Goal: Task Accomplishment & Management: Complete application form

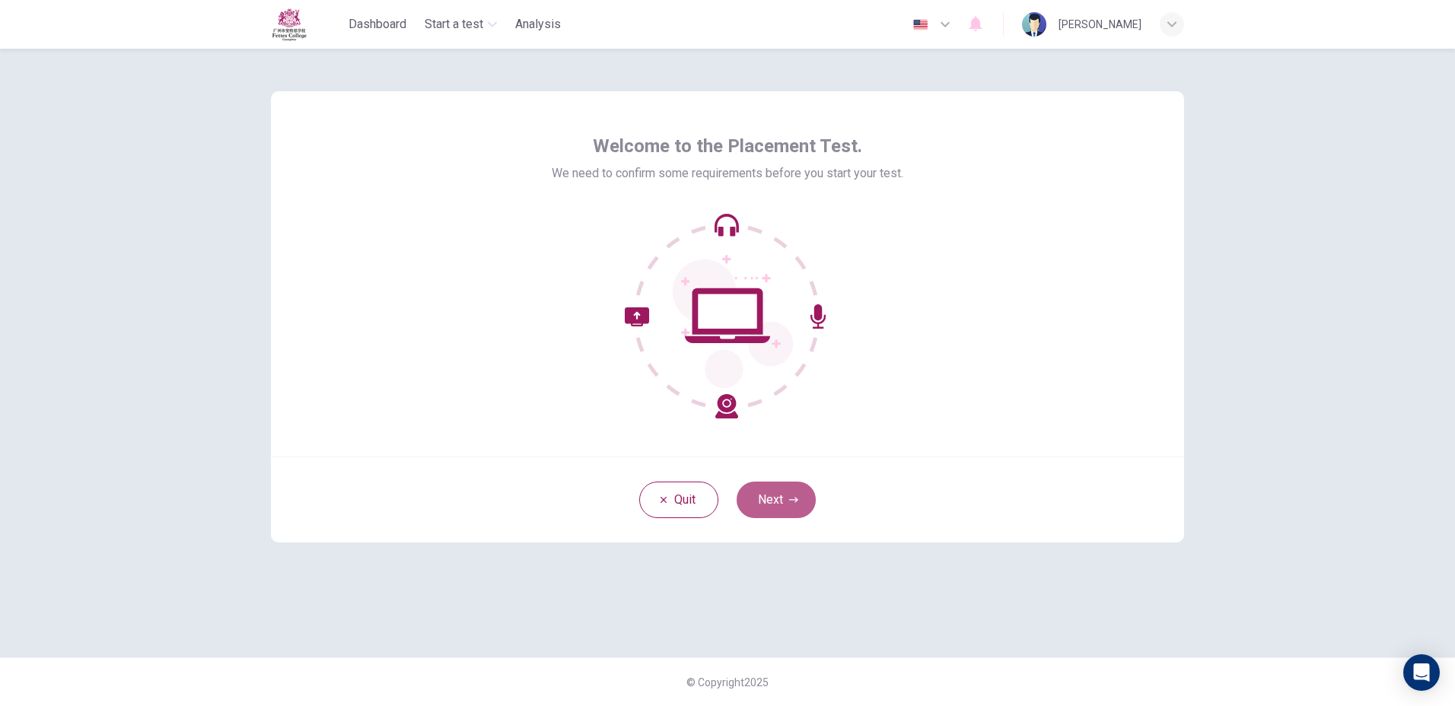
click at [794, 511] on button "Next" at bounding box center [776, 500] width 79 height 37
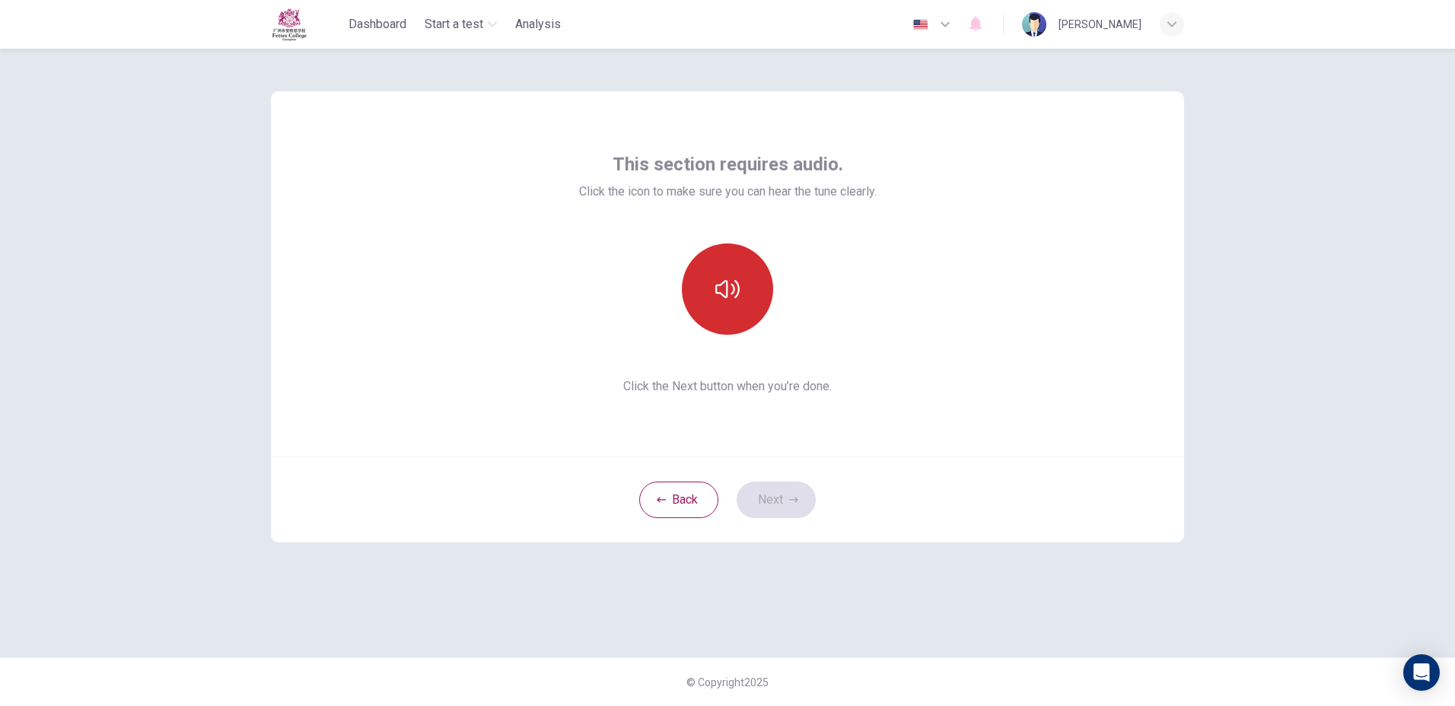
click at [706, 327] on button "button" at bounding box center [727, 289] width 91 height 91
click at [758, 297] on button "button" at bounding box center [727, 289] width 91 height 91
click at [766, 295] on button "button" at bounding box center [727, 289] width 91 height 91
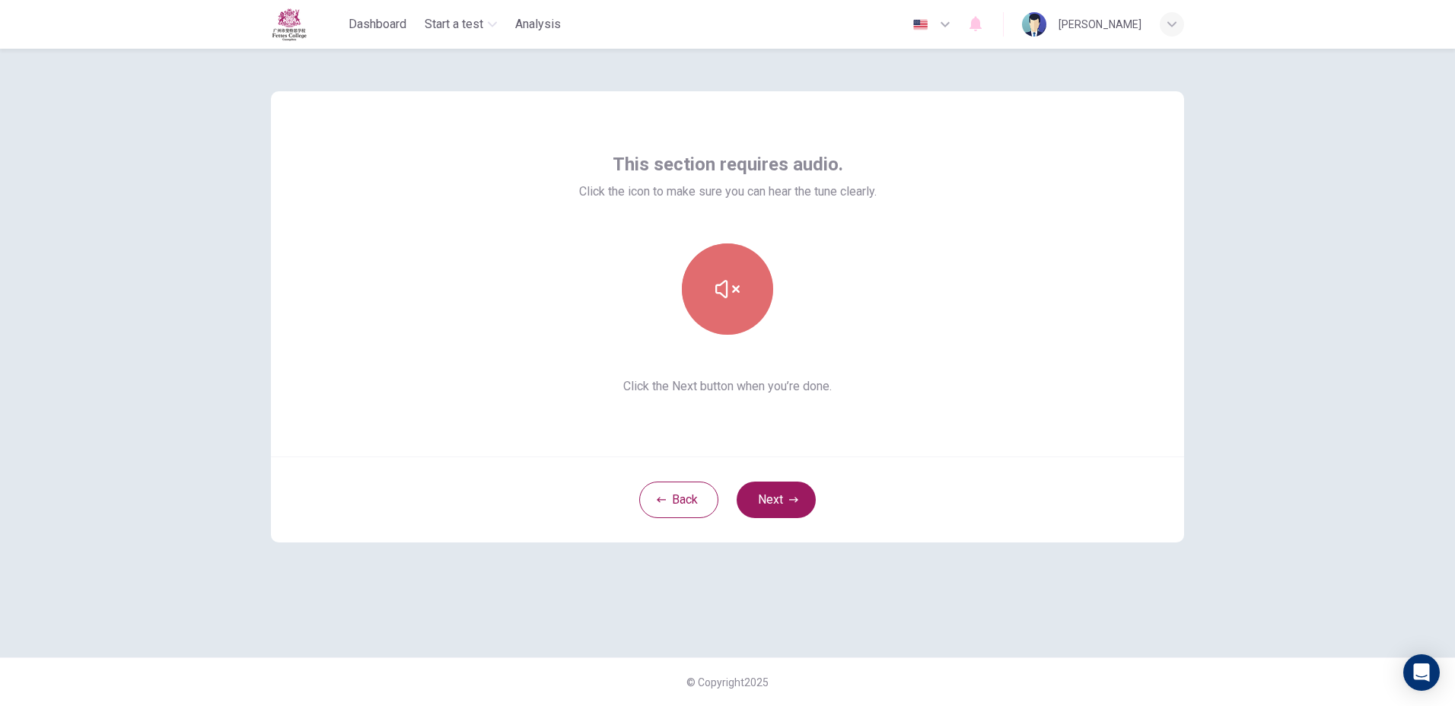
click at [766, 295] on button "button" at bounding box center [727, 289] width 91 height 91
click at [796, 502] on icon "button" at bounding box center [793, 499] width 9 height 9
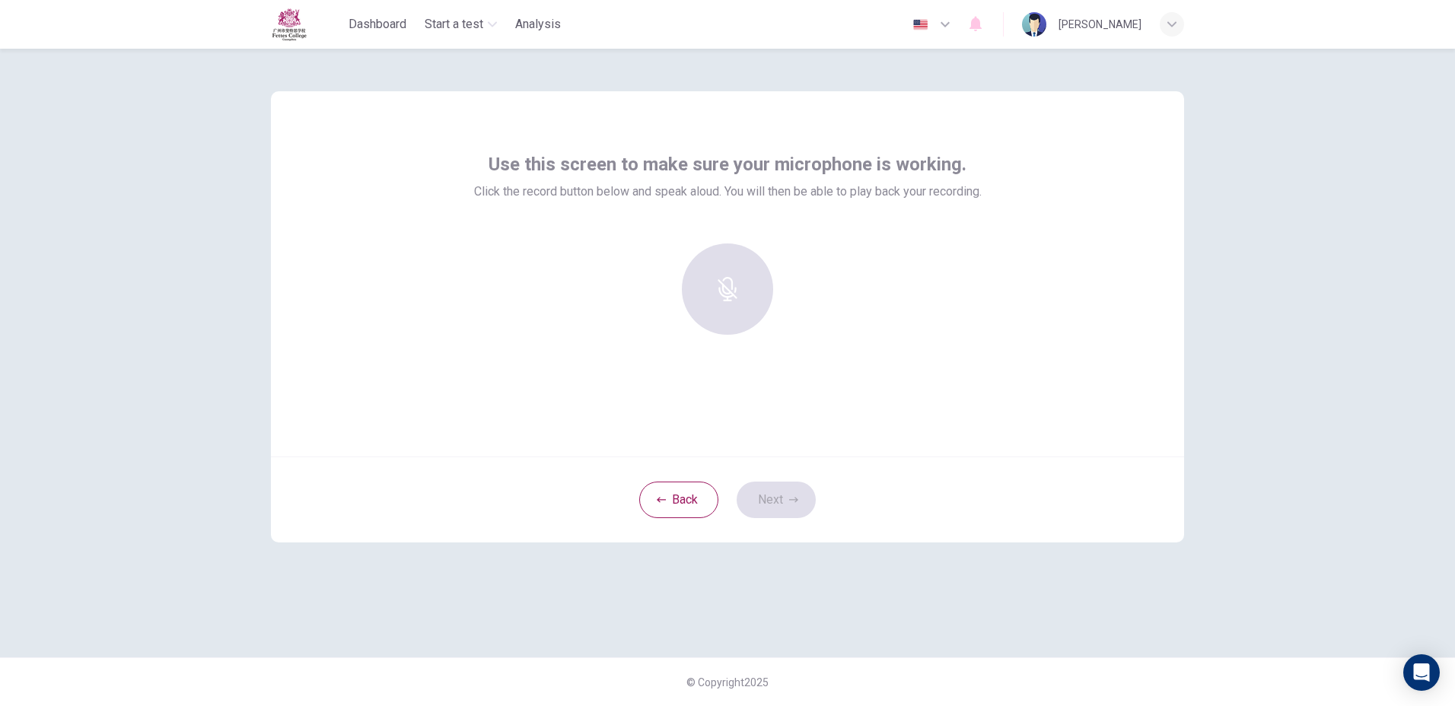
click at [712, 307] on div at bounding box center [727, 289] width 164 height 91
click at [735, 316] on div "Record" at bounding box center [727, 289] width 91 height 91
click at [734, 317] on div "Stop" at bounding box center [727, 289] width 91 height 91
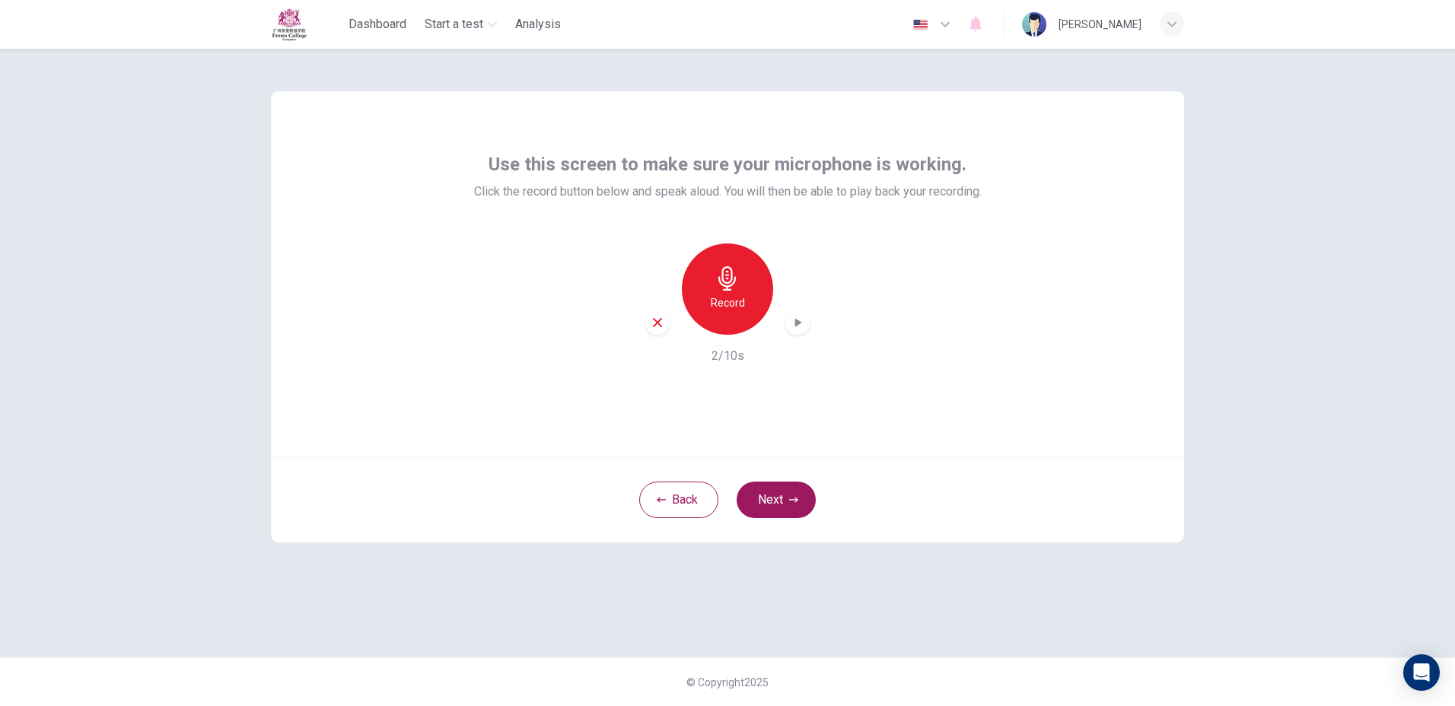
click at [652, 324] on icon "button" at bounding box center [658, 323] width 14 height 14
click at [707, 313] on div "Record" at bounding box center [727, 289] width 91 height 91
click at [743, 301] on h6 "Record" at bounding box center [728, 303] width 34 height 18
click at [750, 305] on div "Stop" at bounding box center [727, 289] width 91 height 91
click at [801, 324] on icon "button" at bounding box center [797, 322] width 15 height 15
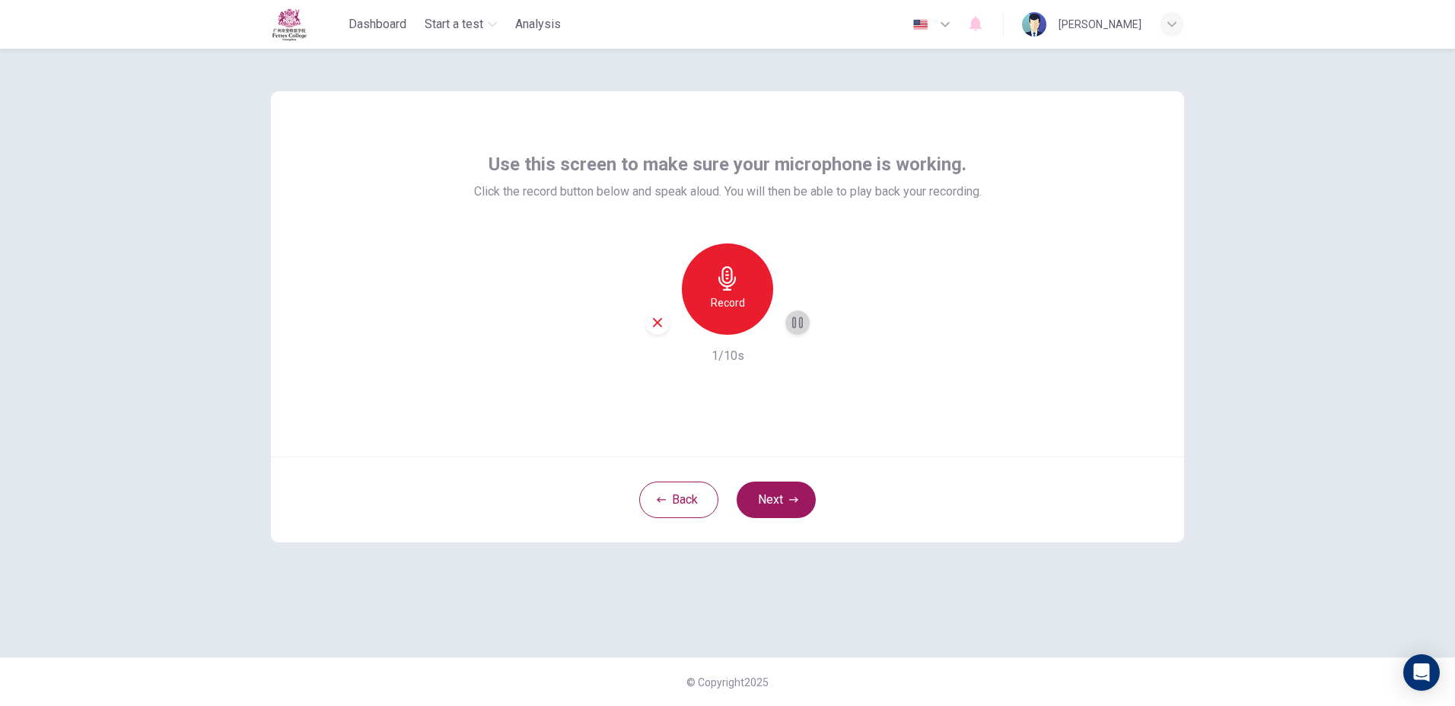
click at [804, 324] on icon "button" at bounding box center [797, 322] width 15 height 15
click at [800, 503] on button "Next" at bounding box center [776, 500] width 79 height 37
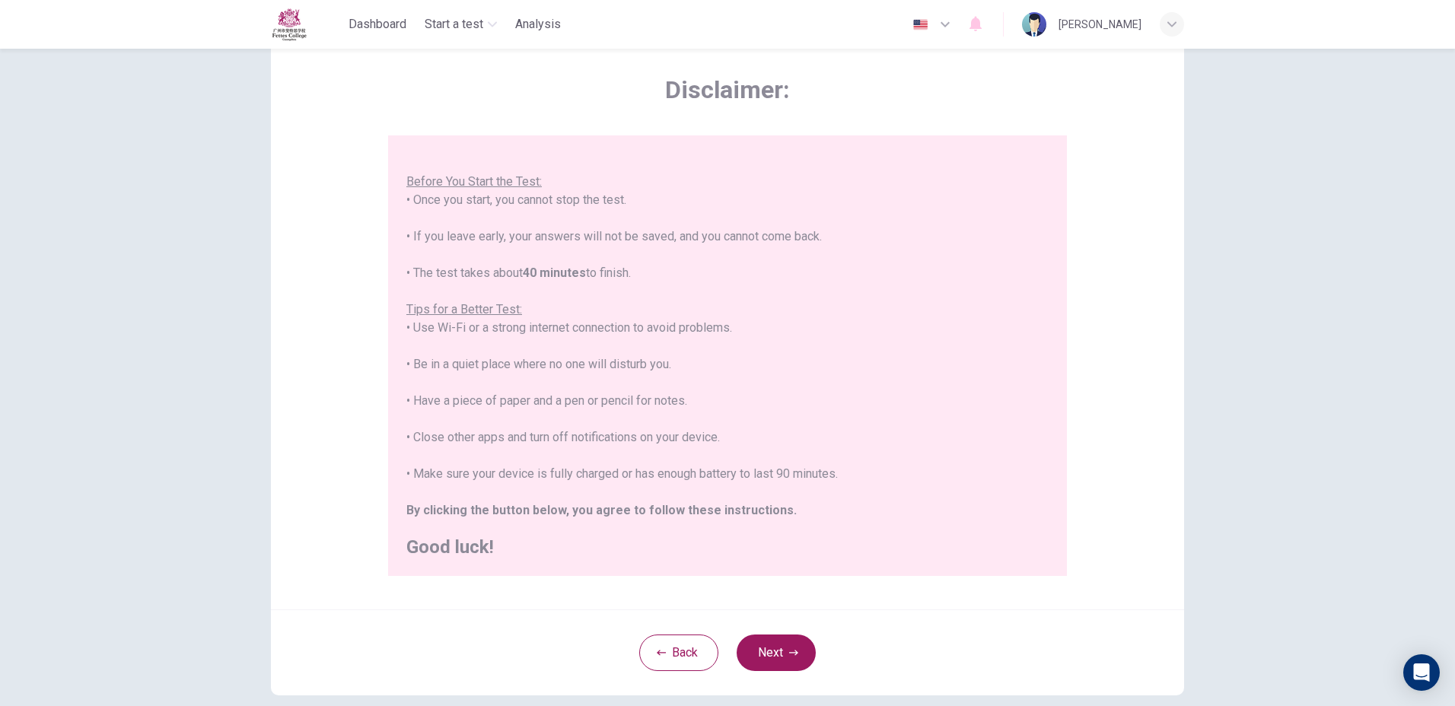
scroll to position [140, 0]
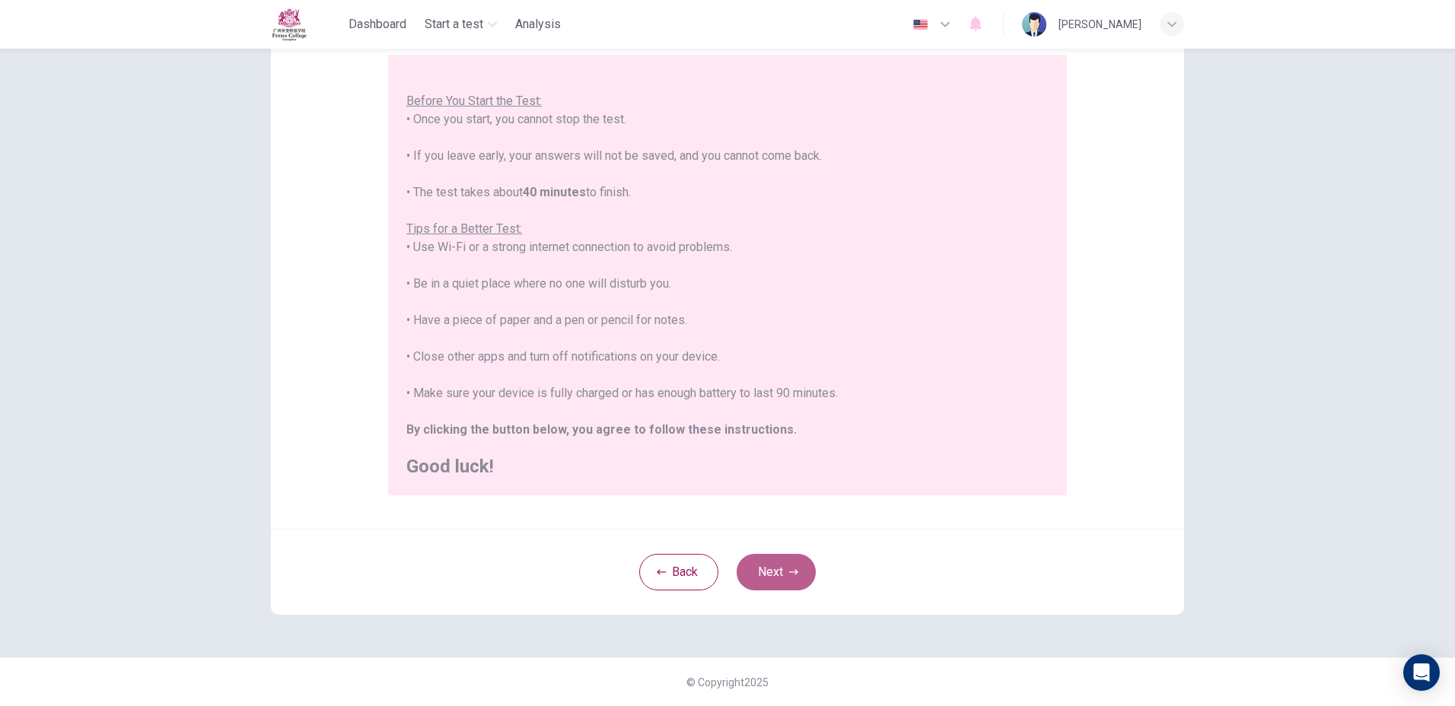
click at [793, 575] on icon "button" at bounding box center [793, 572] width 9 height 9
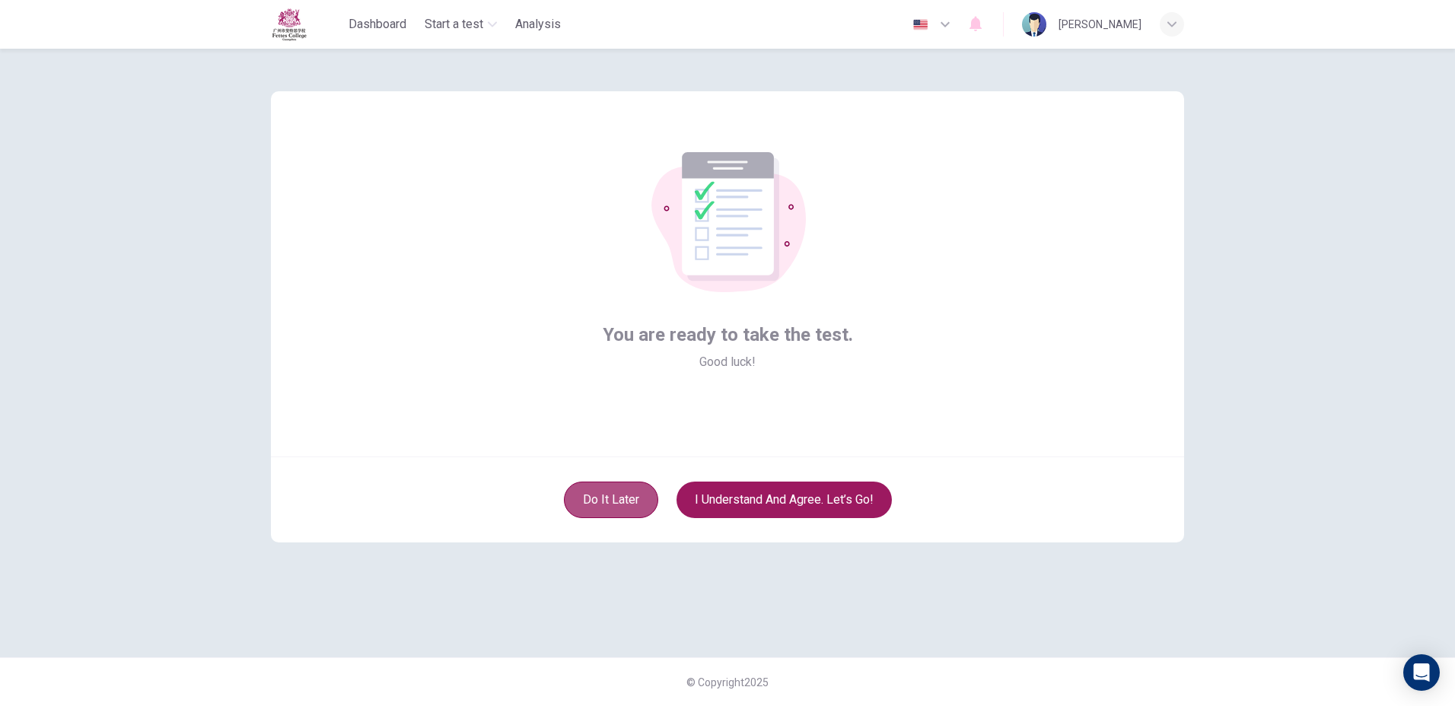
click at [578, 495] on button "Do it later" at bounding box center [611, 500] width 94 height 37
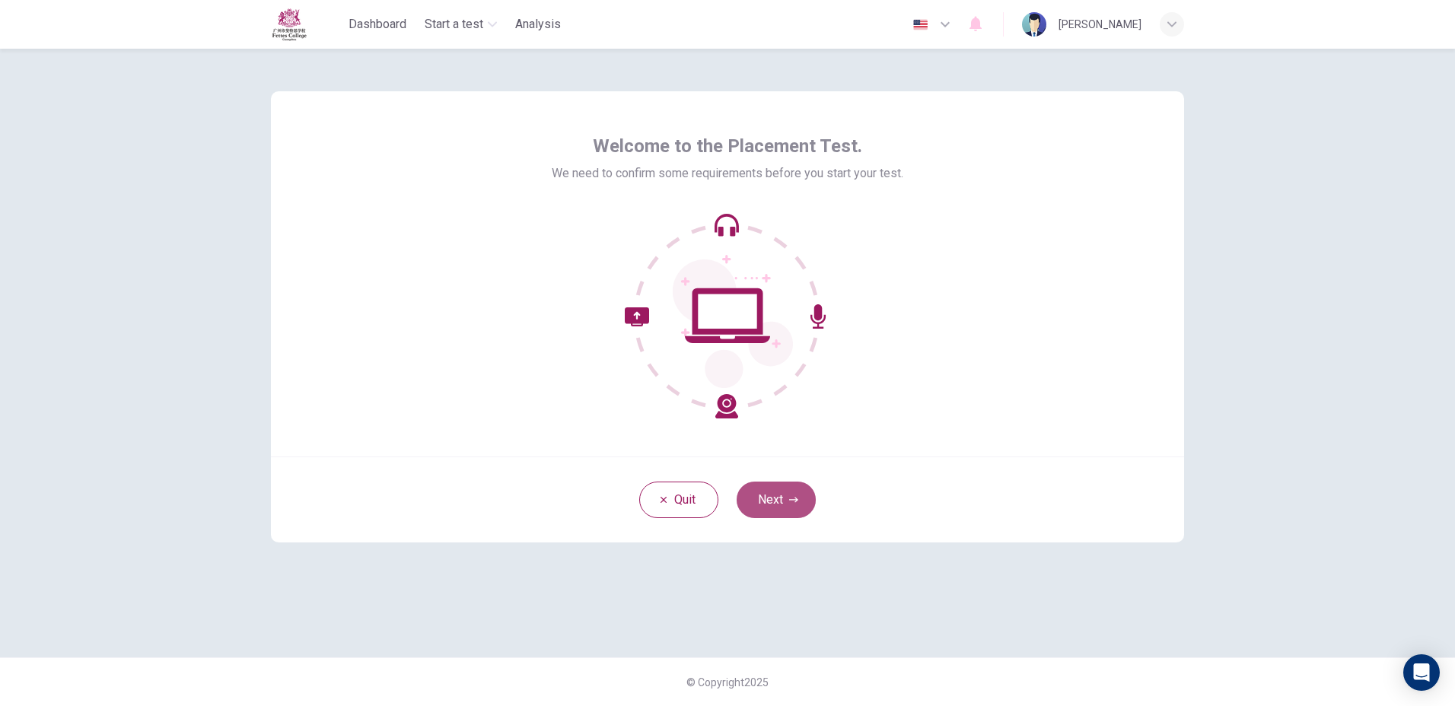
click at [769, 502] on button "Next" at bounding box center [776, 500] width 79 height 37
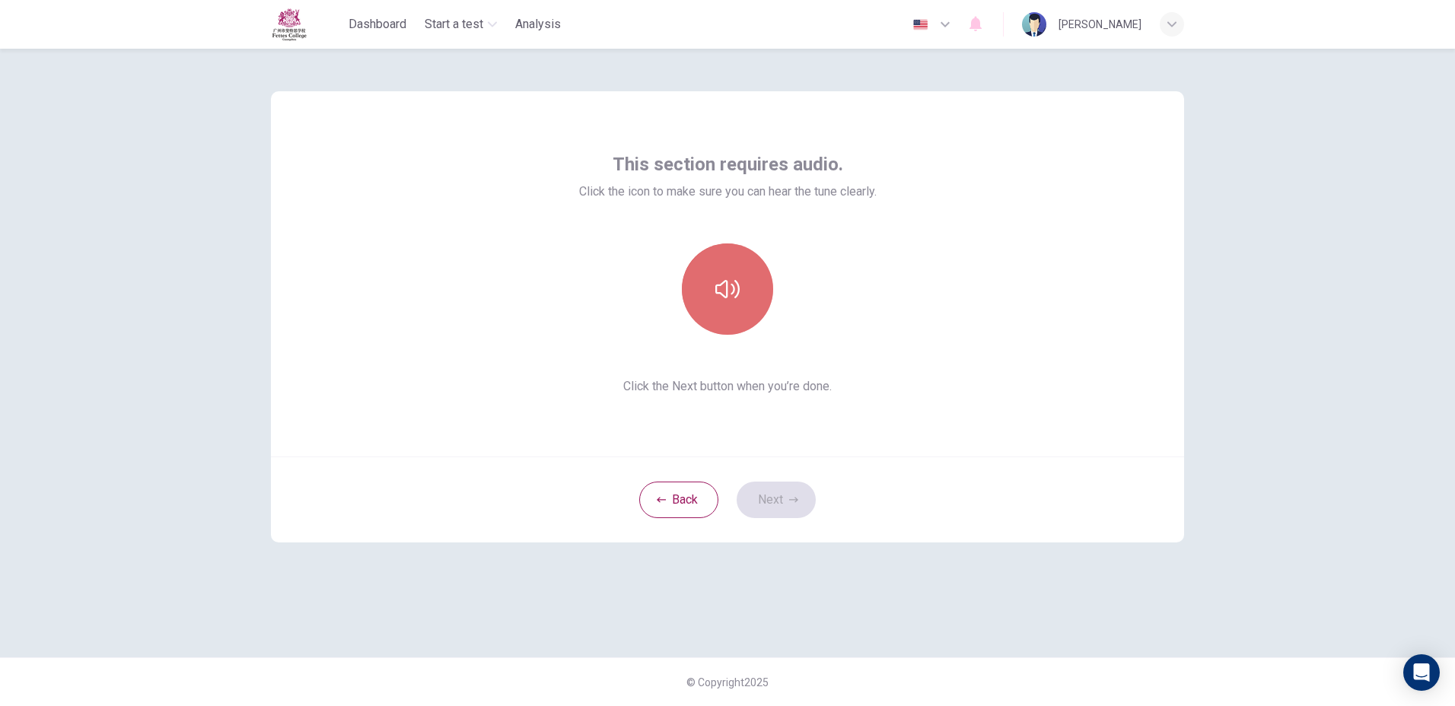
click at [747, 307] on button "button" at bounding box center [727, 289] width 91 height 91
click at [738, 311] on button "button" at bounding box center [727, 289] width 91 height 91
click at [735, 312] on button "button" at bounding box center [727, 289] width 91 height 91
click at [734, 312] on button "button" at bounding box center [727, 289] width 91 height 91
click at [731, 312] on button "button" at bounding box center [727, 289] width 91 height 91
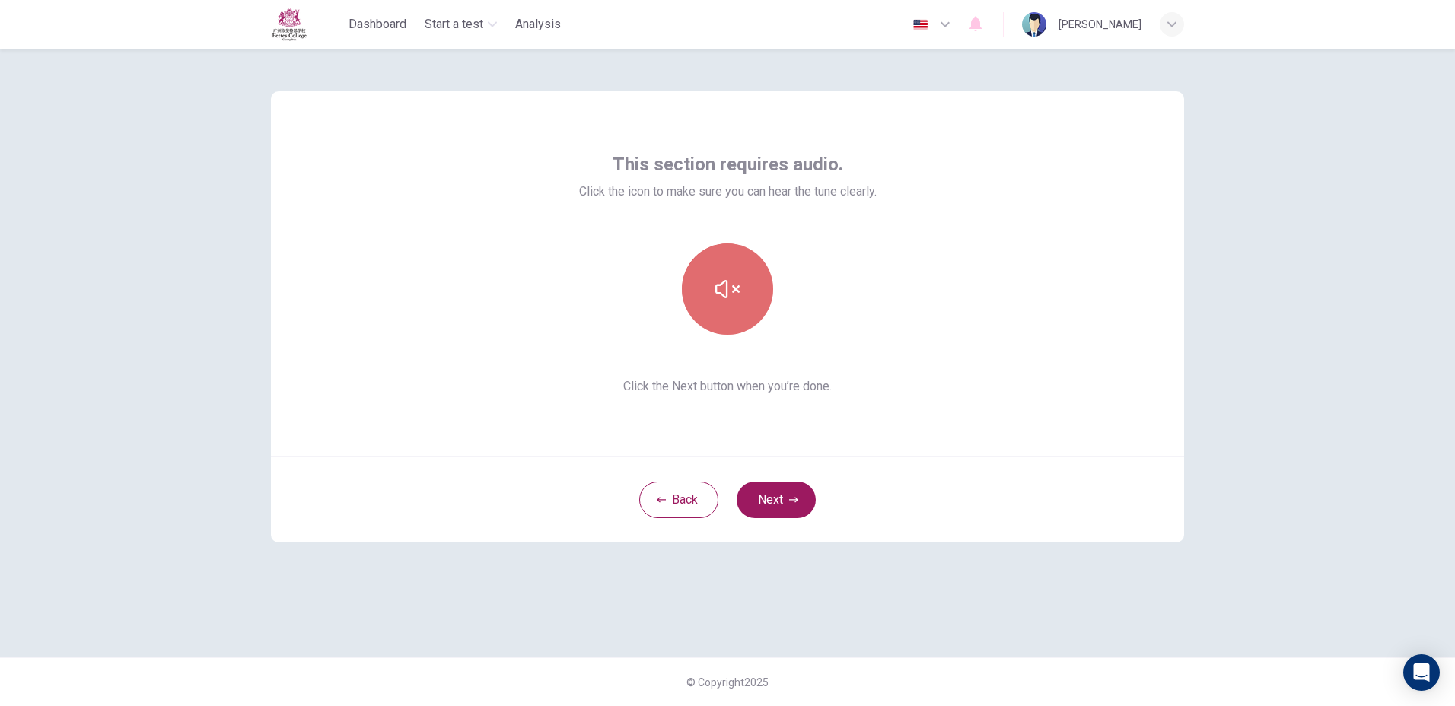
click at [731, 311] on button "button" at bounding box center [727, 289] width 91 height 91
click at [729, 311] on button "button" at bounding box center [727, 289] width 91 height 91
click at [769, 512] on button "Next" at bounding box center [776, 500] width 79 height 37
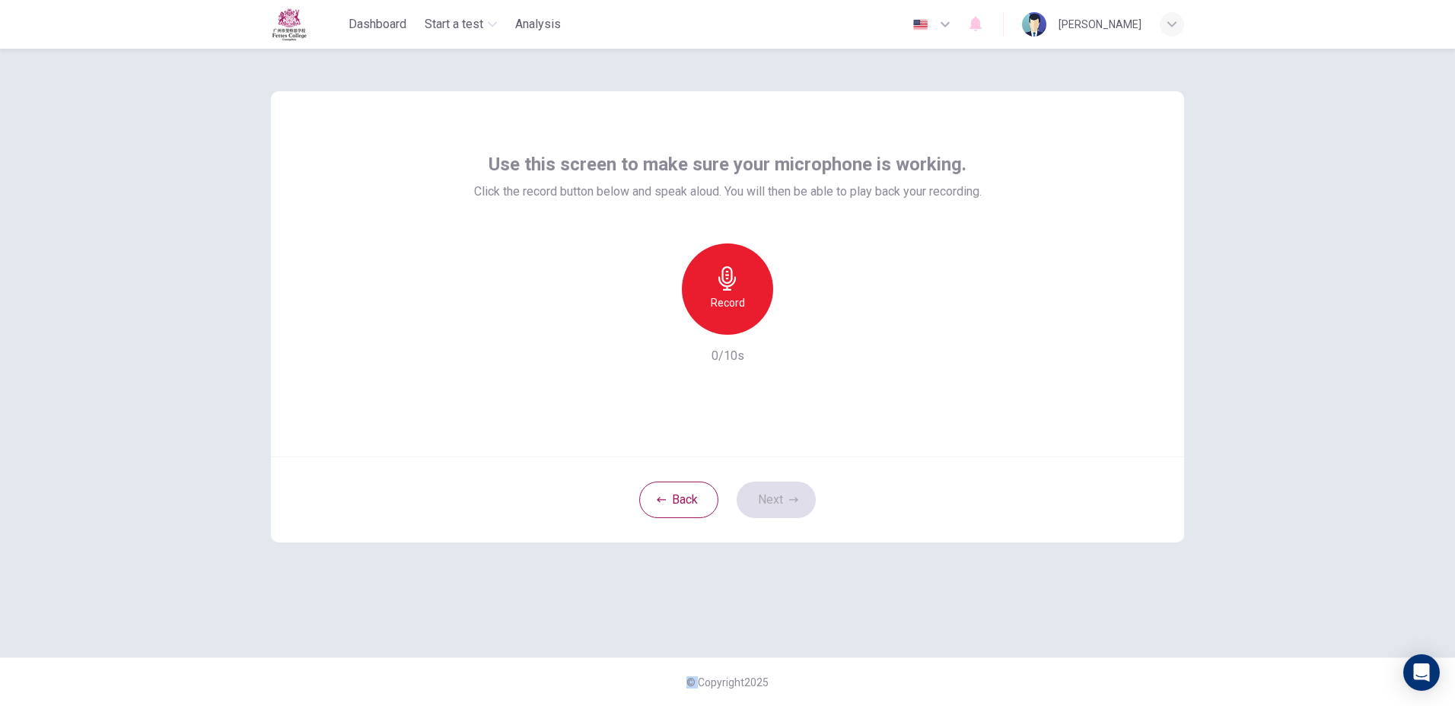
click at [768, 512] on div "Back Next" at bounding box center [727, 500] width 913 height 86
drag, startPoint x: 768, startPoint y: 512, endPoint x: 700, endPoint y: 307, distance: 216.3
click at [700, 307] on div "Record" at bounding box center [727, 289] width 91 height 91
click at [789, 326] on div "button" at bounding box center [797, 322] width 24 height 24
click at [787, 326] on div "button" at bounding box center [797, 322] width 24 height 24
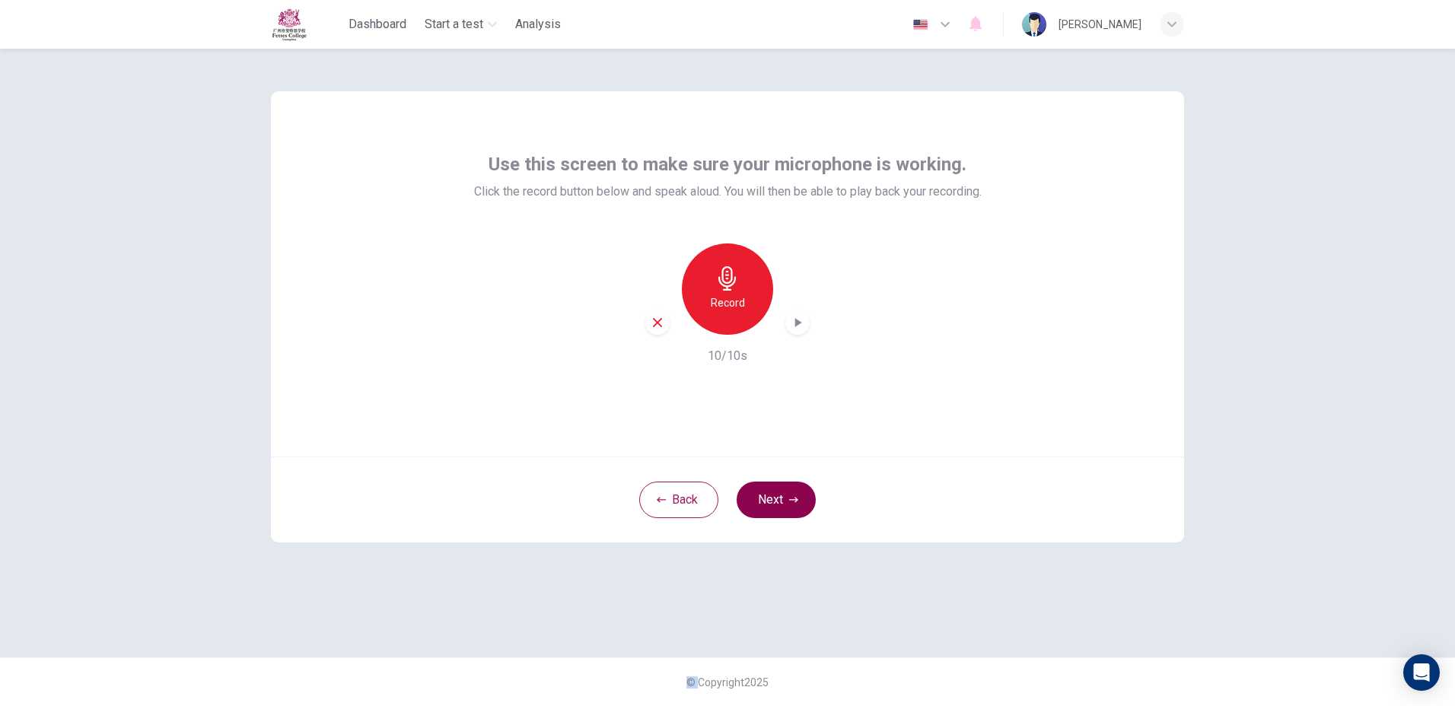
click at [784, 485] on button "Next" at bounding box center [776, 500] width 79 height 37
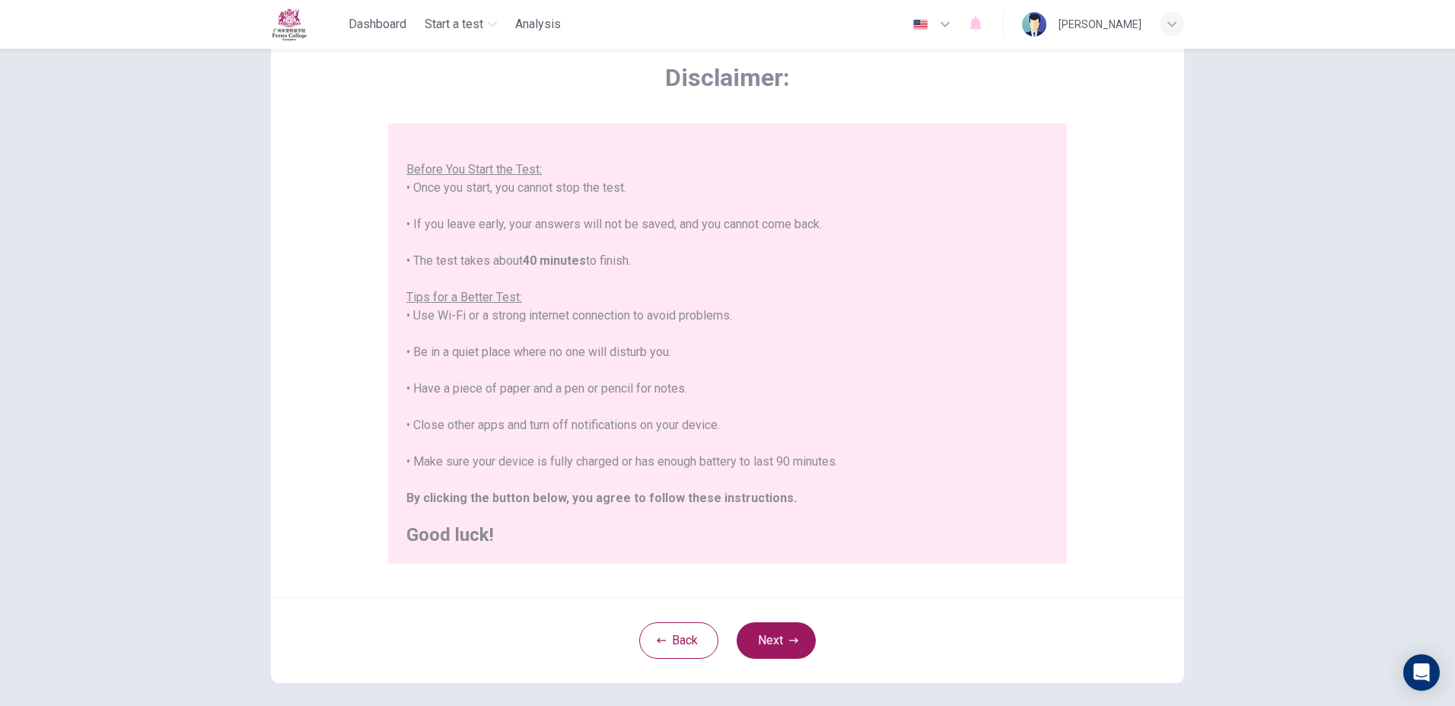
scroll to position [140, 0]
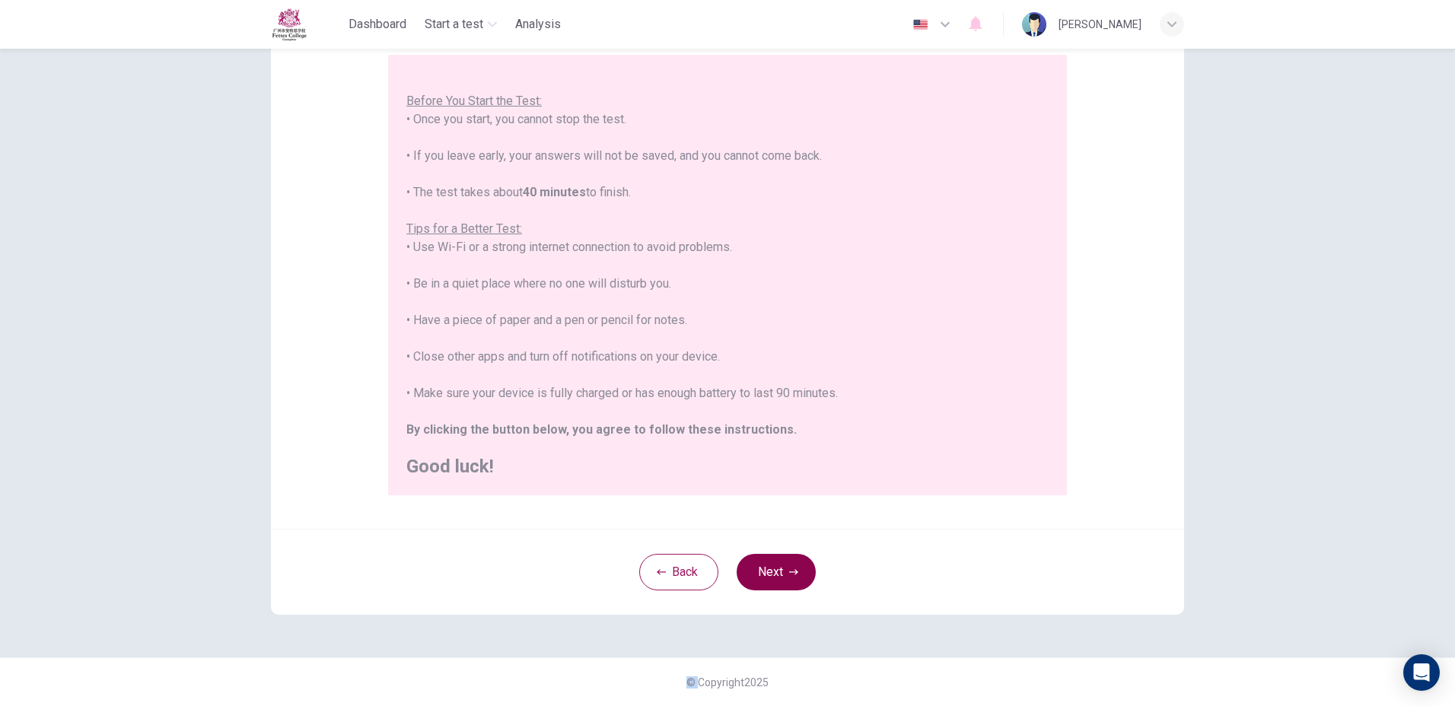
click at [765, 575] on button "Next" at bounding box center [776, 572] width 79 height 37
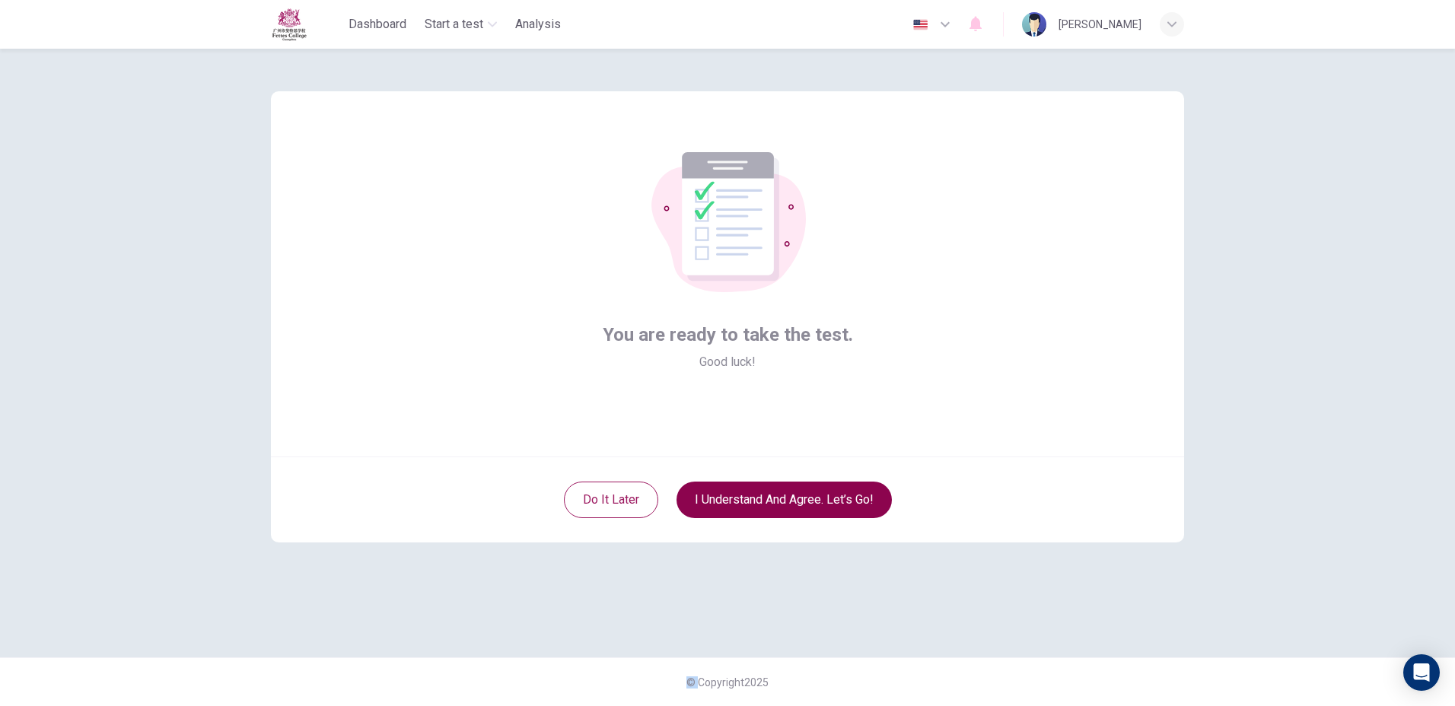
scroll to position [0, 0]
click at [758, 492] on button "I understand and agree. Let’s go!" at bounding box center [783, 500] width 215 height 37
click at [797, 512] on button "I understand and agree. Let’s go!" at bounding box center [783, 500] width 215 height 37
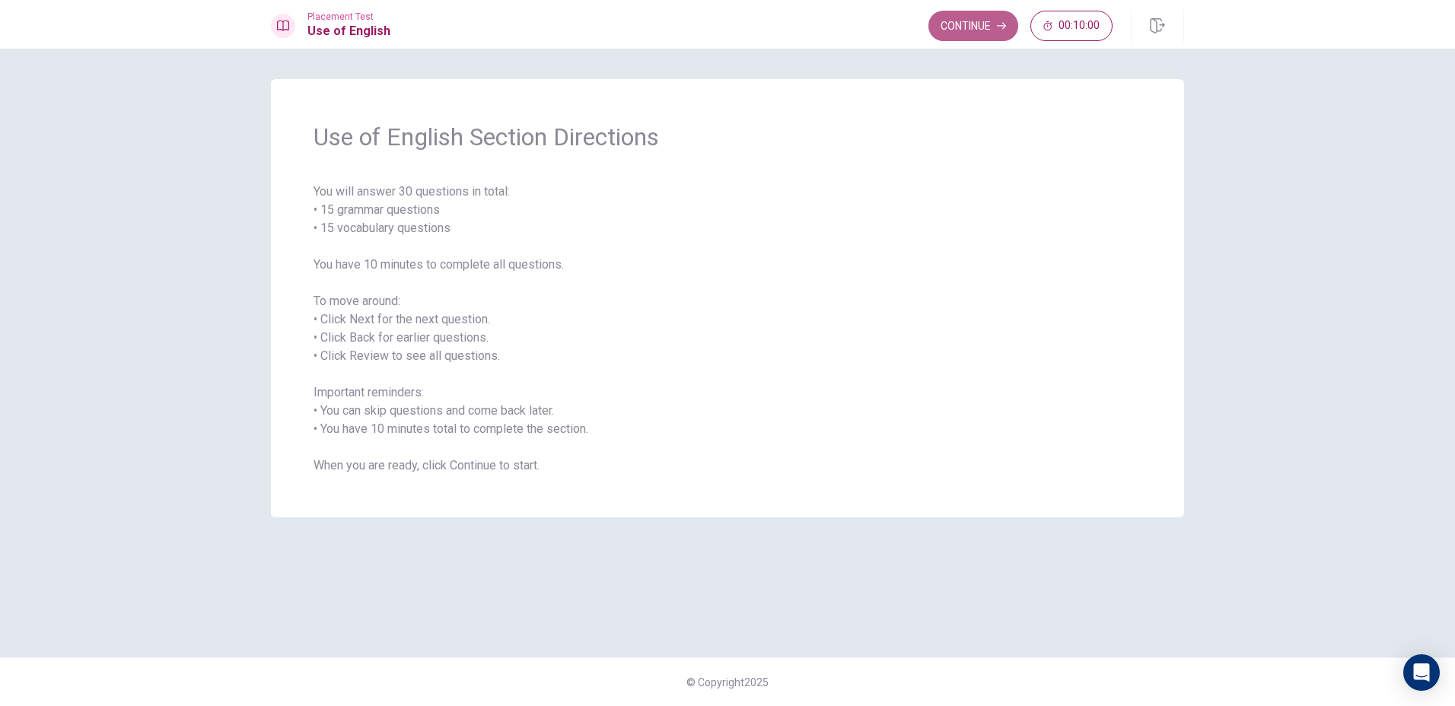
click at [941, 29] on button "Continue" at bounding box center [973, 26] width 90 height 30
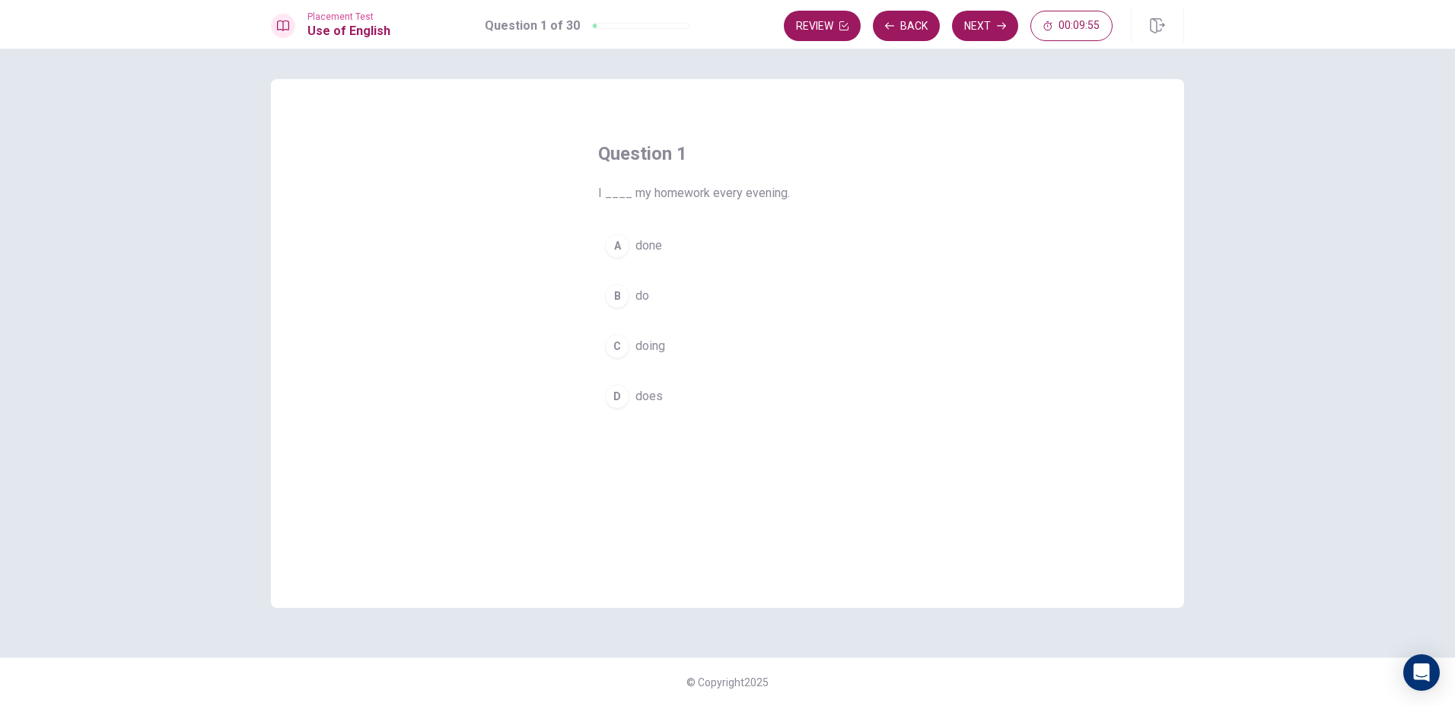
click at [620, 299] on div "B" at bounding box center [617, 296] width 24 height 24
click at [1002, 23] on icon "button" at bounding box center [1001, 26] width 9 height 7
click at [633, 387] on button "D sold" at bounding box center [727, 396] width 259 height 38
click at [981, 34] on button "Next" at bounding box center [985, 26] width 66 height 30
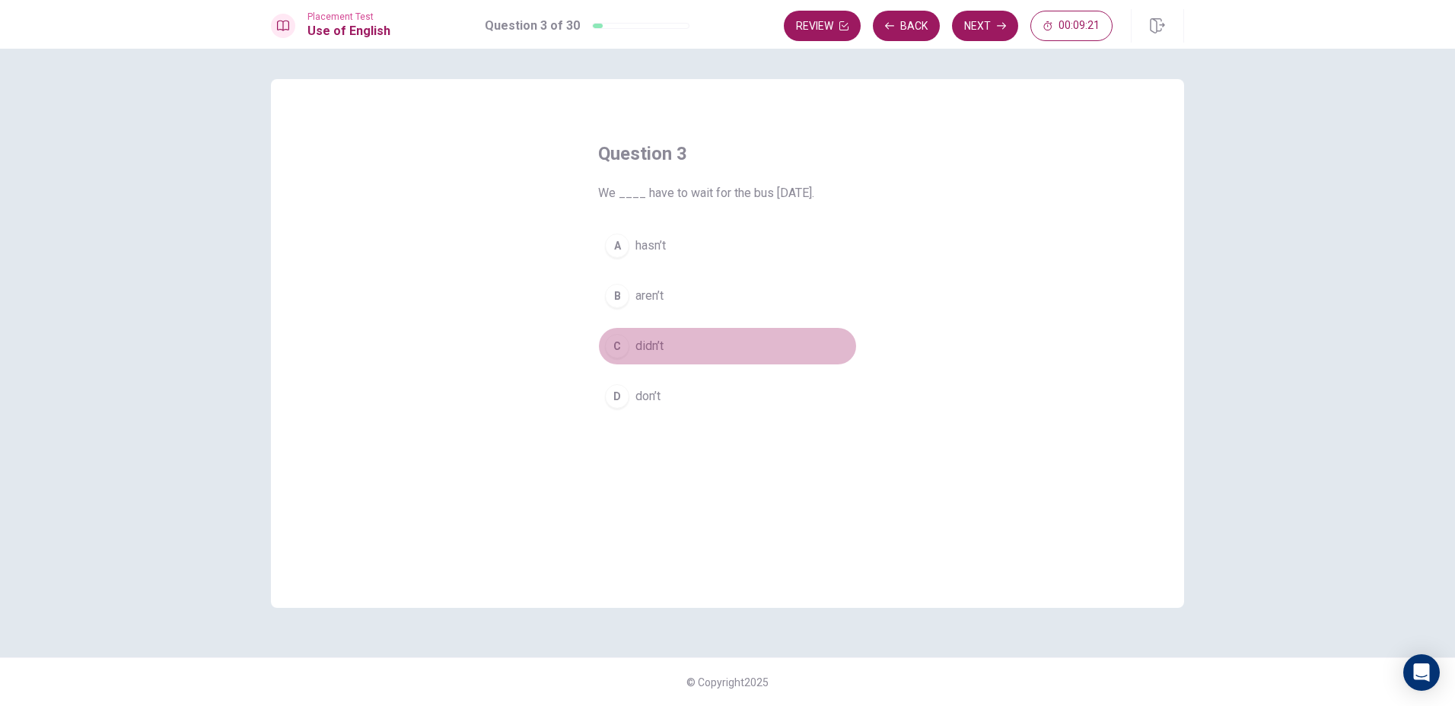
click at [654, 332] on button "C didn’t" at bounding box center [727, 346] width 259 height 38
click at [972, 30] on button "Next" at bounding box center [985, 26] width 66 height 30
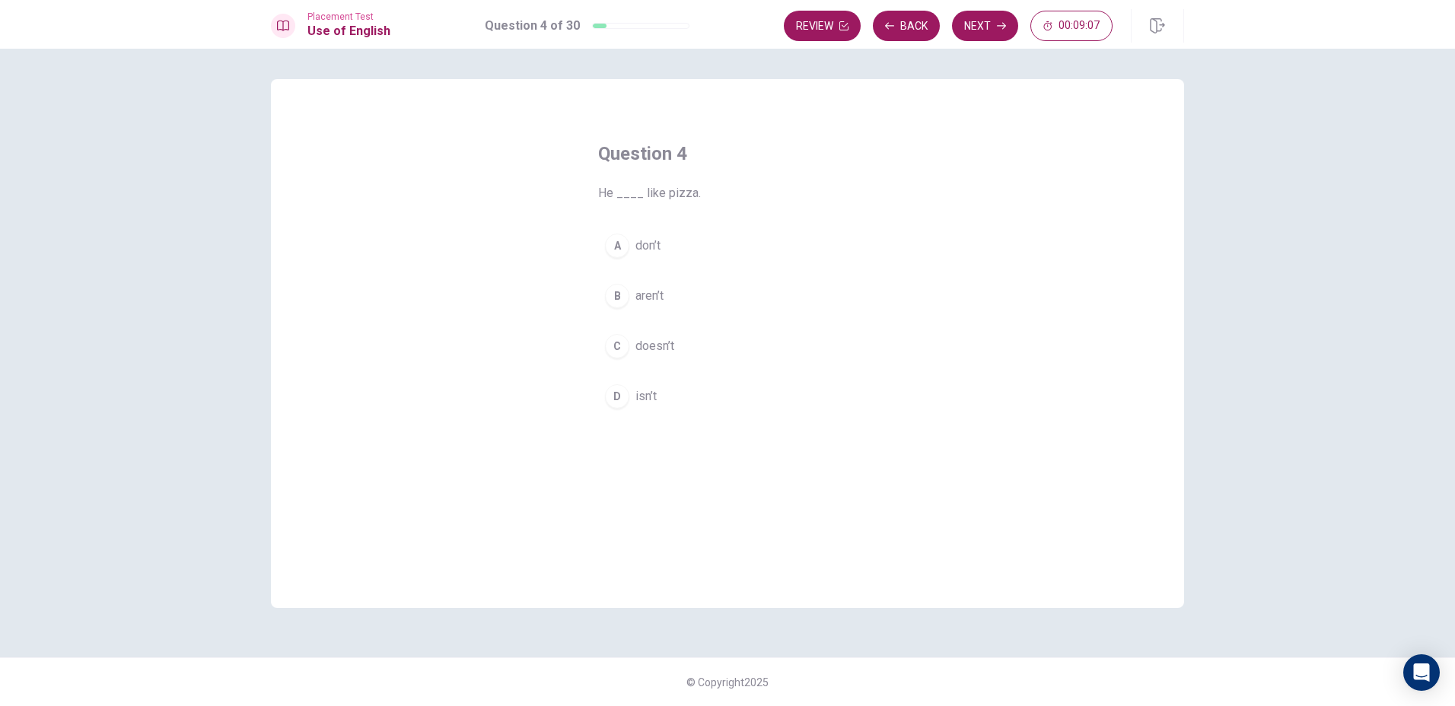
click at [615, 339] on div "C" at bounding box center [617, 346] width 24 height 24
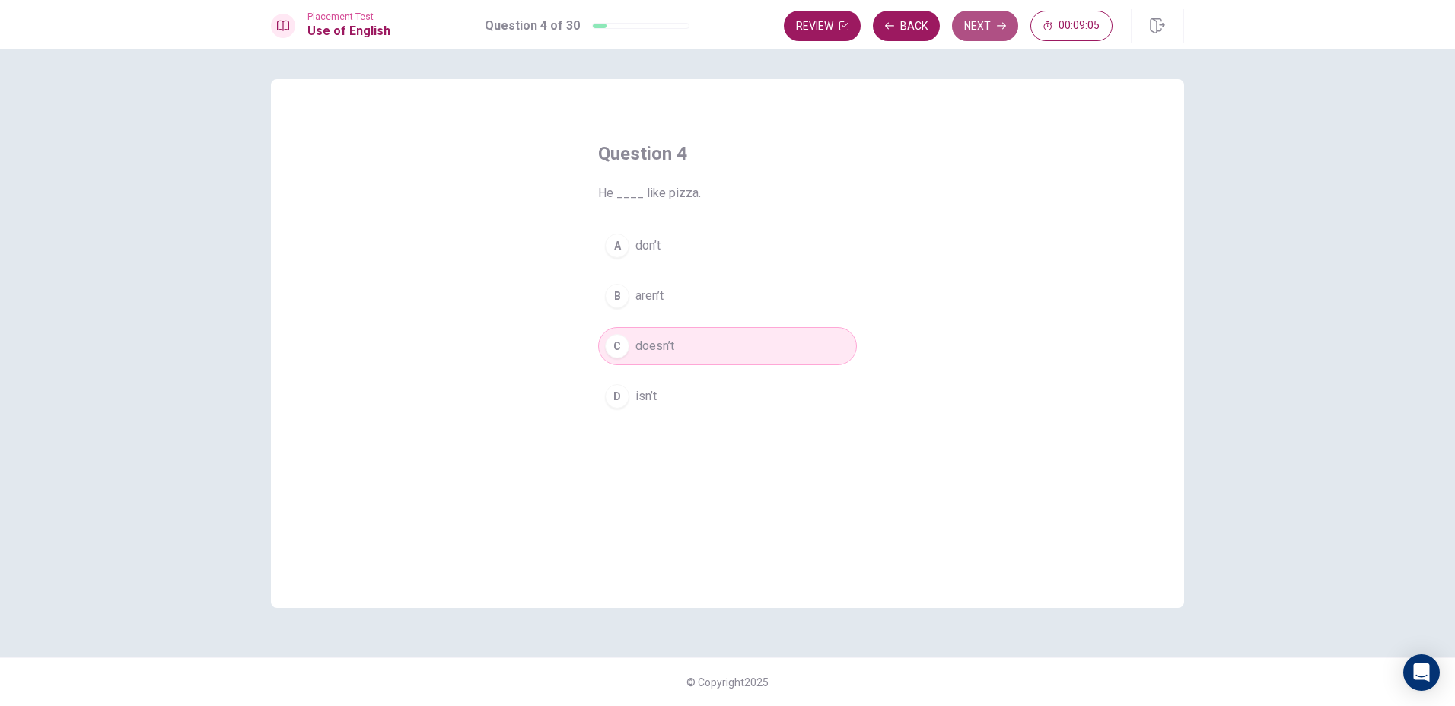
click at [969, 25] on button "Next" at bounding box center [985, 26] width 66 height 30
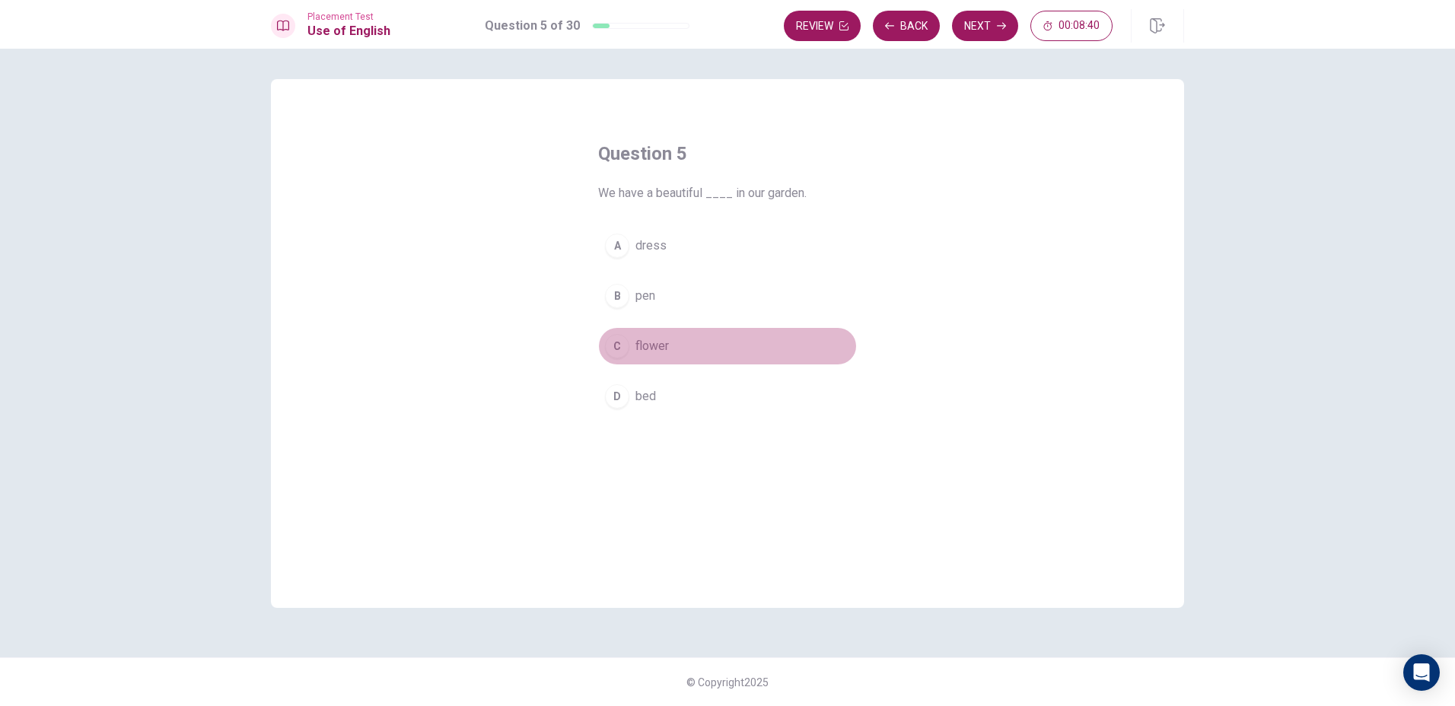
click at [629, 354] on button "C flower" at bounding box center [727, 346] width 259 height 38
click at [972, 29] on button "Next" at bounding box center [985, 26] width 66 height 30
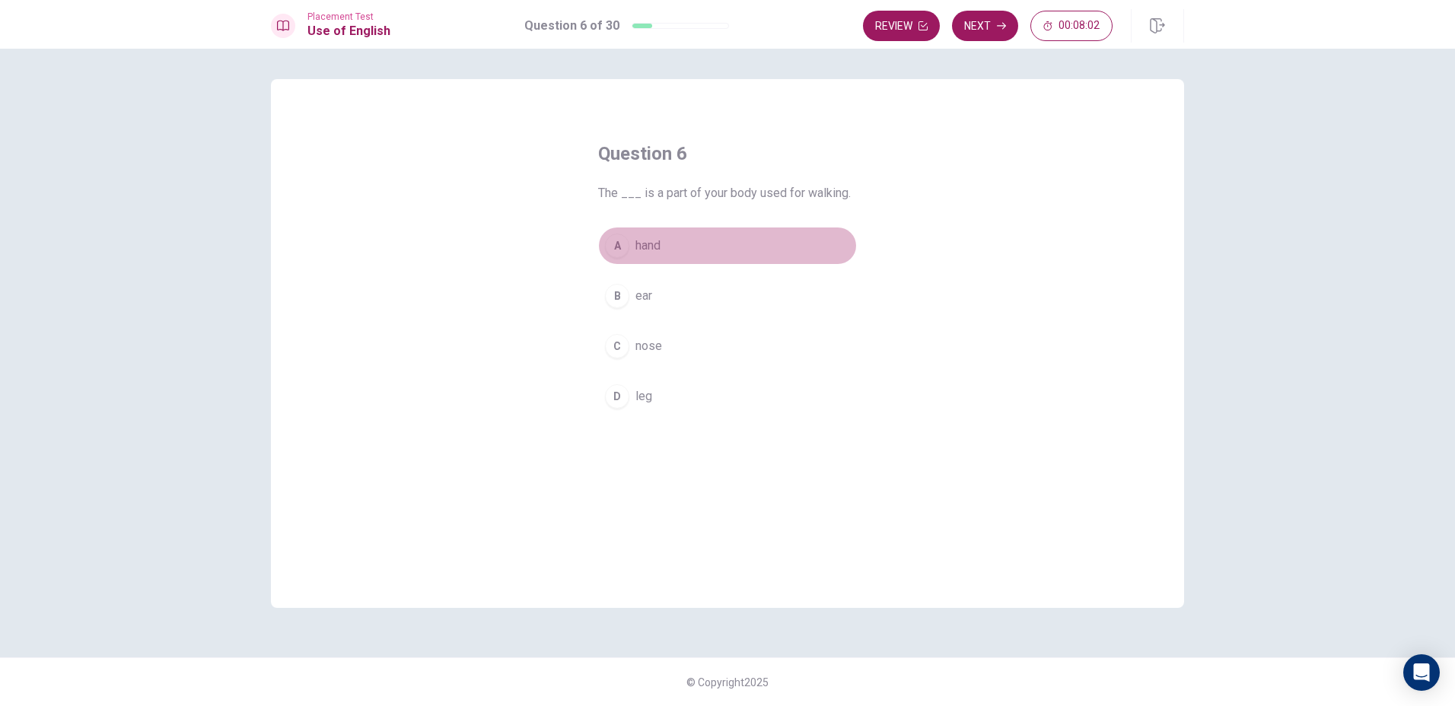
click at [638, 240] on span "hand" at bounding box center [647, 246] width 25 height 18
click at [654, 384] on button "D leg" at bounding box center [727, 396] width 259 height 38
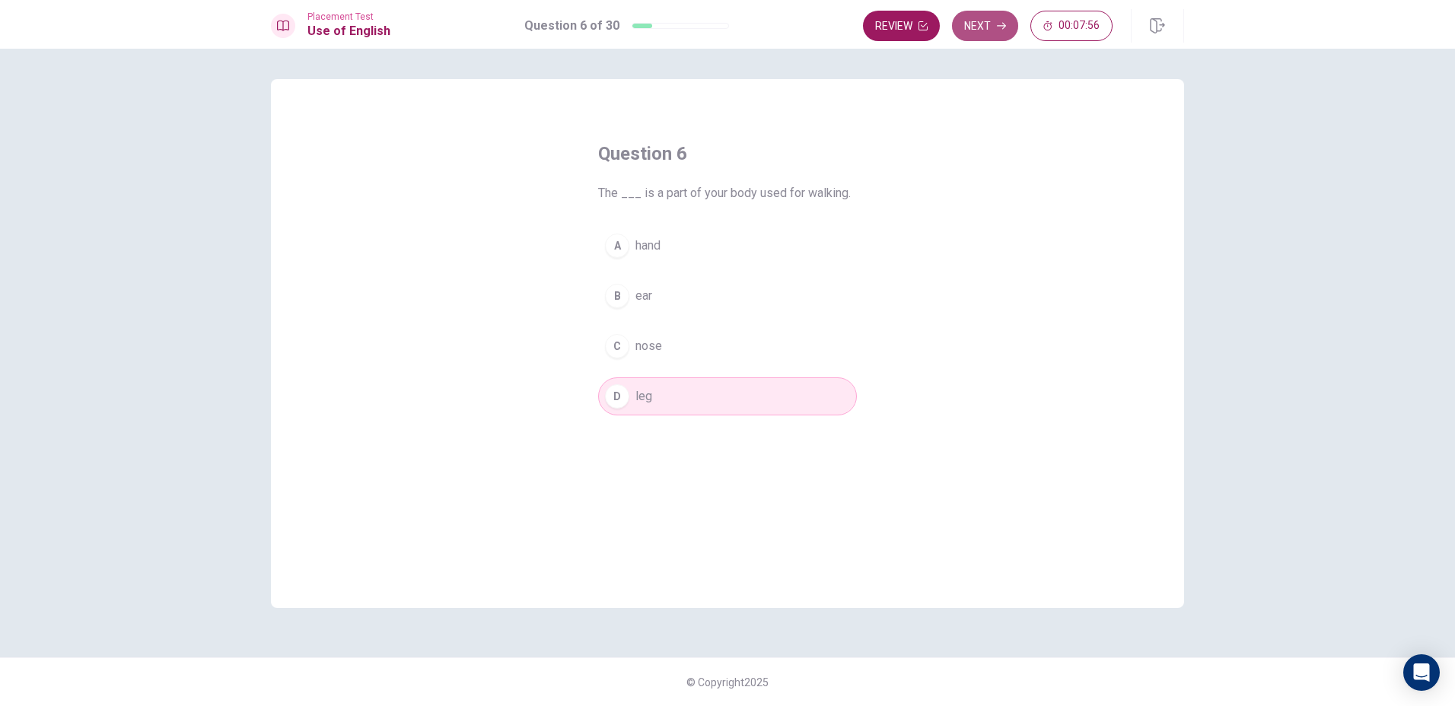
click at [973, 27] on button "Next" at bounding box center [985, 26] width 66 height 30
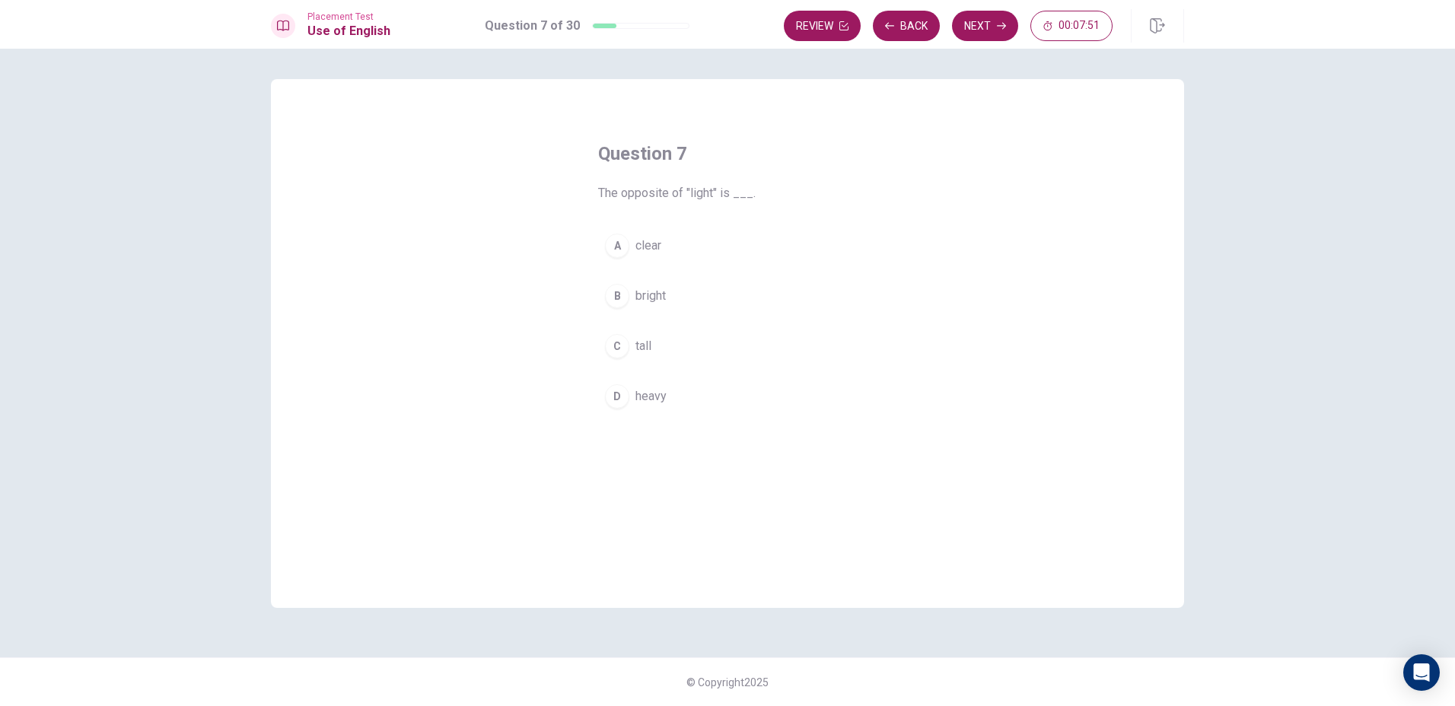
click at [662, 294] on span "bright" at bounding box center [650, 296] width 30 height 18
click at [972, 17] on button "Next" at bounding box center [985, 26] width 66 height 30
click at [657, 247] on span "clock" at bounding box center [649, 246] width 28 height 18
click at [991, 29] on button "Next" at bounding box center [985, 26] width 66 height 30
click at [647, 218] on div "Question 9 A ___ is a place where people live. A building B spoon C glass D tab…" at bounding box center [728, 278] width 320 height 323
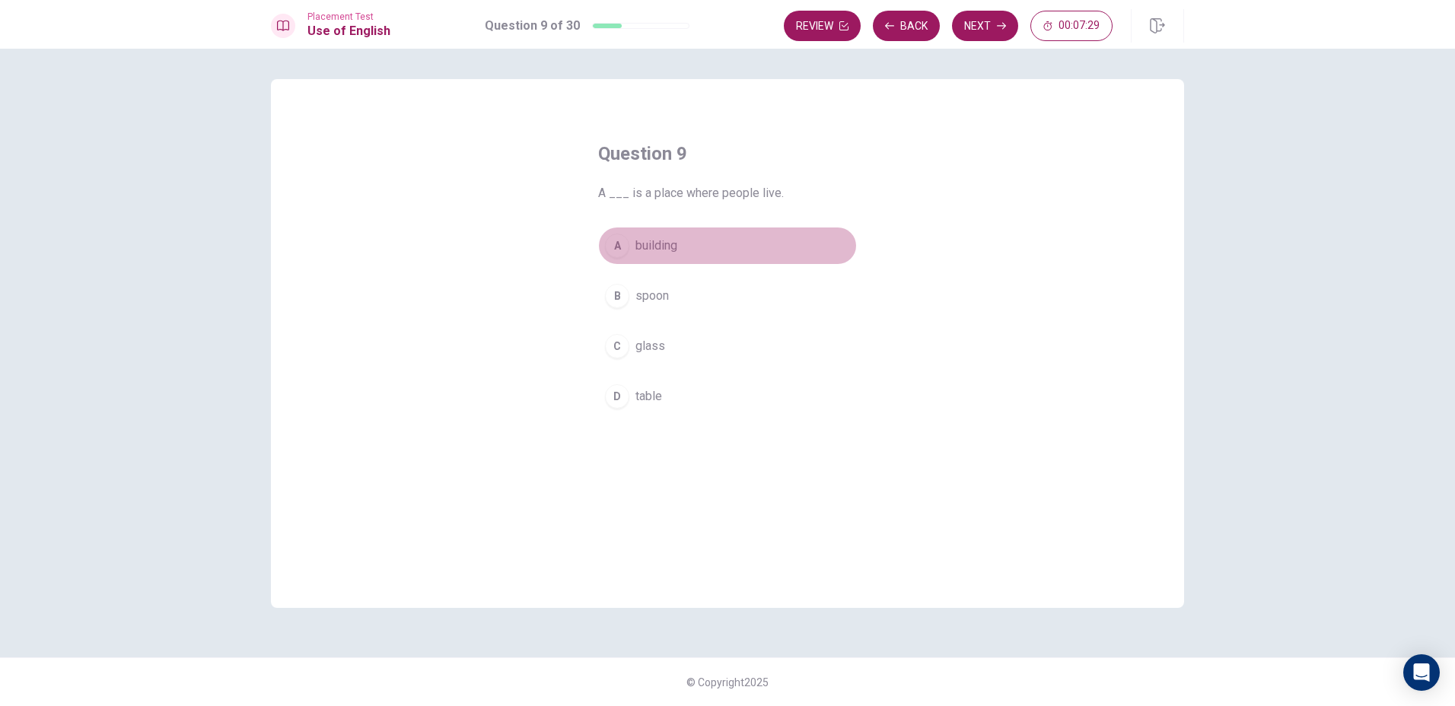
click at [625, 249] on div "A" at bounding box center [617, 246] width 24 height 24
click at [1004, 23] on icon "button" at bounding box center [1001, 25] width 9 height 9
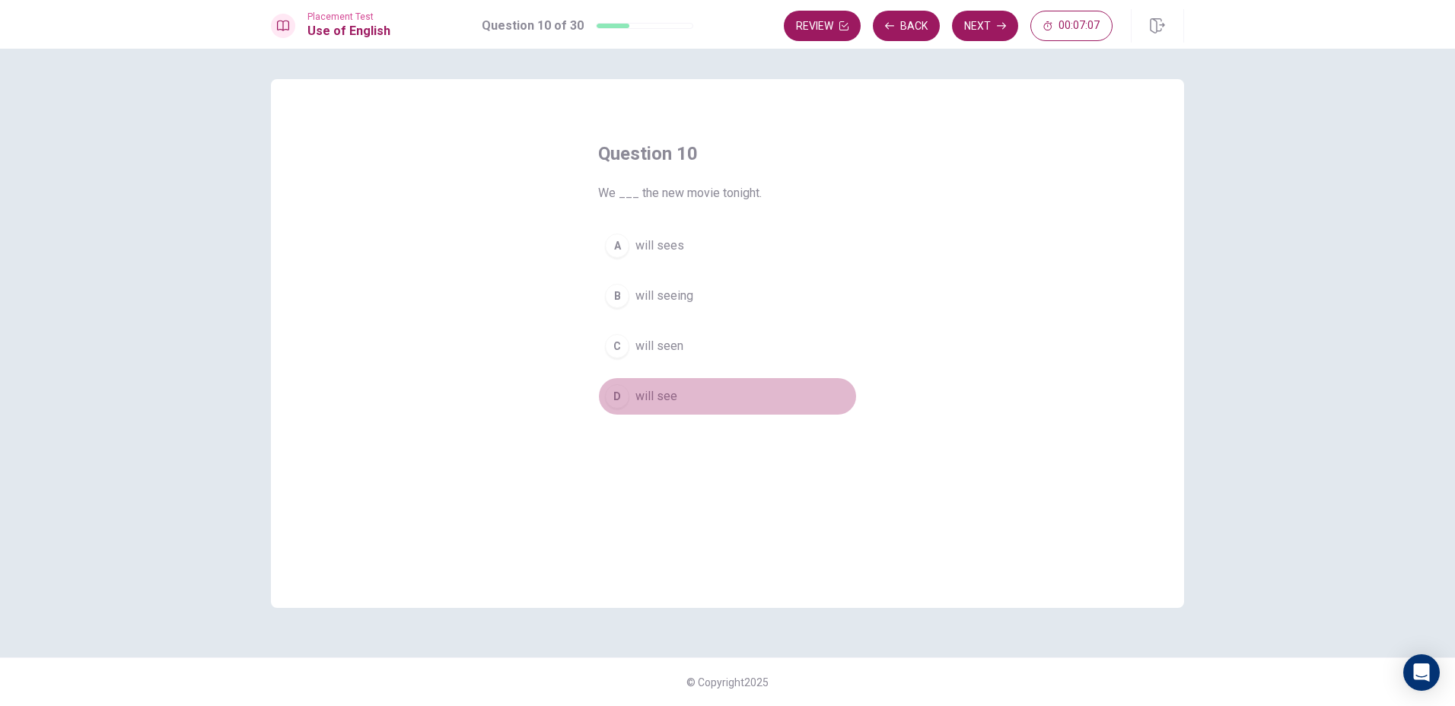
click at [645, 385] on button "D will see" at bounding box center [727, 396] width 259 height 38
click at [988, 14] on button "Next" at bounding box center [985, 26] width 66 height 30
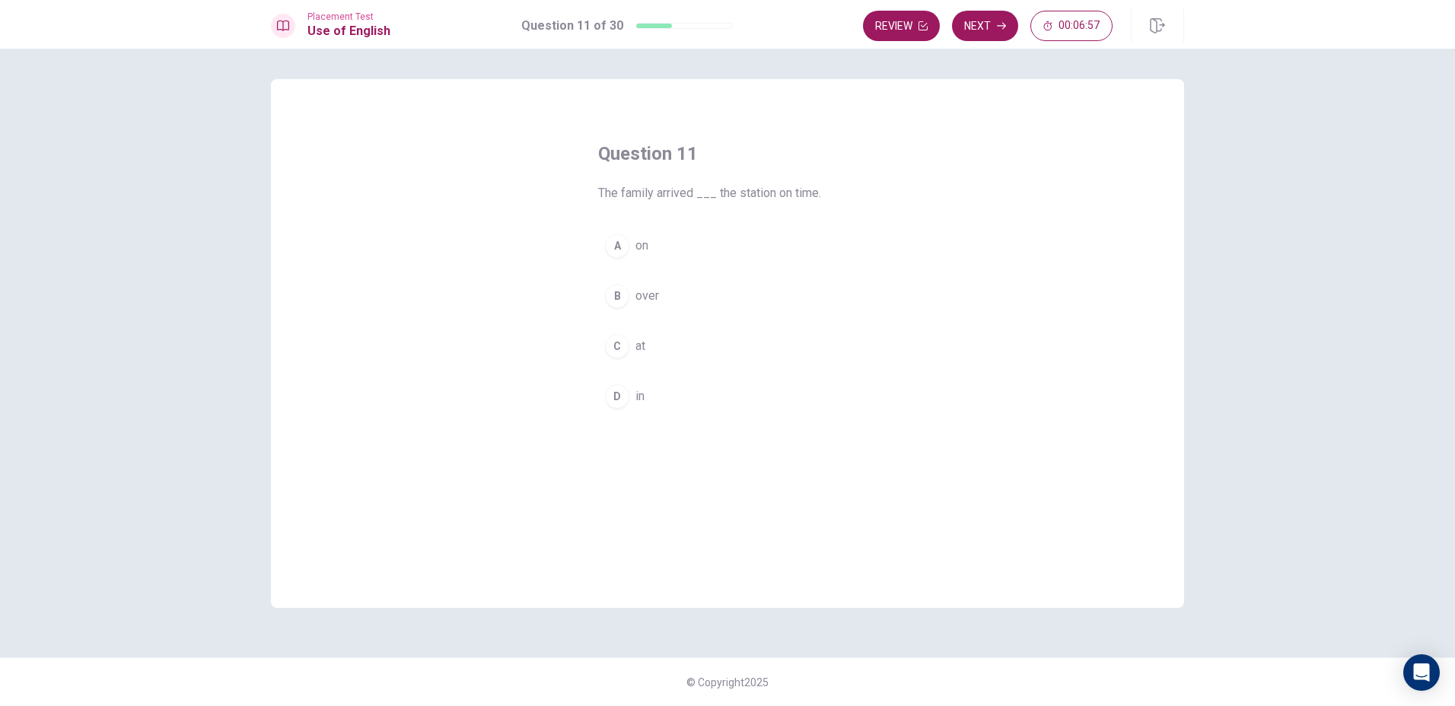
click at [650, 343] on button "C at" at bounding box center [727, 346] width 259 height 38
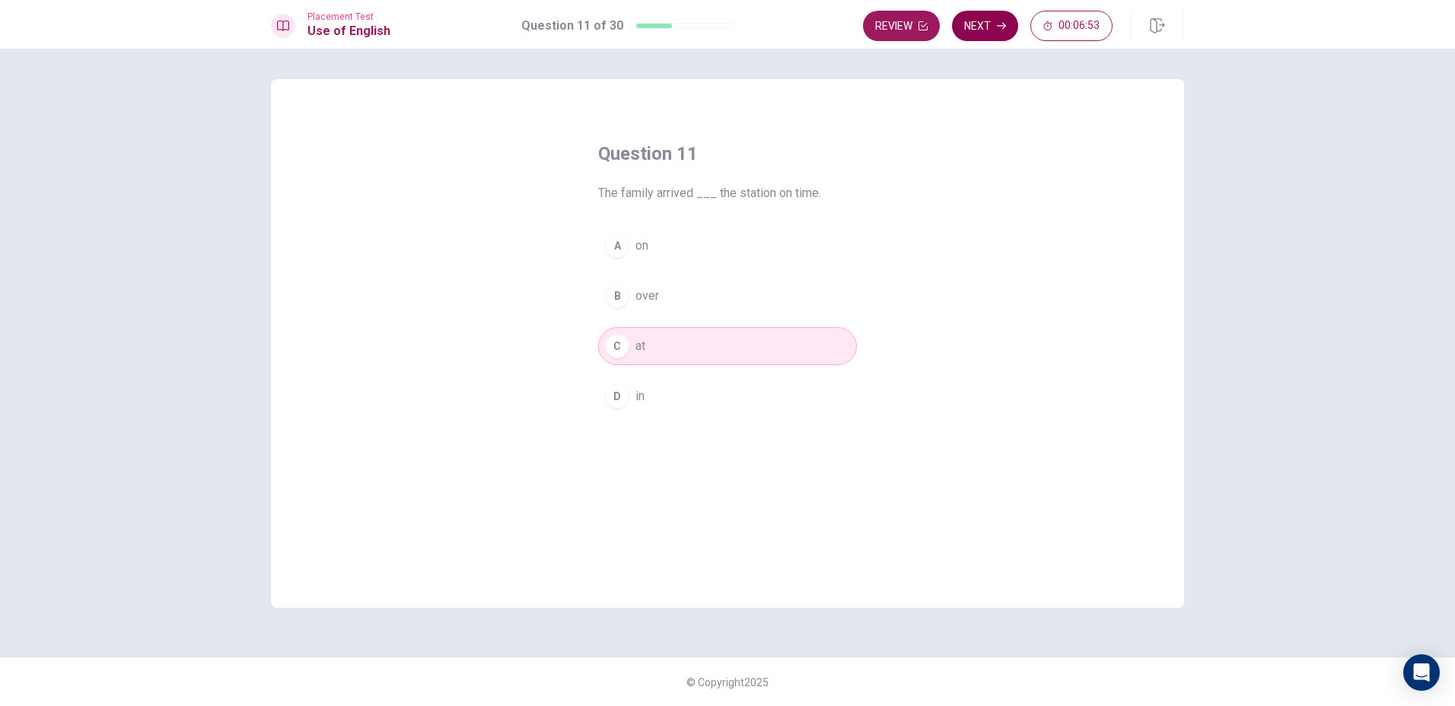
click at [984, 33] on button "Next" at bounding box center [985, 26] width 66 height 30
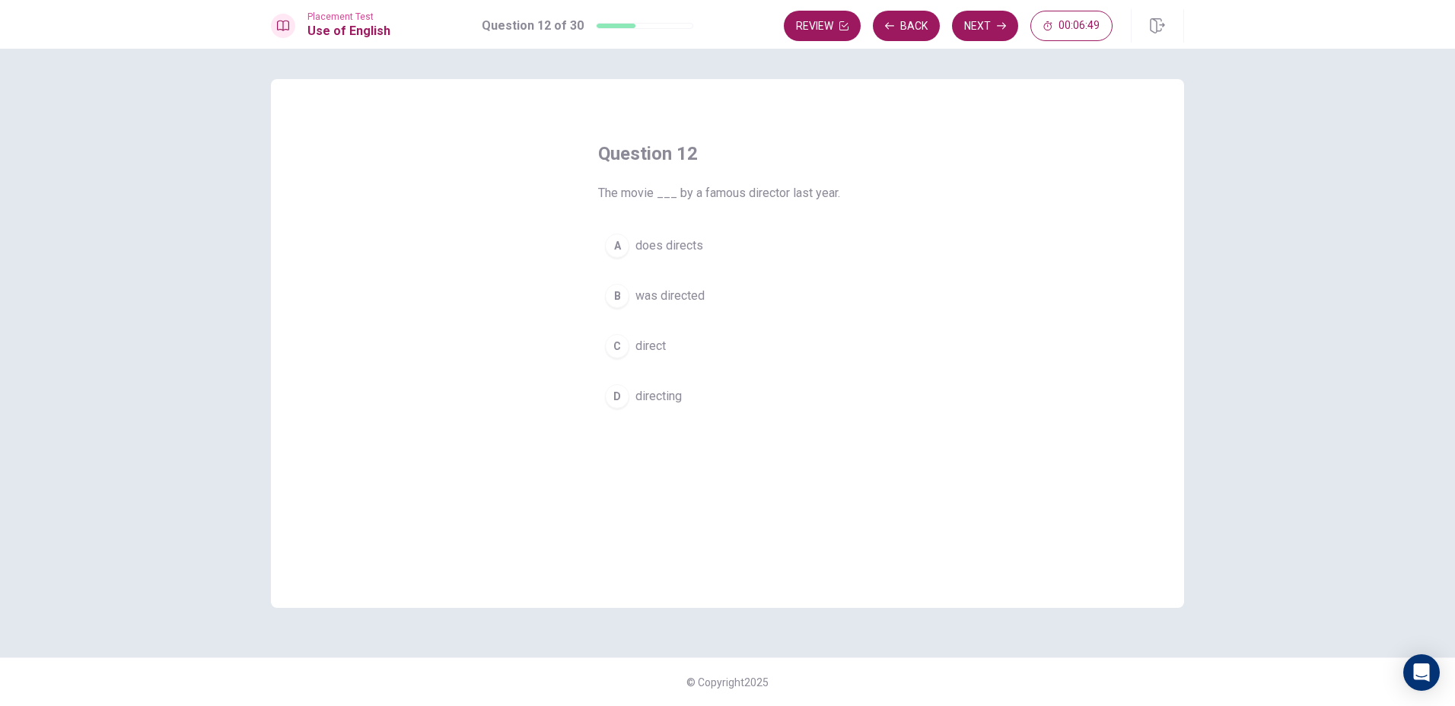
click at [679, 294] on span "was directed" at bounding box center [669, 296] width 69 height 18
click at [981, 17] on button "Next" at bounding box center [985, 26] width 66 height 30
click at [699, 314] on button "B raining" at bounding box center [727, 296] width 259 height 38
click at [982, 34] on button "Next" at bounding box center [985, 26] width 66 height 30
click at [683, 294] on span "have been working" at bounding box center [685, 296] width 100 height 18
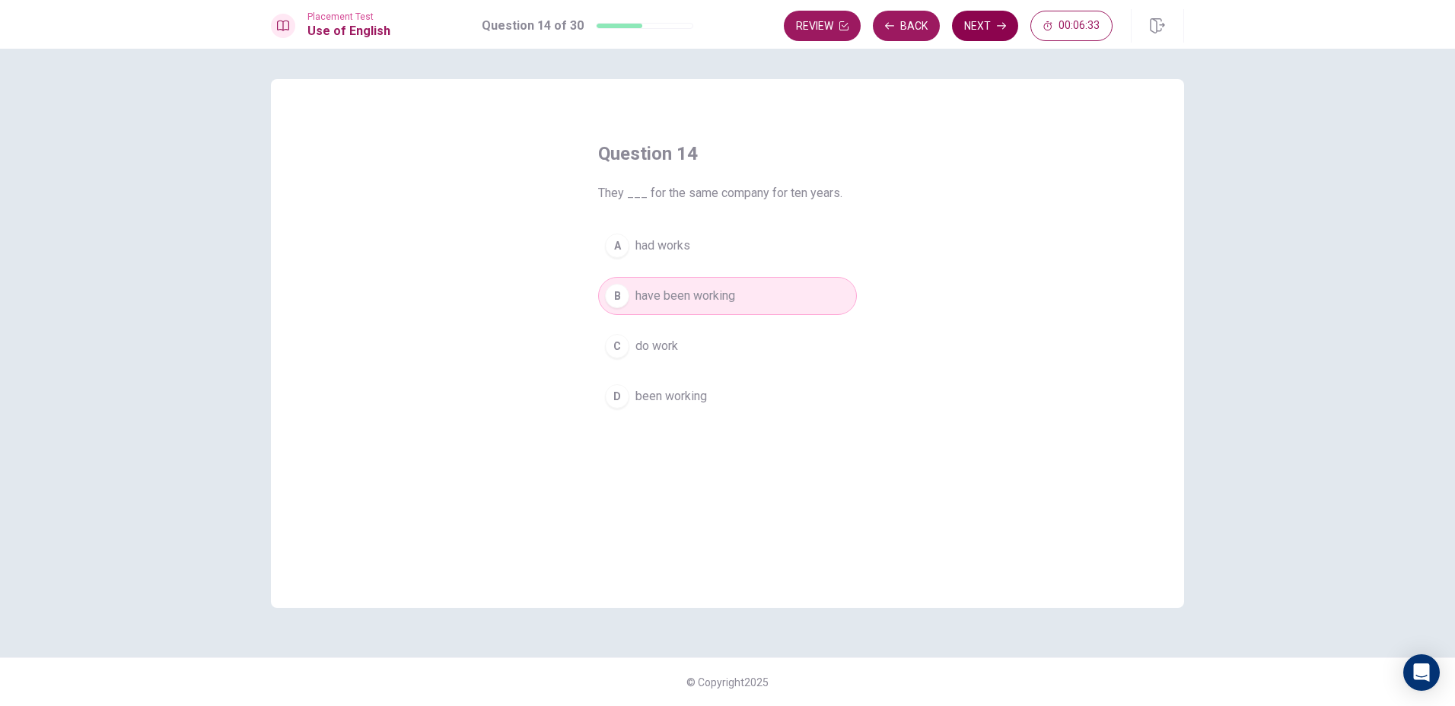
click at [976, 25] on button "Next" at bounding box center [985, 26] width 66 height 30
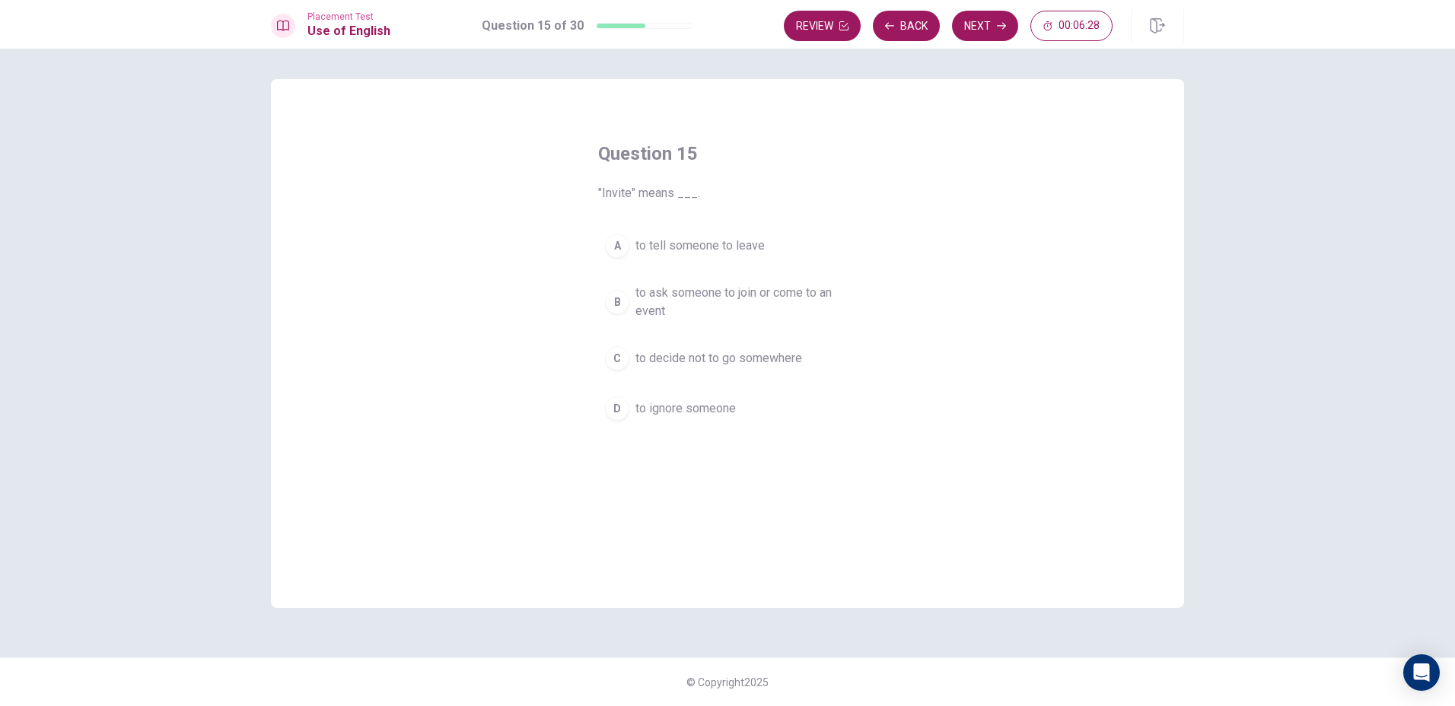
click at [773, 285] on span "to ask someone to join or come to an event" at bounding box center [742, 302] width 215 height 37
click at [994, 26] on button "Next" at bounding box center [985, 26] width 66 height 30
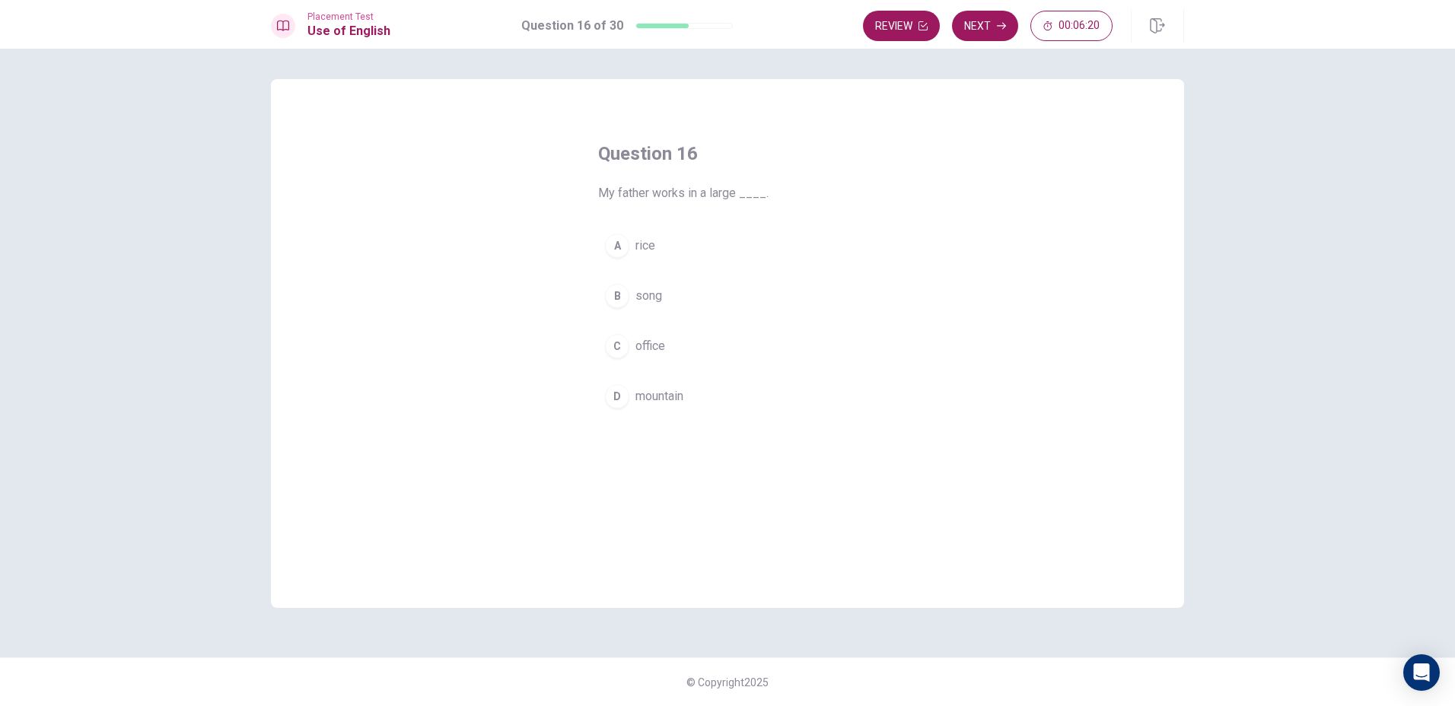
click at [654, 348] on span "office" at bounding box center [650, 346] width 30 height 18
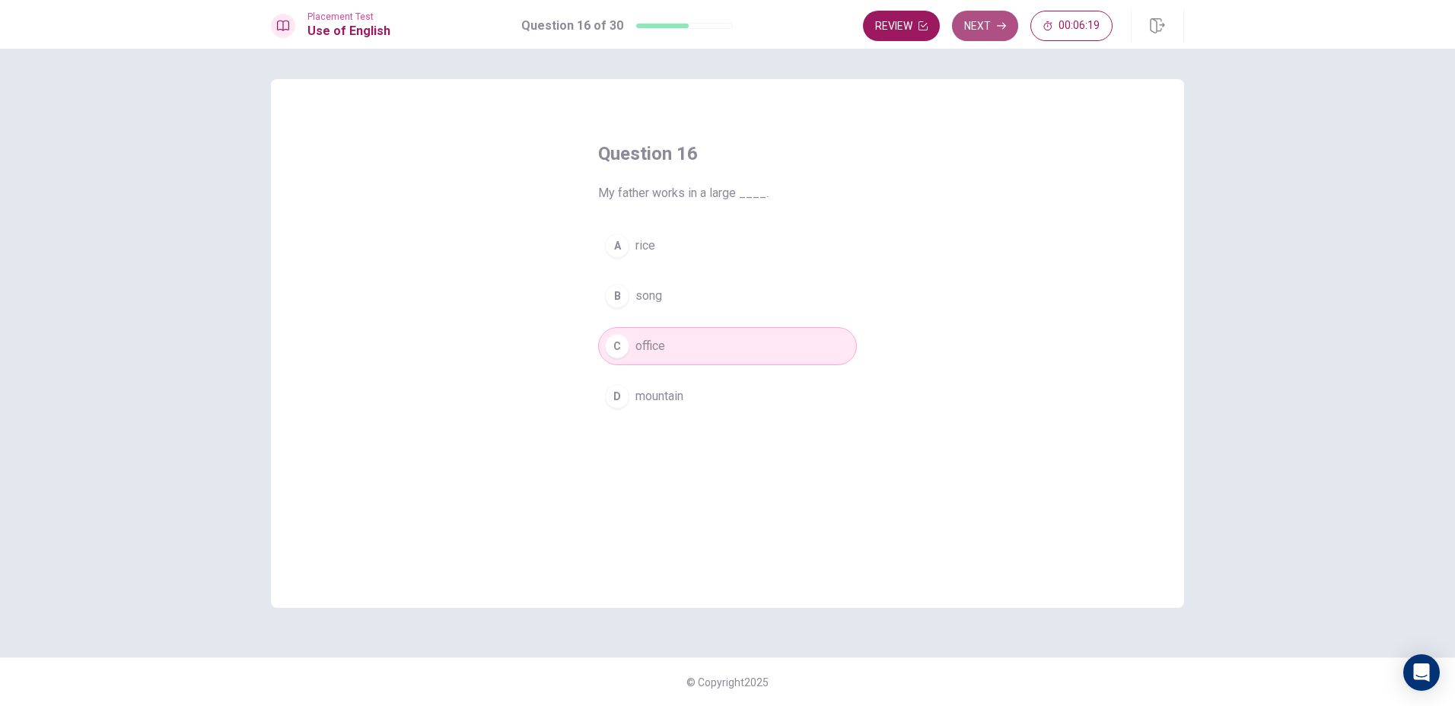
click at [967, 22] on button "Next" at bounding box center [985, 26] width 66 height 30
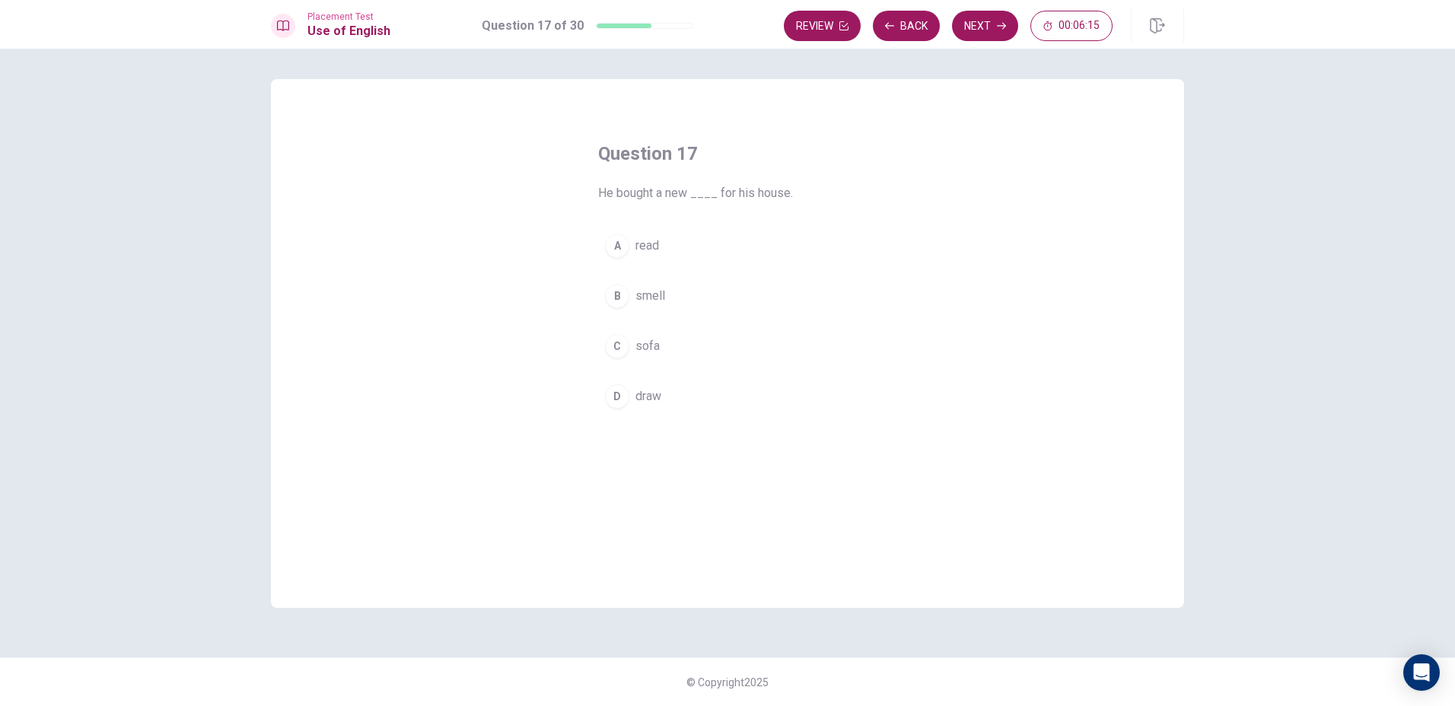
click at [649, 358] on button "C sofa" at bounding box center [727, 346] width 259 height 38
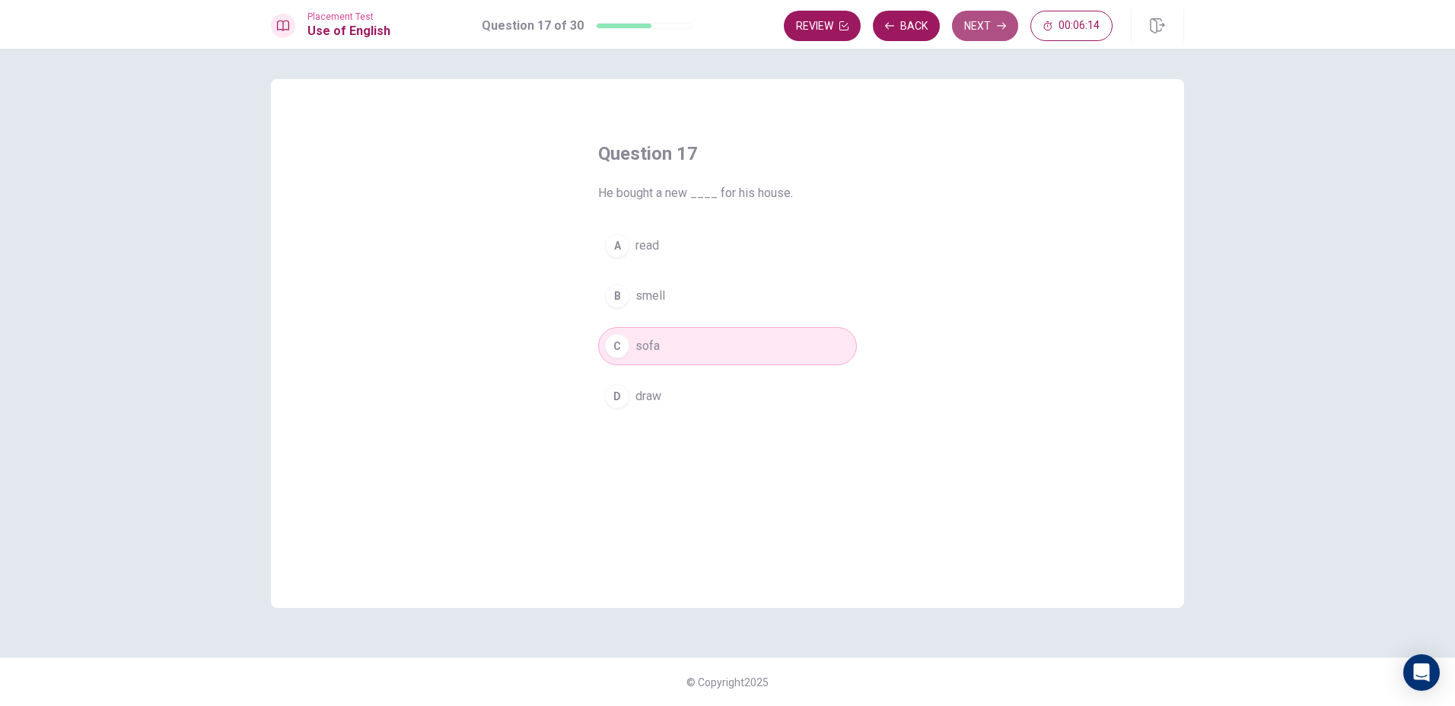
click at [980, 20] on button "Next" at bounding box center [985, 26] width 66 height 30
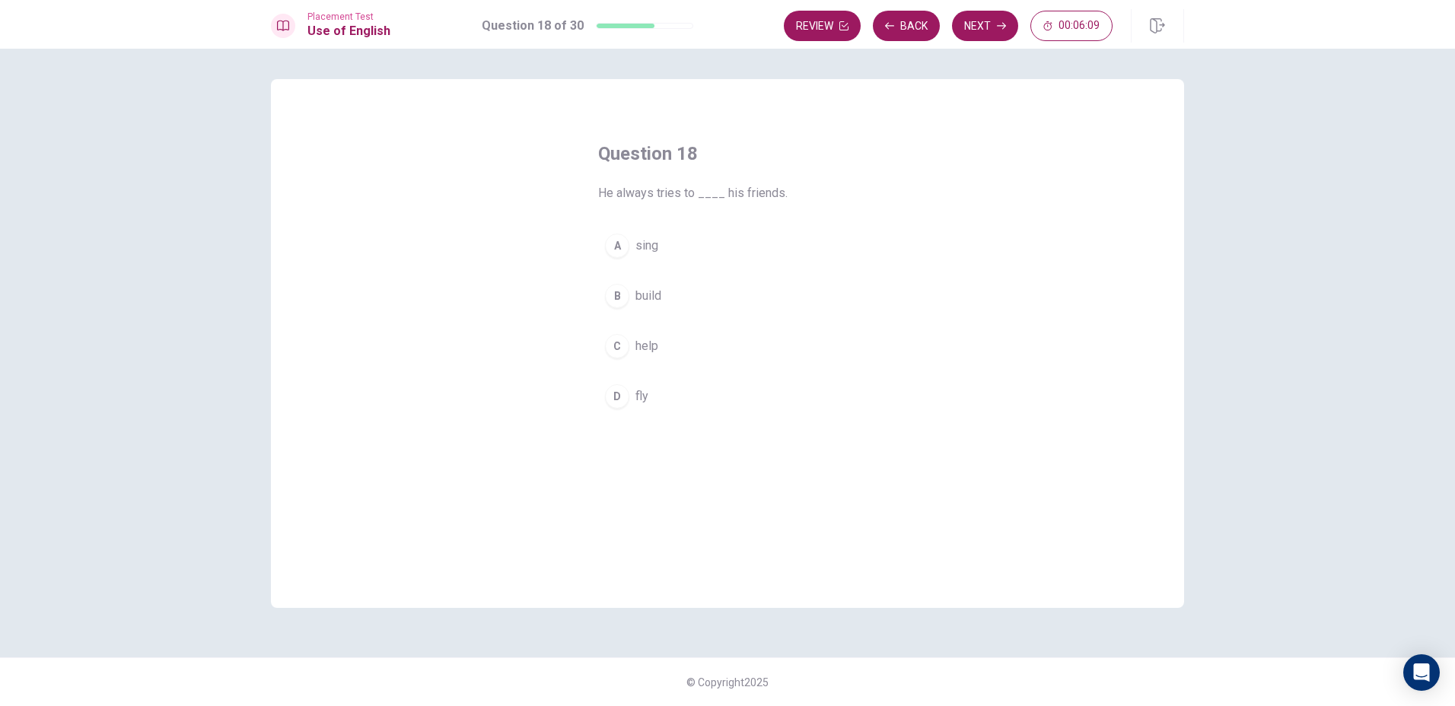
click at [654, 347] on span "help" at bounding box center [646, 346] width 23 height 18
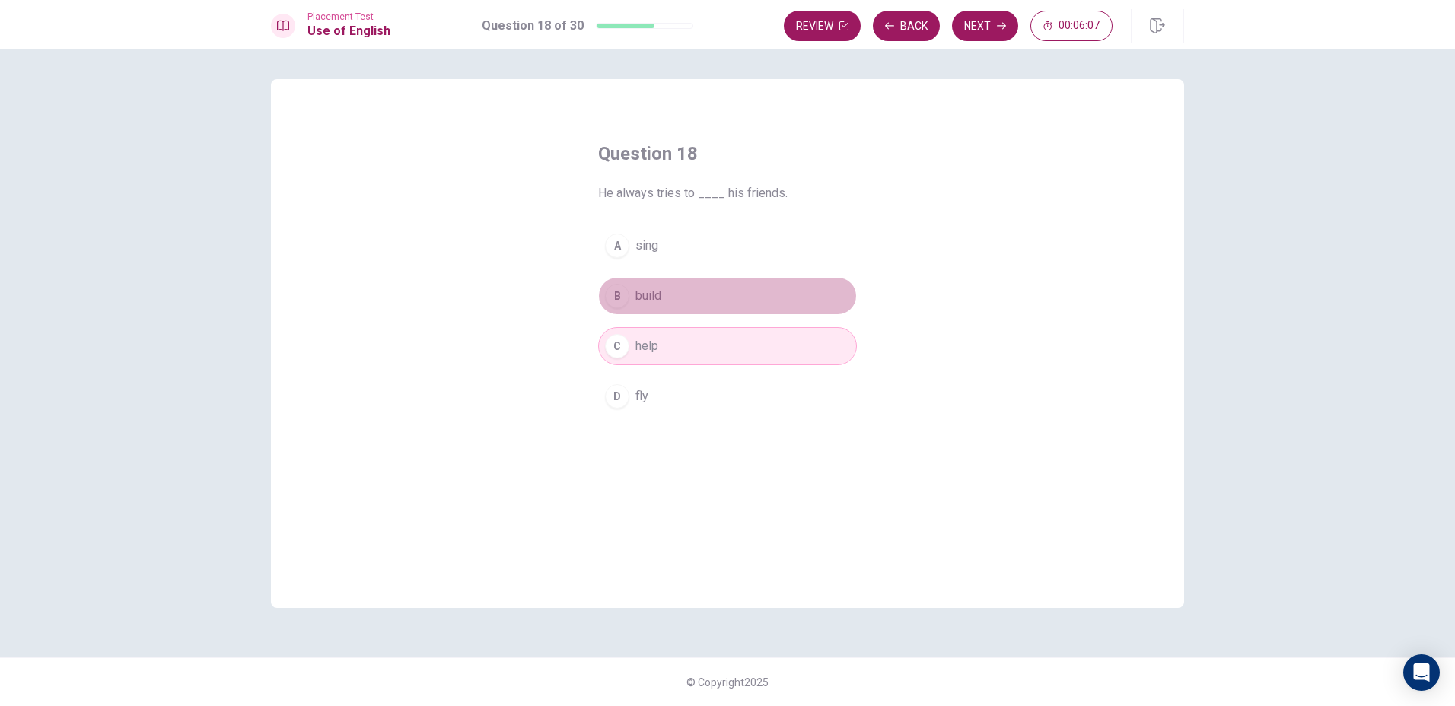
click at [693, 306] on button "B build" at bounding box center [727, 296] width 259 height 38
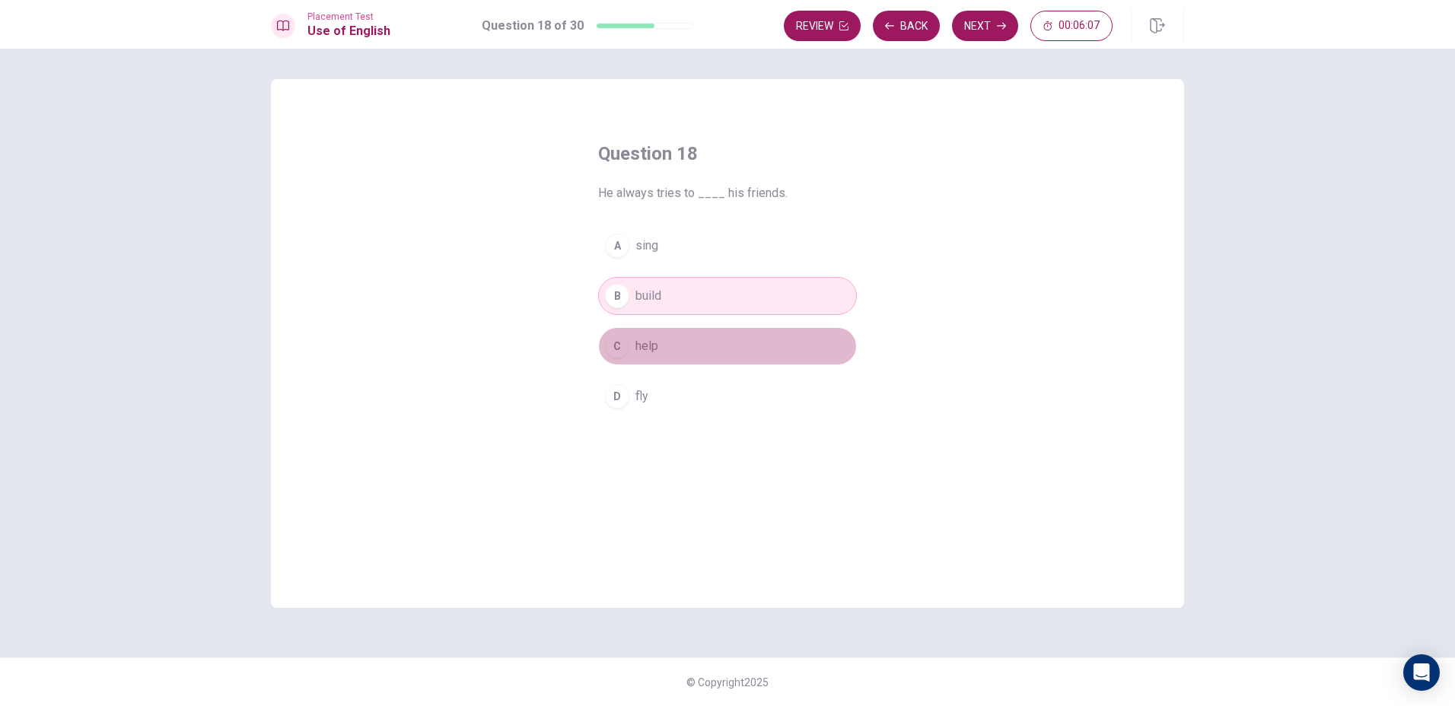
click at [666, 333] on button "C help" at bounding box center [727, 346] width 259 height 38
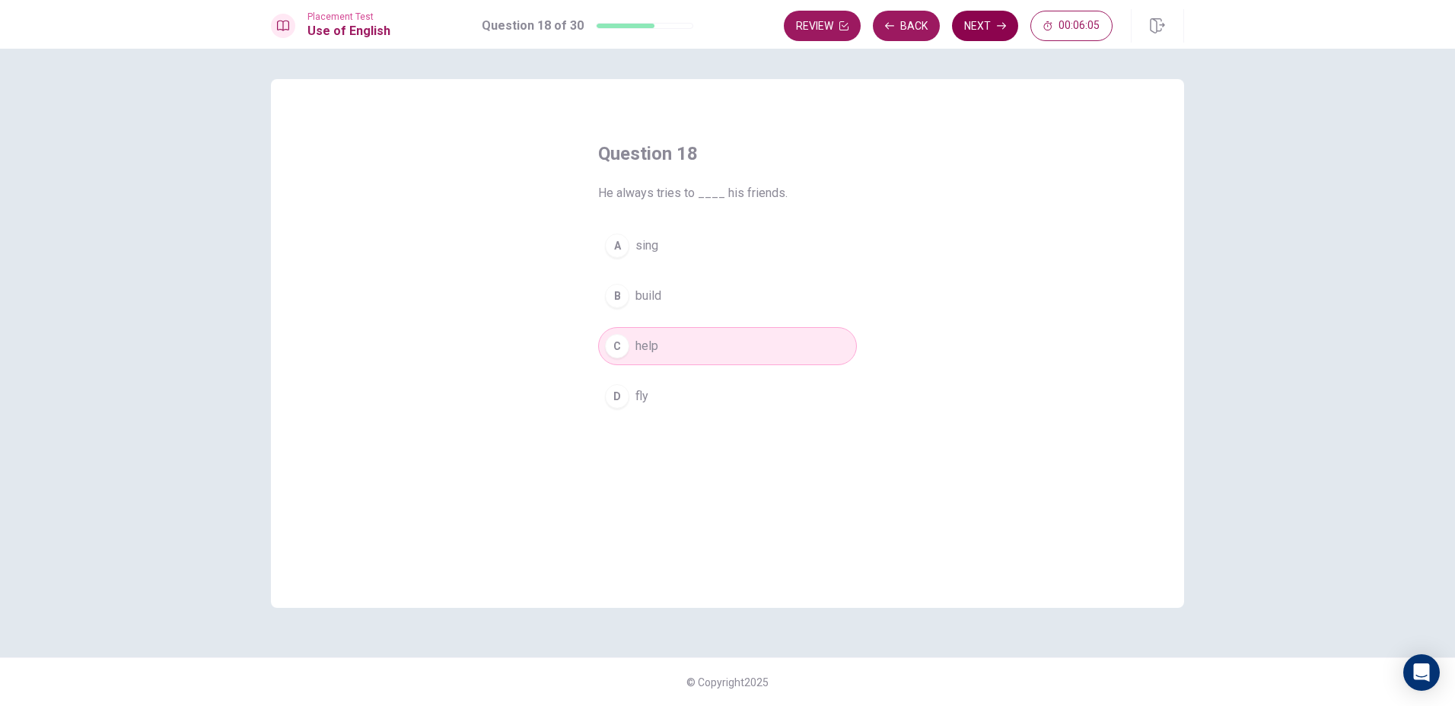
click at [977, 35] on button "Next" at bounding box center [985, 26] width 66 height 30
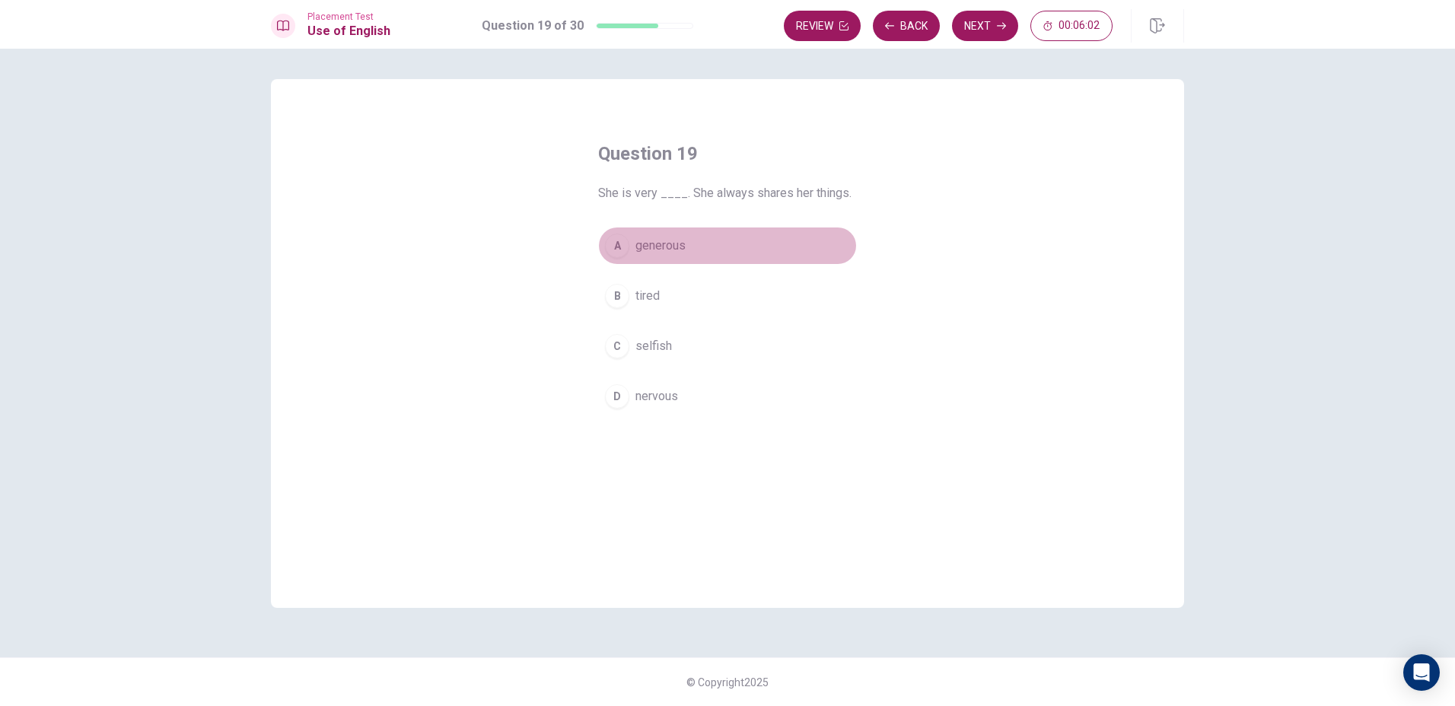
click at [676, 241] on span "generous" at bounding box center [660, 246] width 50 height 18
click at [980, 33] on button "Next" at bounding box center [985, 26] width 66 height 30
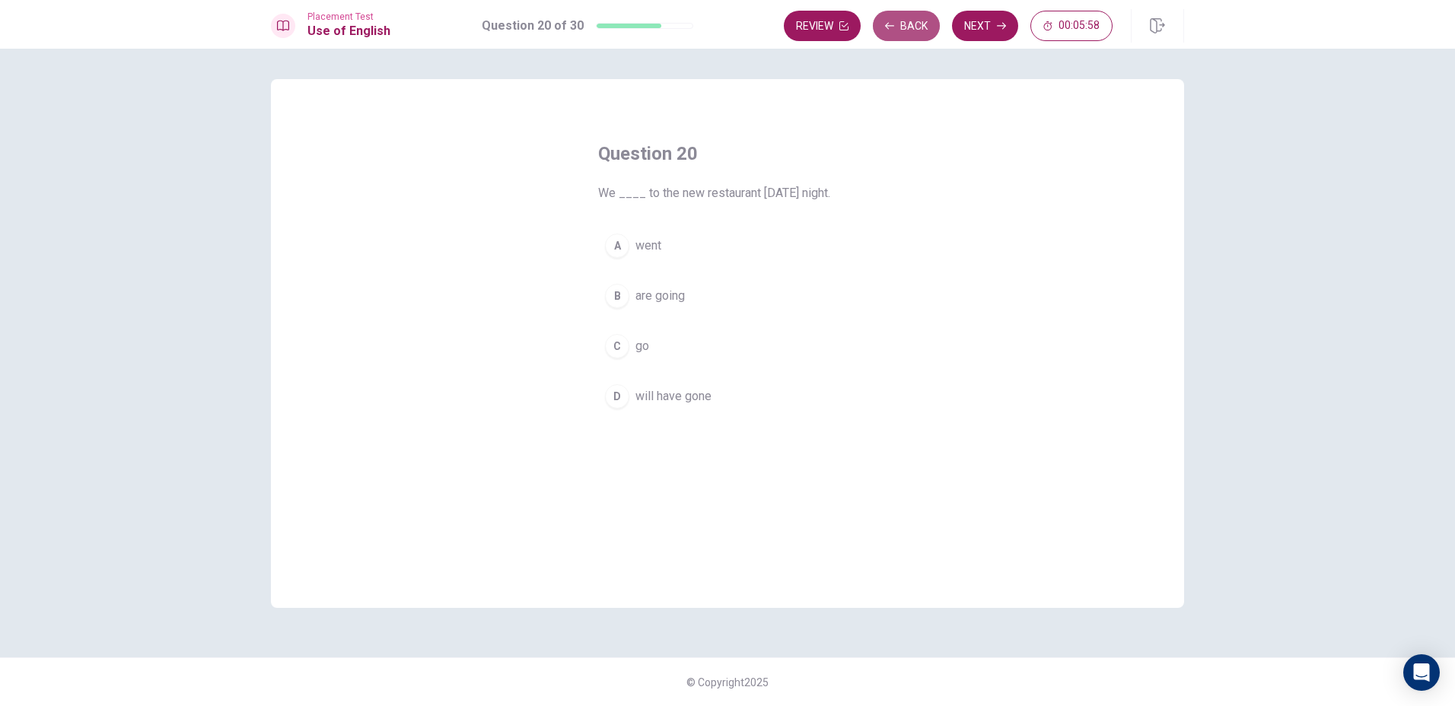
click at [917, 30] on button "Back" at bounding box center [906, 26] width 67 height 30
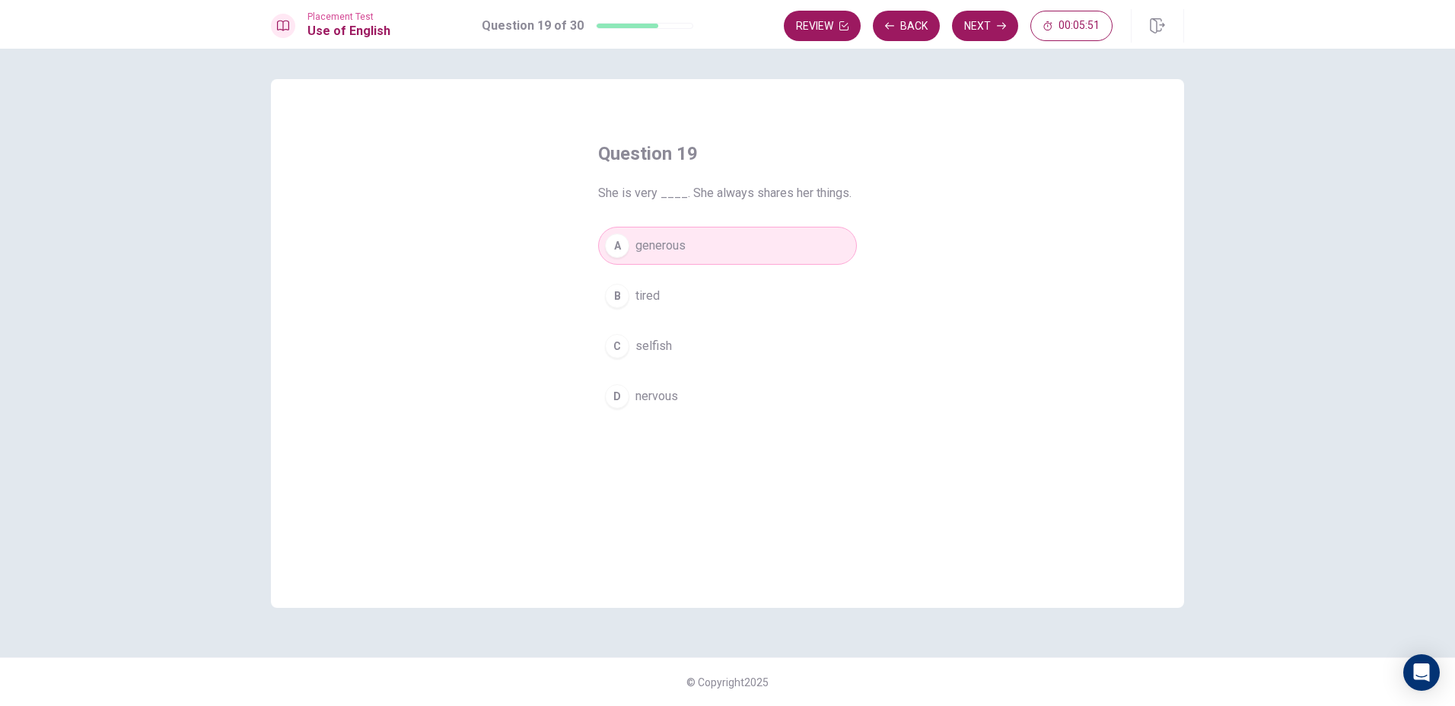
drag, startPoint x: 979, startPoint y: 28, endPoint x: 973, endPoint y: 52, distance: 24.6
click at [973, 52] on div "Placement Test Use of English Question 19 of 30 Review Back Next 00:05:51 Quest…" at bounding box center [727, 353] width 1455 height 706
click at [991, 22] on button "Next" at bounding box center [985, 26] width 66 height 30
click at [702, 250] on button "A went" at bounding box center [727, 246] width 259 height 38
click at [715, 288] on button "B are going" at bounding box center [727, 296] width 259 height 38
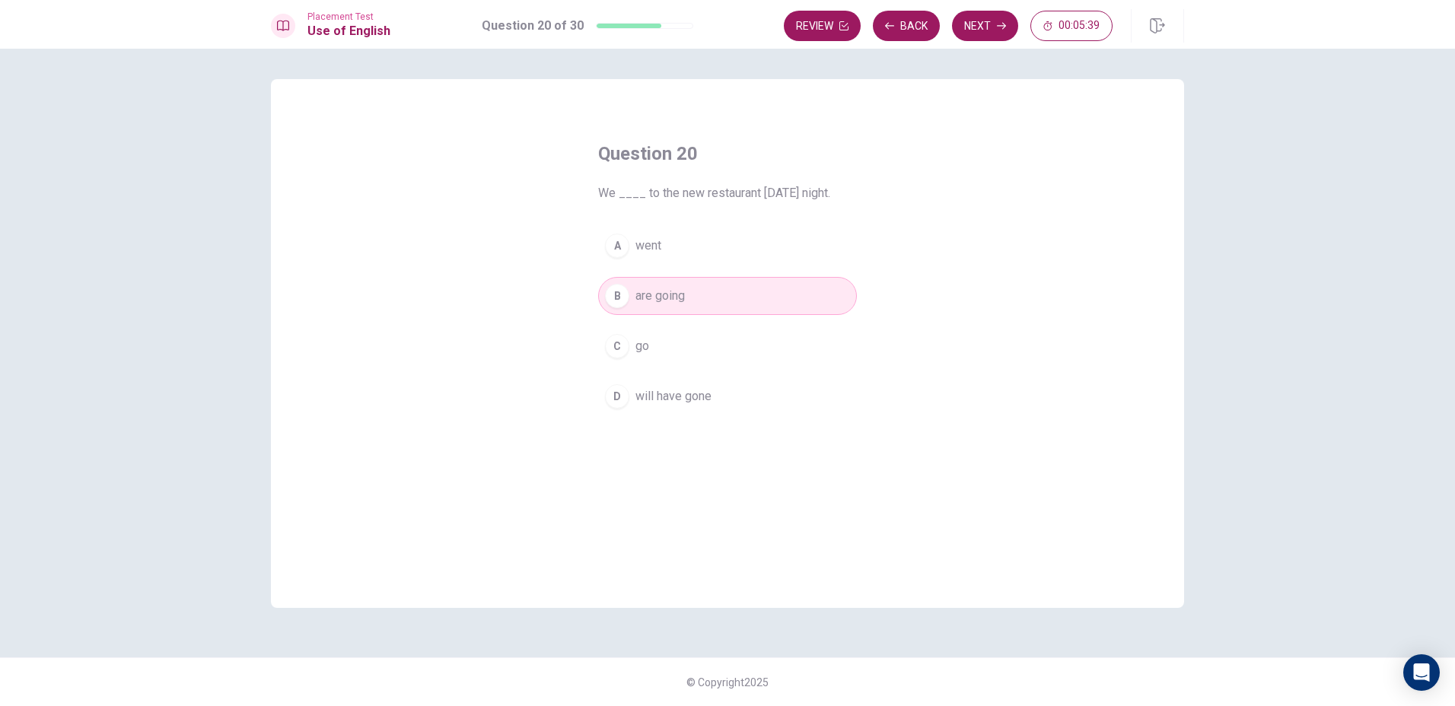
click at [978, 18] on button "Next" at bounding box center [985, 26] width 66 height 30
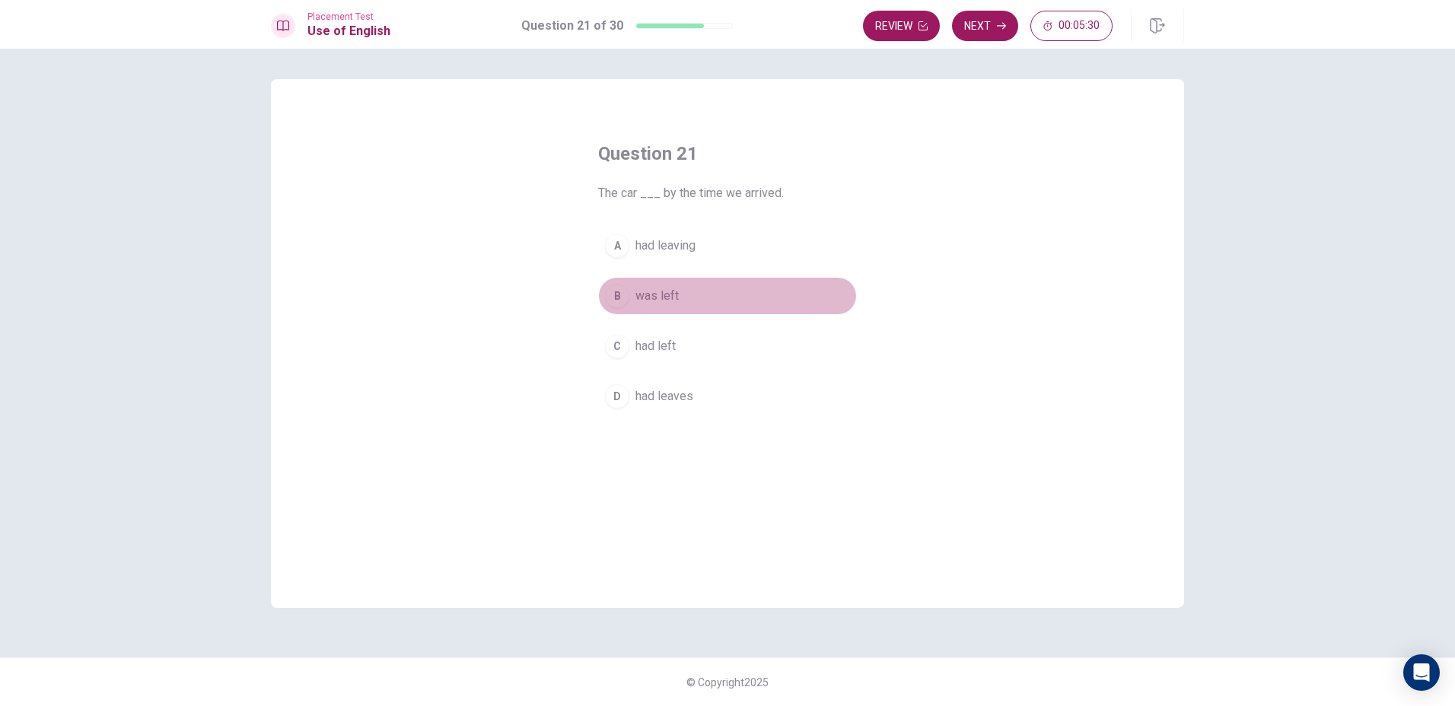
click at [670, 299] on span "was left" at bounding box center [656, 296] width 43 height 18
click at [976, 28] on button "Next" at bounding box center [985, 26] width 66 height 30
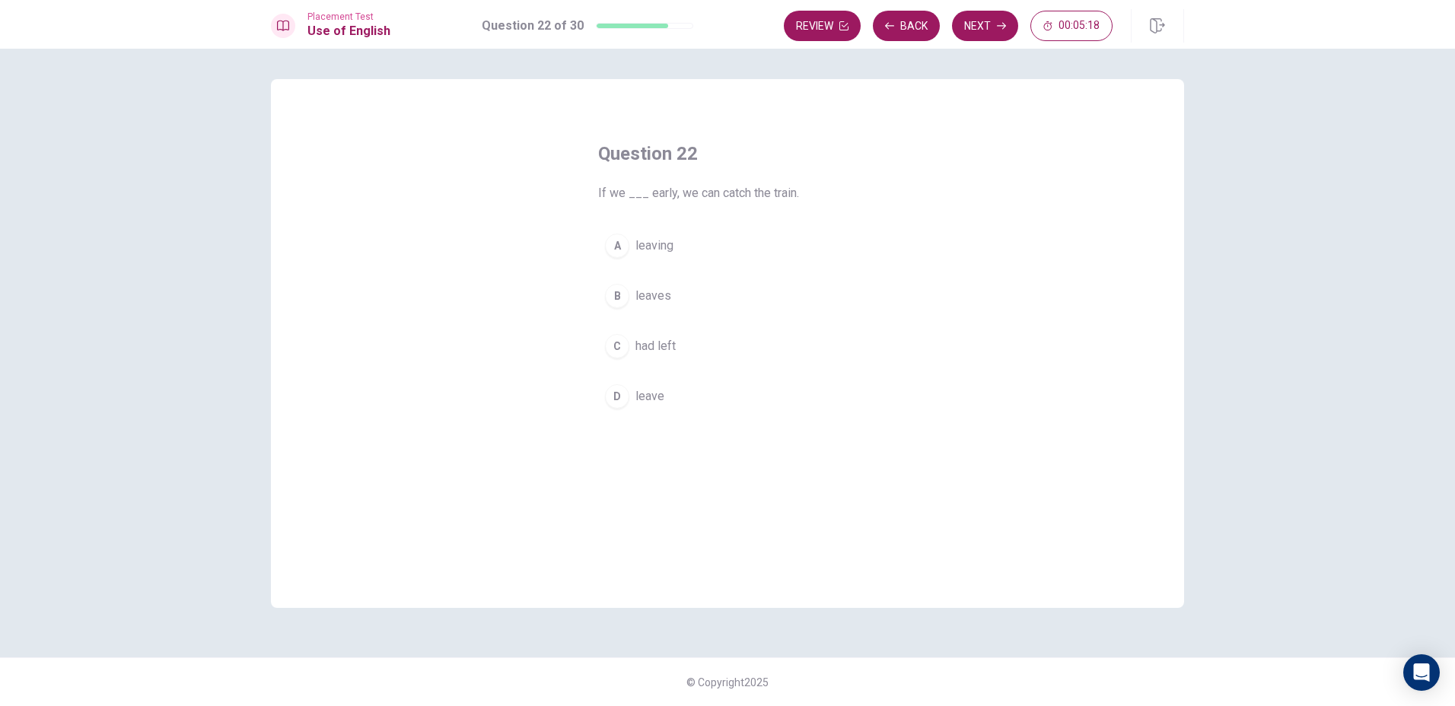
click at [640, 339] on span "had left" at bounding box center [655, 346] width 40 height 18
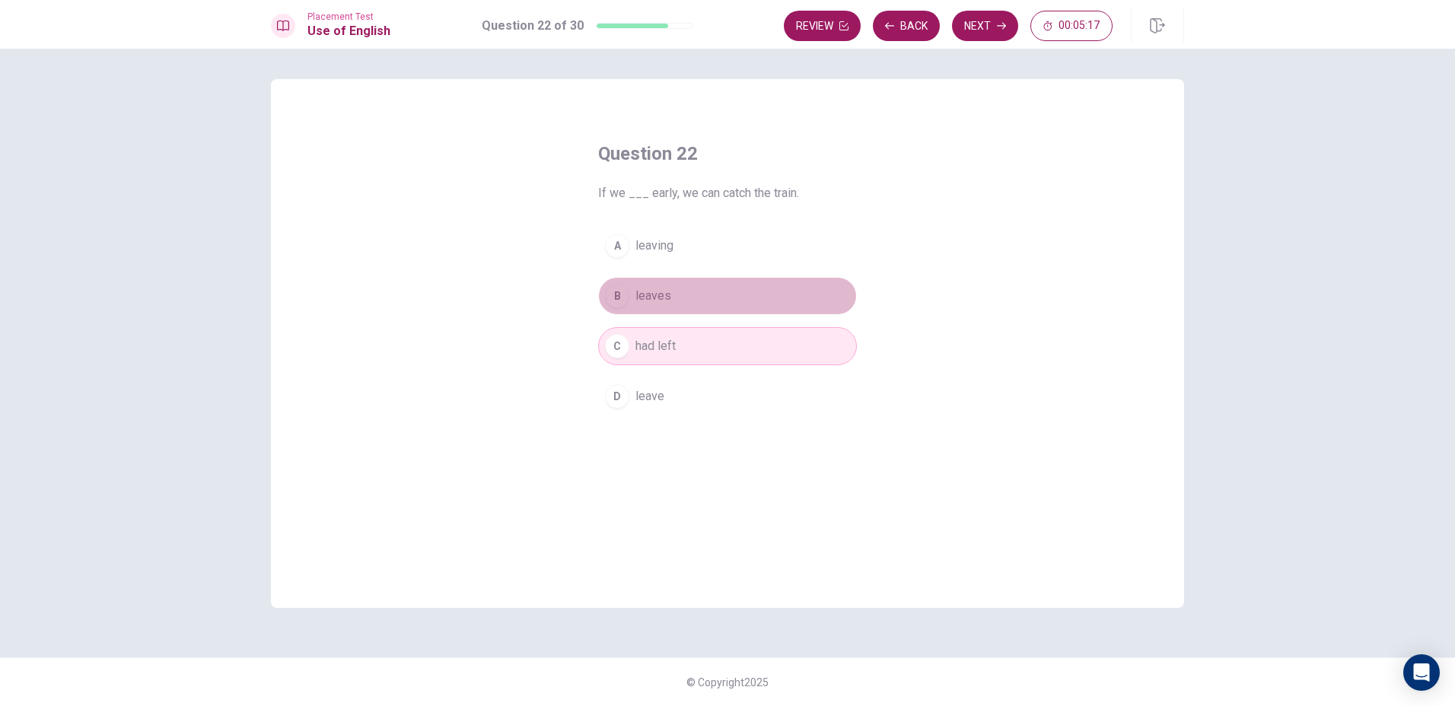
click at [721, 286] on button "B leaves" at bounding box center [727, 296] width 259 height 38
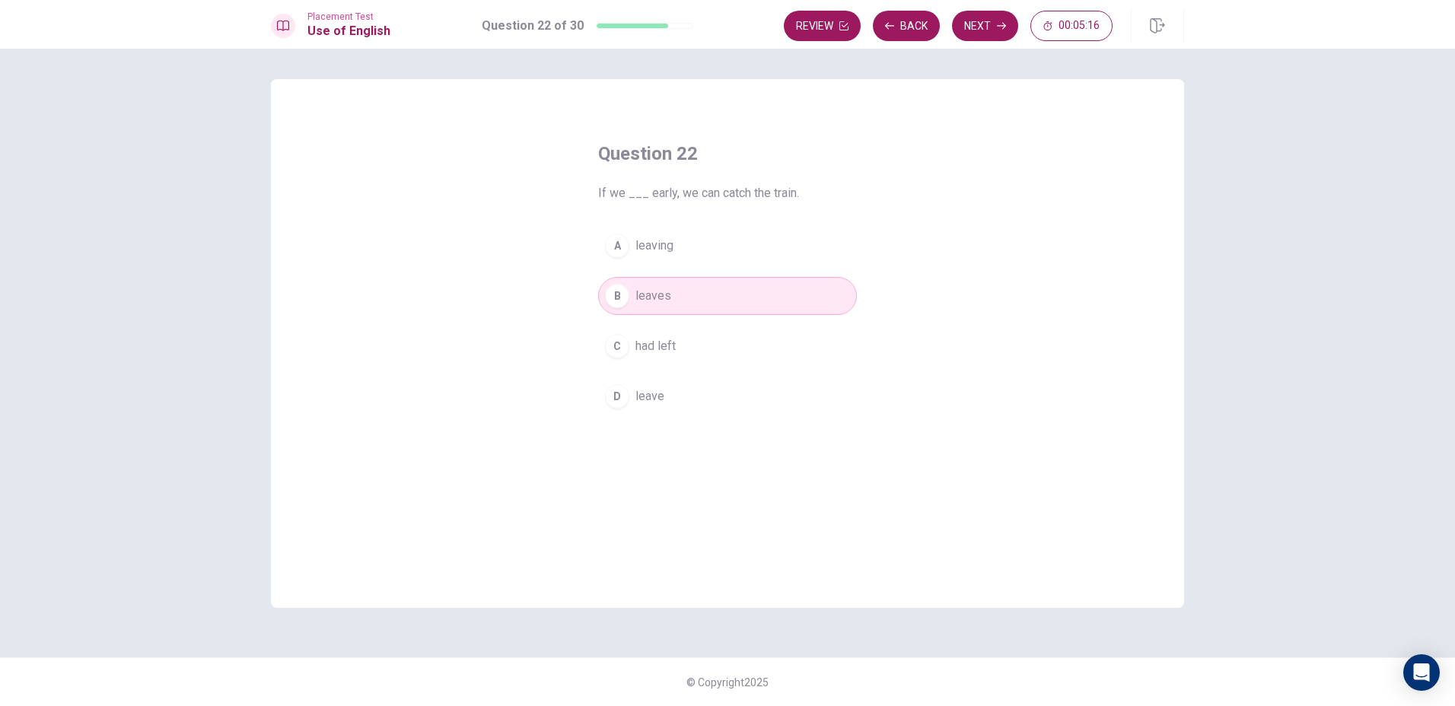
drag, startPoint x: 724, startPoint y: 386, endPoint x: 733, endPoint y: 391, distance: 10.6
click at [733, 391] on button "D leave" at bounding box center [727, 396] width 259 height 38
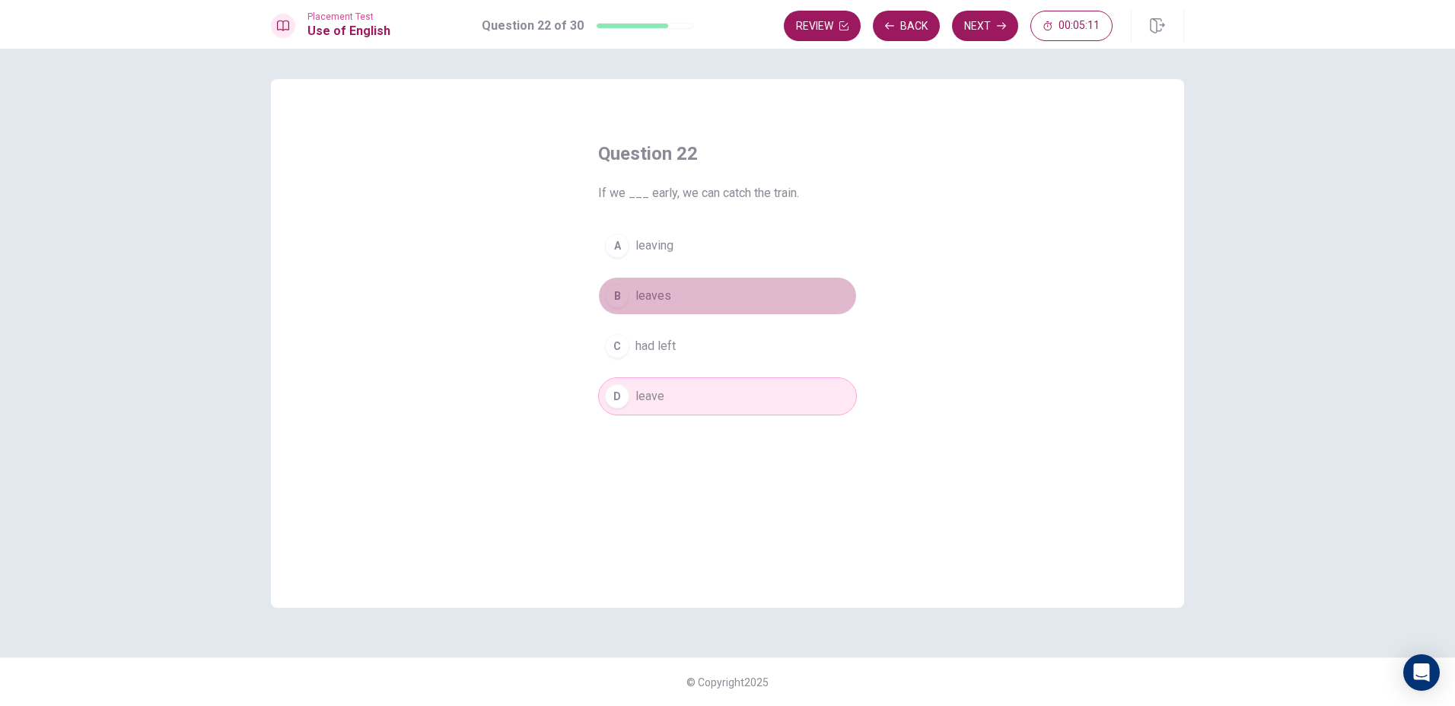
click at [740, 289] on button "B leaves" at bounding box center [727, 296] width 259 height 38
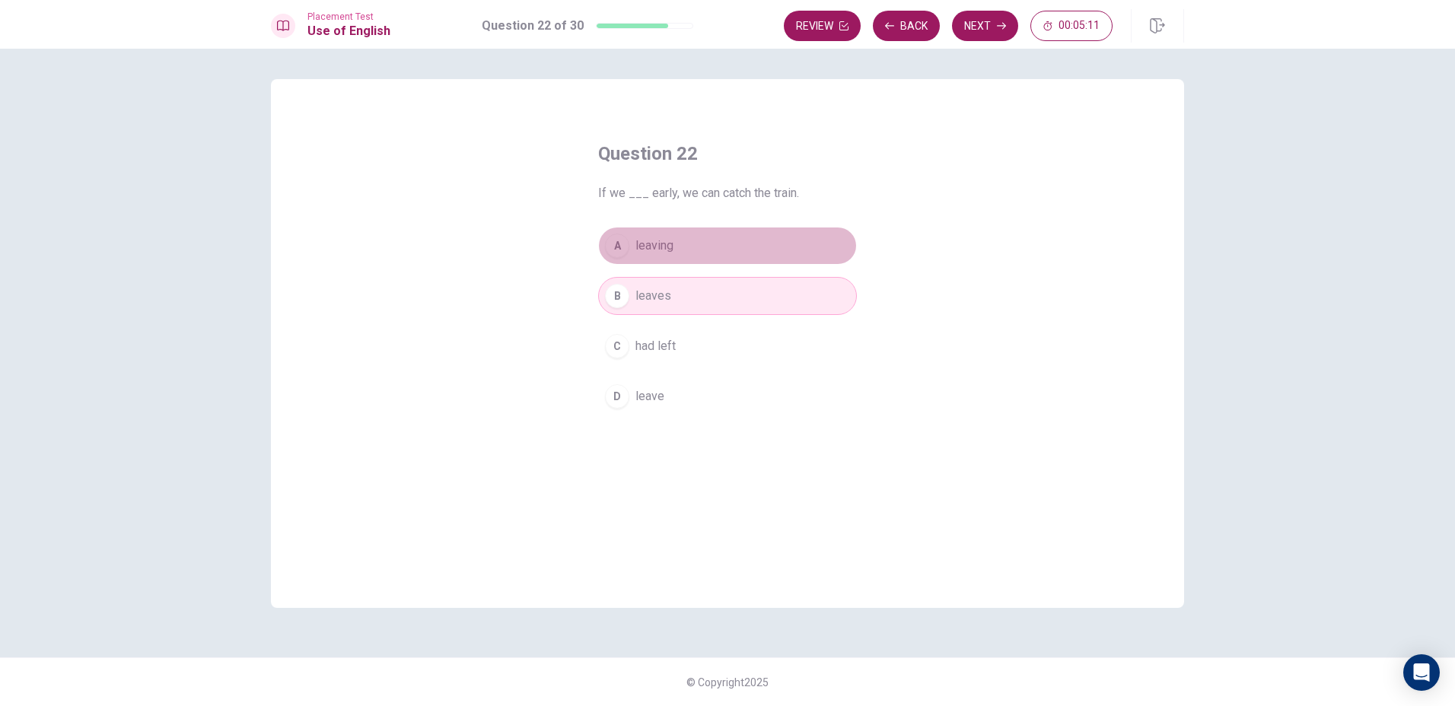
click at [743, 236] on button "A leaving" at bounding box center [727, 246] width 259 height 38
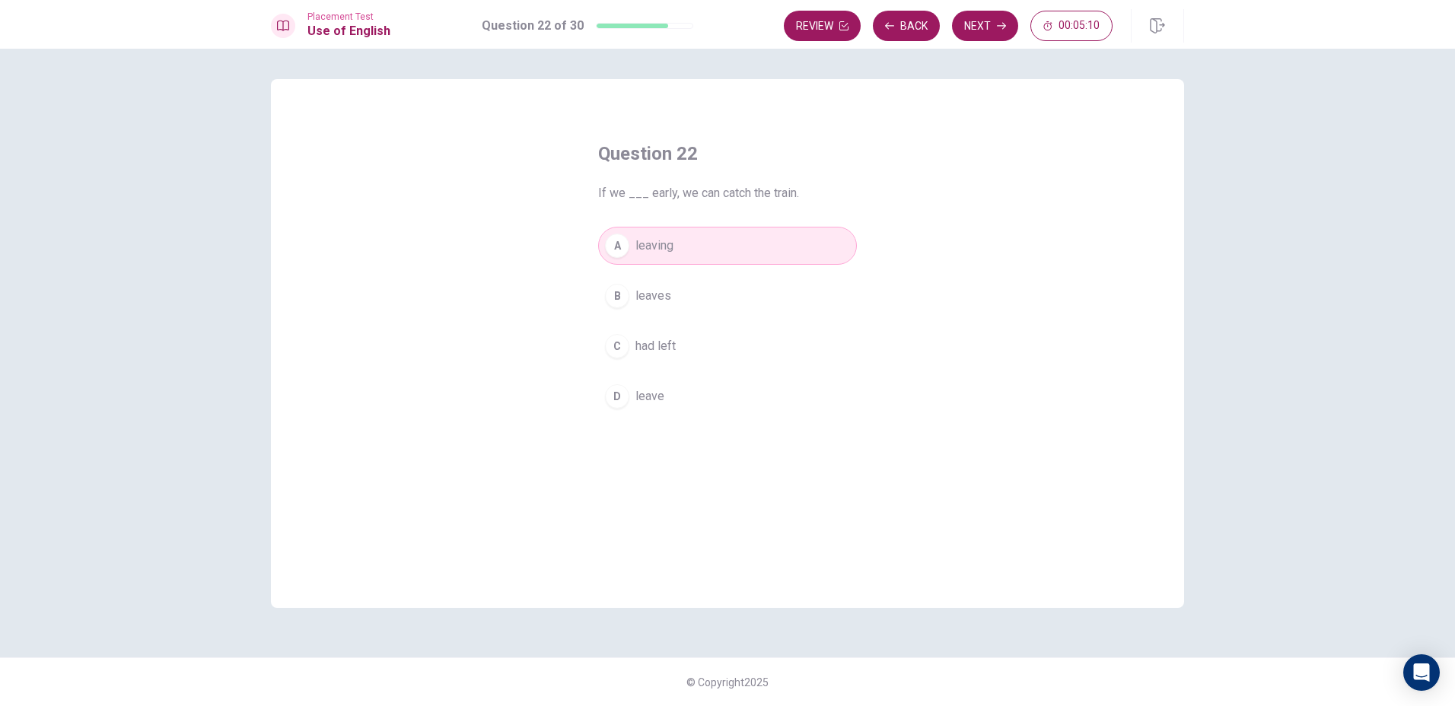
click at [701, 396] on button "D leave" at bounding box center [727, 396] width 259 height 38
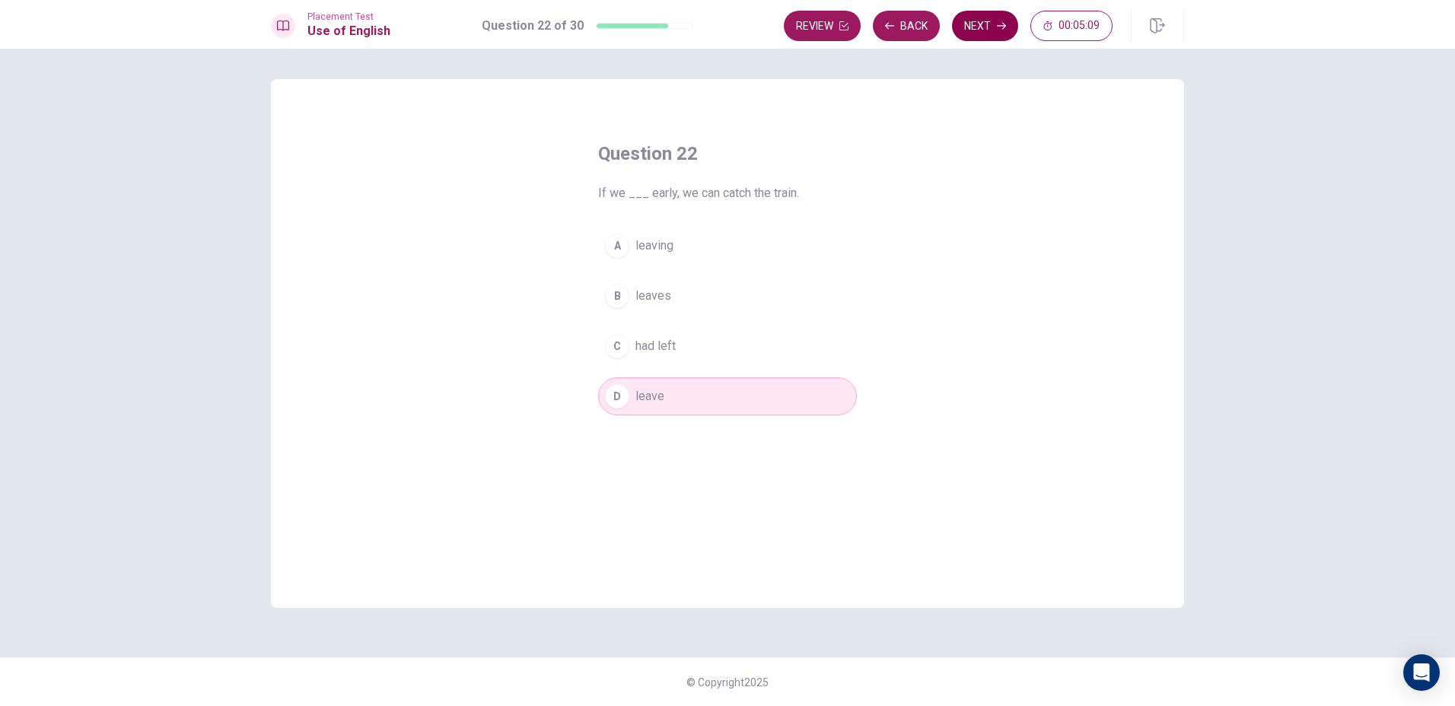
click at [992, 14] on button "Next" at bounding box center [985, 26] width 66 height 30
click at [662, 394] on button "D was" at bounding box center [727, 396] width 259 height 38
click at [983, 26] on button "Next" at bounding box center [985, 26] width 66 height 30
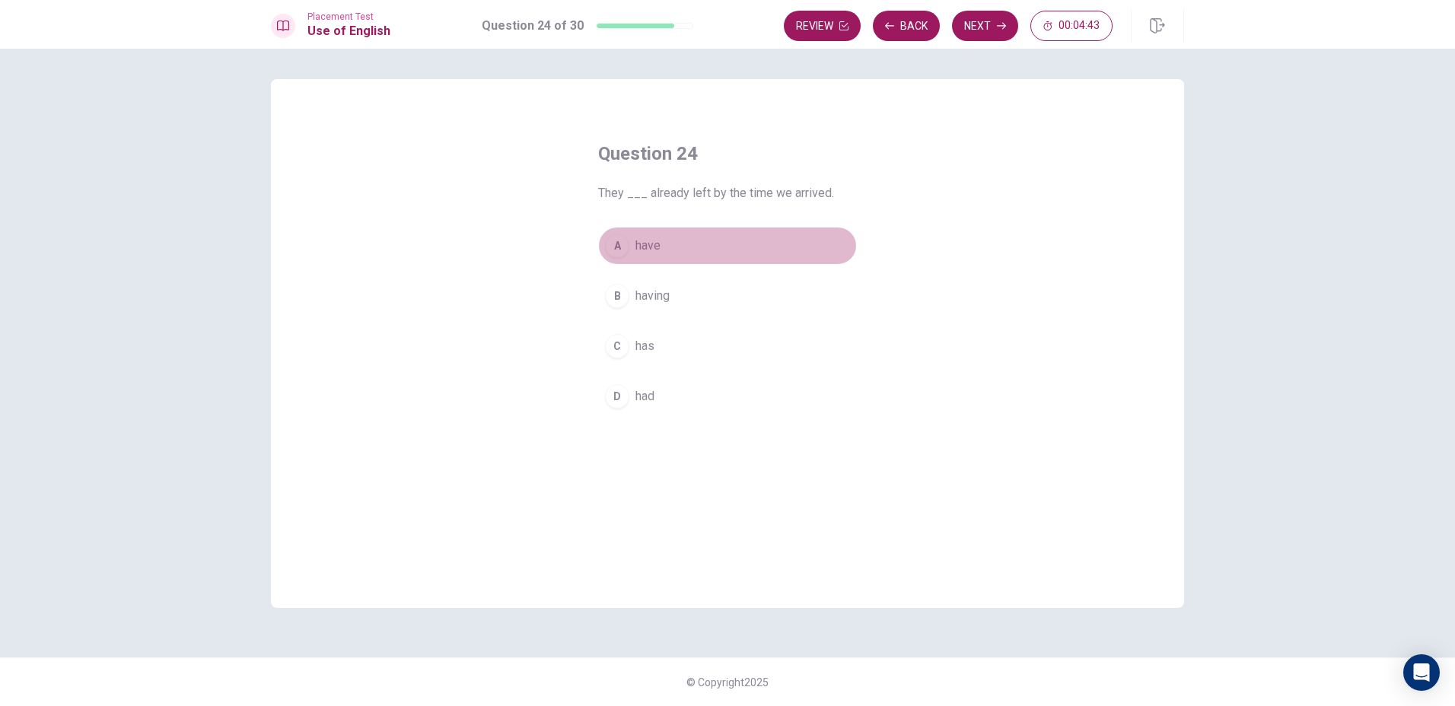
click at [713, 250] on button "A have" at bounding box center [727, 246] width 259 height 38
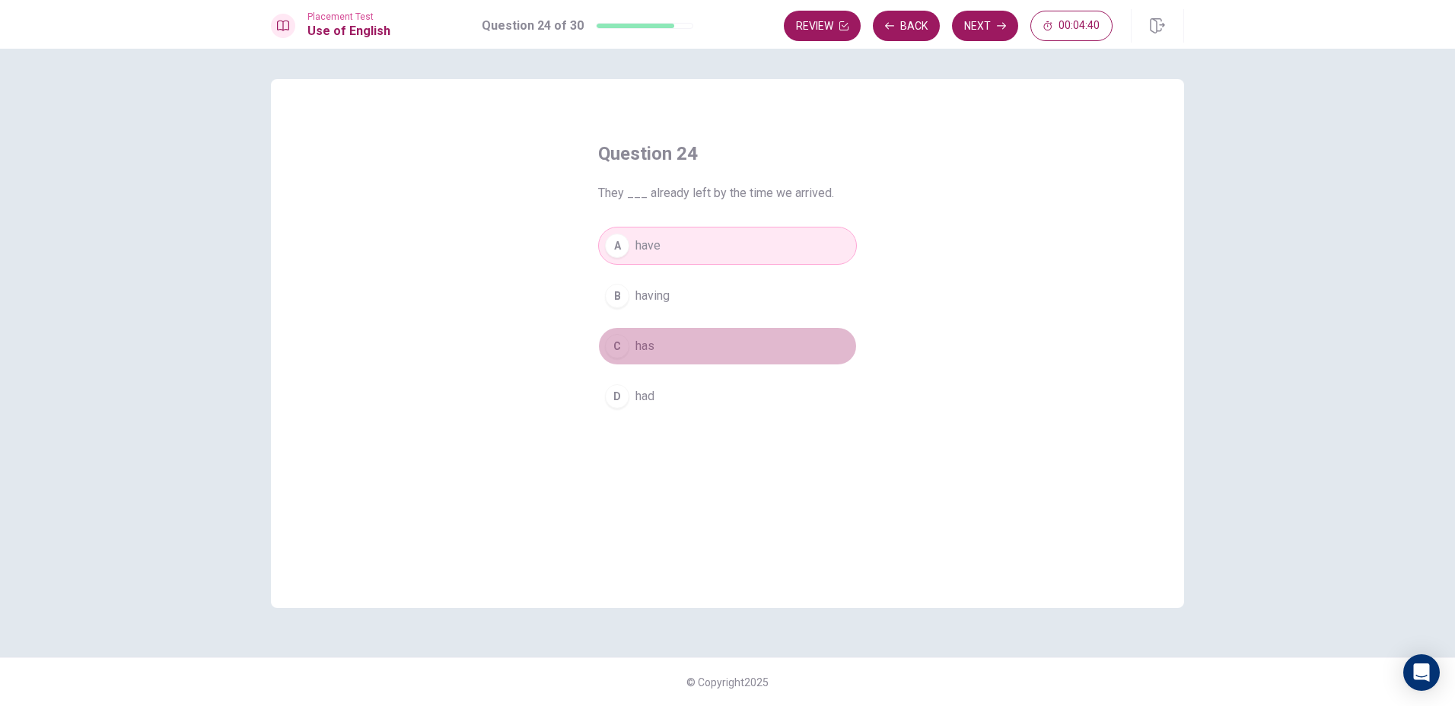
click at [715, 343] on button "C has" at bounding box center [727, 346] width 259 height 38
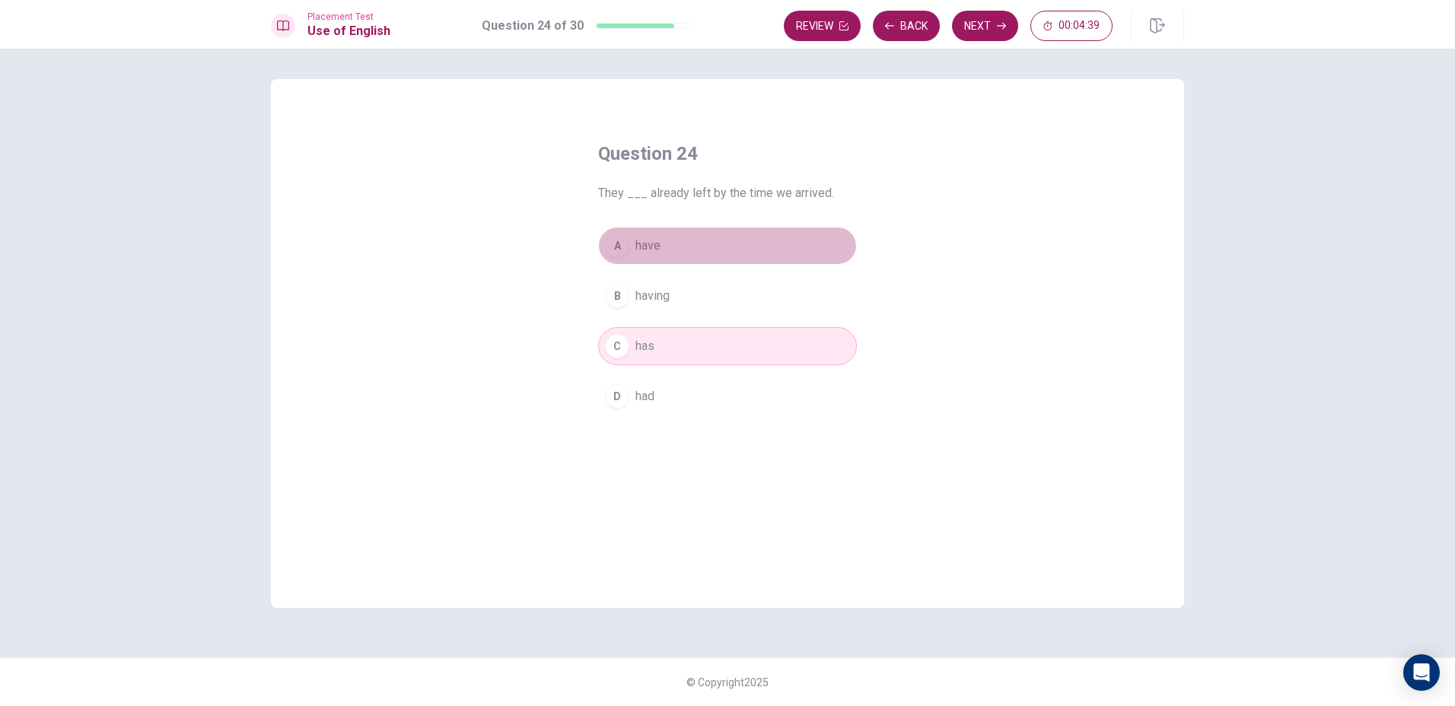
click at [734, 253] on button "A have" at bounding box center [727, 246] width 259 height 38
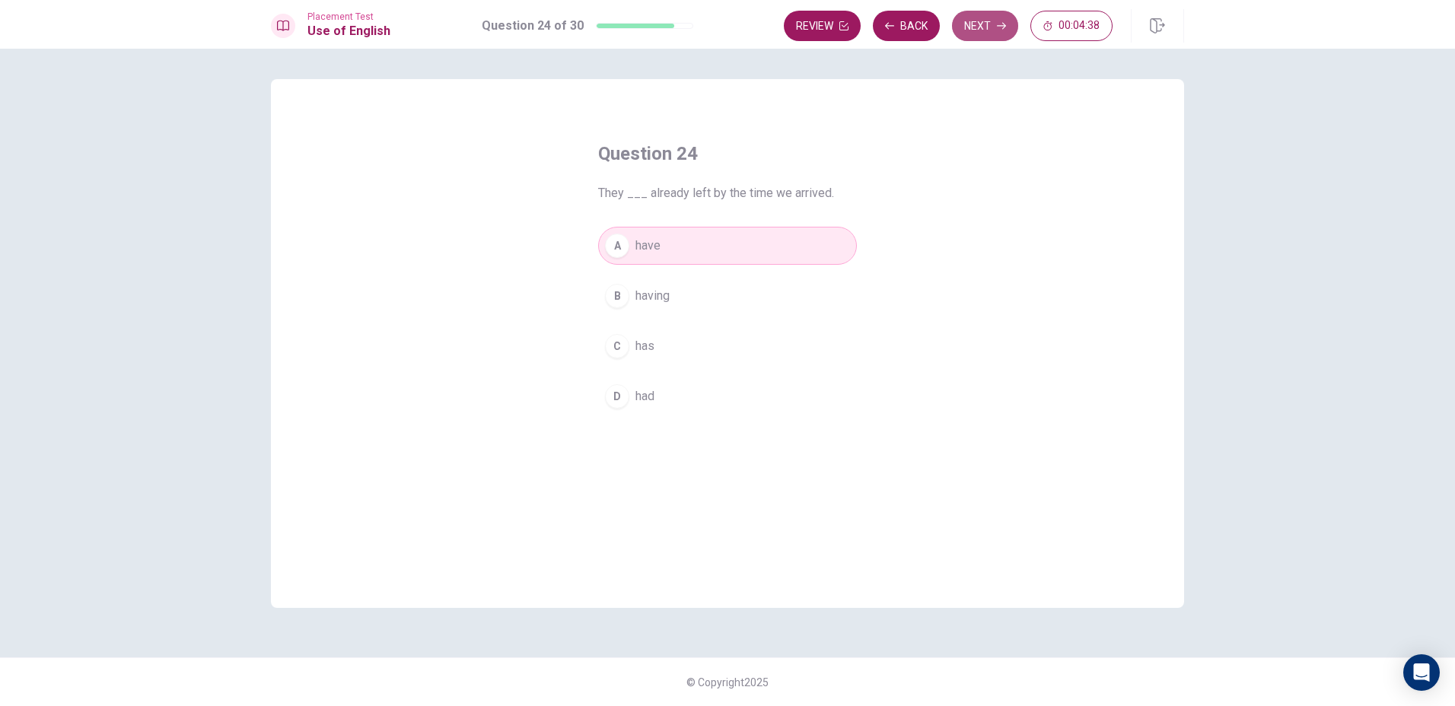
click at [1009, 24] on button "Next" at bounding box center [985, 26] width 66 height 30
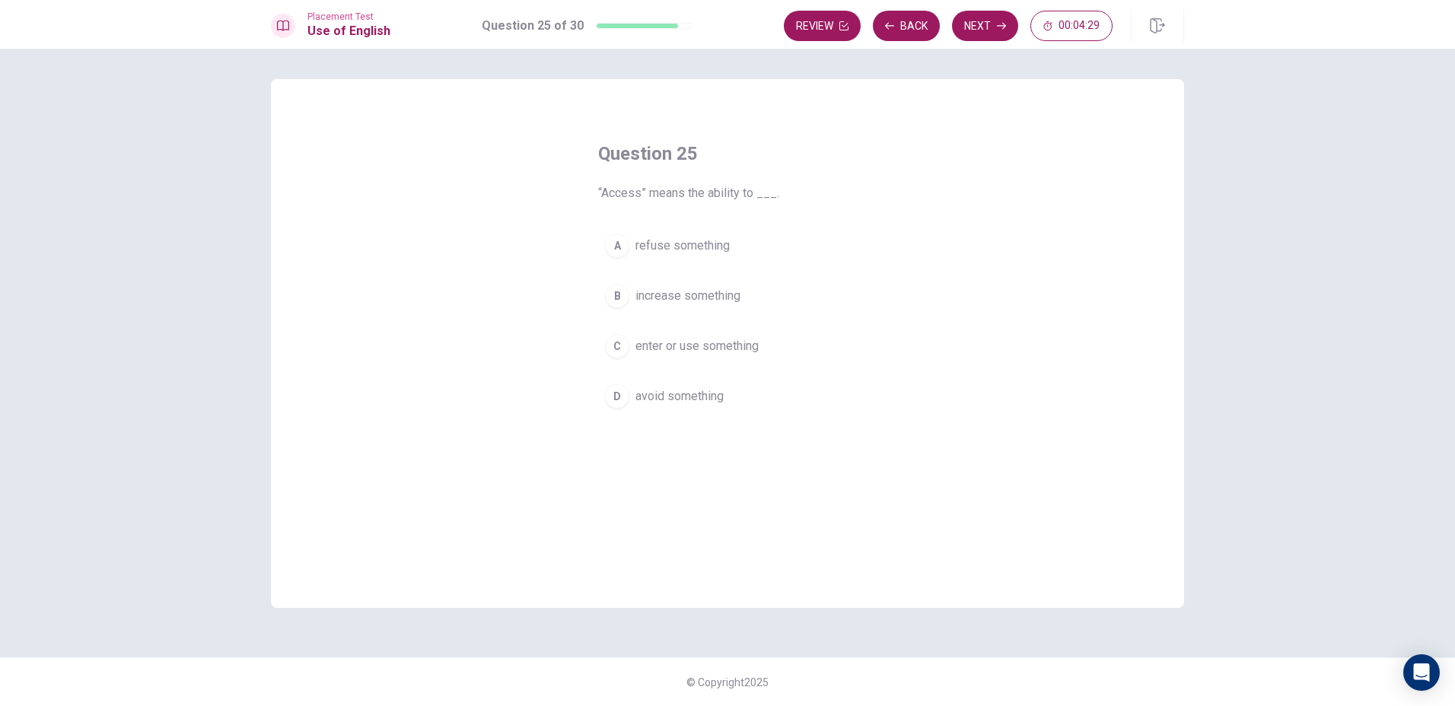
click at [719, 301] on span "increase something" at bounding box center [687, 296] width 105 height 18
click at [969, 17] on button "Next" at bounding box center [985, 26] width 66 height 30
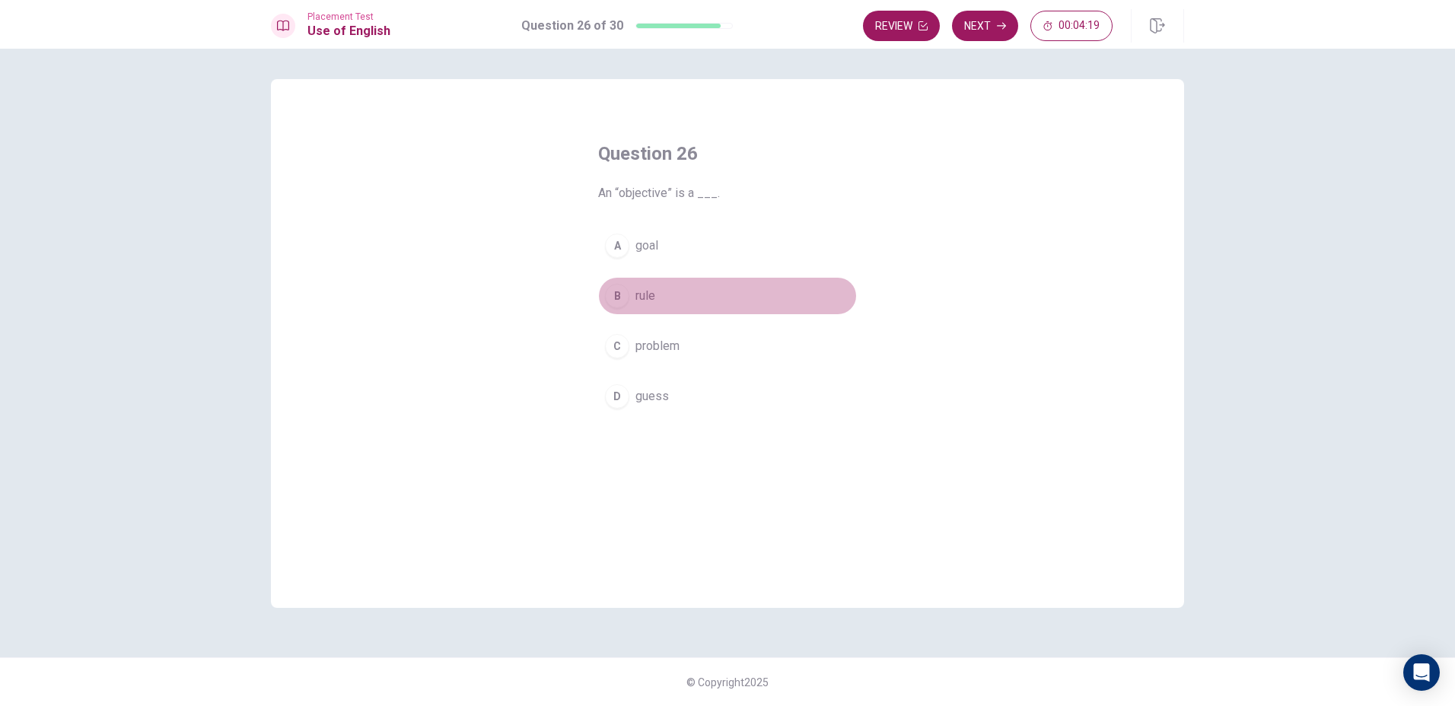
click at [669, 290] on button "B rule" at bounding box center [727, 296] width 259 height 38
drag, startPoint x: 770, startPoint y: 261, endPoint x: 758, endPoint y: 282, distance: 24.5
click at [758, 282] on div "A goal B rule C problem D guess" at bounding box center [727, 321] width 259 height 189
click at [761, 262] on button "A goal" at bounding box center [727, 246] width 259 height 38
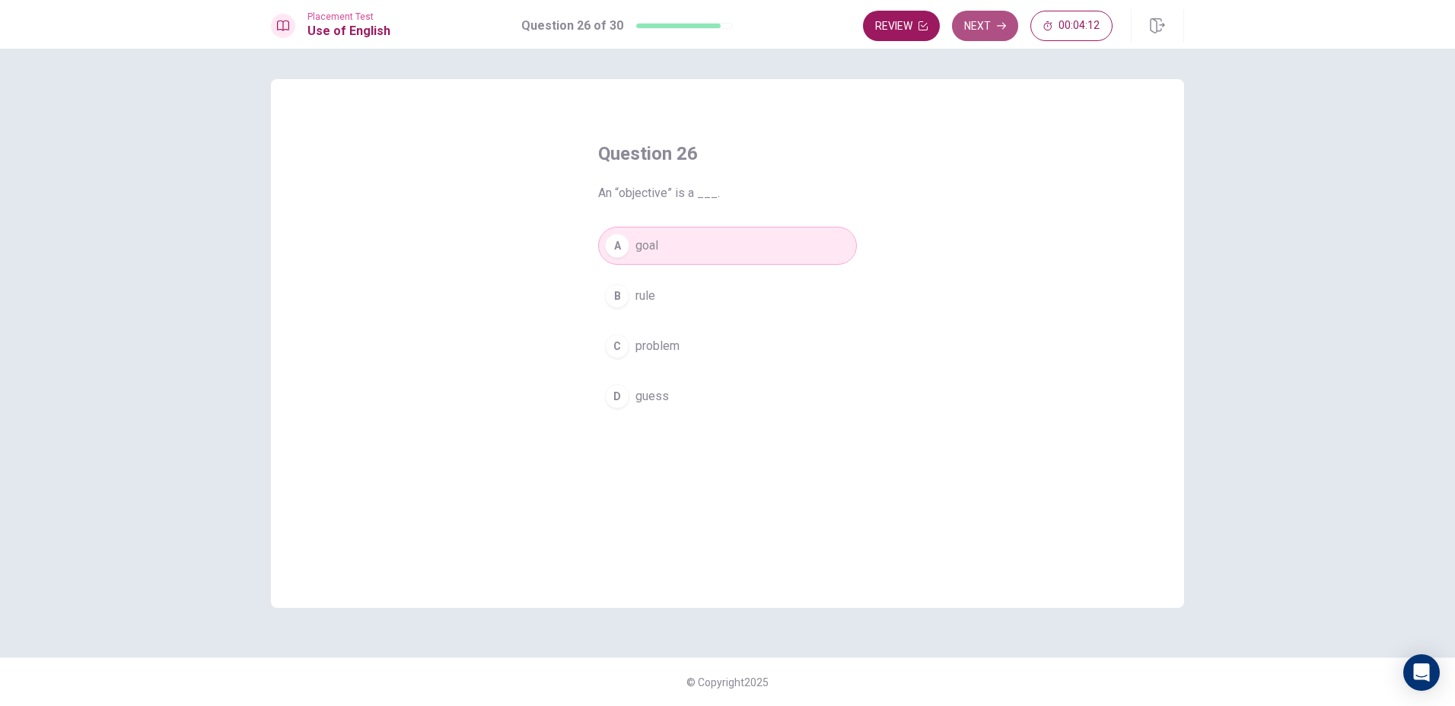
click at [993, 40] on button "Next" at bounding box center [985, 26] width 66 height 30
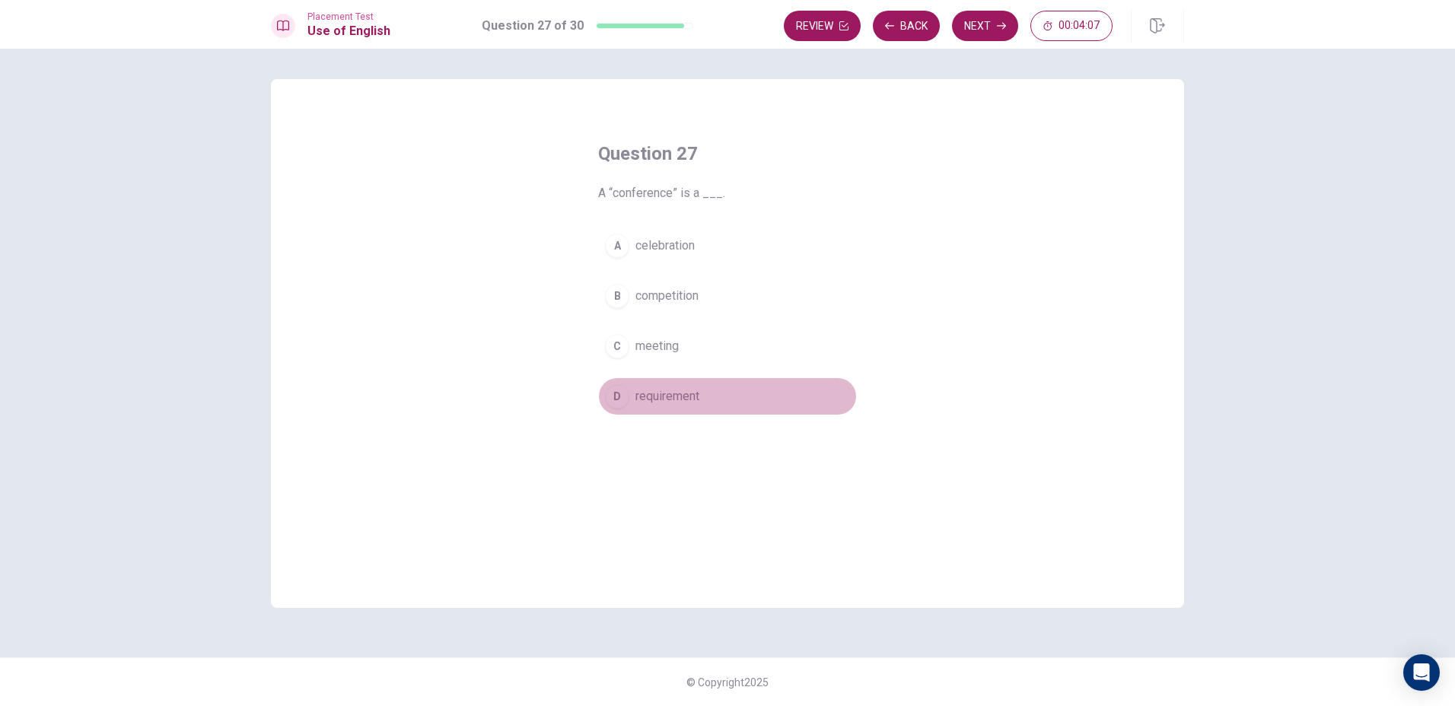
click at [686, 387] on button "D requirement" at bounding box center [727, 396] width 259 height 38
click at [988, 18] on button "Next" at bounding box center [985, 26] width 66 height 30
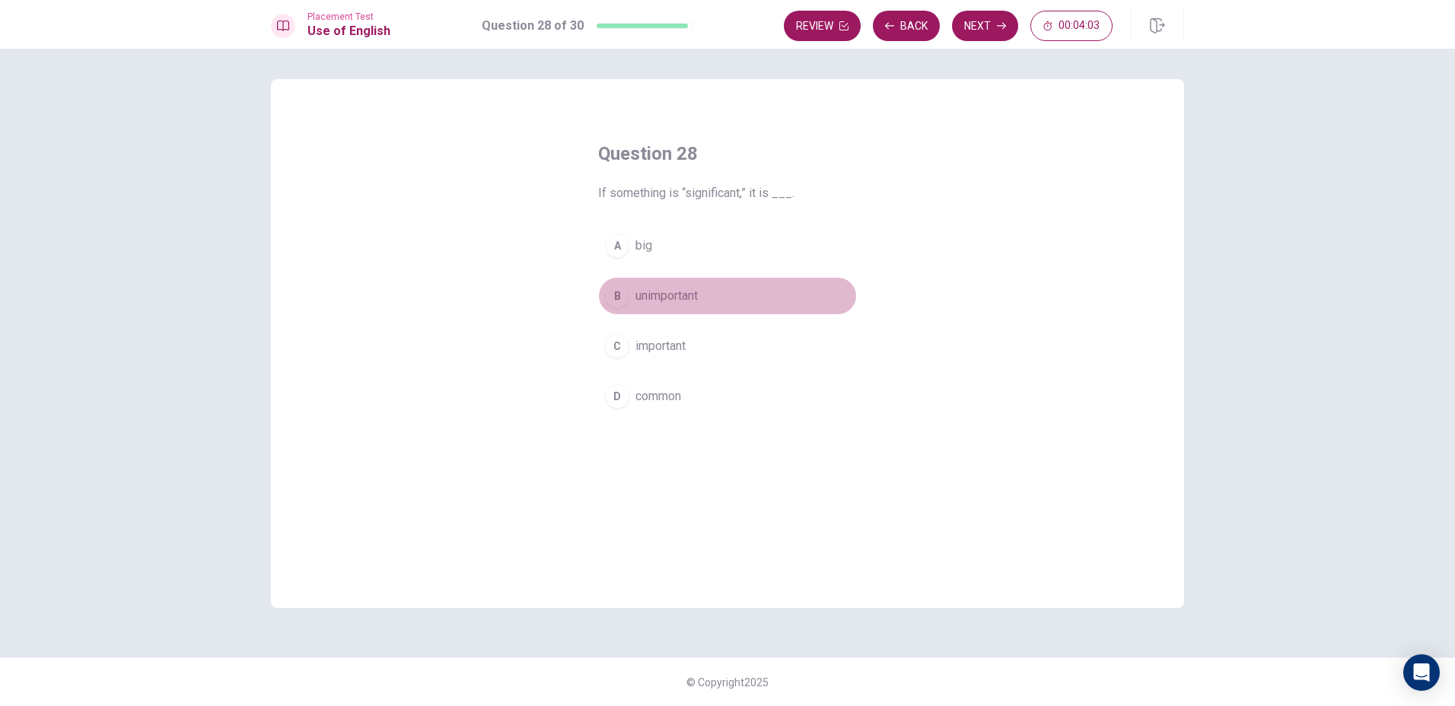
click at [686, 293] on span "unimportant" at bounding box center [666, 296] width 62 height 18
click at [979, 35] on button "Next" at bounding box center [985, 26] width 66 height 30
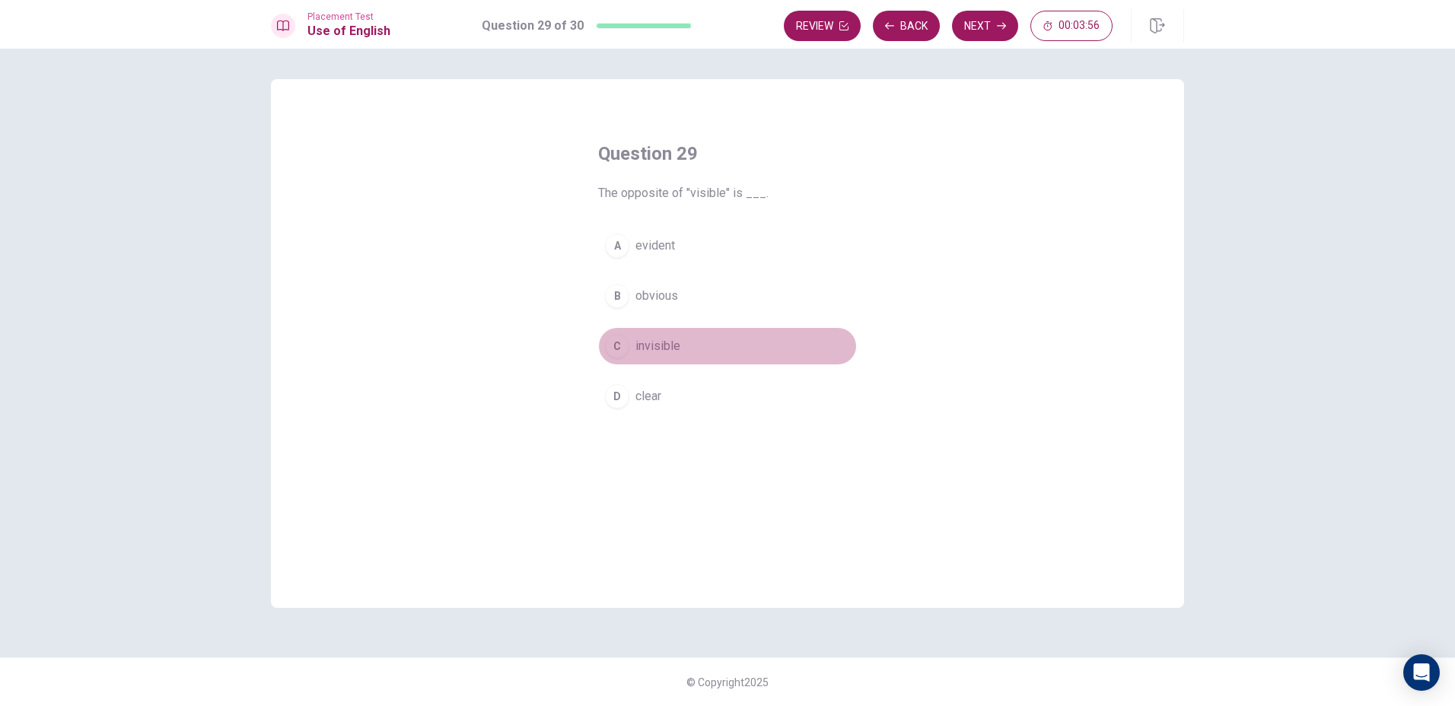
click at [669, 346] on span "invisible" at bounding box center [657, 346] width 45 height 18
click at [1004, 37] on button "Next" at bounding box center [985, 26] width 66 height 30
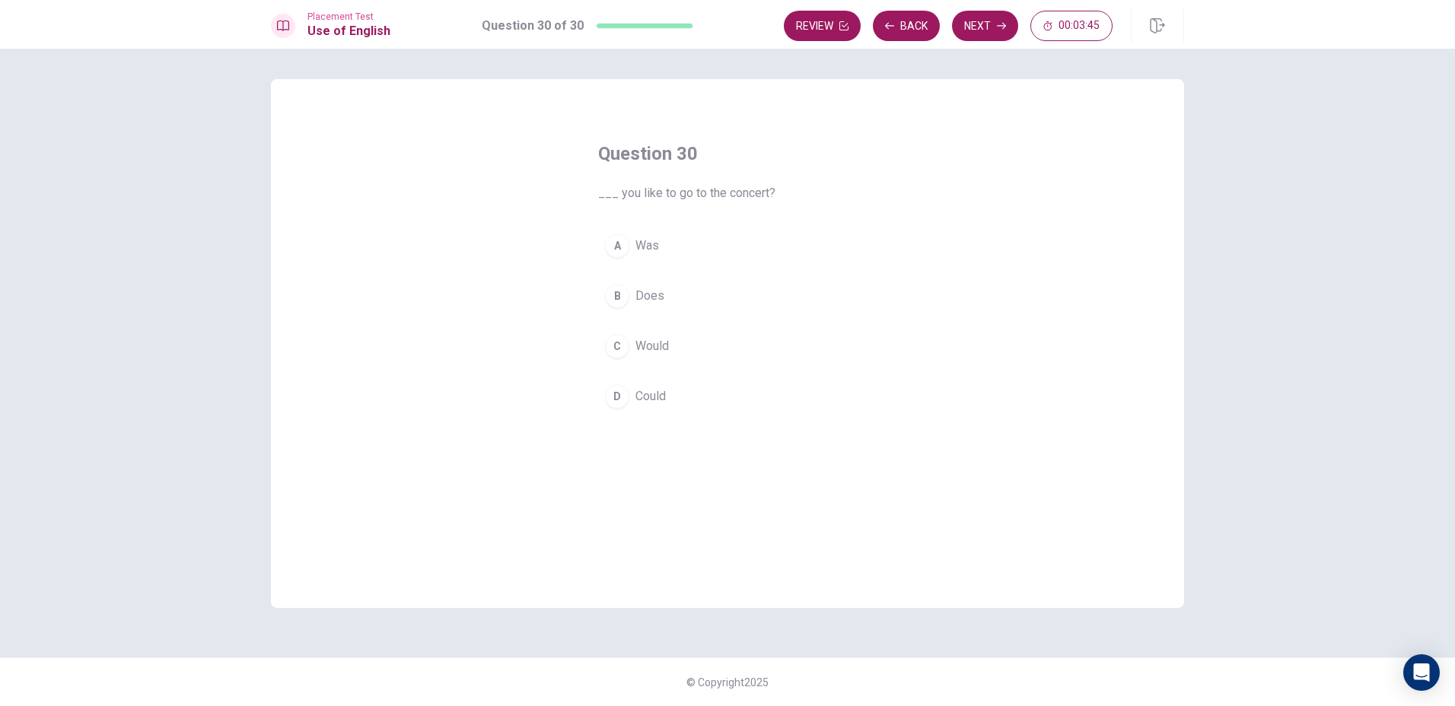
click at [648, 354] on span "Would" at bounding box center [651, 346] width 33 height 18
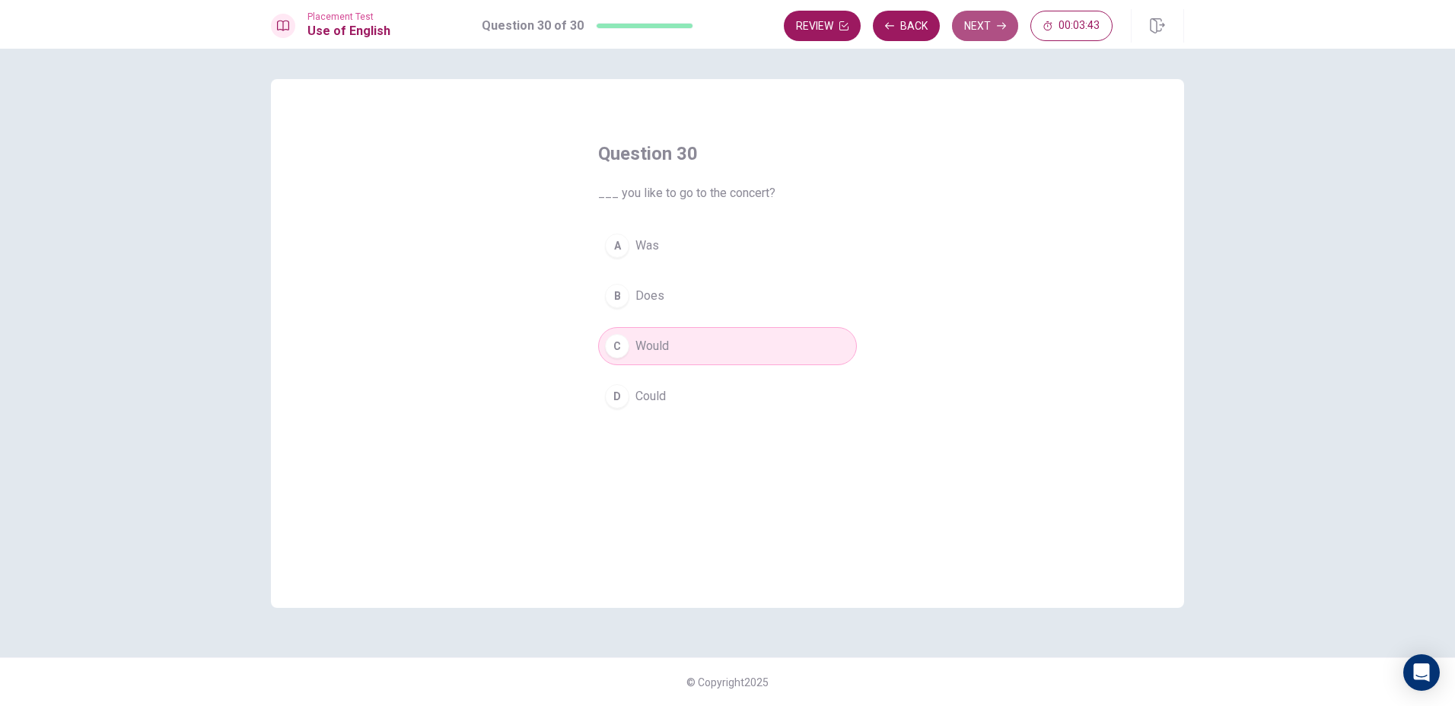
click at [992, 31] on button "Next" at bounding box center [985, 26] width 66 height 30
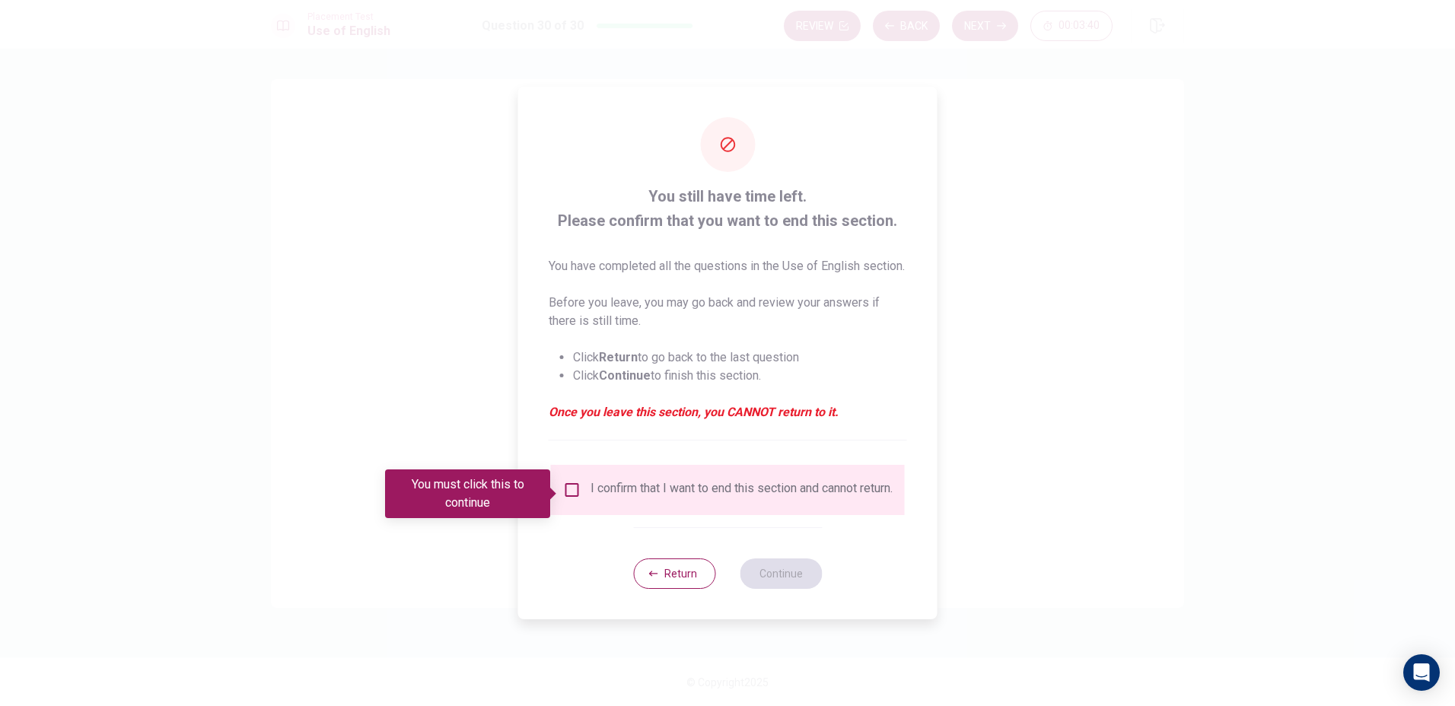
click at [564, 497] on input "You must click this to continue" at bounding box center [572, 490] width 18 height 18
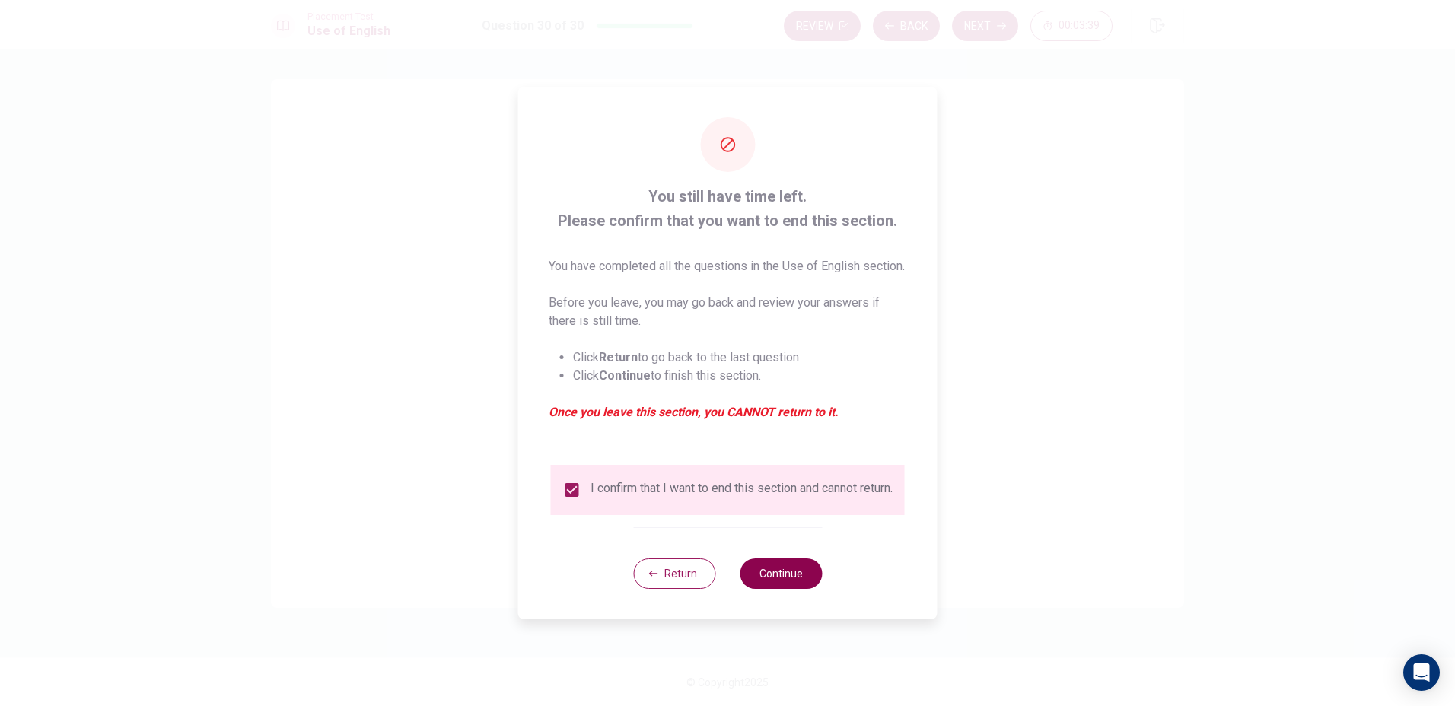
click at [801, 589] on button "Continue" at bounding box center [781, 574] width 82 height 30
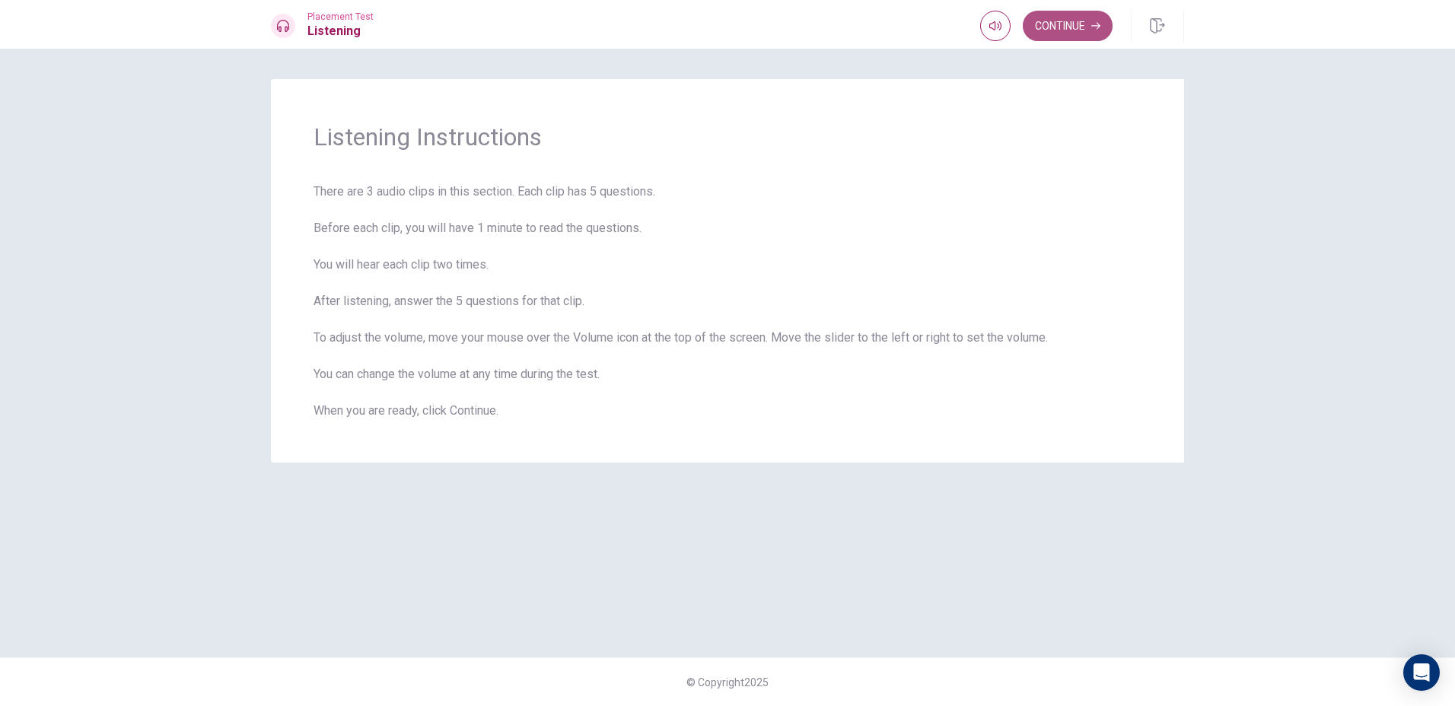
click at [1049, 35] on button "Continue" at bounding box center [1068, 26] width 90 height 30
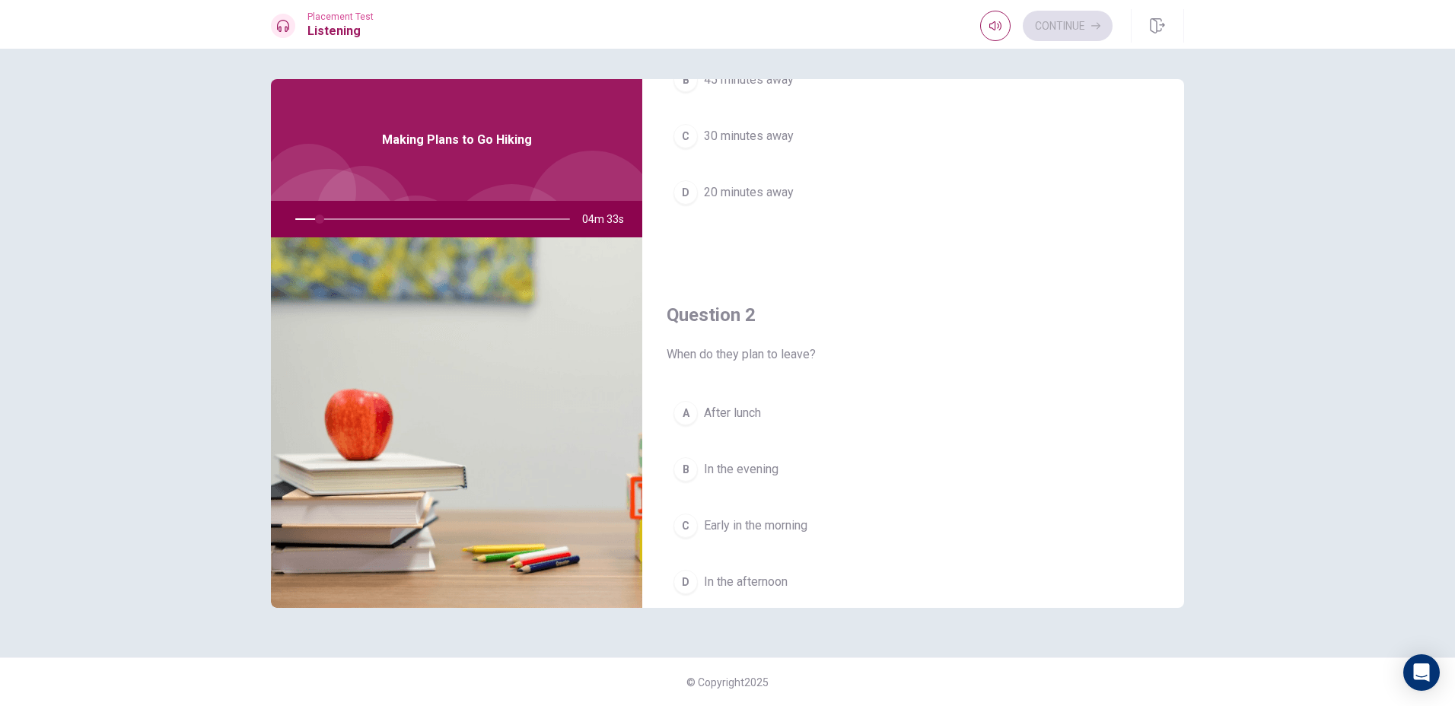
scroll to position [296, 0]
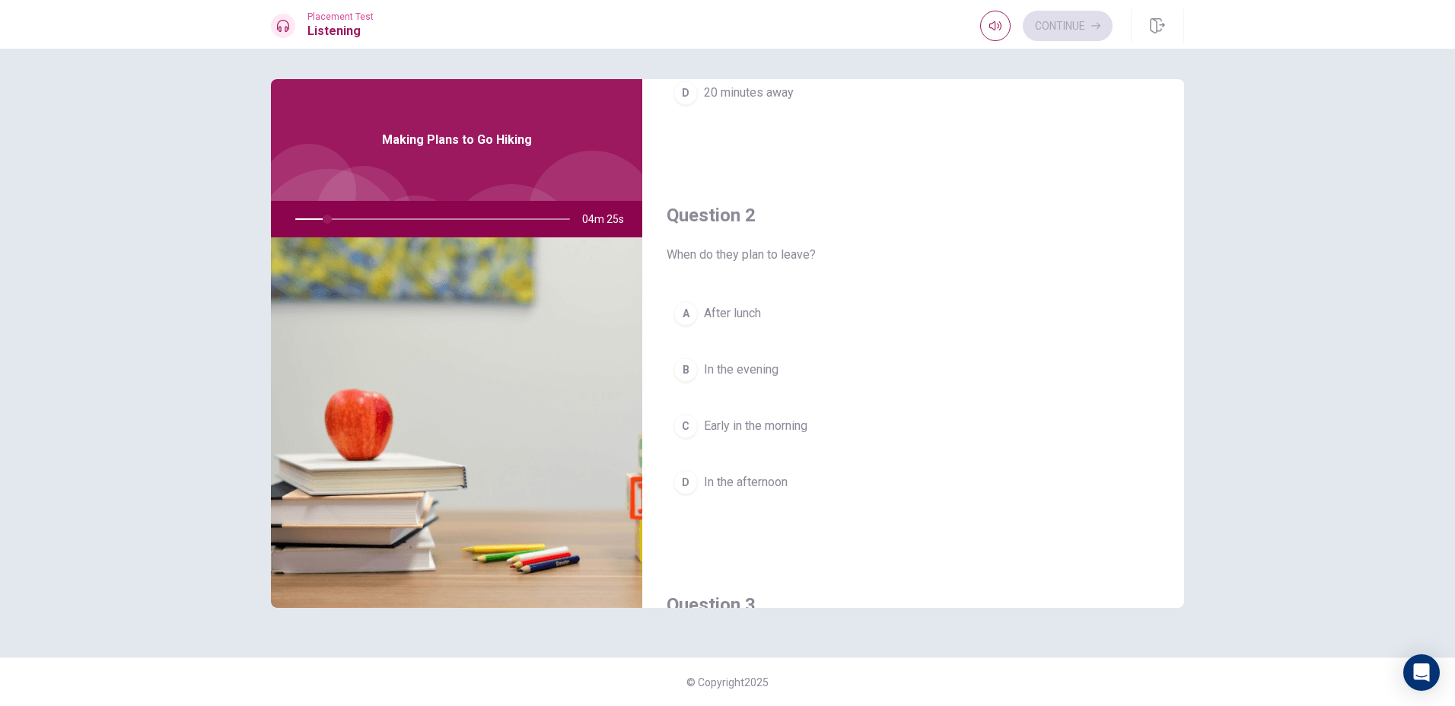
click at [1282, 578] on div "Question 1 Where is the trail located? A 10 minutes away B 45 minutes away C 30…" at bounding box center [727, 377] width 1455 height 657
click at [1291, 612] on div "Question 1 Where is the trail located? A 10 minutes away B 45 minutes away C 30…" at bounding box center [727, 377] width 1455 height 657
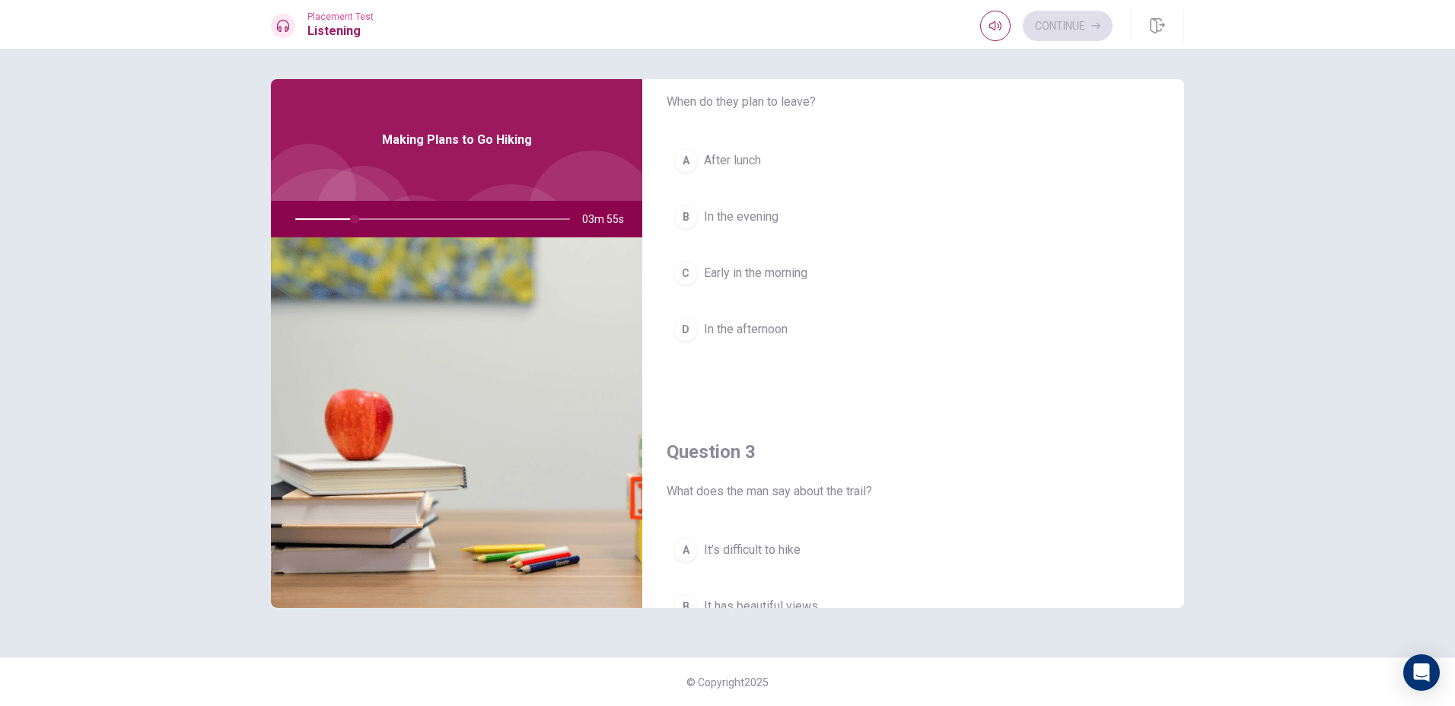
scroll to position [0, 0]
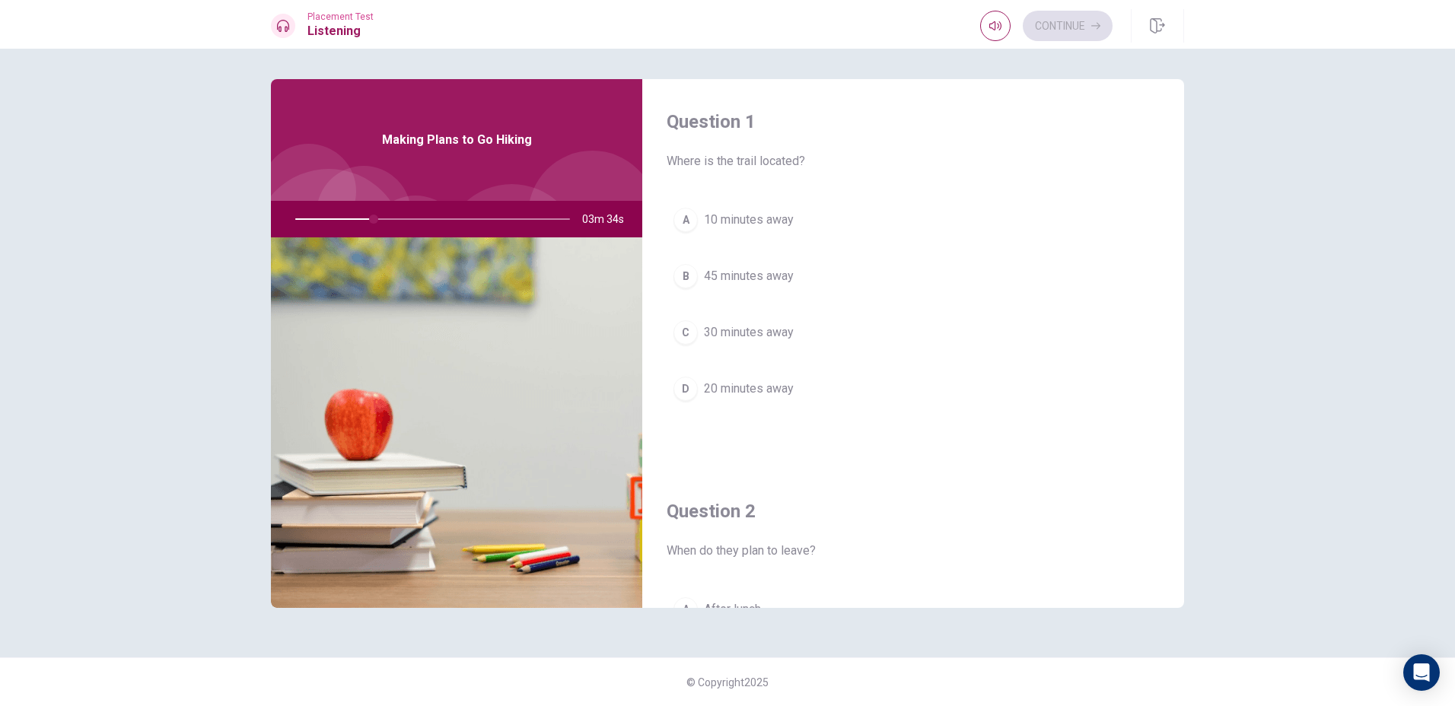
click at [1295, 602] on div "Question 1 Where is the trail located? A 10 minutes away B 45 minutes away C 30…" at bounding box center [727, 377] width 1455 height 657
click at [714, 332] on span "30 minutes away" at bounding box center [749, 332] width 90 height 18
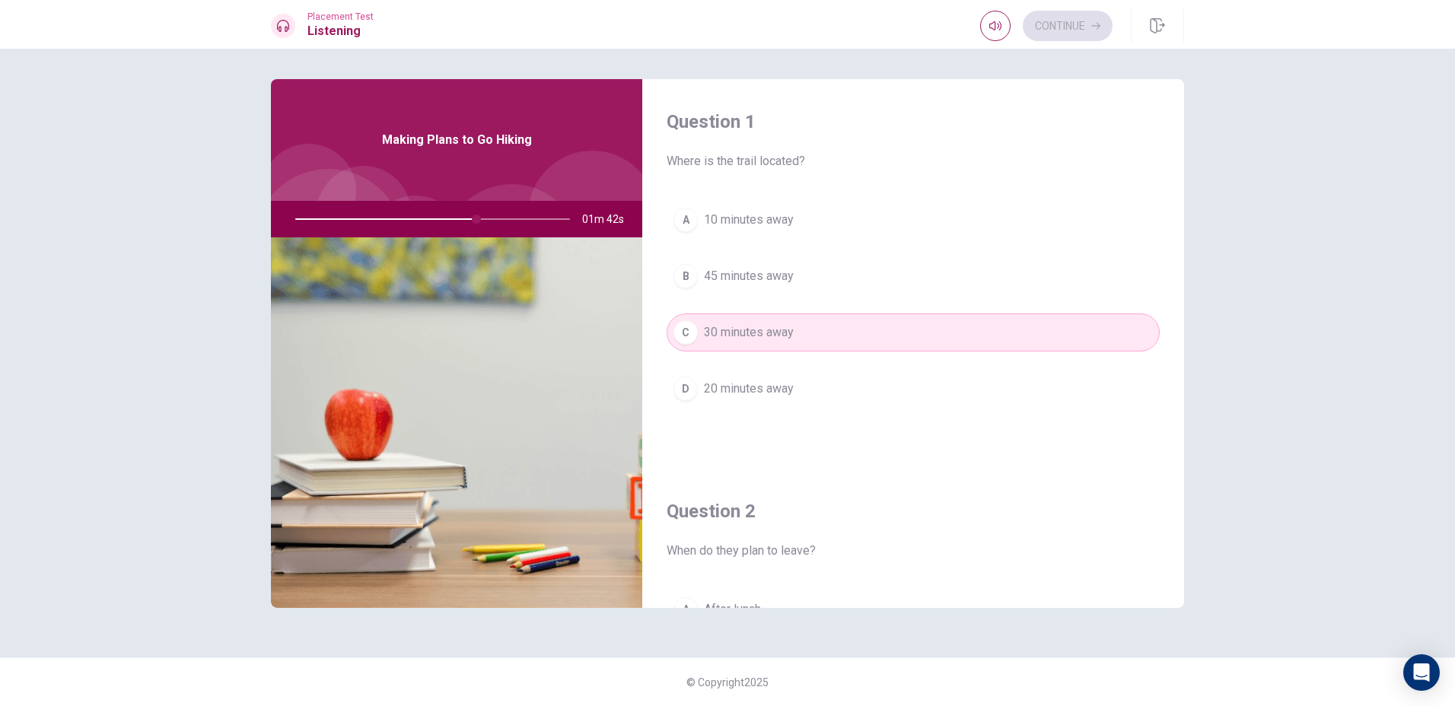
click at [1284, 546] on div "Question 1 Where is the trail located? A 10 minutes away B 45 minutes away C 30…" at bounding box center [727, 377] width 1455 height 657
click at [391, 146] on span "Making Plans to Go Hiking" at bounding box center [457, 140] width 150 height 18
drag, startPoint x: 409, startPoint y: 143, endPoint x: 498, endPoint y: 199, distance: 105.6
click at [498, 199] on div "Making Plans to Go Hiking" at bounding box center [456, 140] width 371 height 122
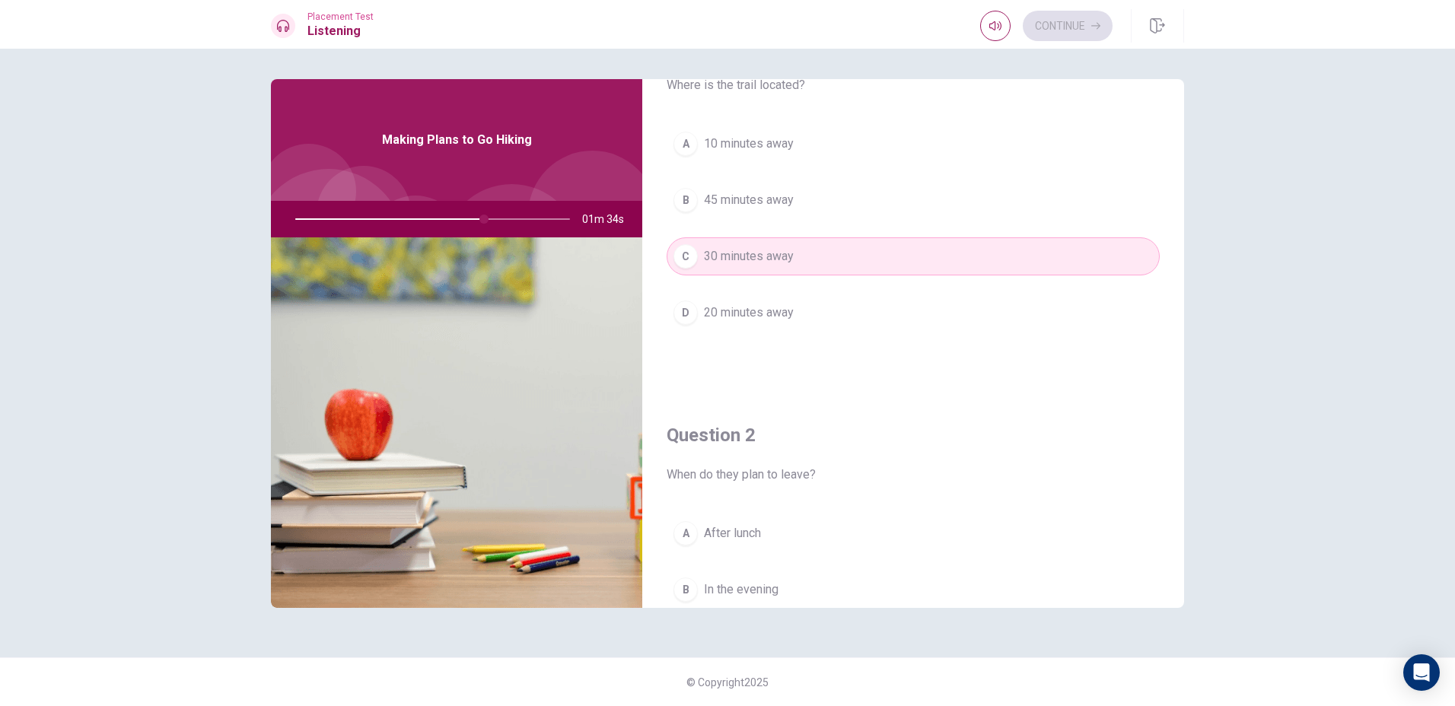
click at [1386, 461] on div "Question 1 Where is the trail located? A 10 minutes away B 45 minutes away C 30…" at bounding box center [727, 377] width 1455 height 657
click at [428, 215] on div at bounding box center [429, 219] width 305 height 37
click at [430, 216] on div at bounding box center [429, 219] width 305 height 37
drag, startPoint x: 430, startPoint y: 216, endPoint x: 404, endPoint y: 221, distance: 26.3
click at [404, 221] on div at bounding box center [429, 219] width 305 height 37
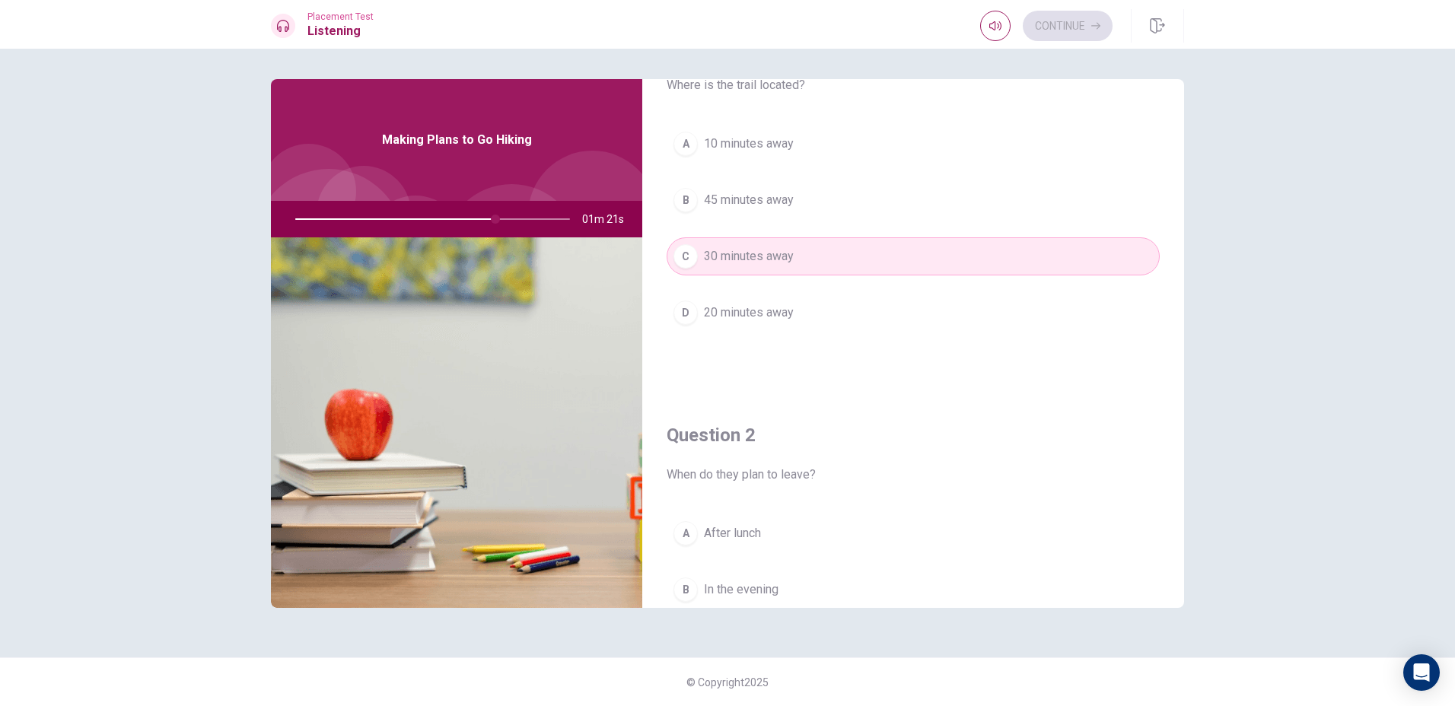
drag, startPoint x: 492, startPoint y: 215, endPoint x: 459, endPoint y: 218, distance: 33.6
click at [459, 218] on div at bounding box center [429, 219] width 305 height 37
click at [989, 30] on icon "button" at bounding box center [995, 26] width 12 height 12
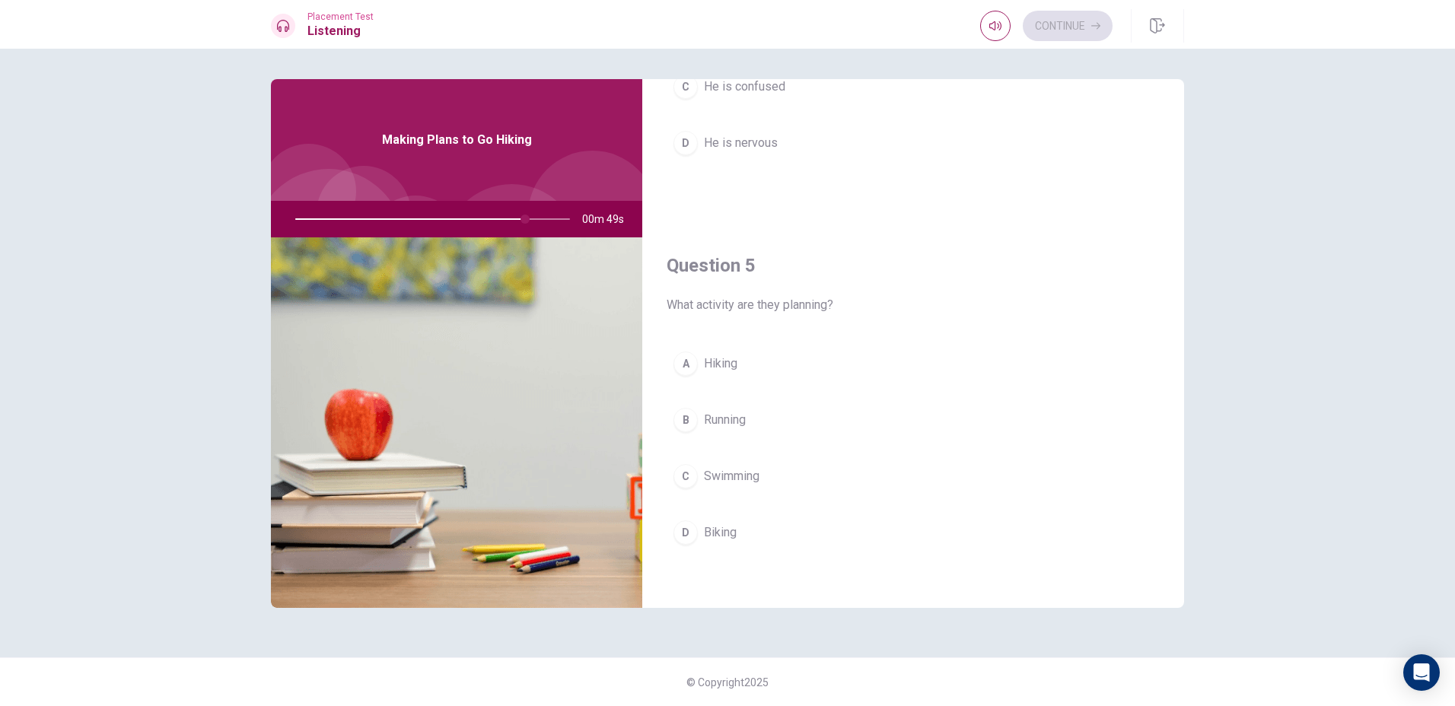
scroll to position [1419, 0]
type input "87"
type input "0.9"
type input "87"
type input "1"
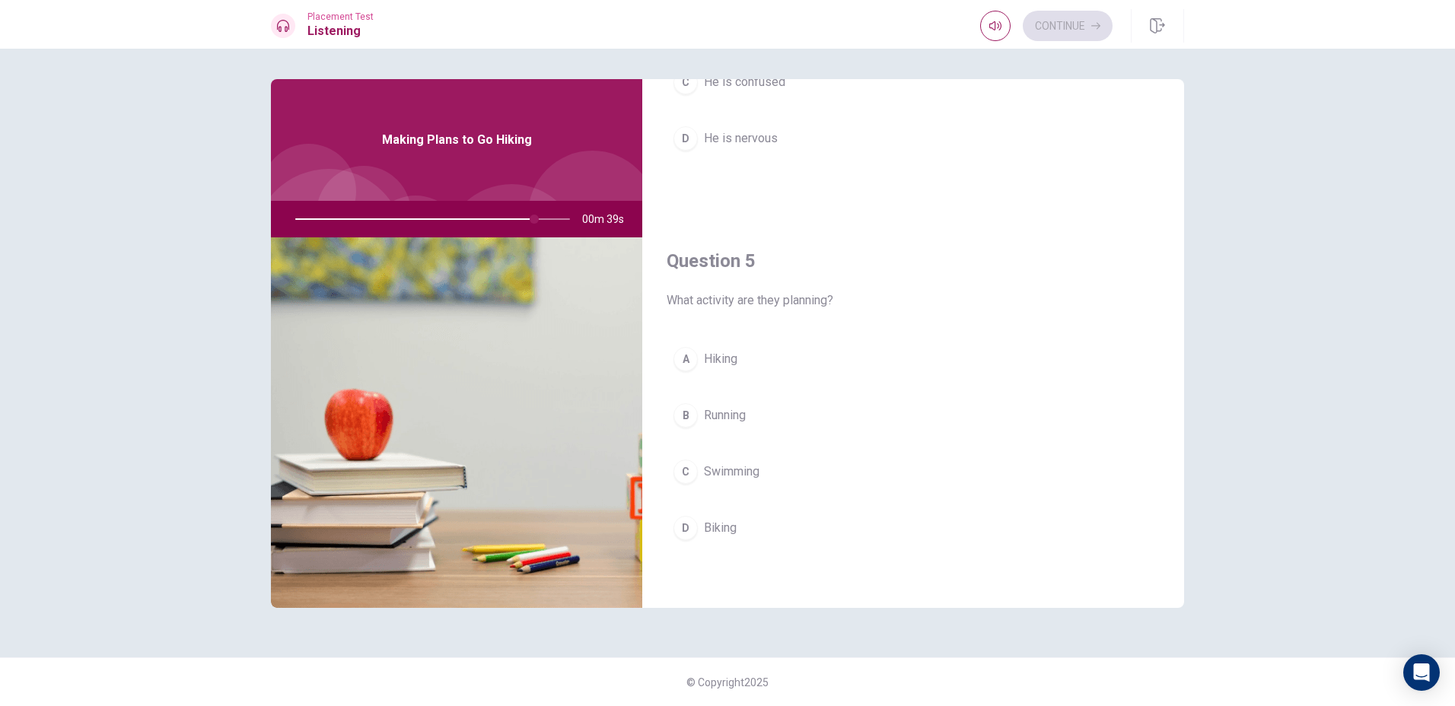
drag, startPoint x: 1017, startPoint y: 57, endPoint x: 1049, endPoint y: 56, distance: 31.2
click at [1049, 56] on body "This site uses cookies, as explained in our Privacy Policy . If you agree to th…" at bounding box center [727, 353] width 1455 height 706
click at [358, 258] on img at bounding box center [456, 422] width 371 height 371
click at [562, 285] on img at bounding box center [456, 422] width 371 height 371
click at [582, 259] on img at bounding box center [456, 422] width 371 height 371
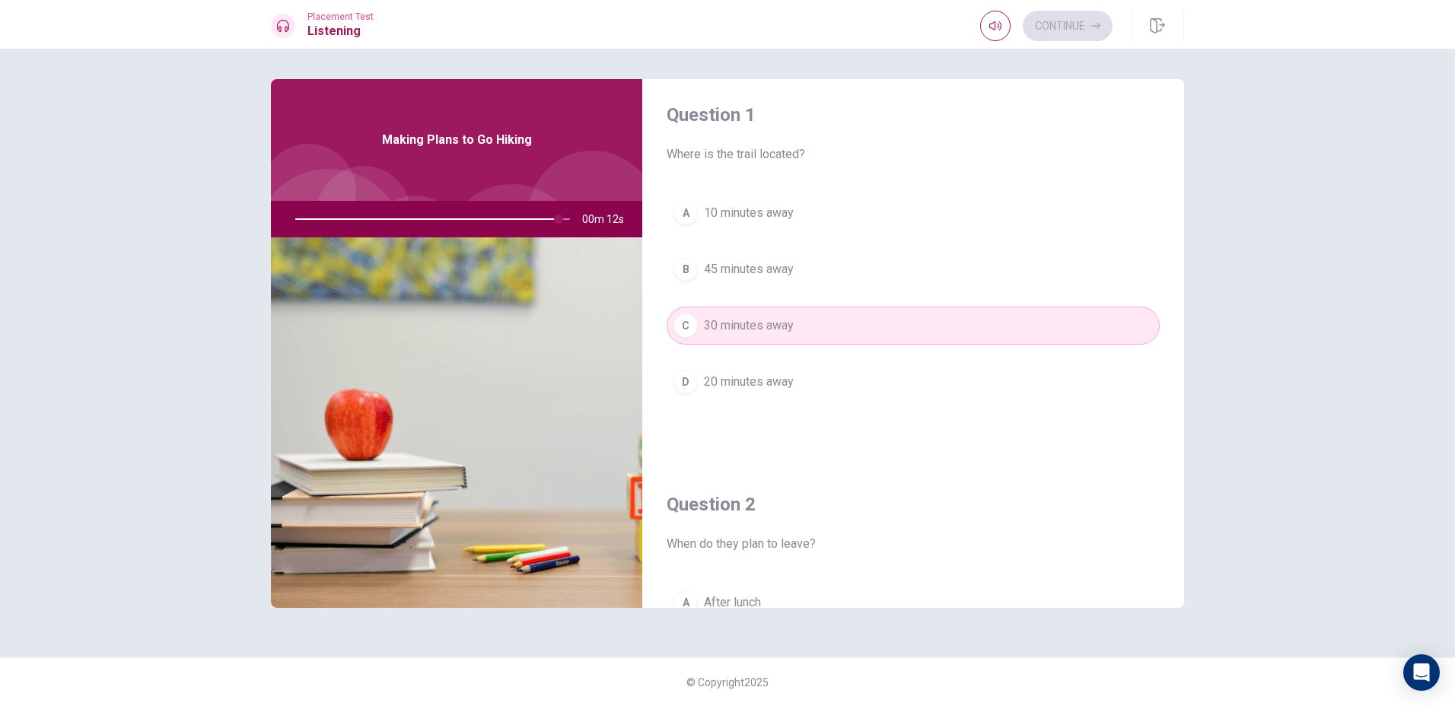
scroll to position [0, 0]
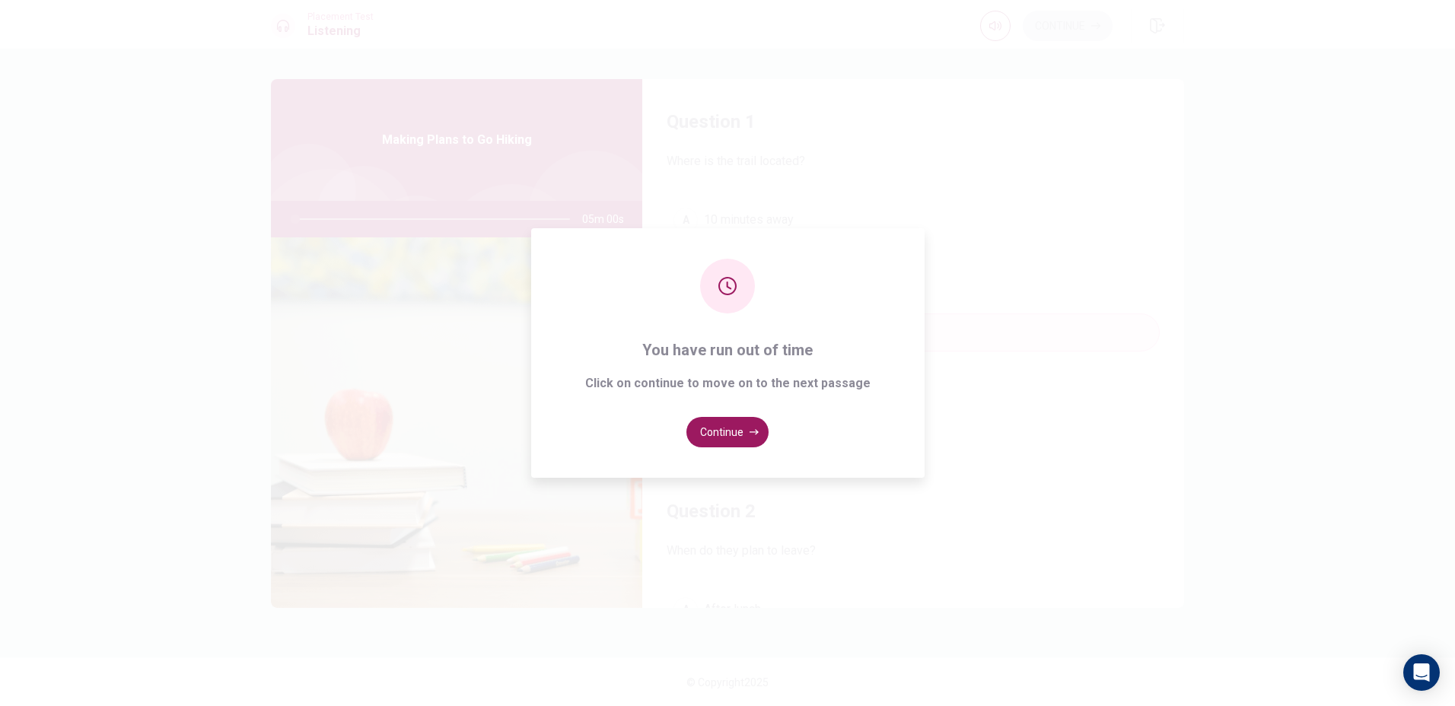
type input "0"
click at [750, 430] on icon "button" at bounding box center [754, 432] width 9 height 9
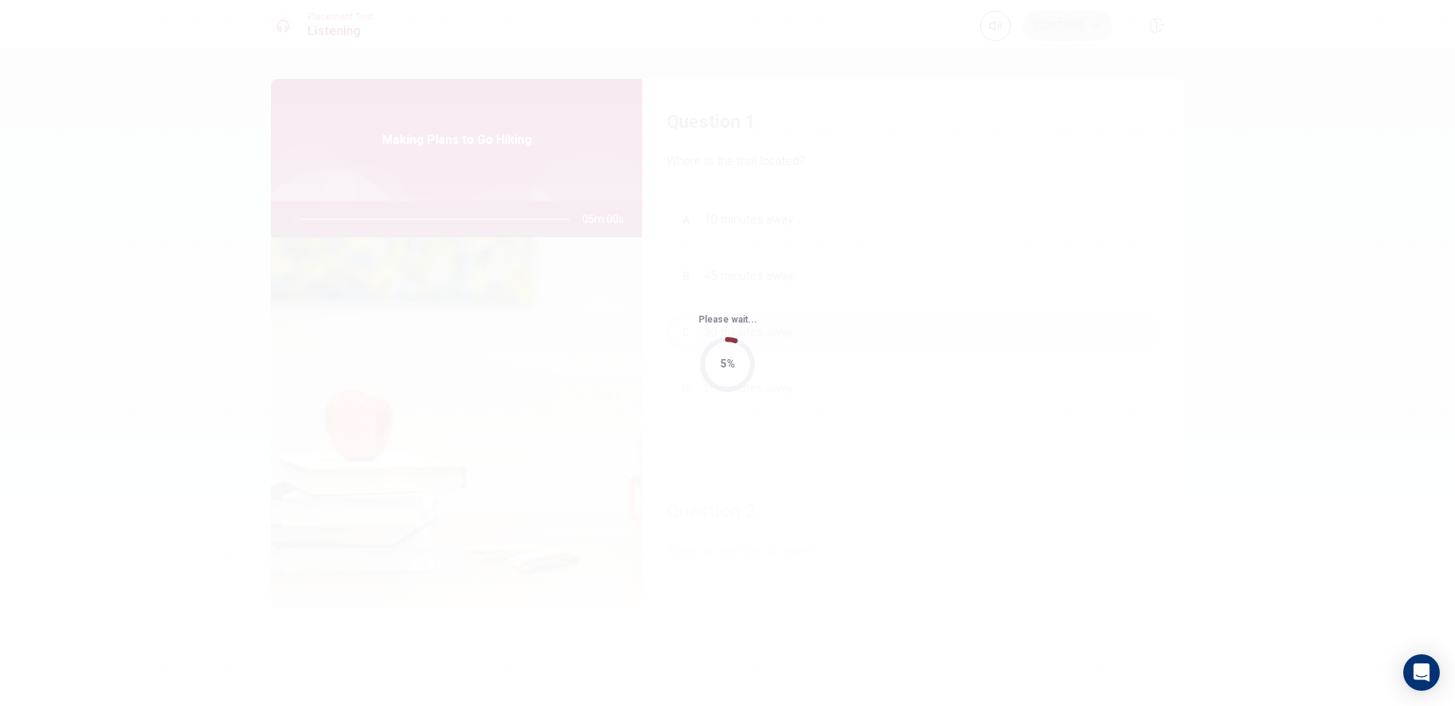
click at [775, 316] on div "Please wait... 5%" at bounding box center [727, 353] width 1455 height 706
click at [757, 331] on div "Please wait... 5%" at bounding box center [727, 353] width 1455 height 706
click at [733, 358] on div "5%" at bounding box center [727, 364] width 55 height 55
click at [733, 358] on div "5%" at bounding box center [728, 364] width 14 height 18
drag, startPoint x: 733, startPoint y: 358, endPoint x: 635, endPoint y: 362, distance: 97.5
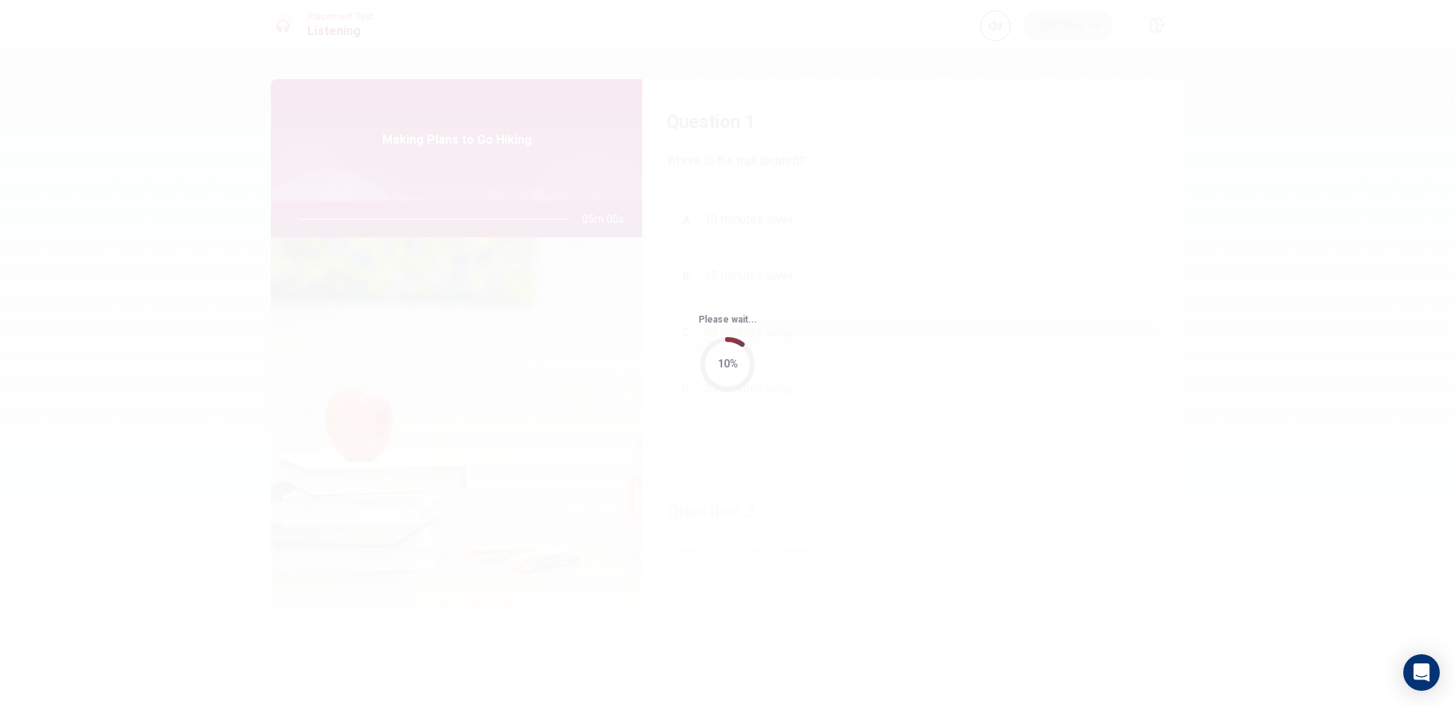
click at [729, 359] on div "10%" at bounding box center [728, 364] width 21 height 18
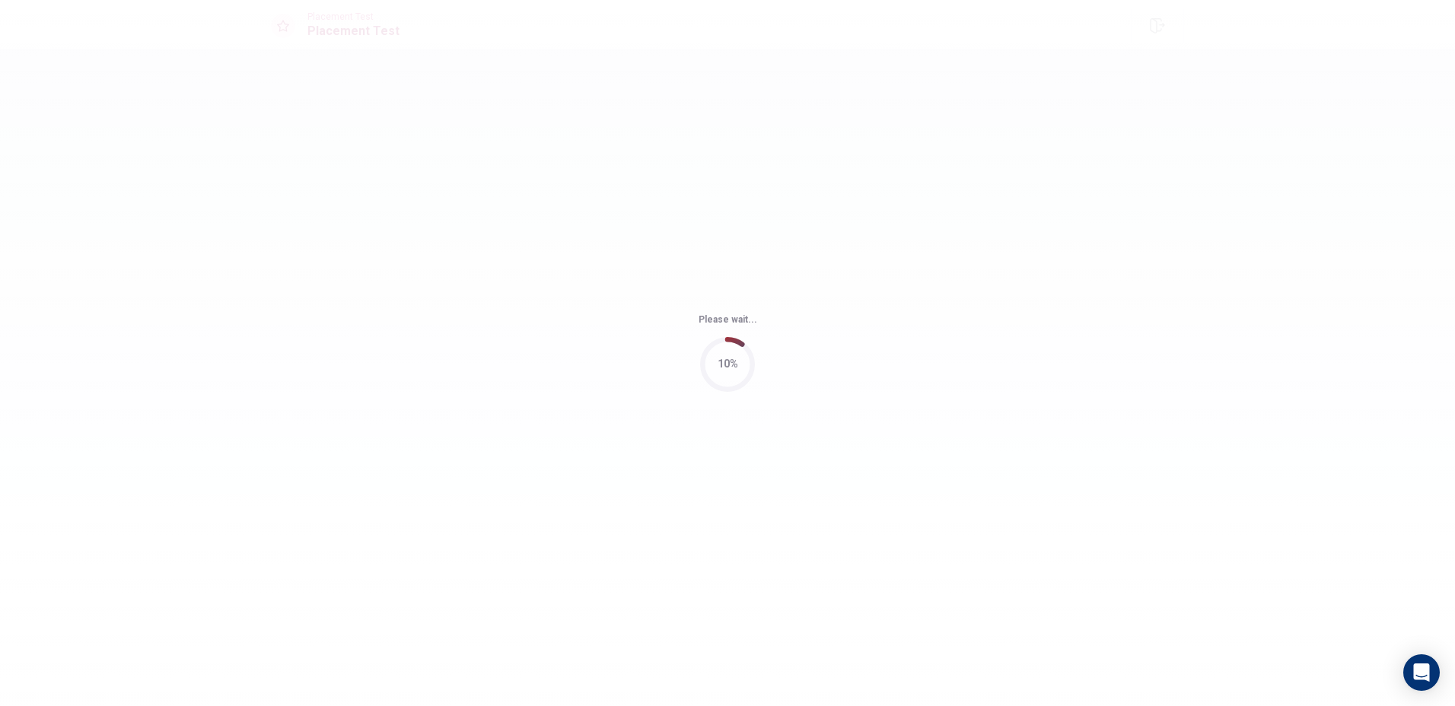
click at [616, 362] on div "Please wait... 10%" at bounding box center [727, 353] width 1455 height 706
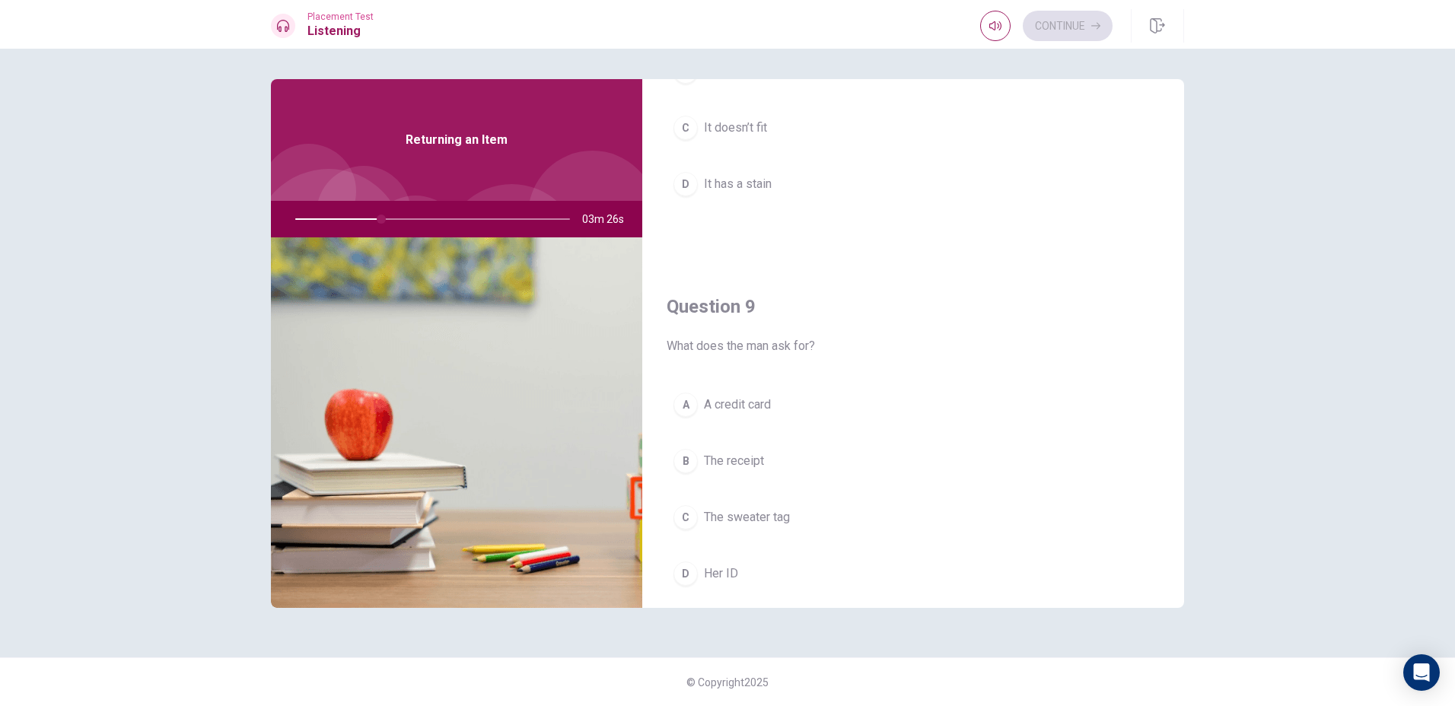
scroll to position [1419, 0]
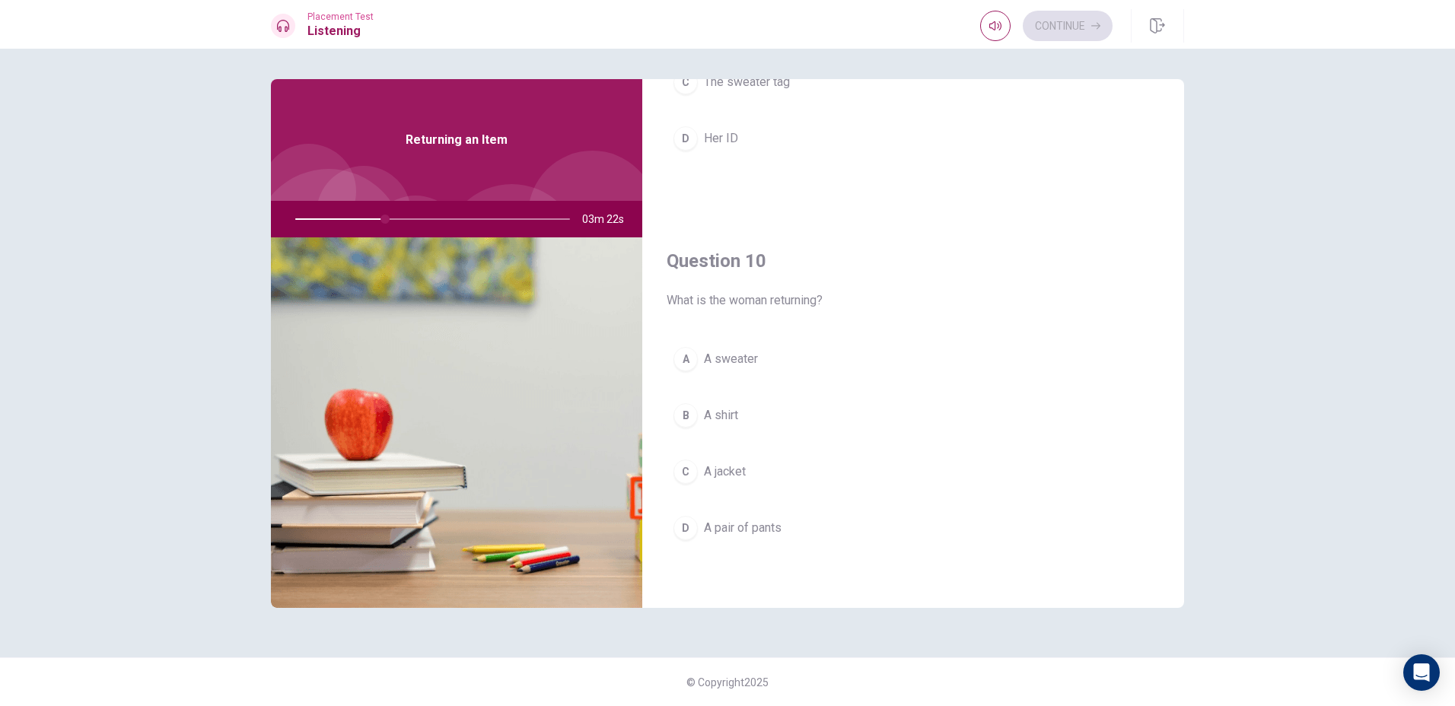
drag, startPoint x: 1046, startPoint y: 182, endPoint x: 1019, endPoint y: 342, distance: 162.0
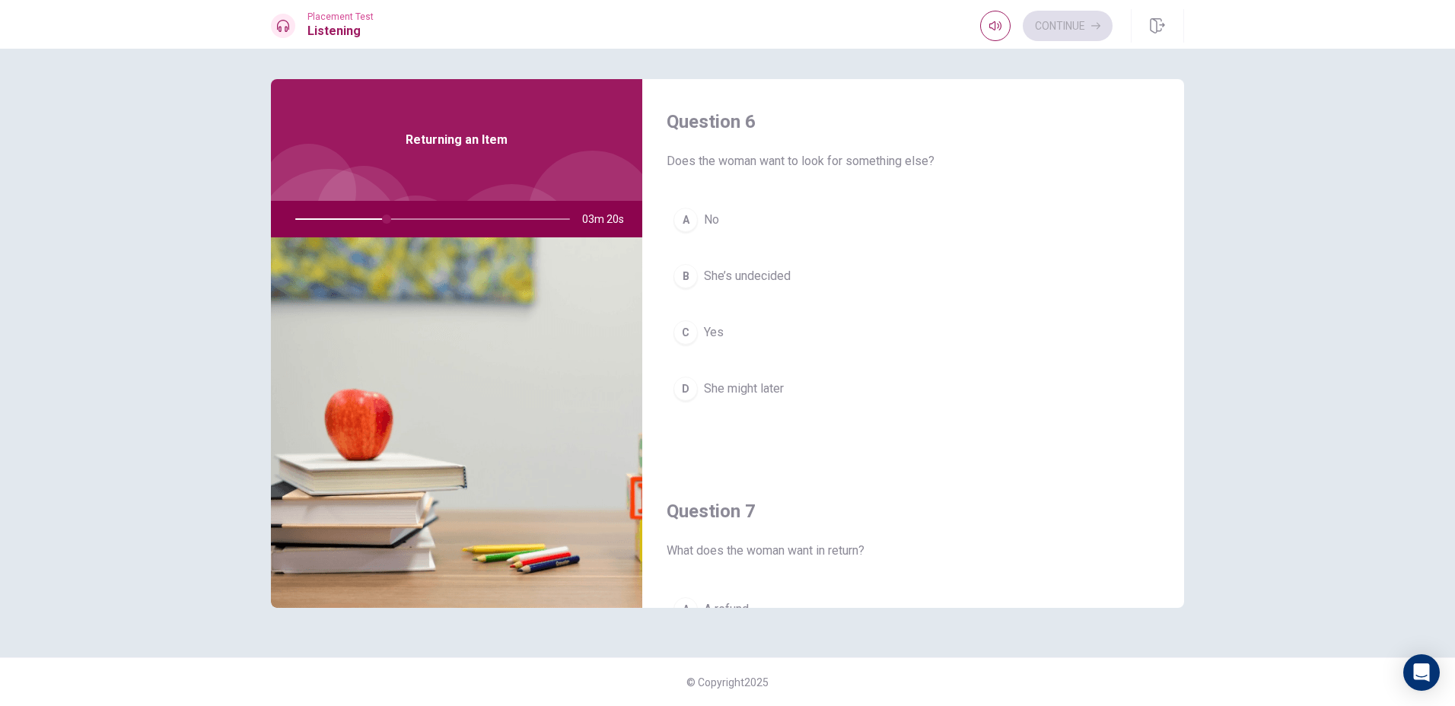
drag, startPoint x: 1019, startPoint y: 342, endPoint x: 981, endPoint y: 185, distance: 161.3
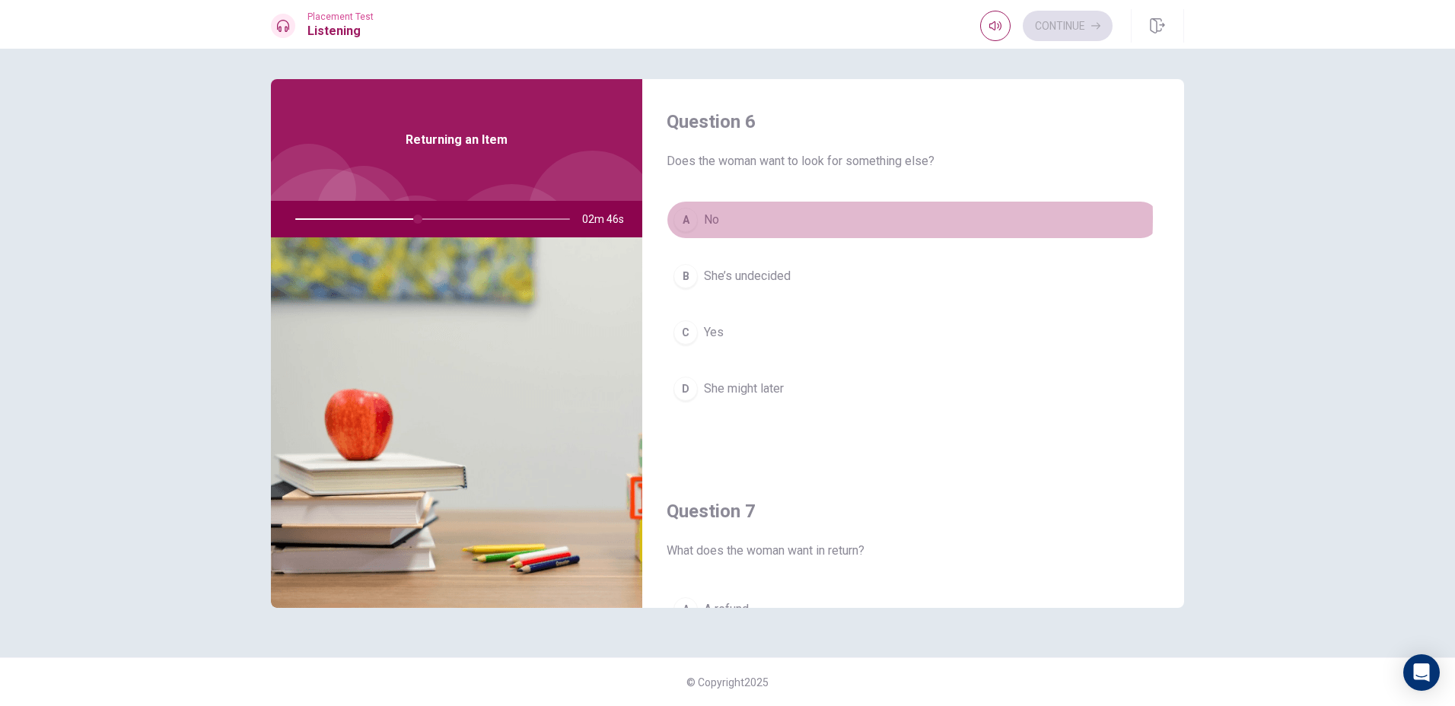
click at [771, 218] on button "A No" at bounding box center [913, 220] width 493 height 38
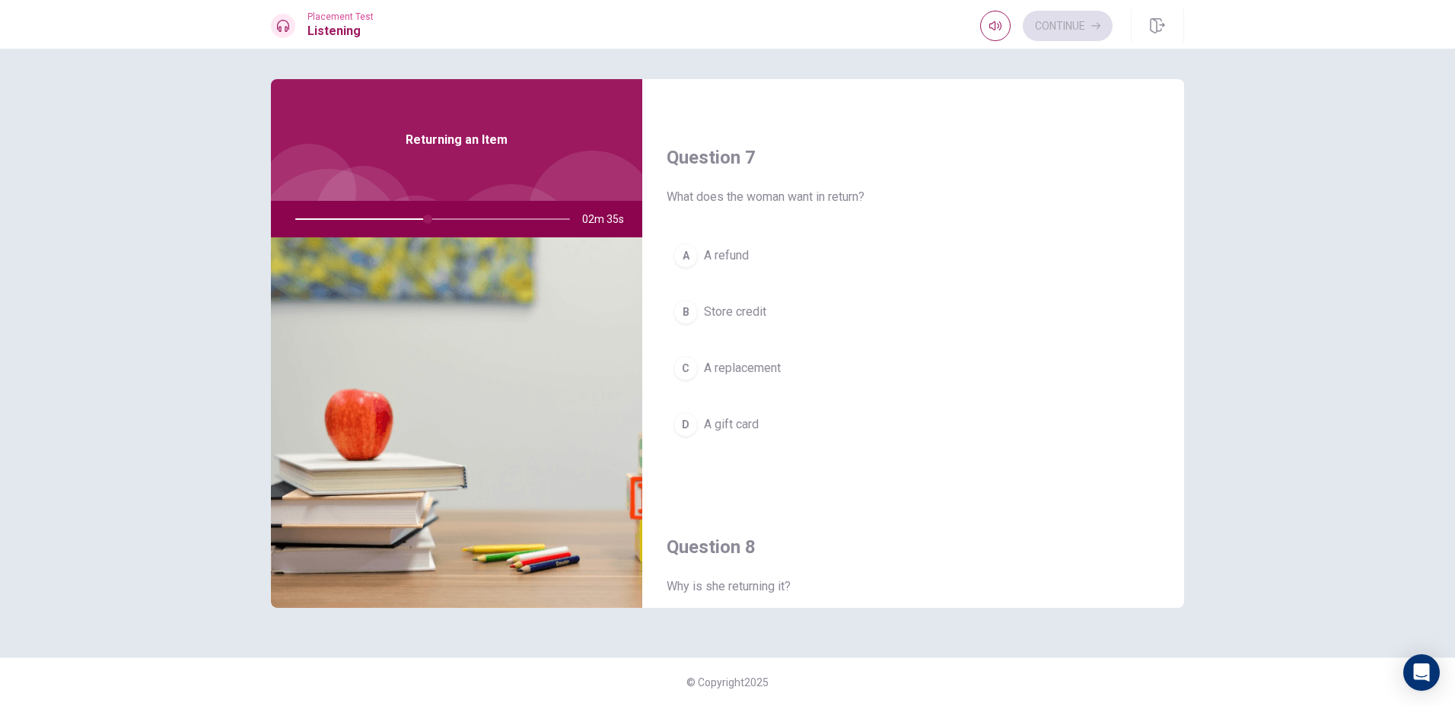
scroll to position [380, 0]
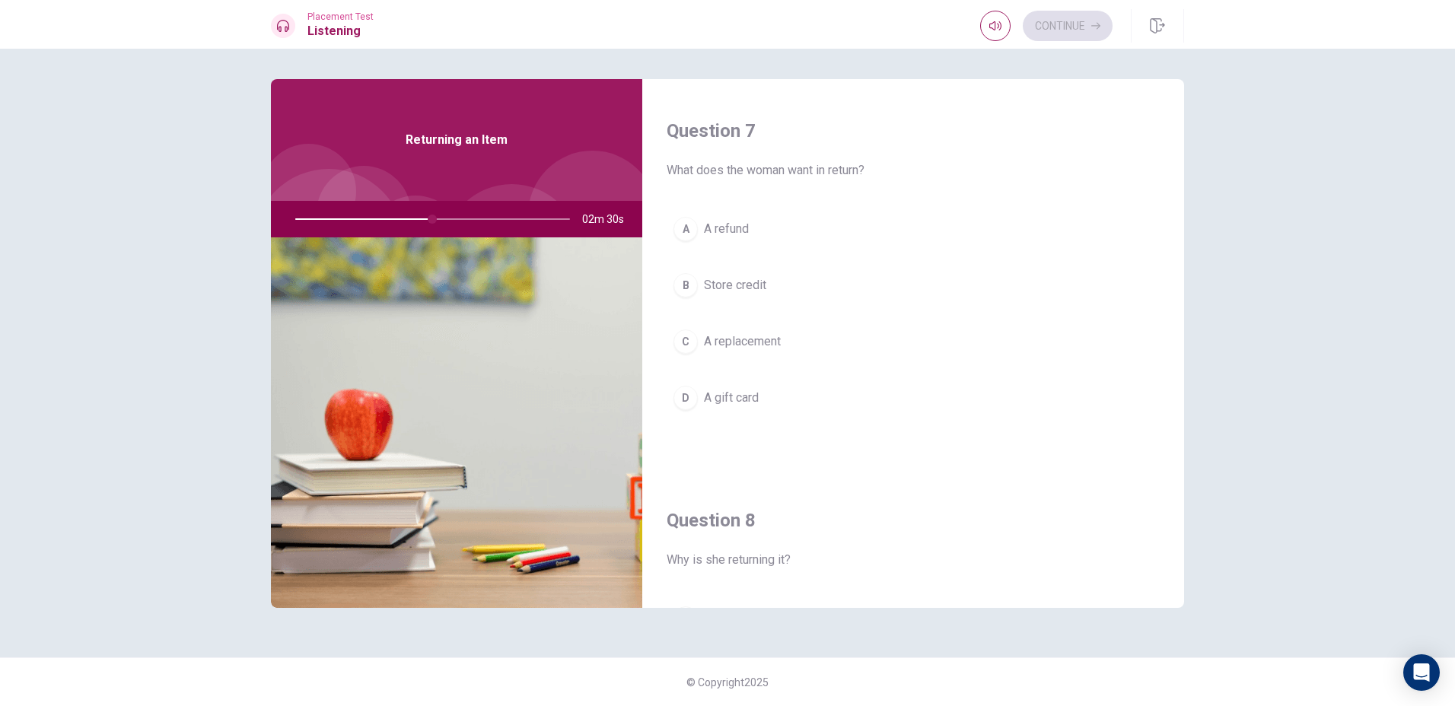
click at [730, 272] on button "B Store credit" at bounding box center [913, 285] width 493 height 38
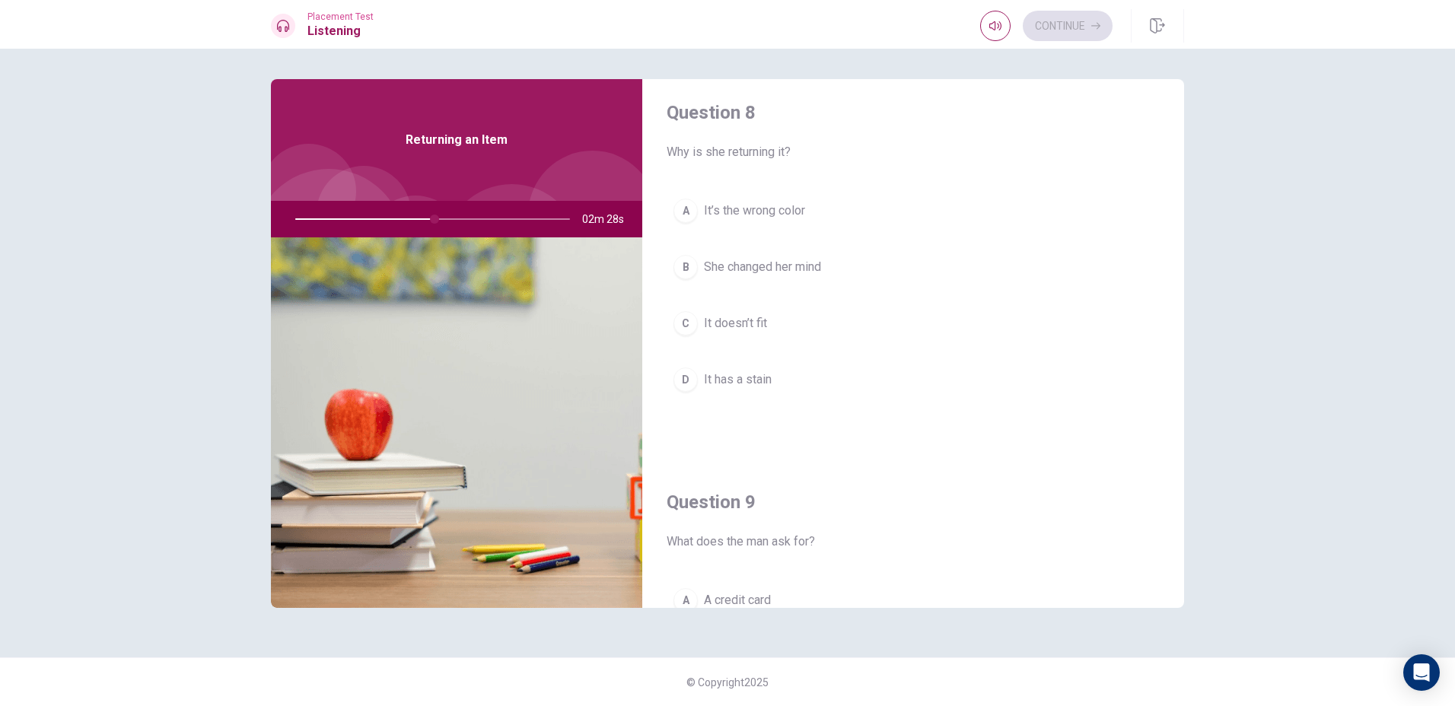
scroll to position [761, 0]
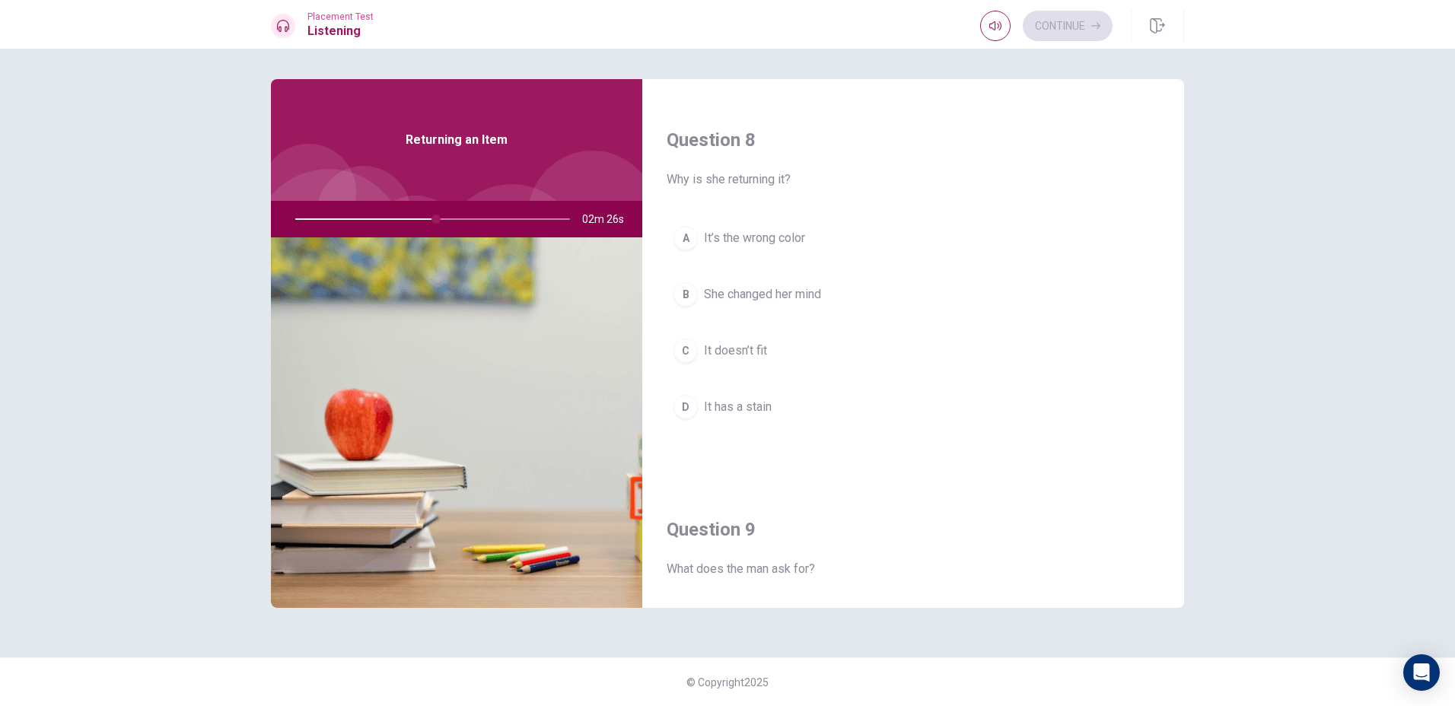
click at [779, 299] on span "She changed her mind" at bounding box center [762, 294] width 117 height 18
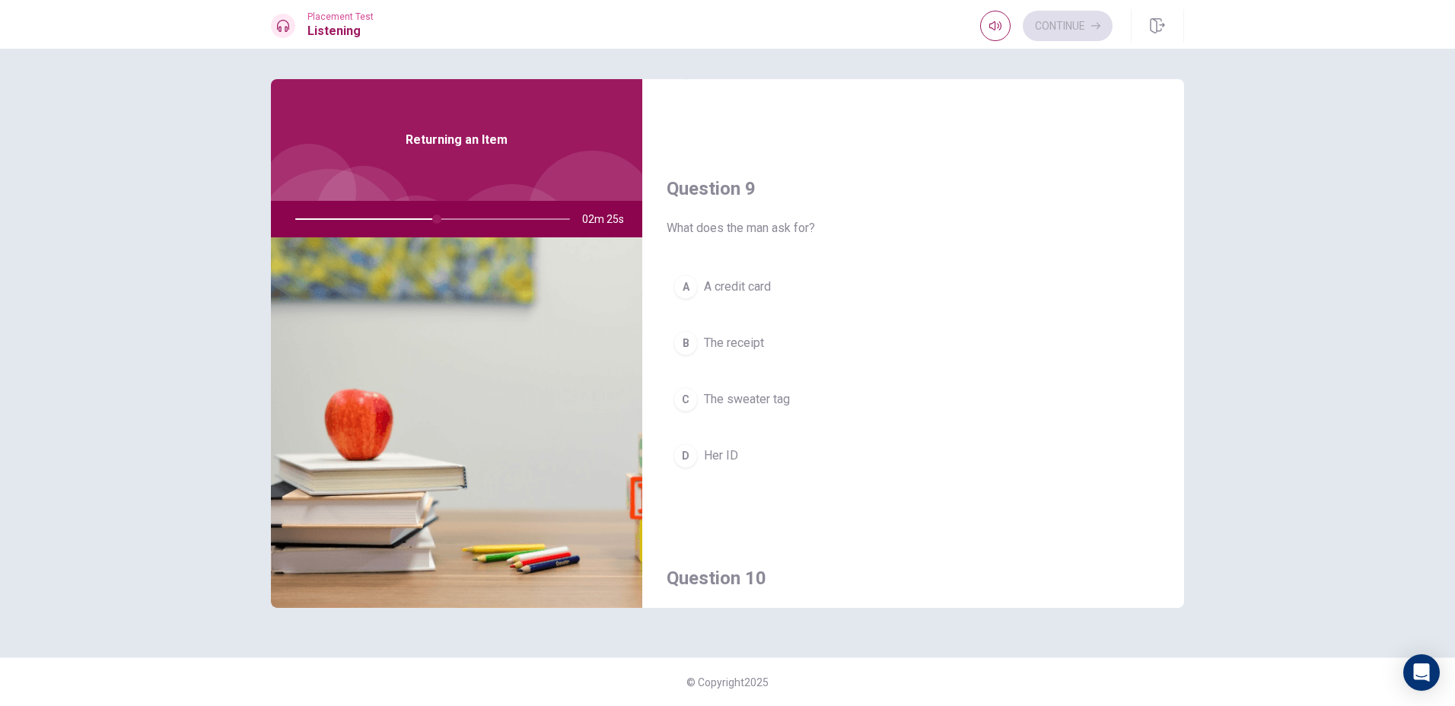
scroll to position [1065, 0]
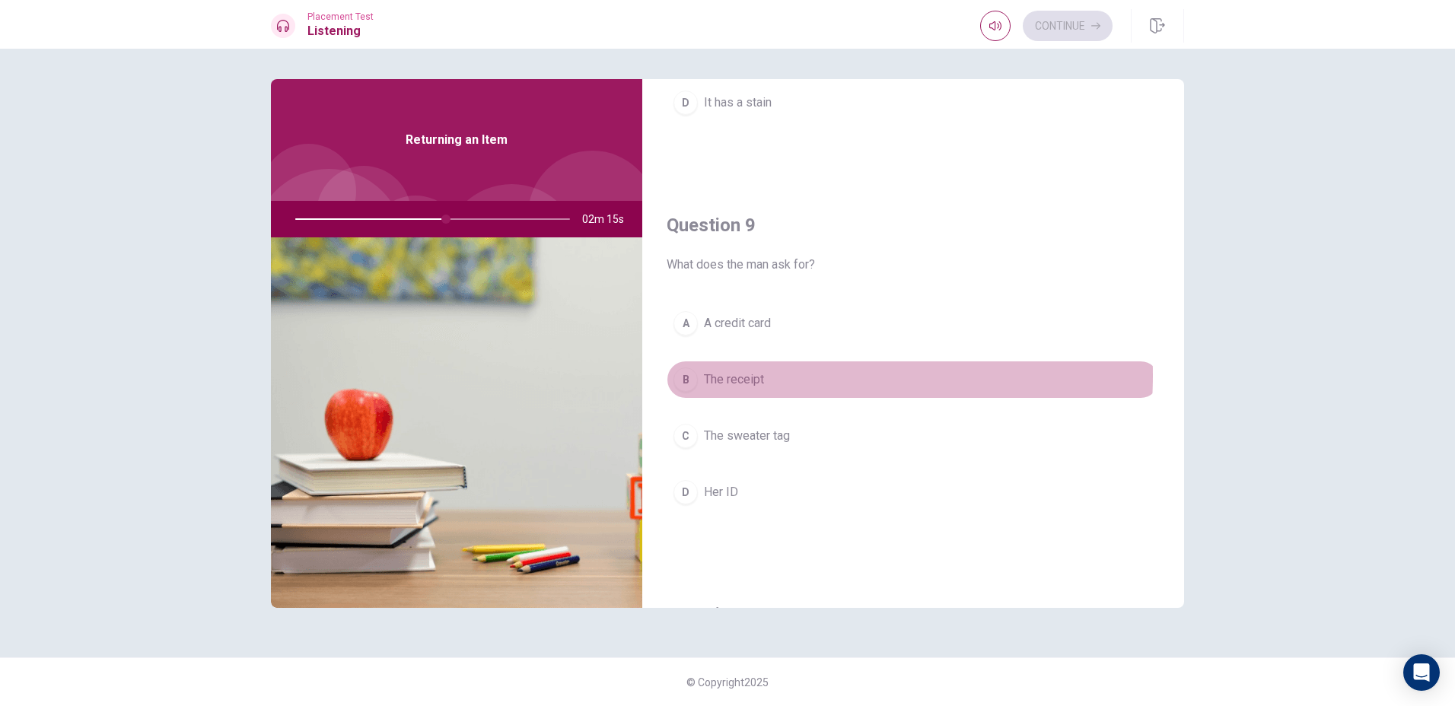
click at [749, 375] on span "The receipt" at bounding box center [734, 380] width 60 height 18
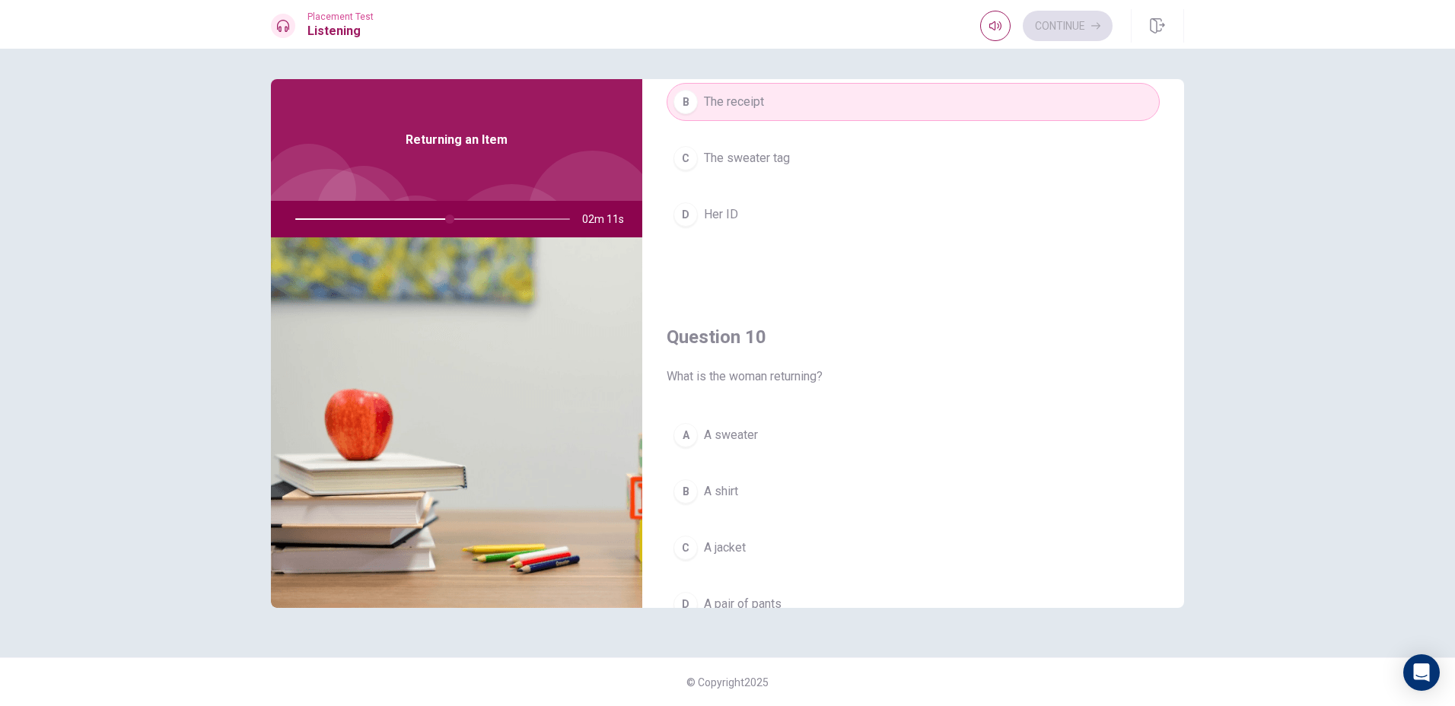
scroll to position [1419, 0]
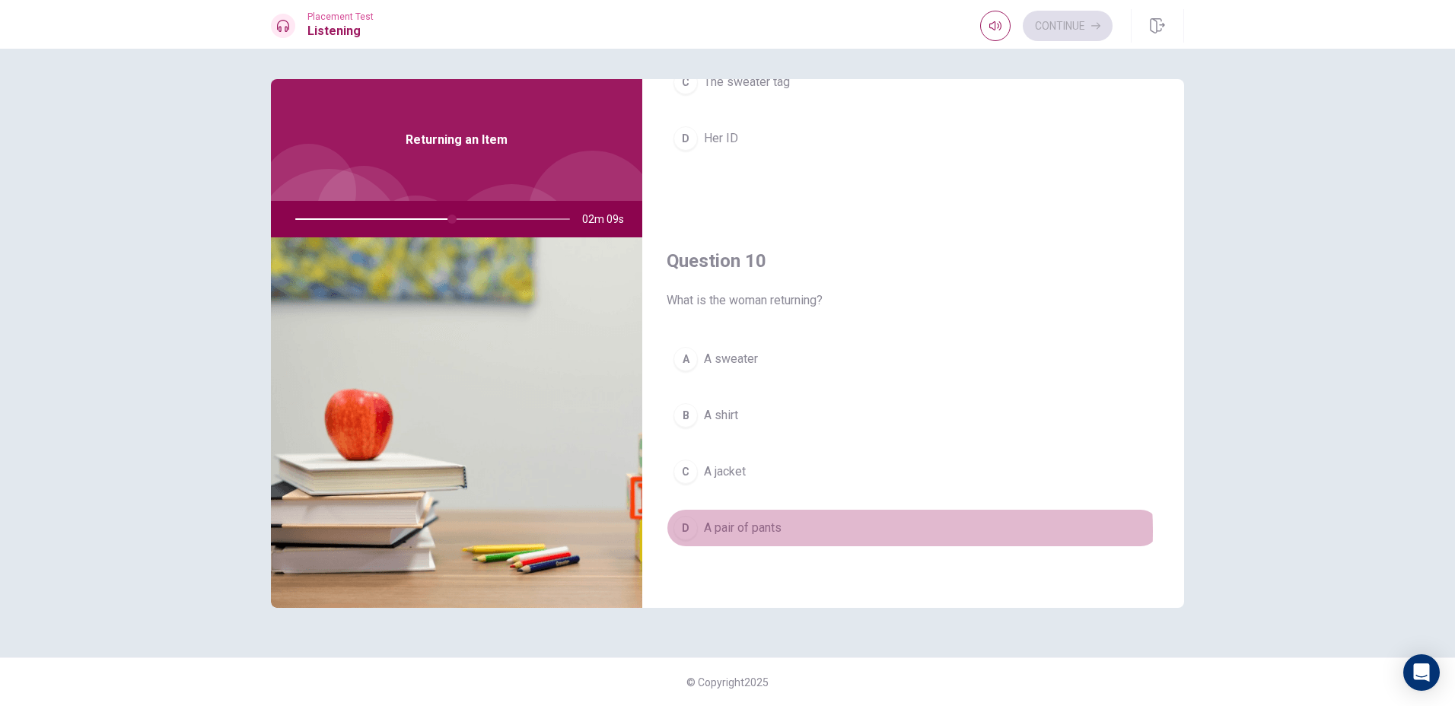
click at [818, 531] on button "D A pair of pants" at bounding box center [913, 528] width 493 height 38
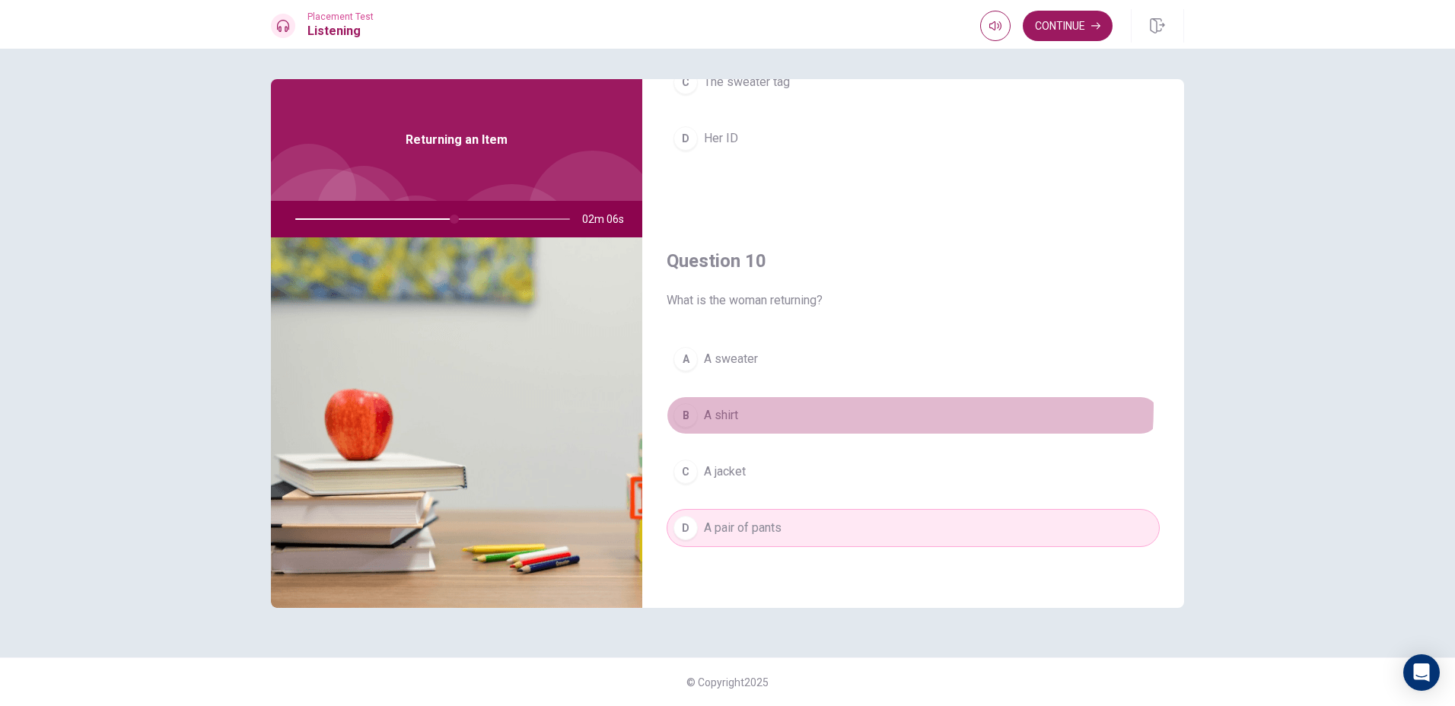
click at [843, 407] on button "B A shirt" at bounding box center [913, 415] width 493 height 38
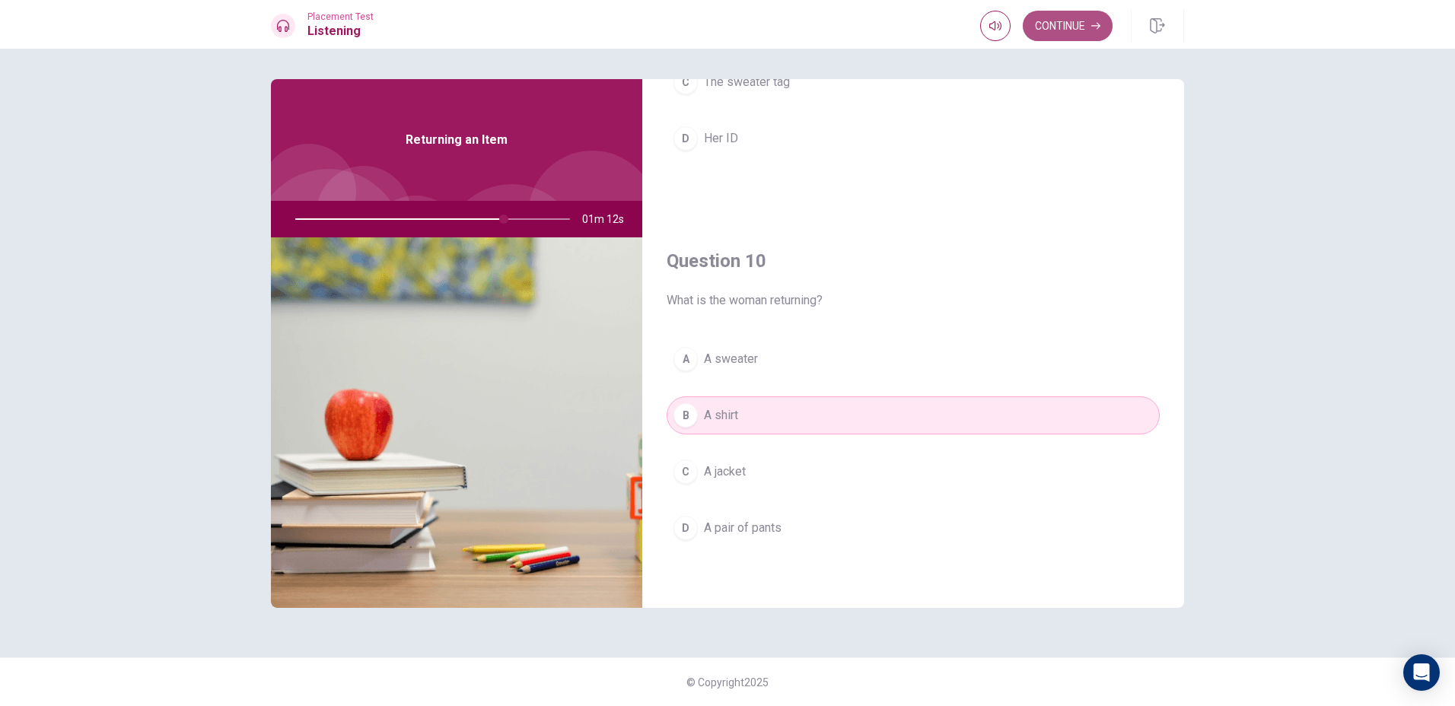
click at [1068, 37] on button "Continue" at bounding box center [1068, 26] width 90 height 30
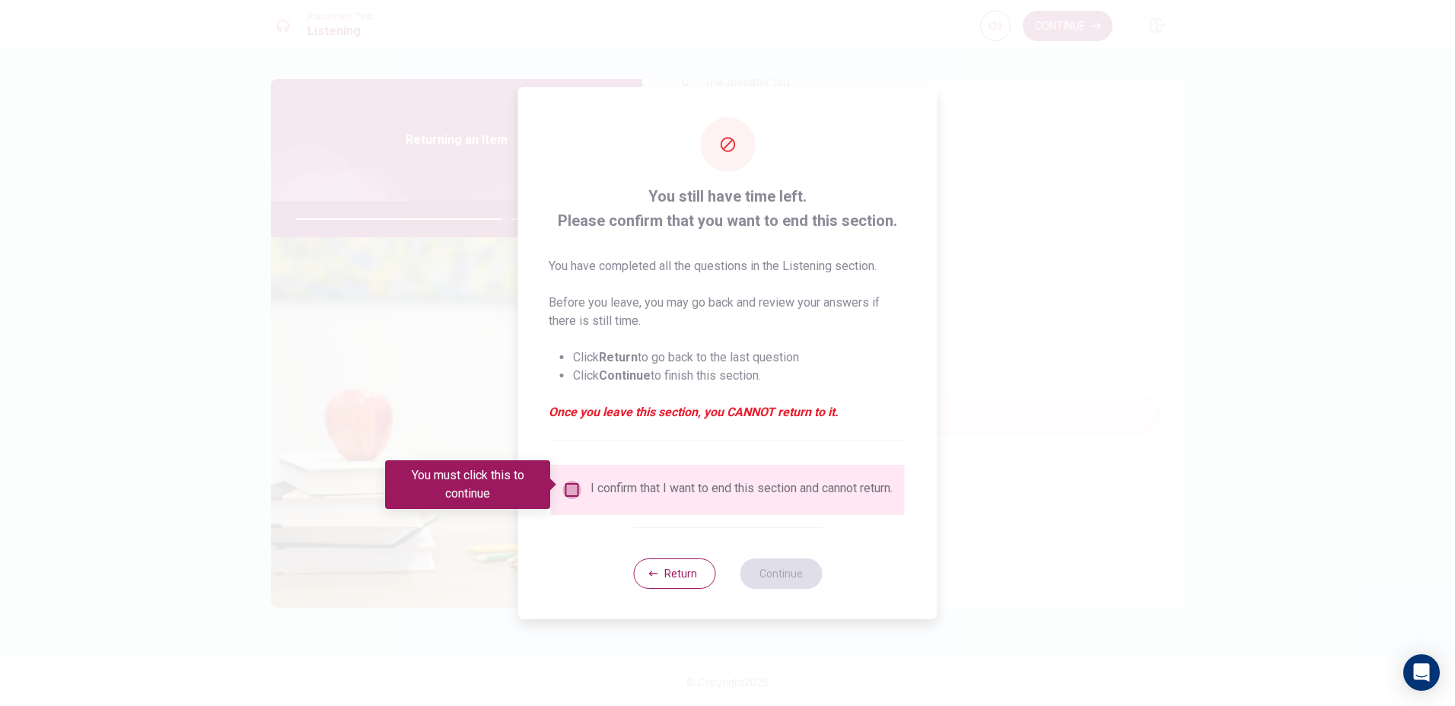
click at [565, 481] on input "You must click this to continue" at bounding box center [572, 490] width 18 height 18
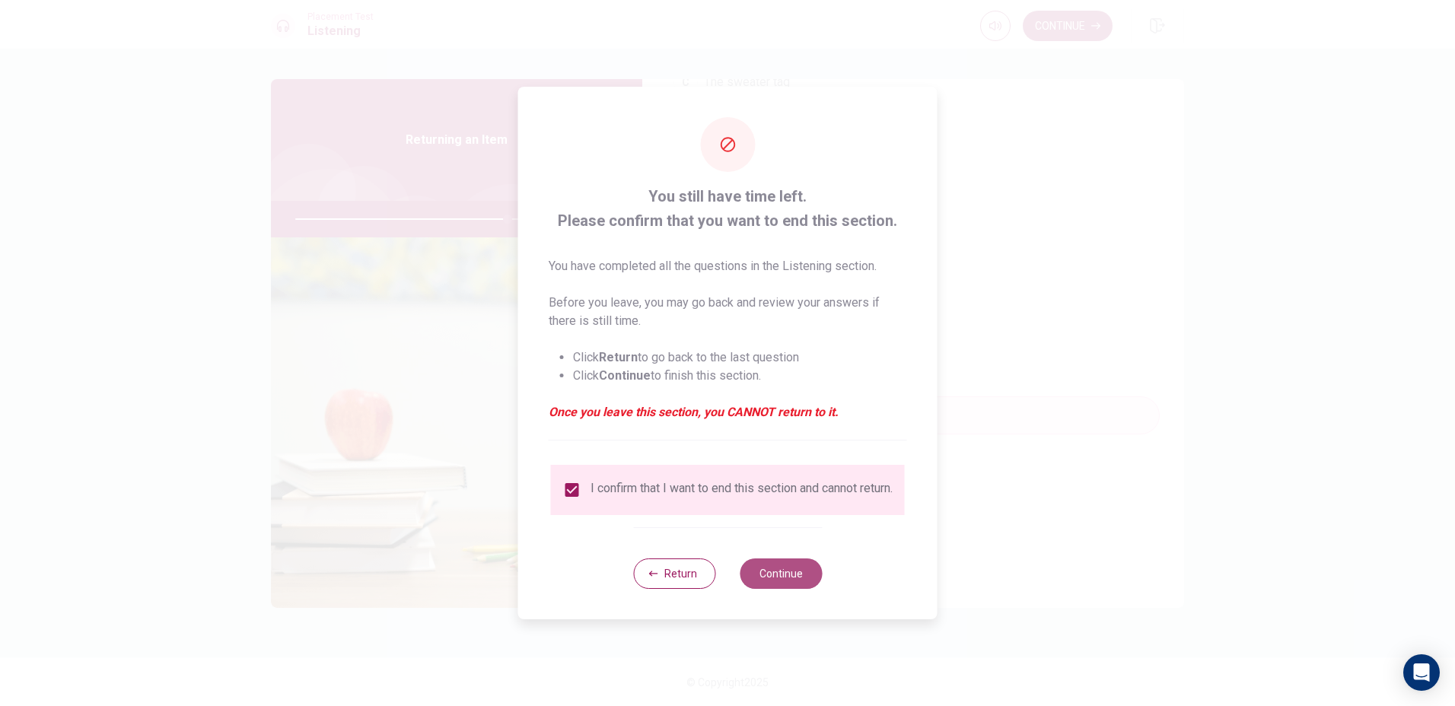
click at [809, 583] on button "Continue" at bounding box center [781, 574] width 82 height 30
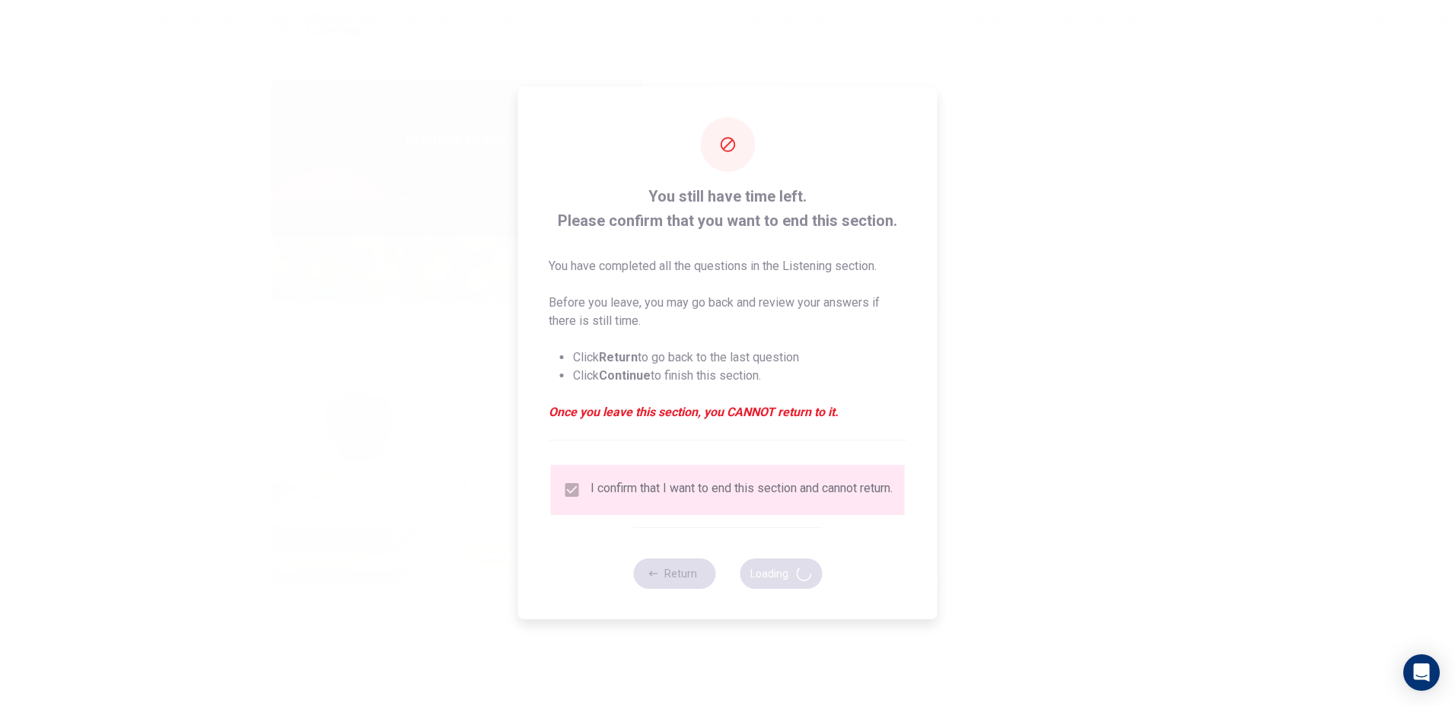
type input "78"
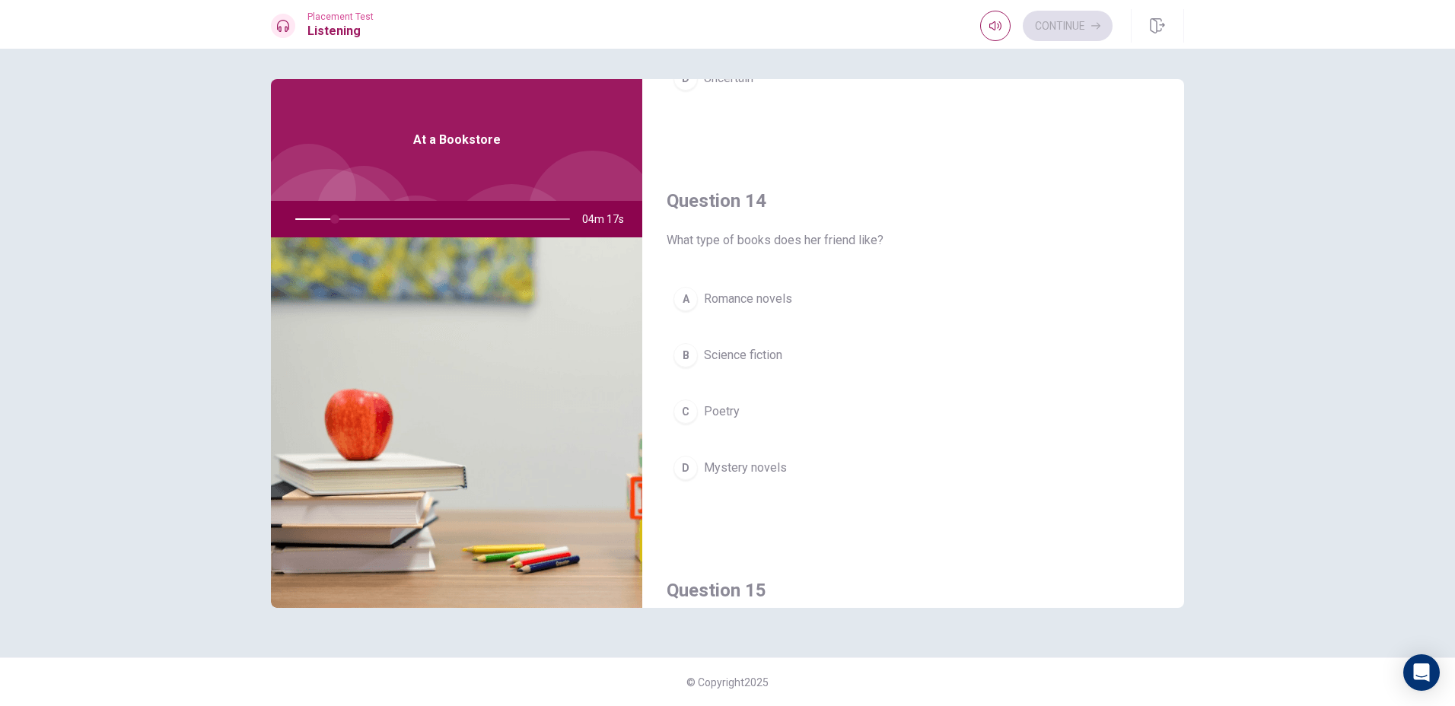
scroll to position [1141, 0]
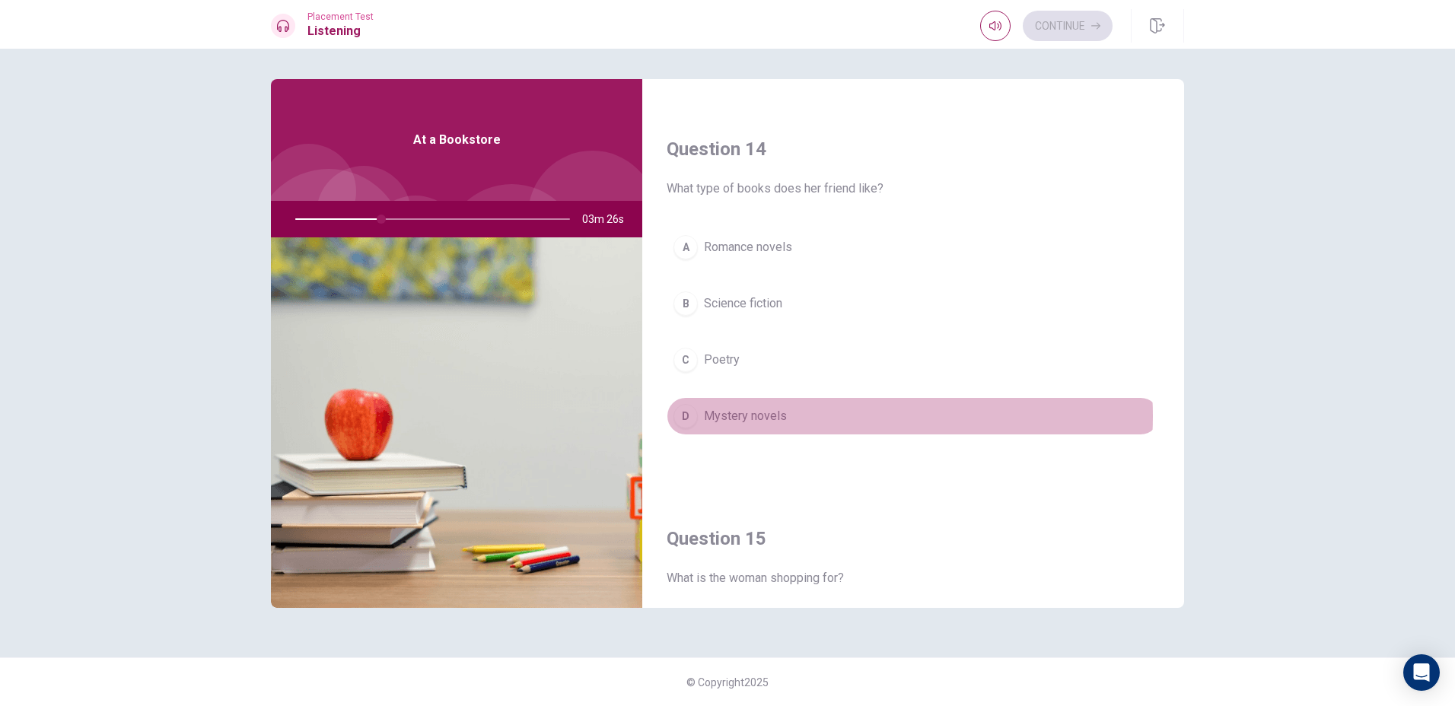
click at [829, 416] on button "D Mystery novels" at bounding box center [913, 416] width 493 height 38
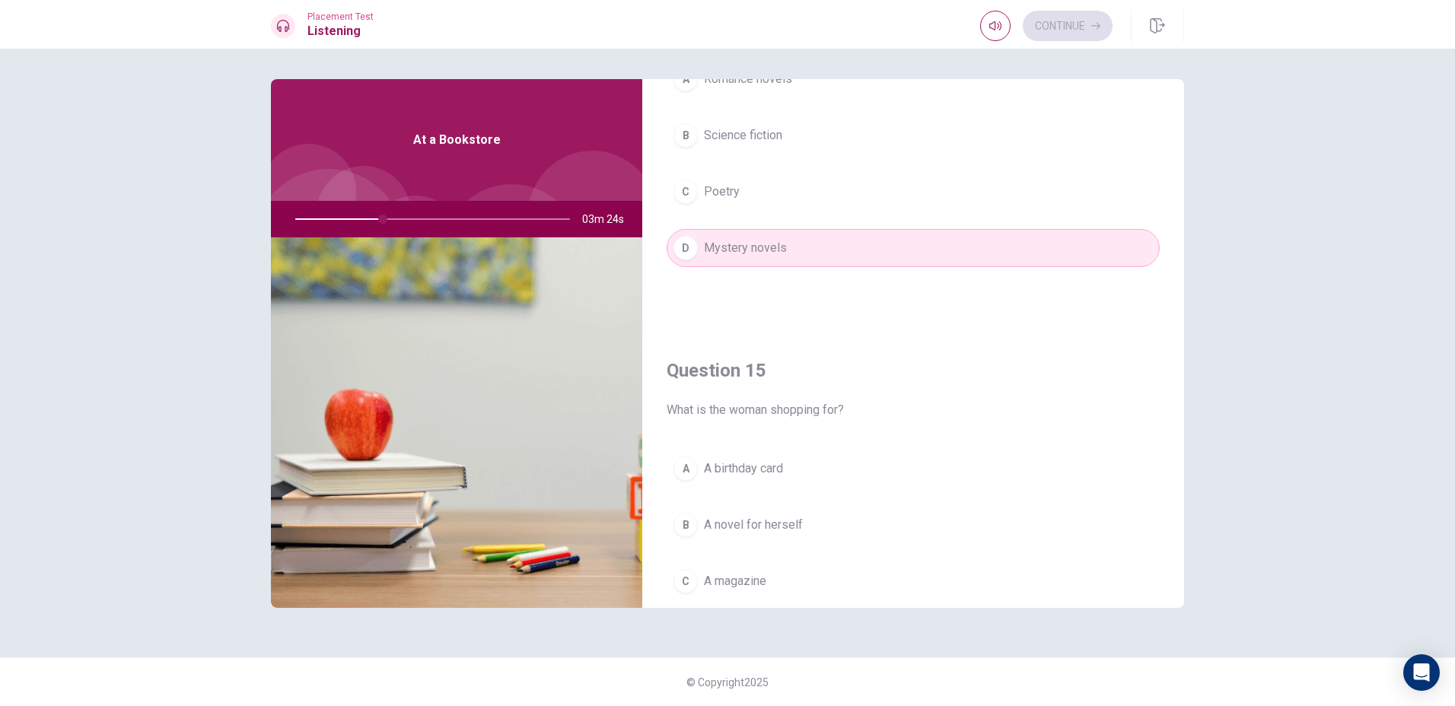
scroll to position [1370, 0]
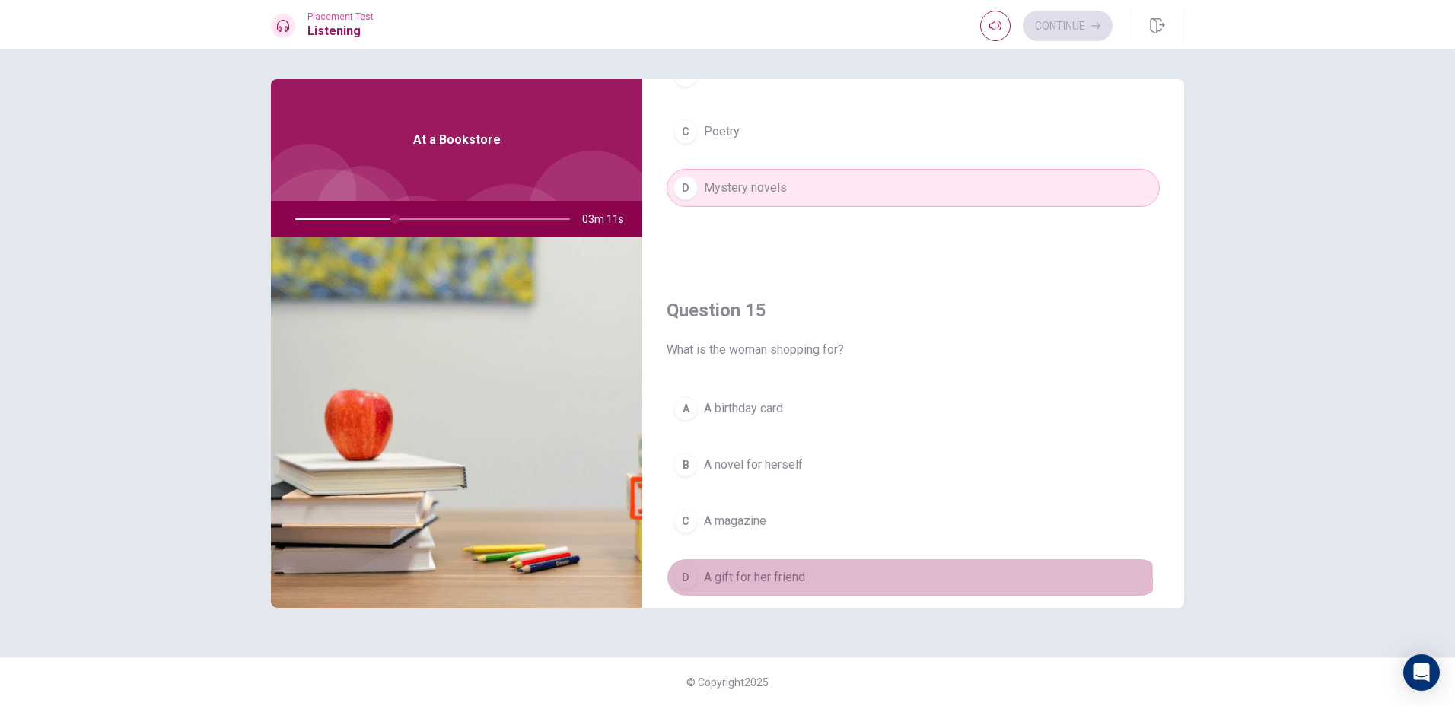
click at [789, 582] on span "A gift for her friend" at bounding box center [754, 577] width 101 height 18
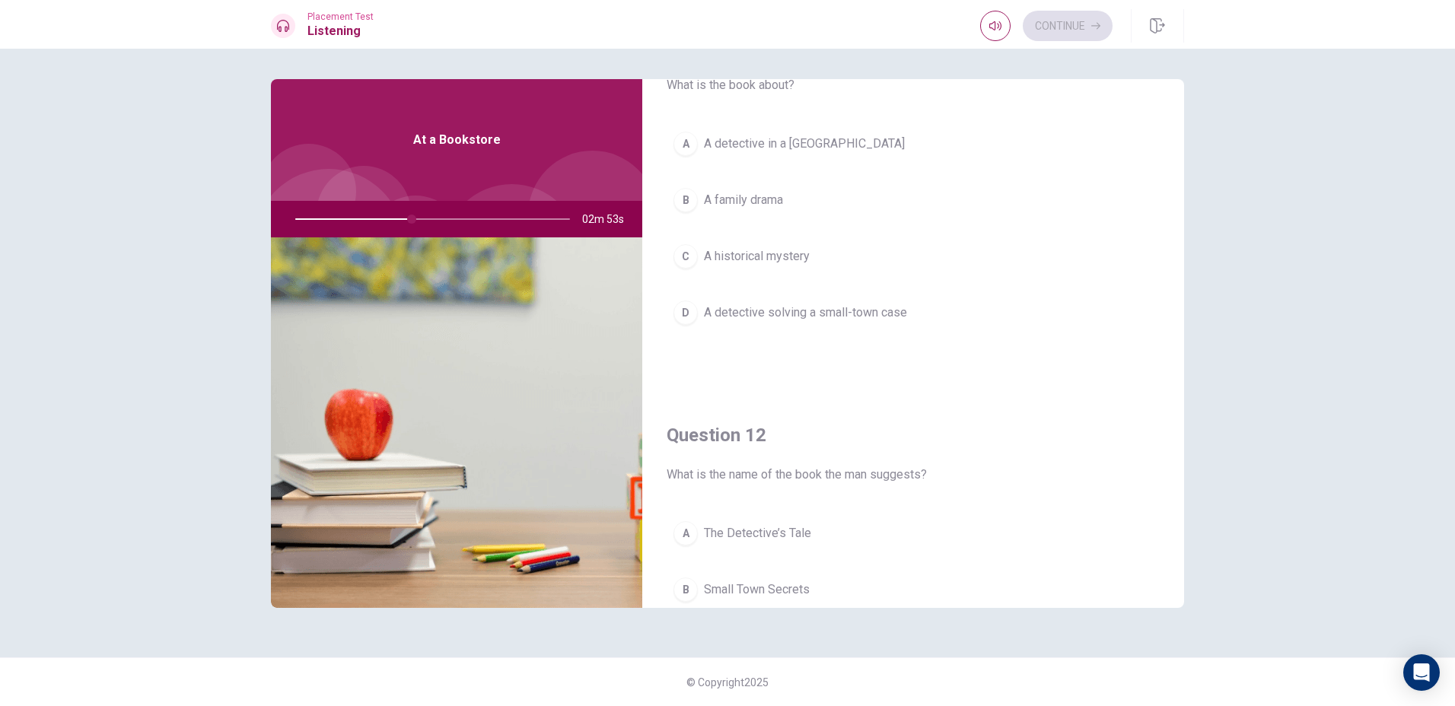
scroll to position [0, 0]
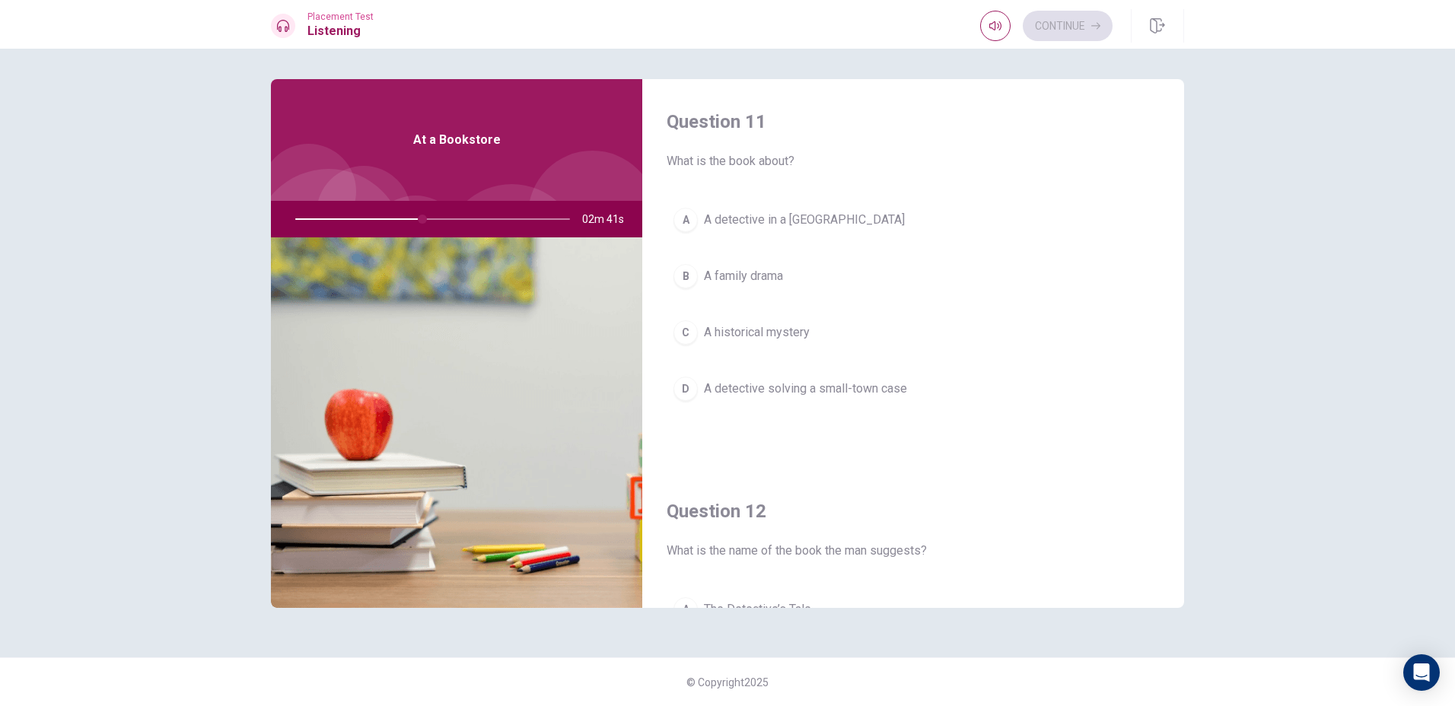
click at [769, 387] on span "A detective solving a small-town case" at bounding box center [805, 389] width 203 height 18
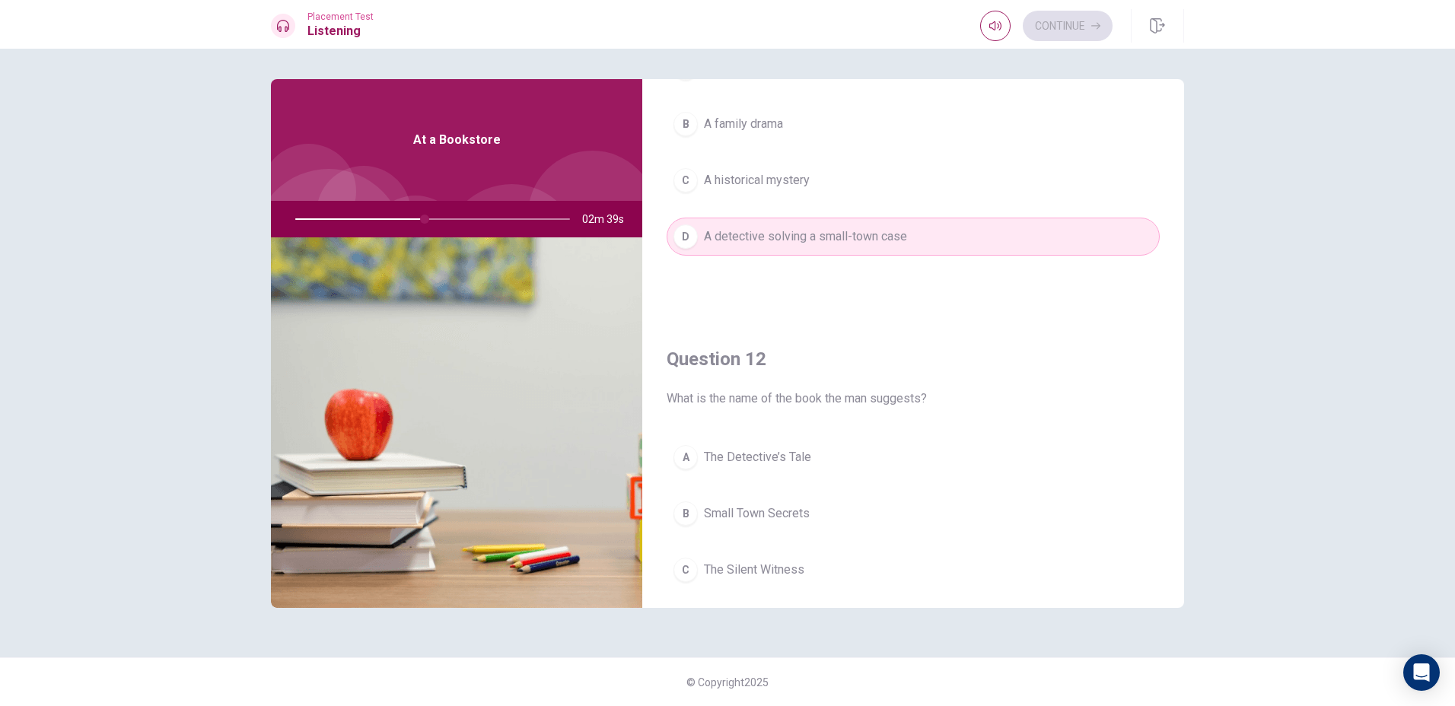
scroll to position [228, 0]
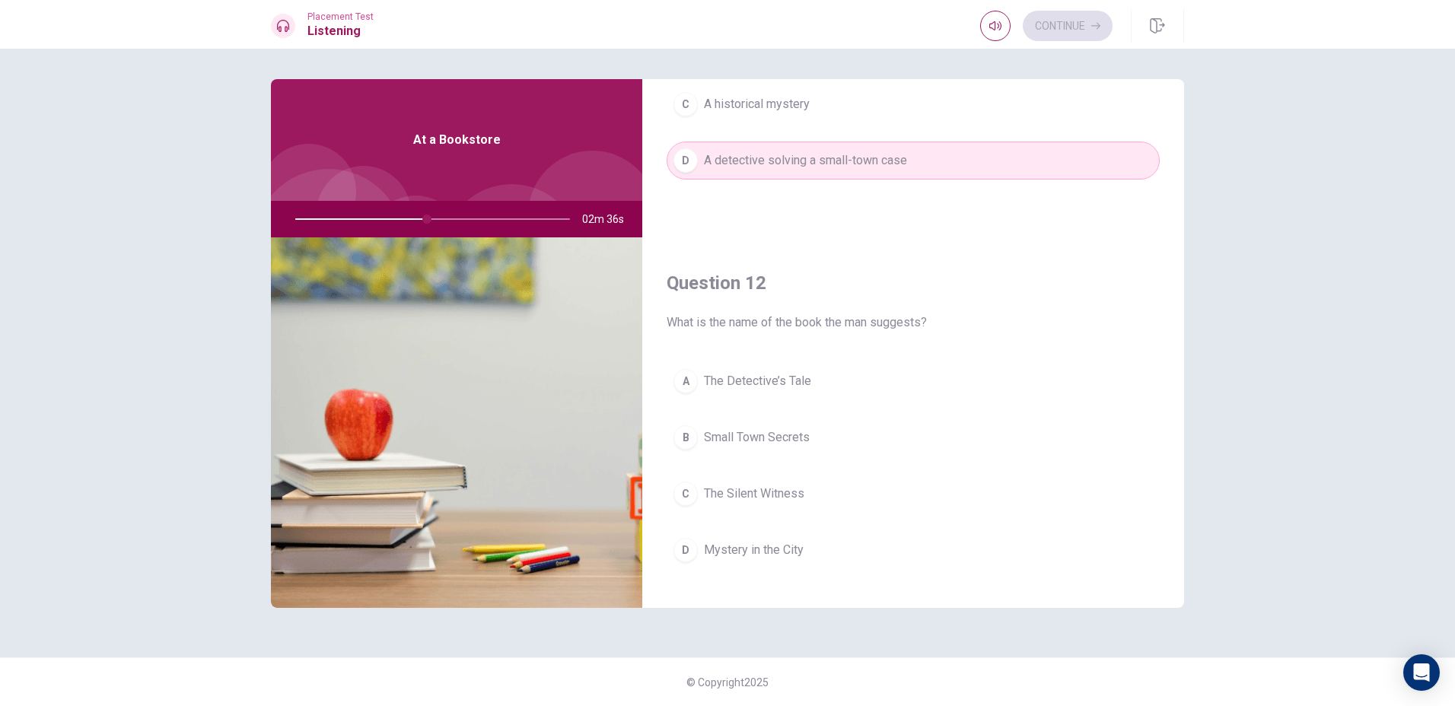
click at [743, 483] on button "C The Silent Witness" at bounding box center [913, 494] width 493 height 38
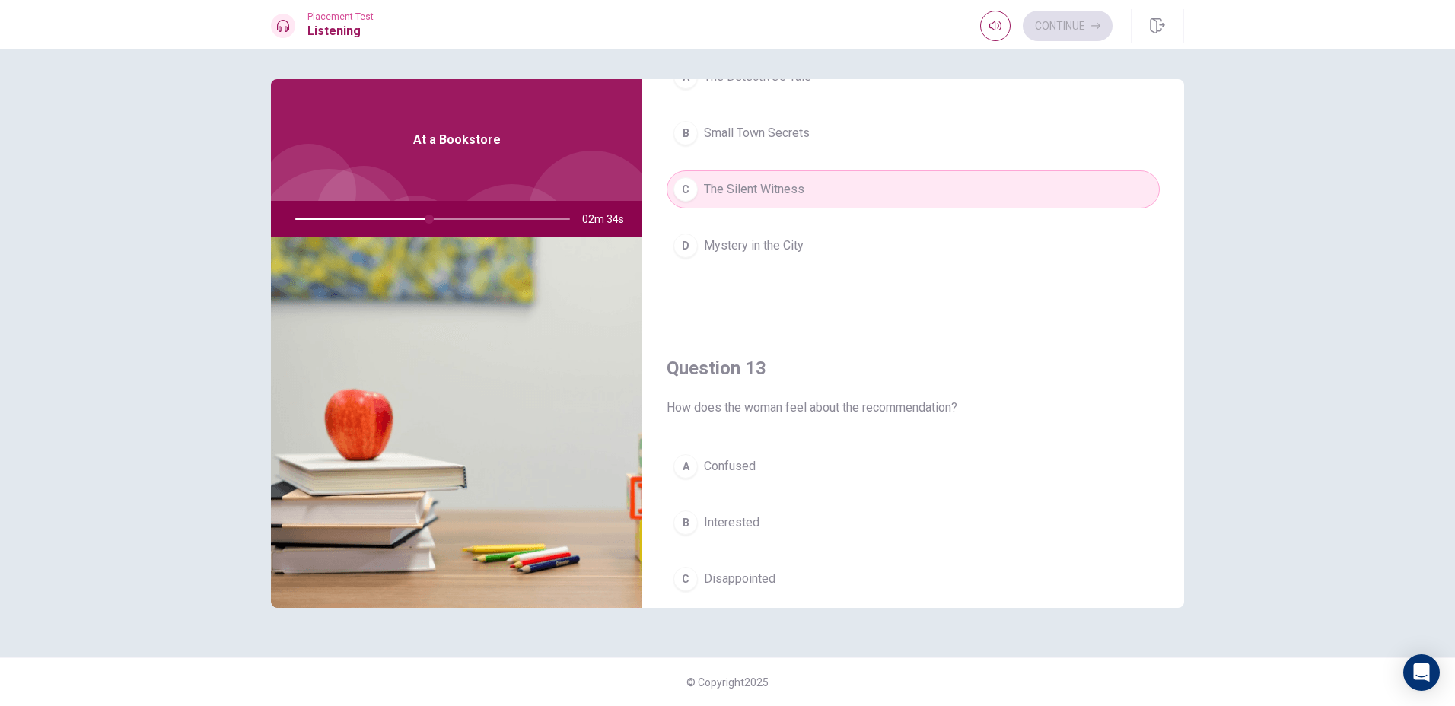
scroll to position [609, 0]
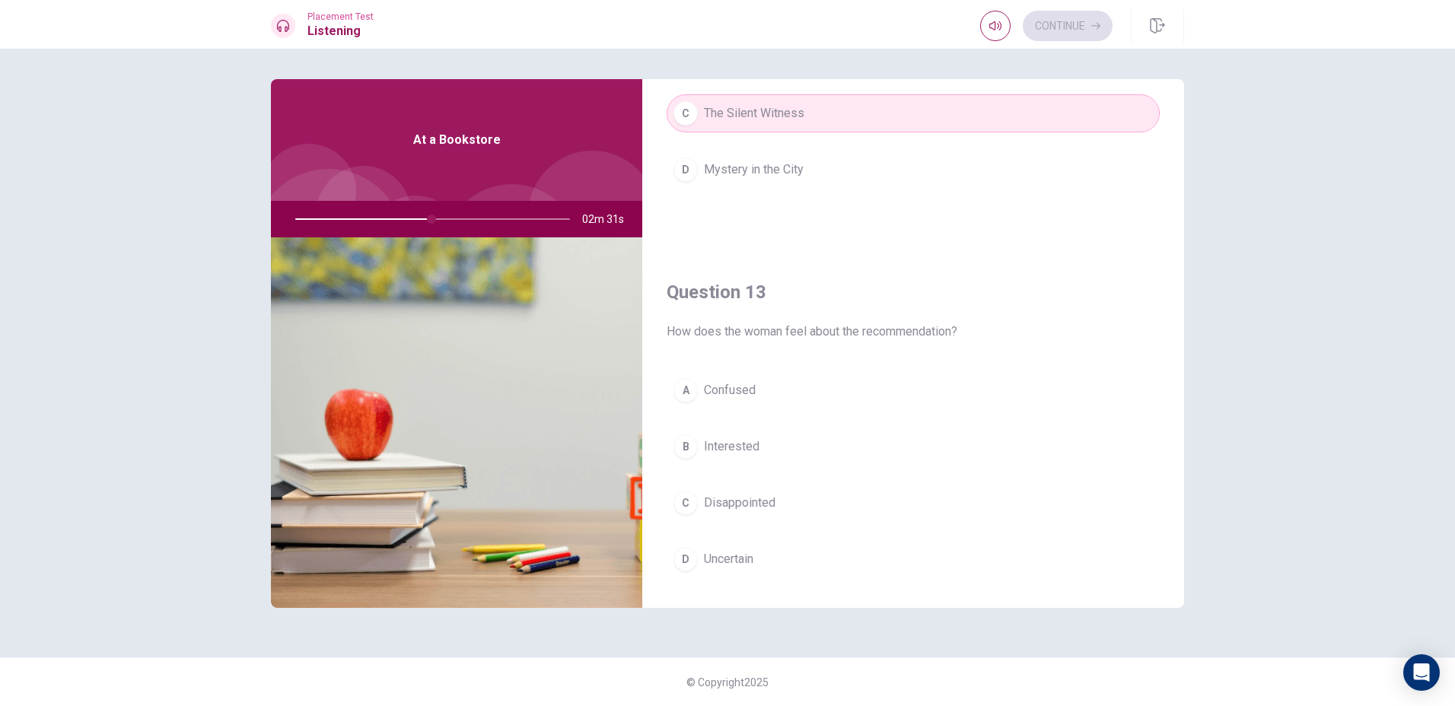
click at [731, 395] on span "Confused" at bounding box center [730, 390] width 52 height 18
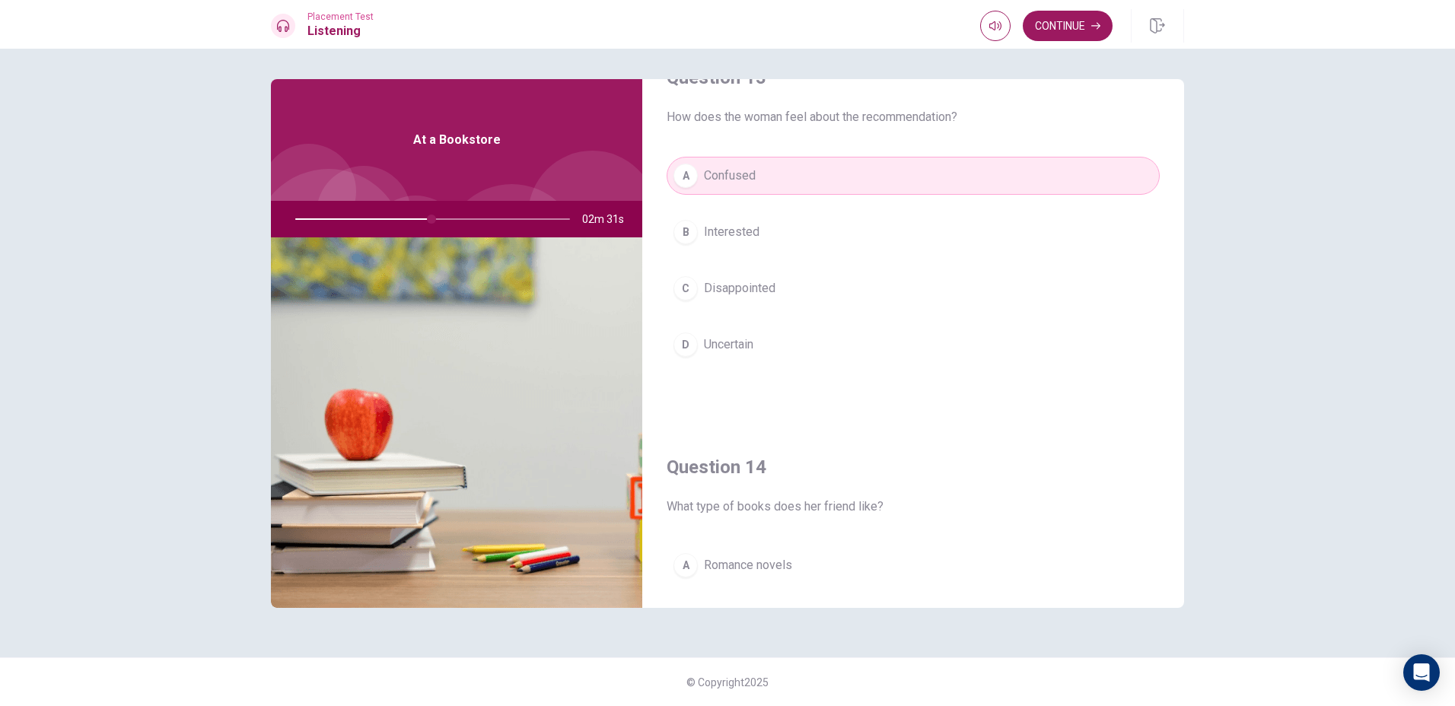
scroll to position [1141, 0]
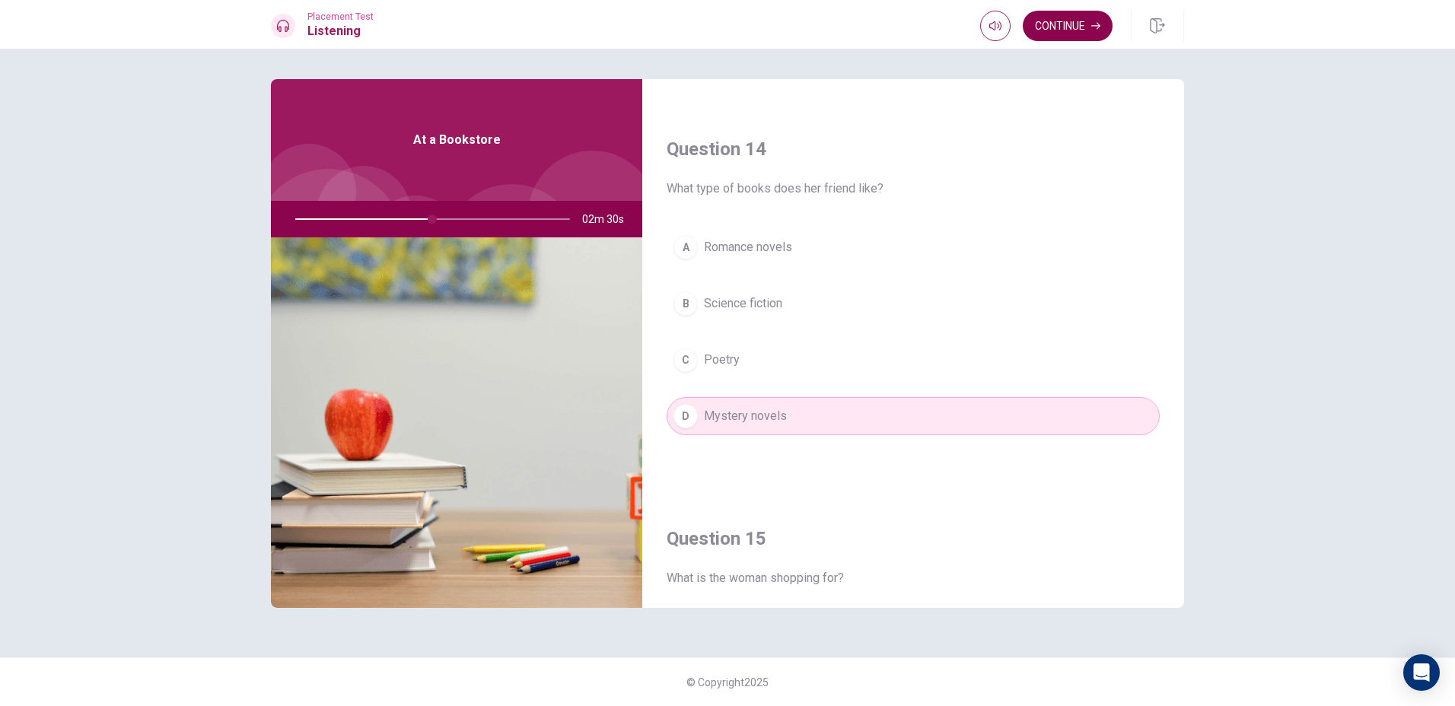
click at [1072, 26] on button "Continue" at bounding box center [1068, 26] width 90 height 30
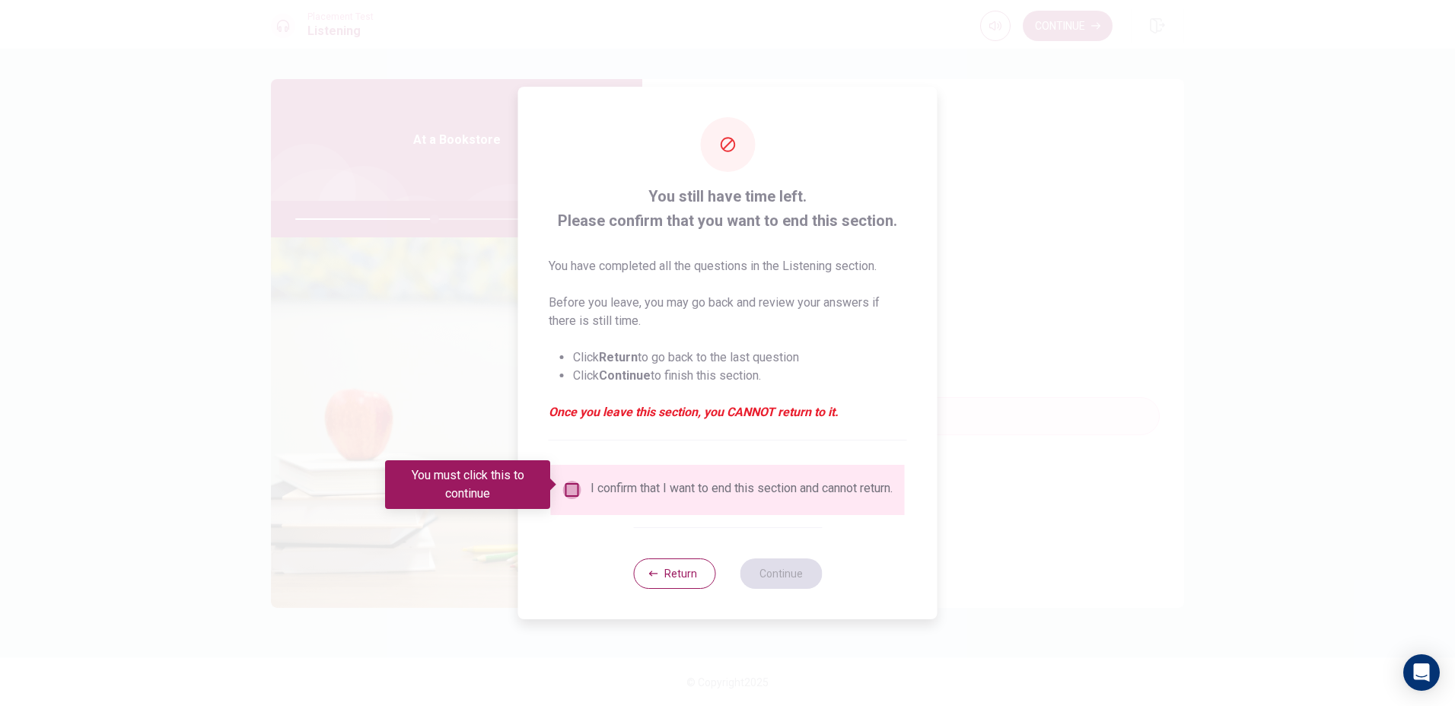
click at [571, 486] on input "You must click this to continue" at bounding box center [572, 490] width 18 height 18
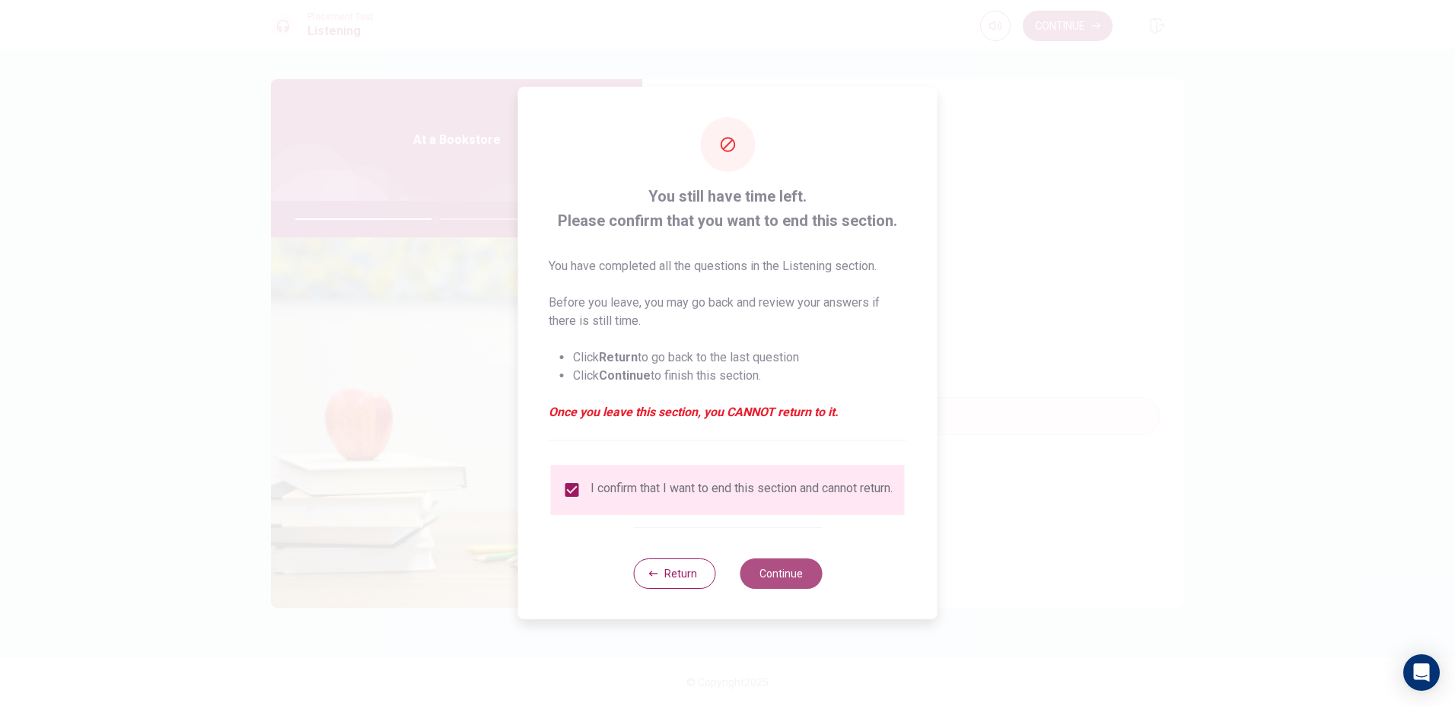
click at [755, 571] on button "Continue" at bounding box center [781, 574] width 82 height 30
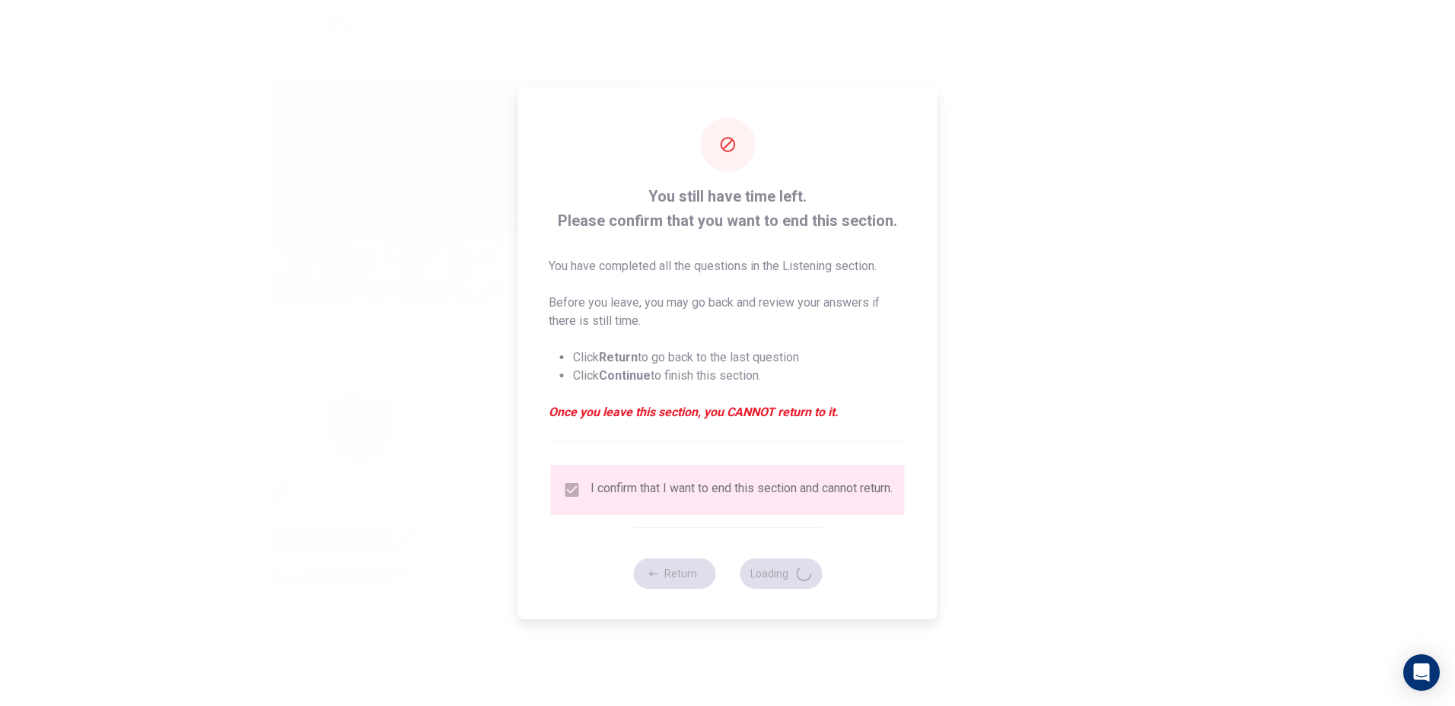
type input "52"
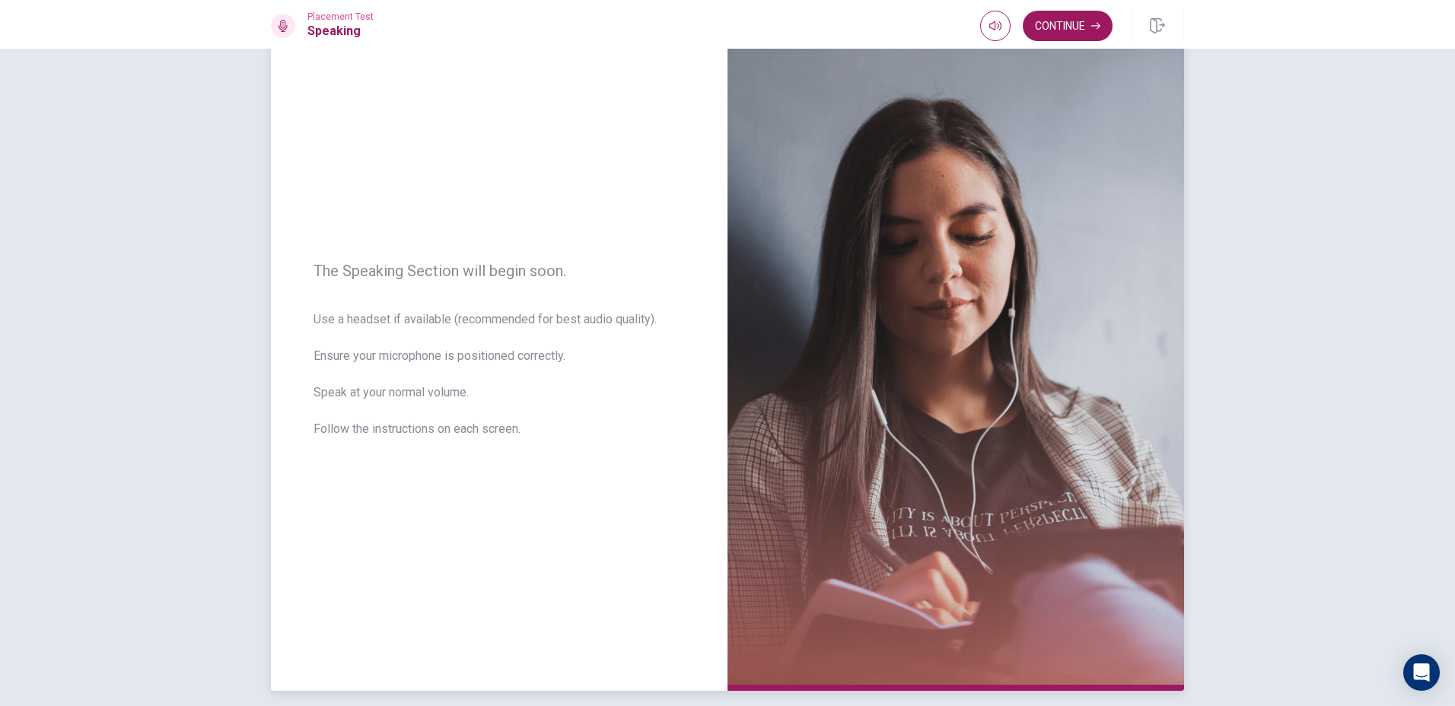
scroll to position [116, 0]
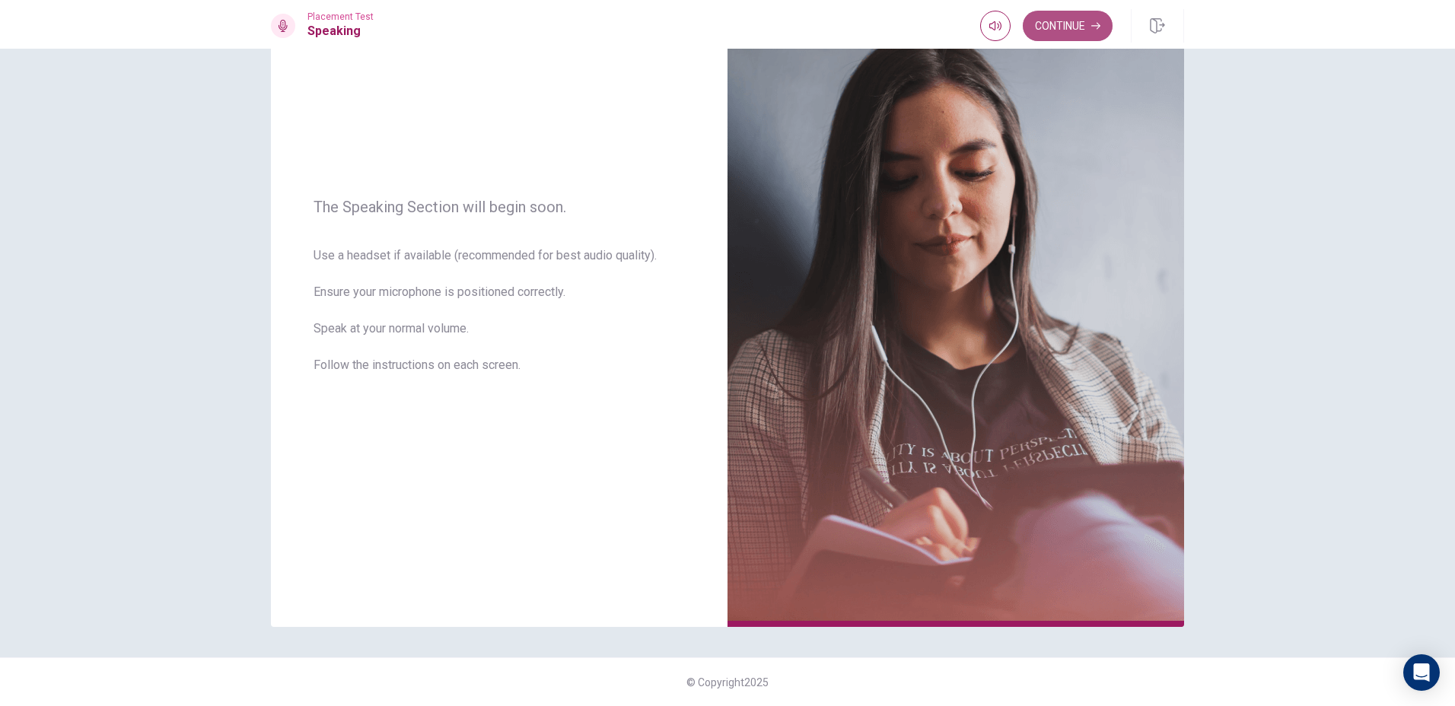
click at [1075, 24] on button "Continue" at bounding box center [1068, 26] width 90 height 30
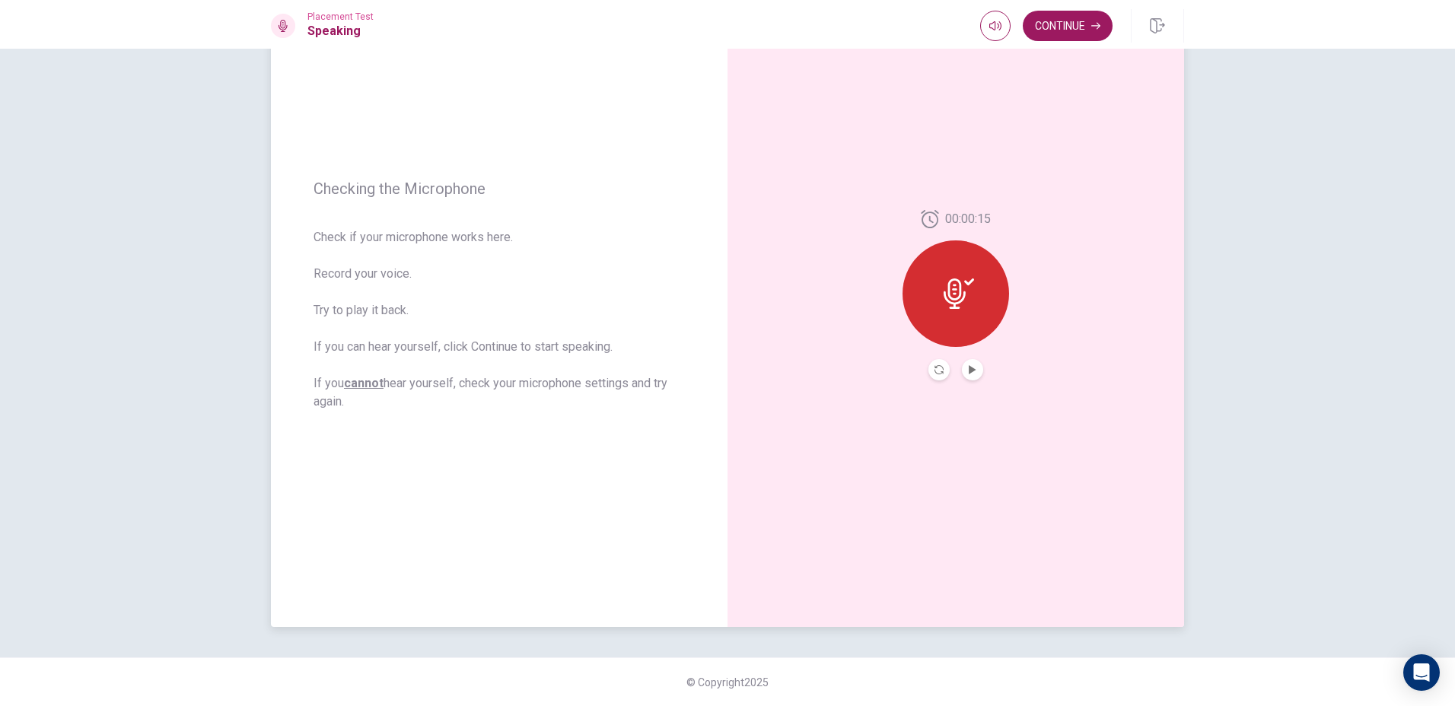
click at [957, 281] on icon at bounding box center [959, 294] width 30 height 30
click at [970, 370] on icon "Play Audio" at bounding box center [972, 369] width 9 height 9
click at [970, 370] on icon "Pause Audio" at bounding box center [973, 369] width 8 height 9
click at [1070, 33] on button "Continue" at bounding box center [1068, 26] width 90 height 30
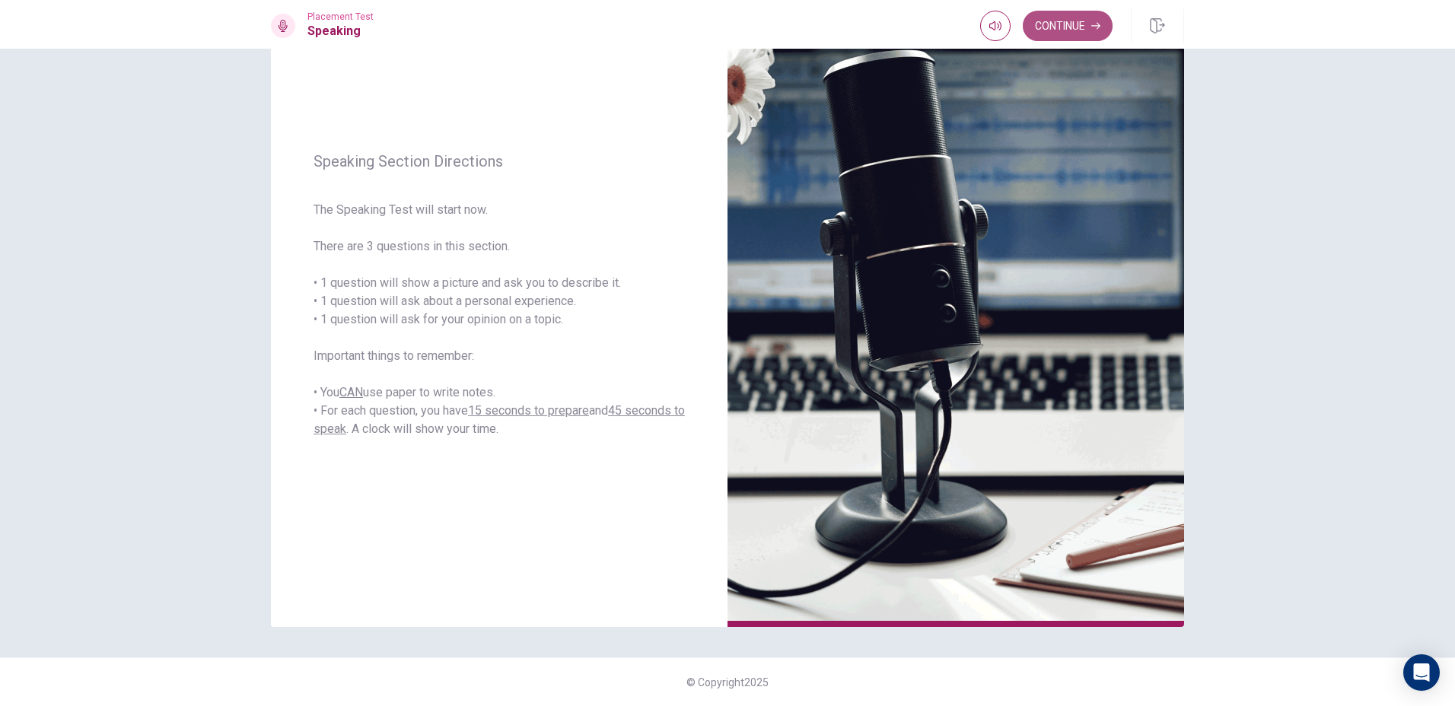
click at [1069, 17] on button "Continue" at bounding box center [1068, 26] width 90 height 30
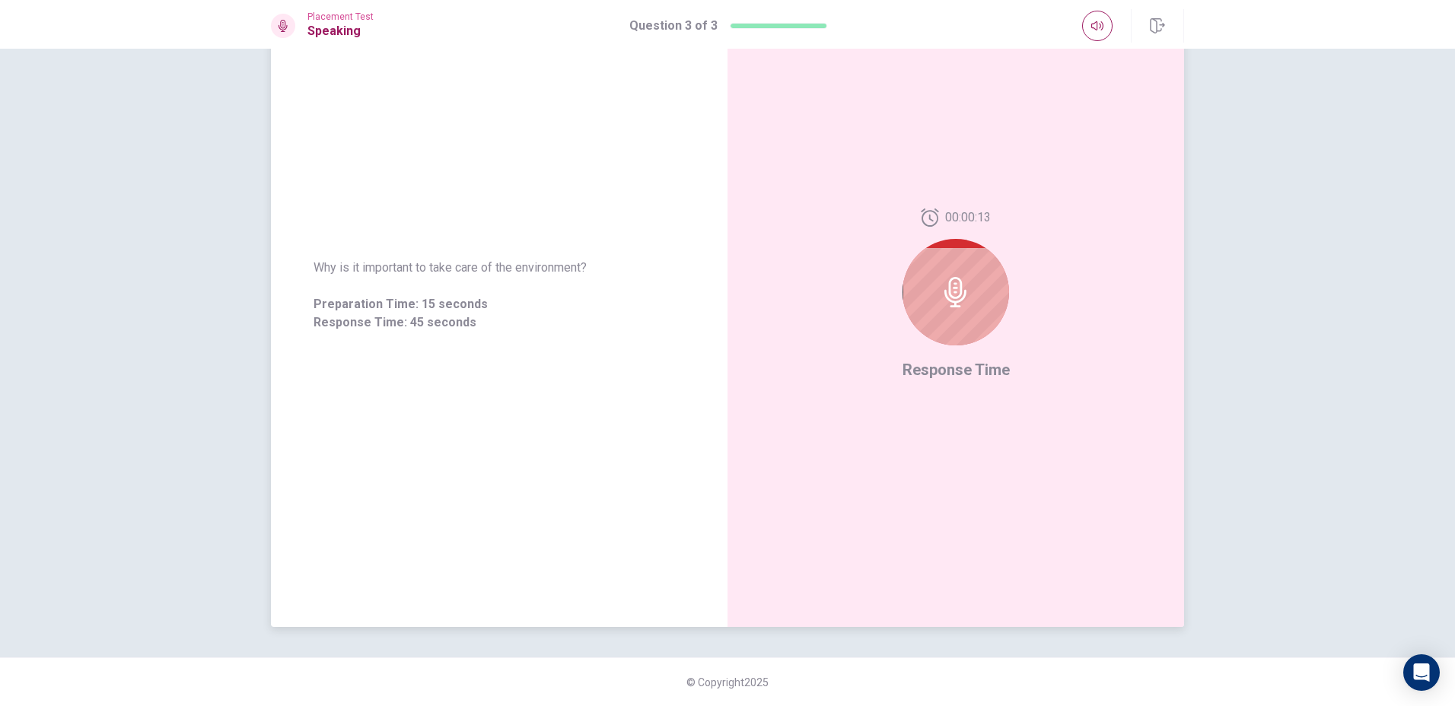
click at [968, 301] on div at bounding box center [956, 292] width 107 height 107
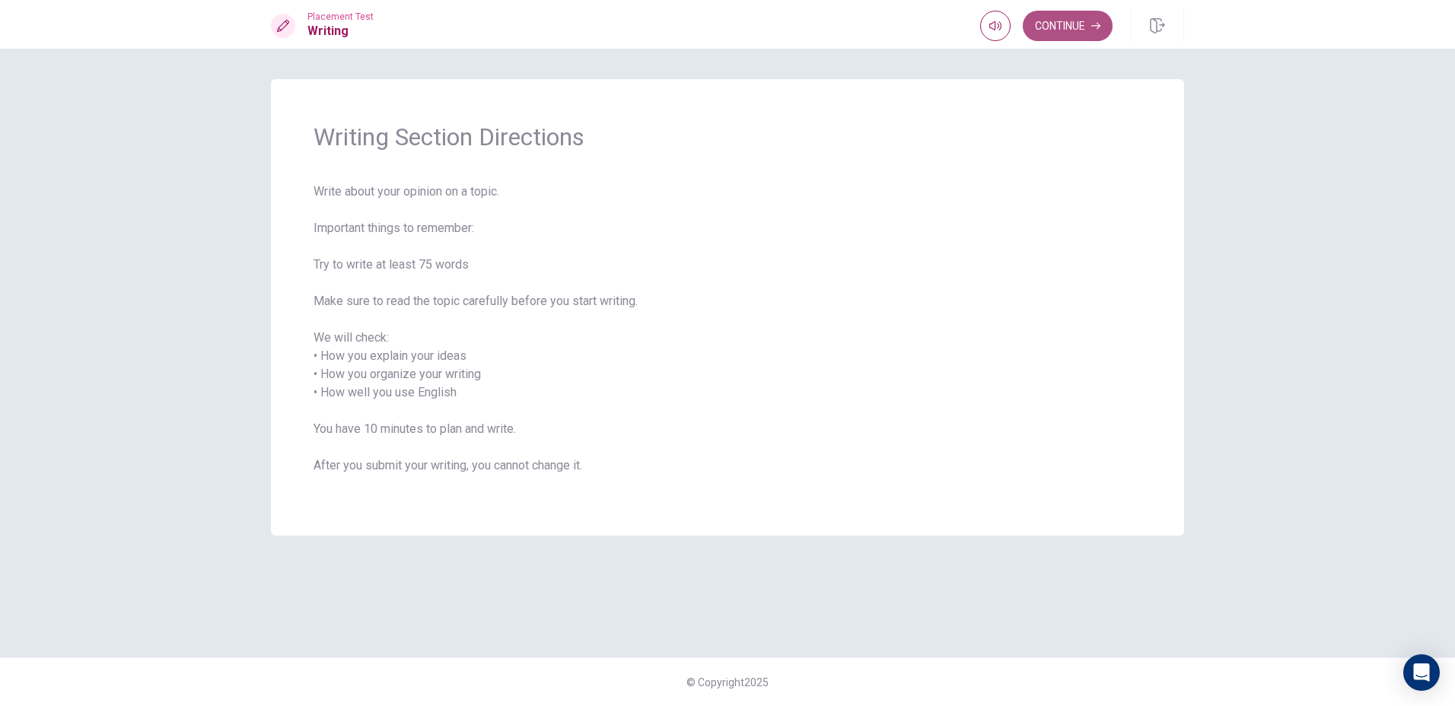
click at [1059, 22] on button "Continue" at bounding box center [1068, 26] width 90 height 30
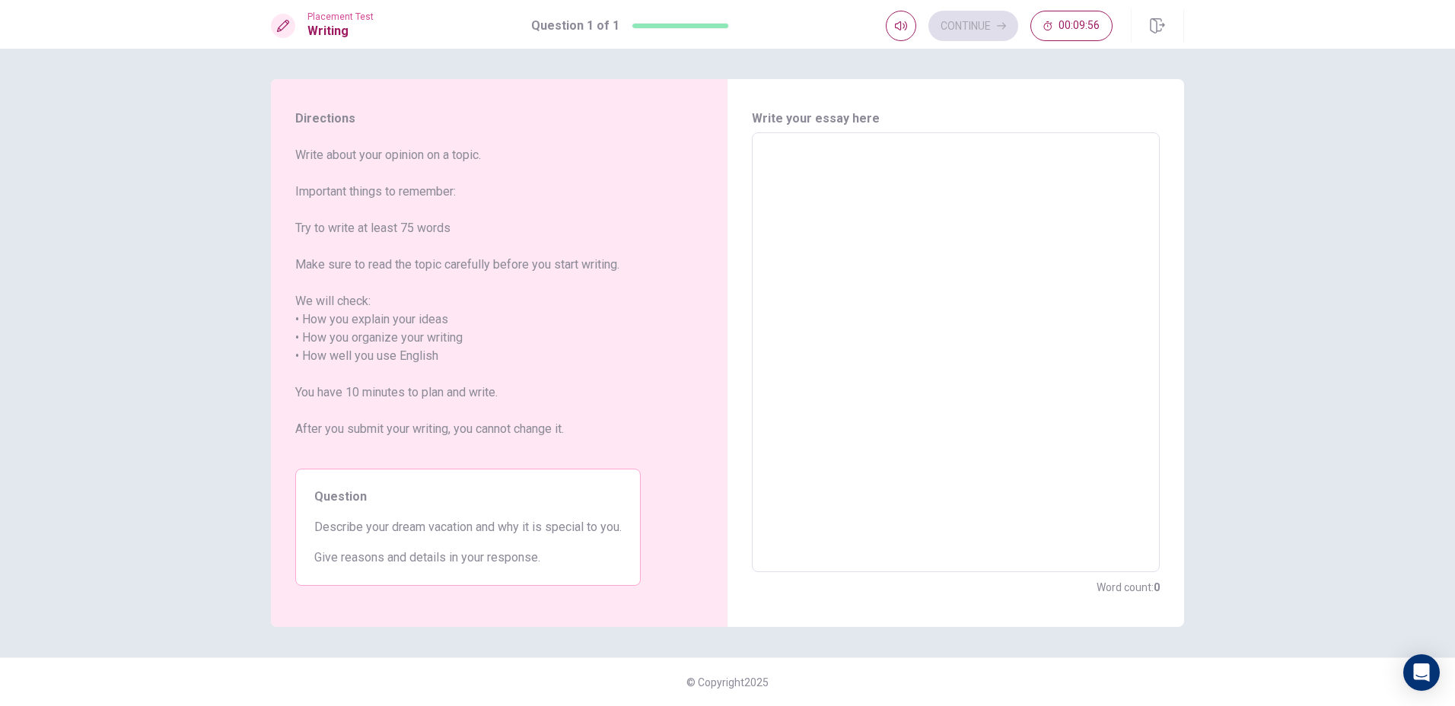
click at [837, 237] on textarea at bounding box center [955, 352] width 387 height 415
type textarea "E"
type textarea "x"
type textarea "Ev"
type textarea "x"
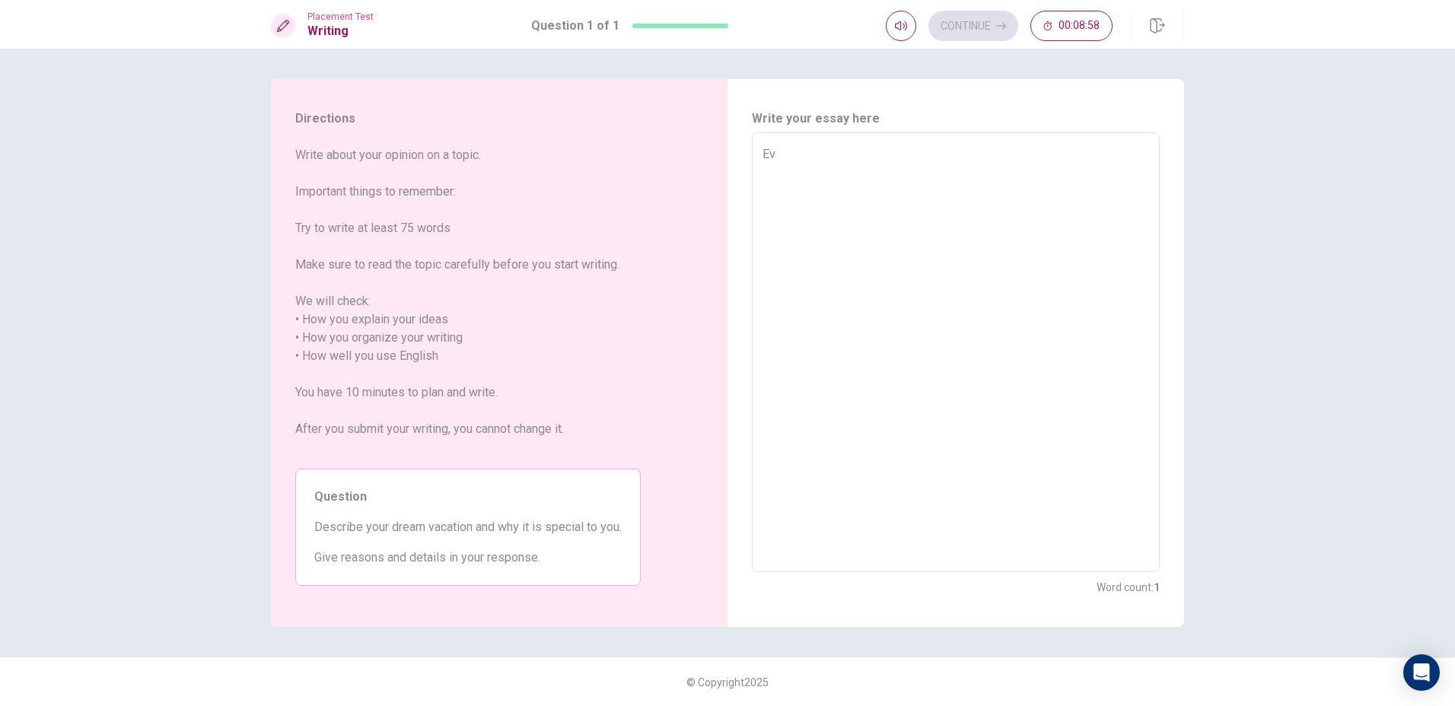
type textarea "Eve"
type textarea "x"
type textarea "Ever"
type textarea "x"
type textarea "Every"
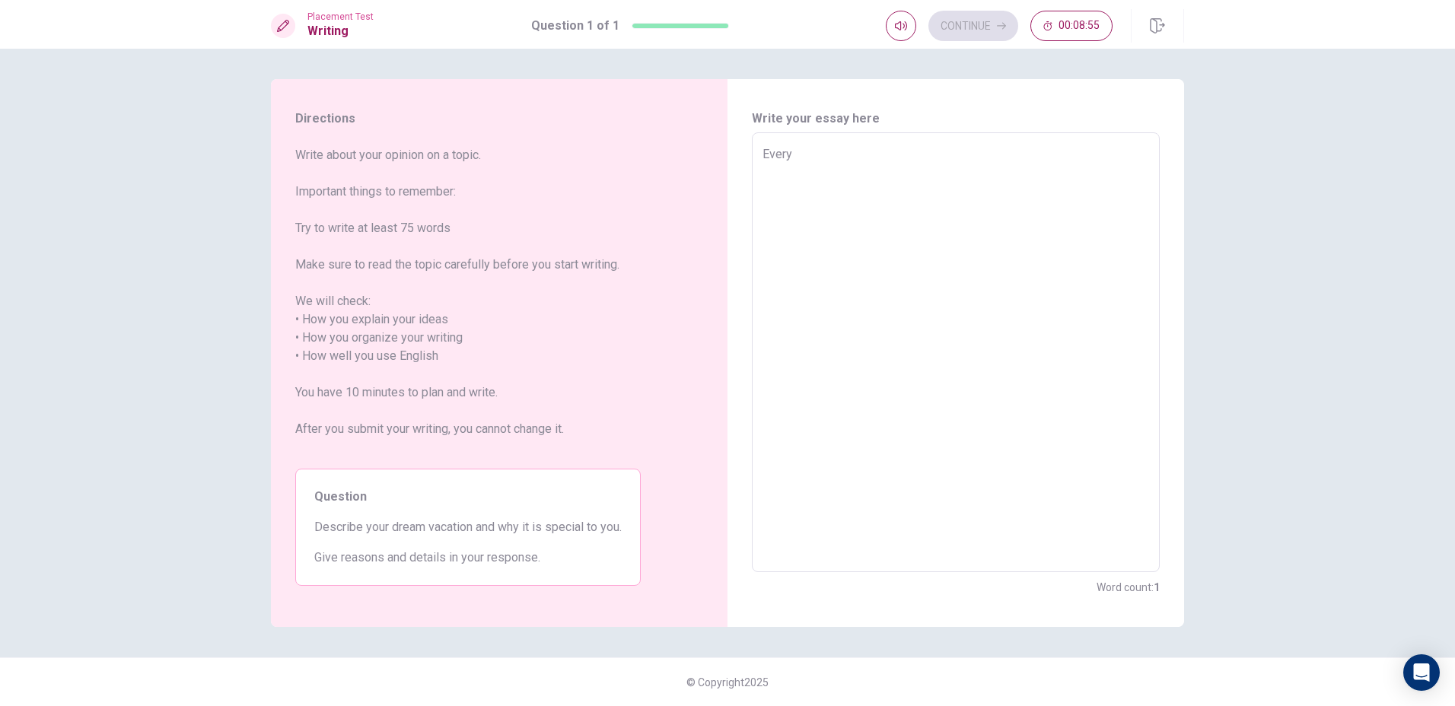
type textarea "x"
type textarea "Everya"
type textarea "x"
type textarea "Everyan"
type textarea "x"
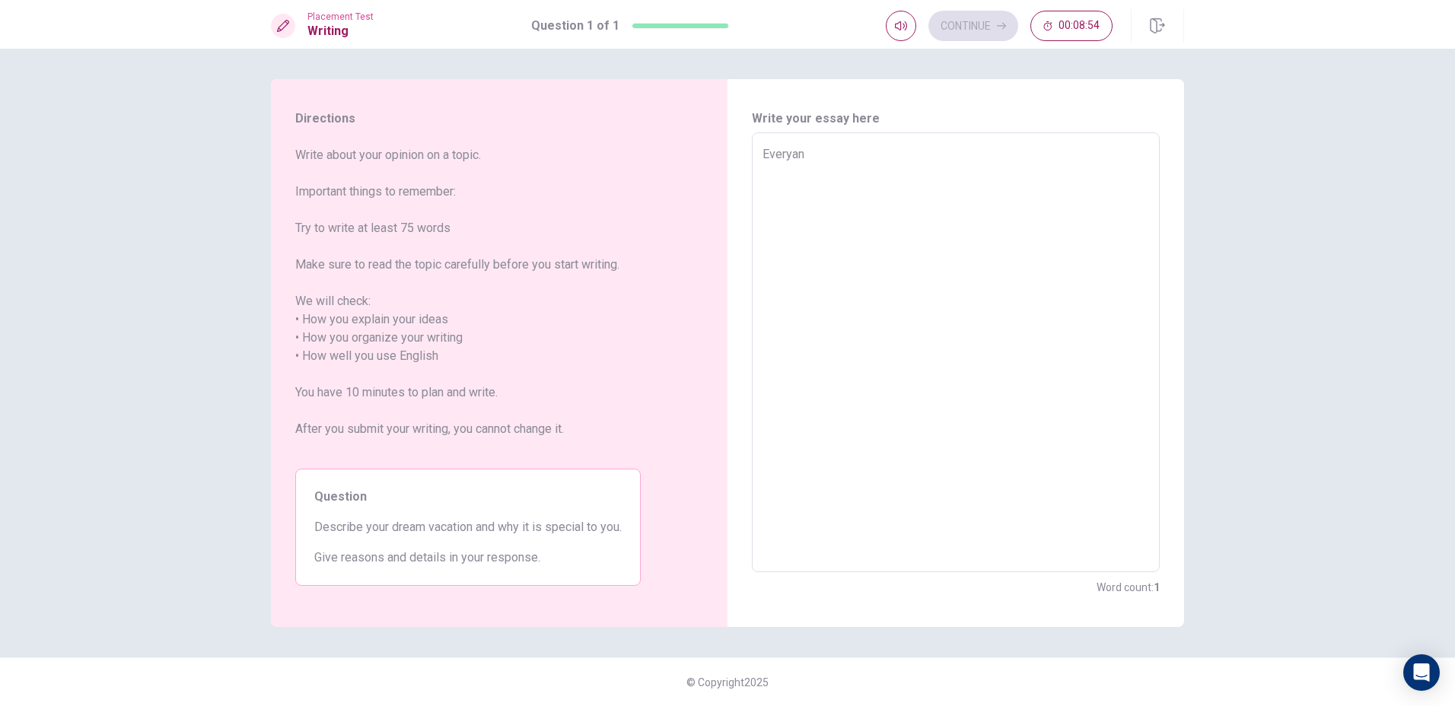
type textarea "Everyane"
type textarea "x"
type textarea "Everyan"
type textarea "x"
type textarea "Everya"
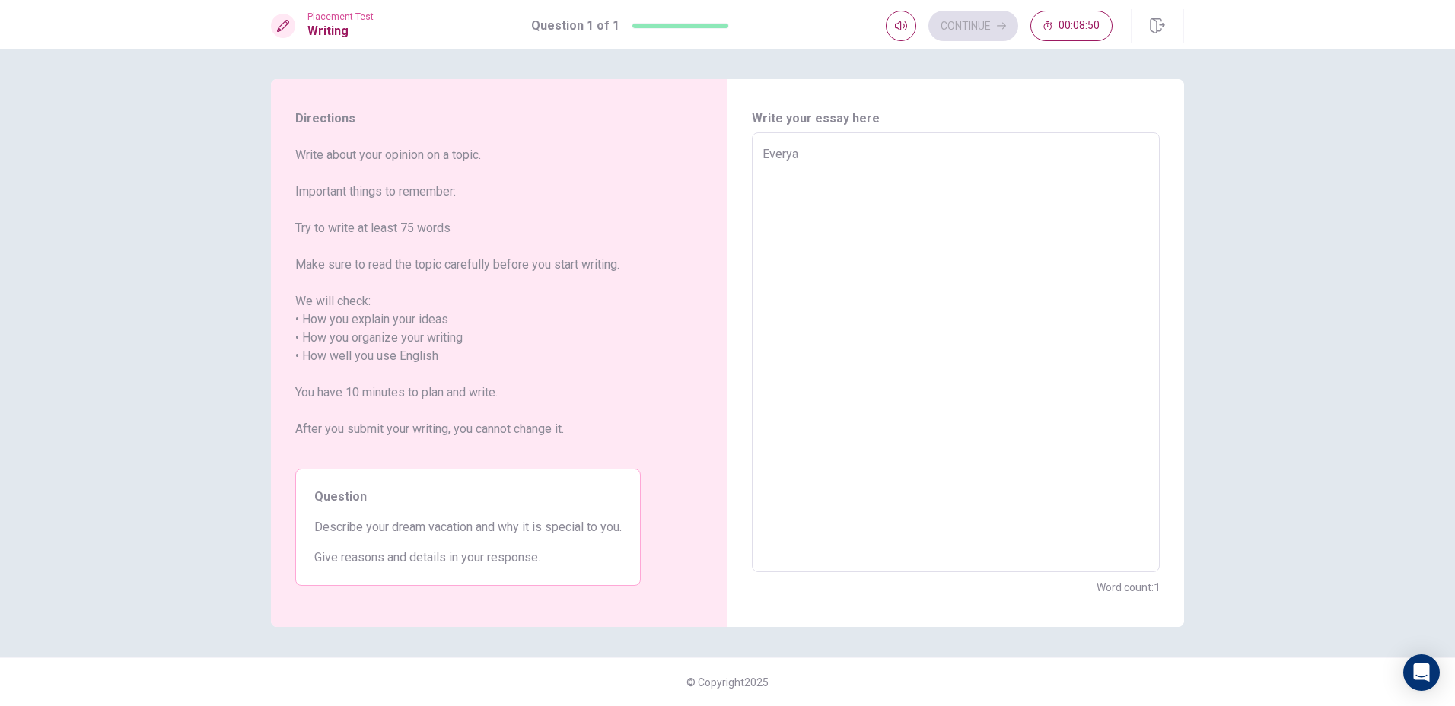
type textarea "x"
type textarea "Every"
type textarea "x"
type textarea "Every"
type textarea "x"
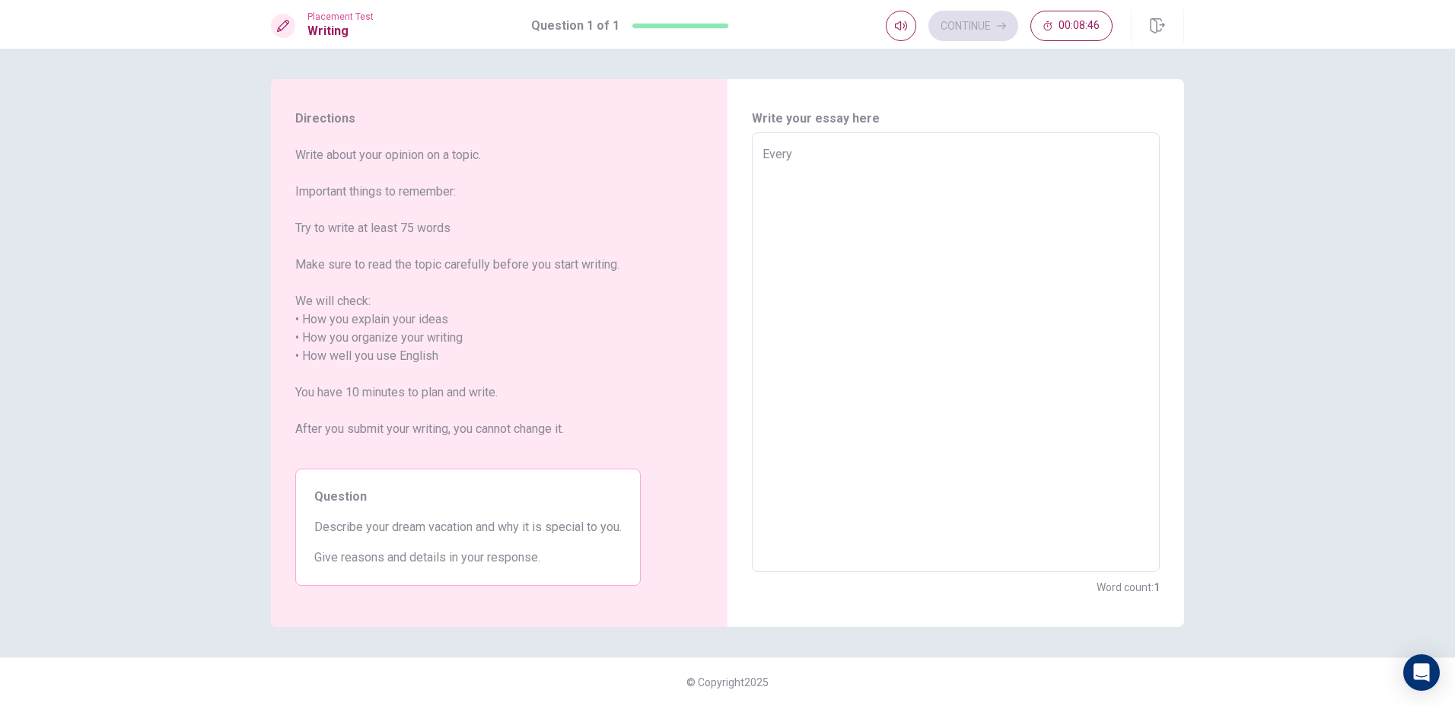
type textarea "Every o"
type textarea "x"
type textarea "Every on"
type textarea "x"
type textarea "Every one"
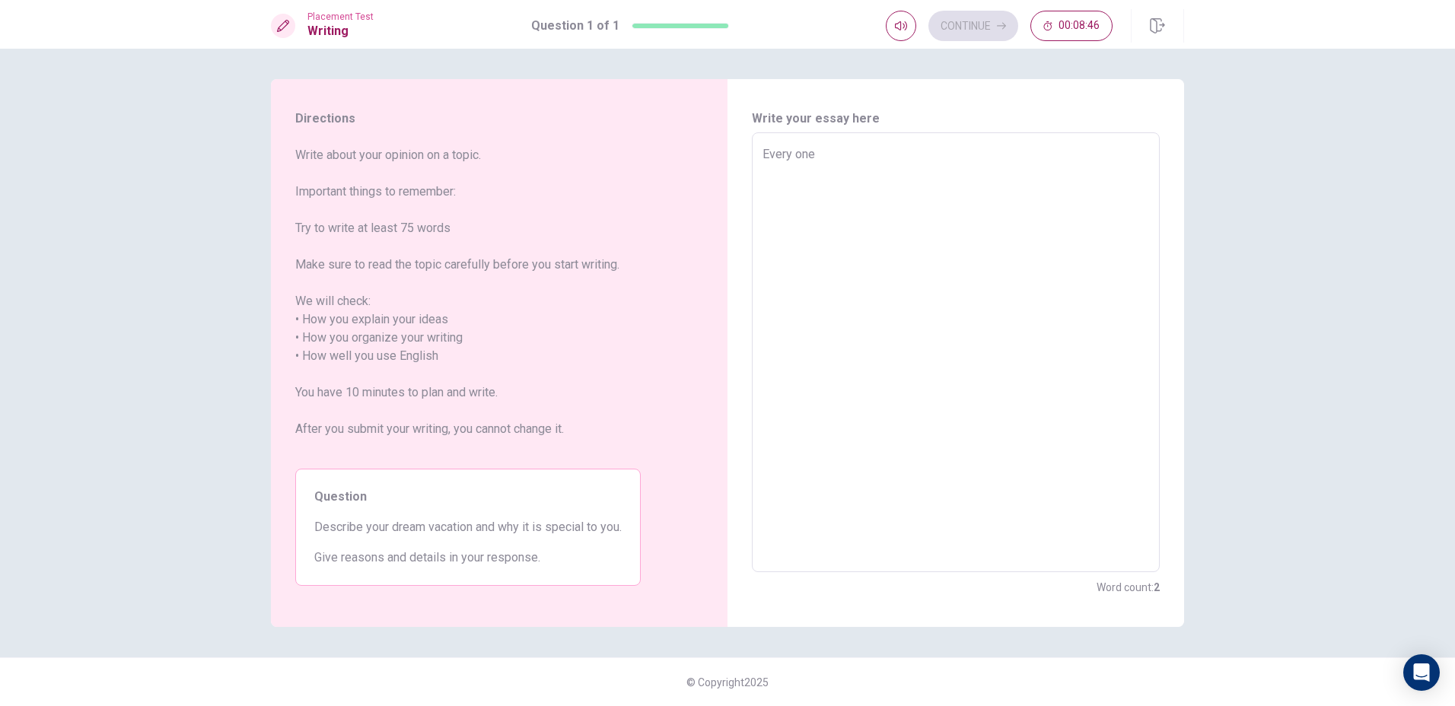
type textarea "x"
type textarea "Every one"
type textarea "x"
type textarea "Every one h"
type textarea "x"
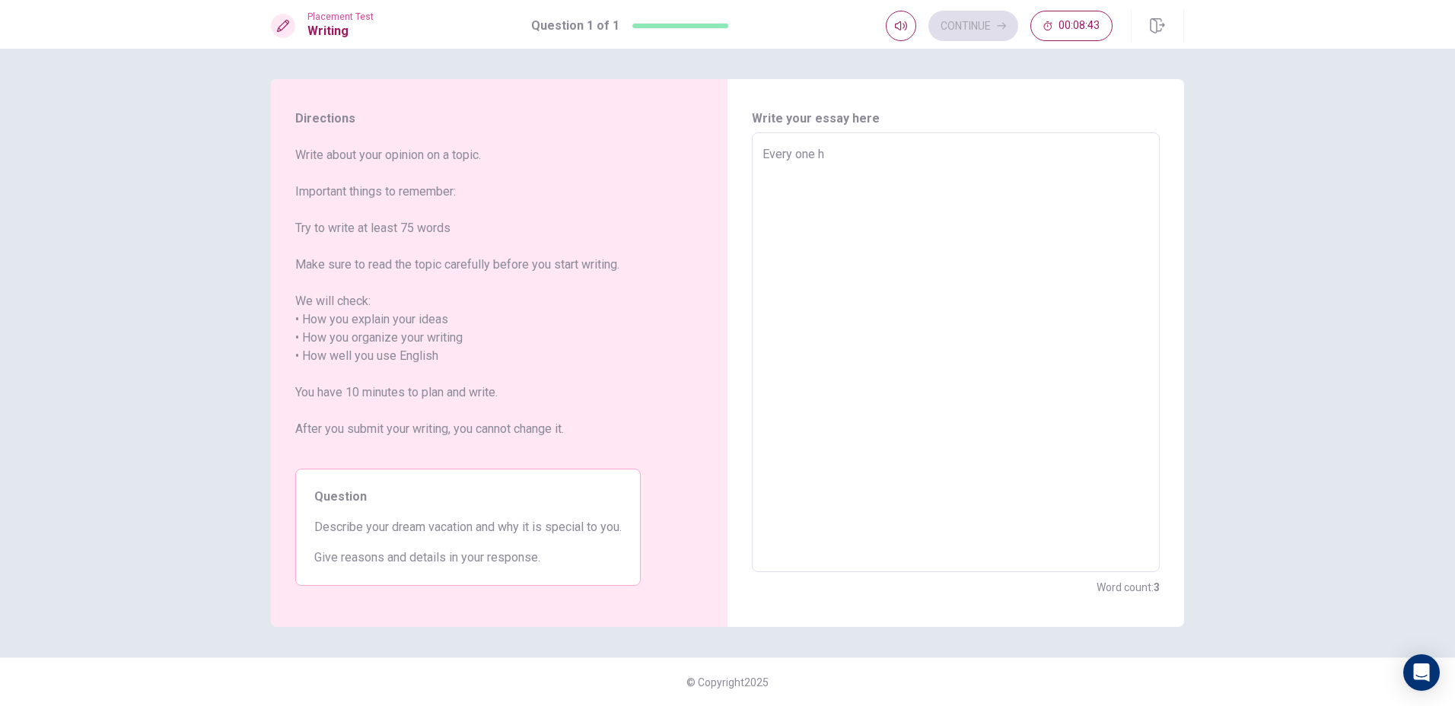
type textarea "Every one ha"
type textarea "x"
type textarea "Every one hav"
type textarea "x"
type textarea "Every one have"
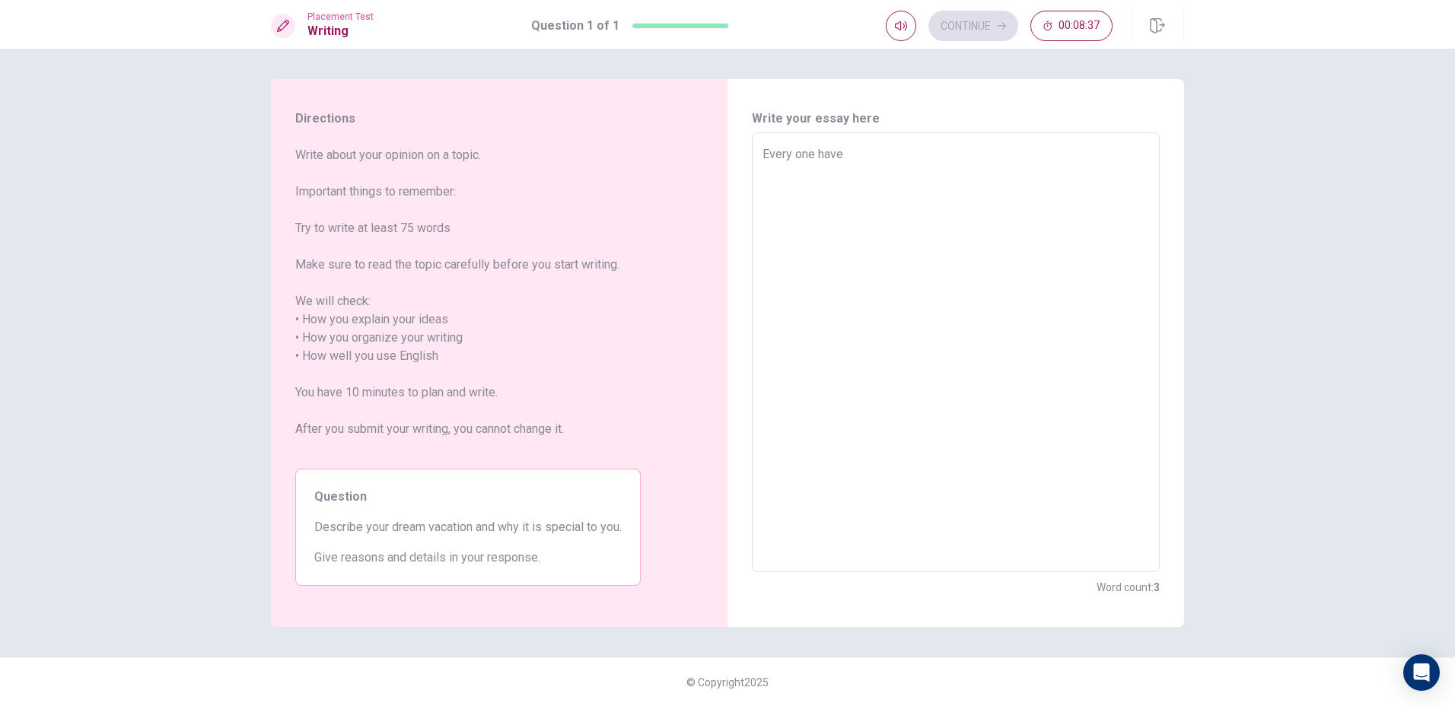
type textarea "x"
type textarea "Every one have"
type textarea "x"
type textarea "Every one have a"
type textarea "x"
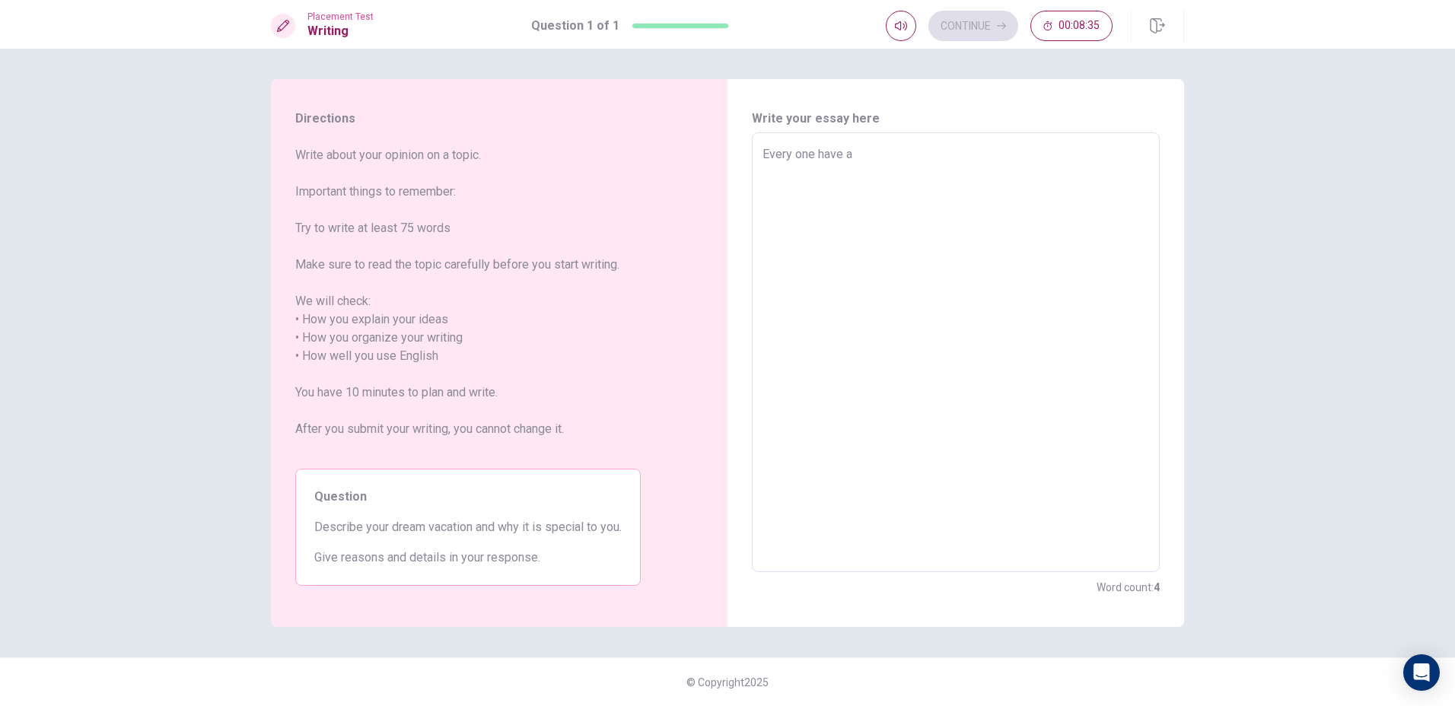
type textarea "Every one have a"
type textarea "x"
type textarea "Every one have a d"
type textarea "x"
type textarea "Every one have a dr"
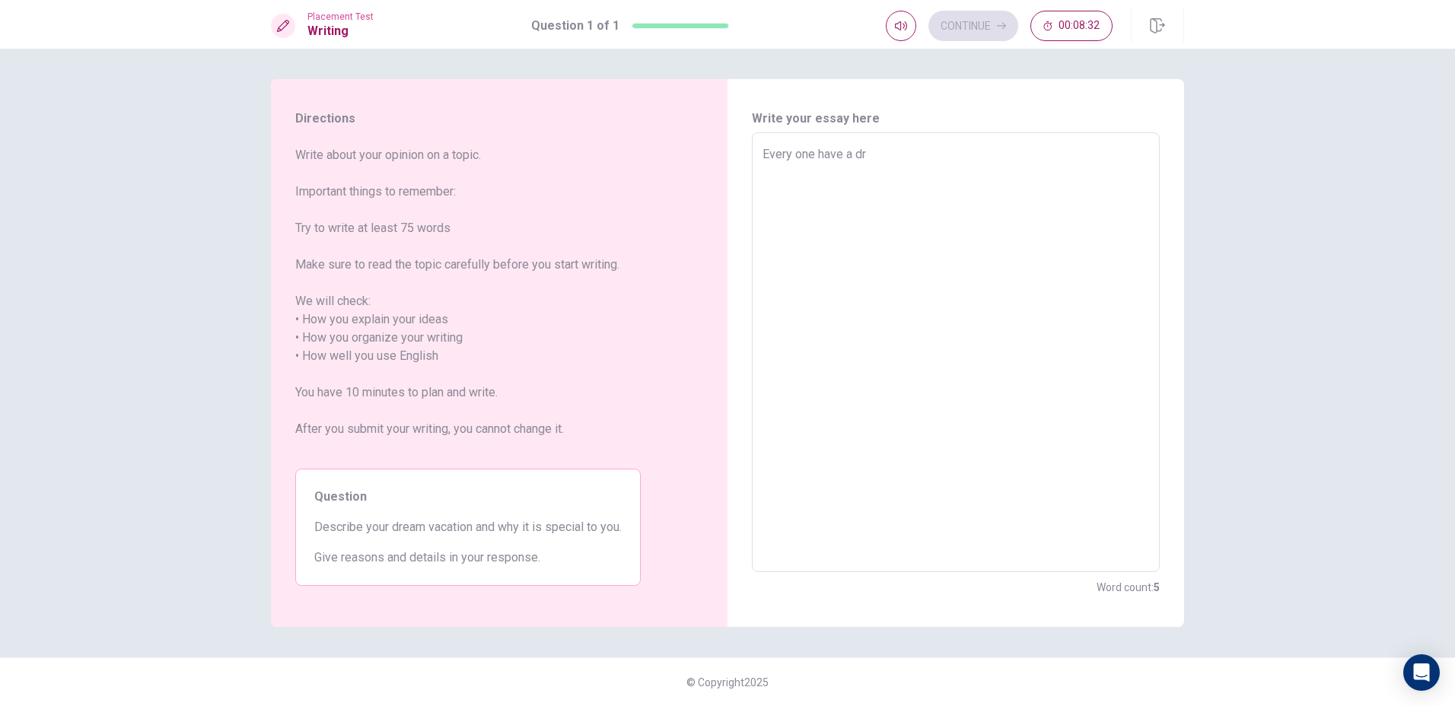
type textarea "x"
type textarea "Every one have a dre"
type textarea "x"
type textarea "Every one have a drea"
type textarea "x"
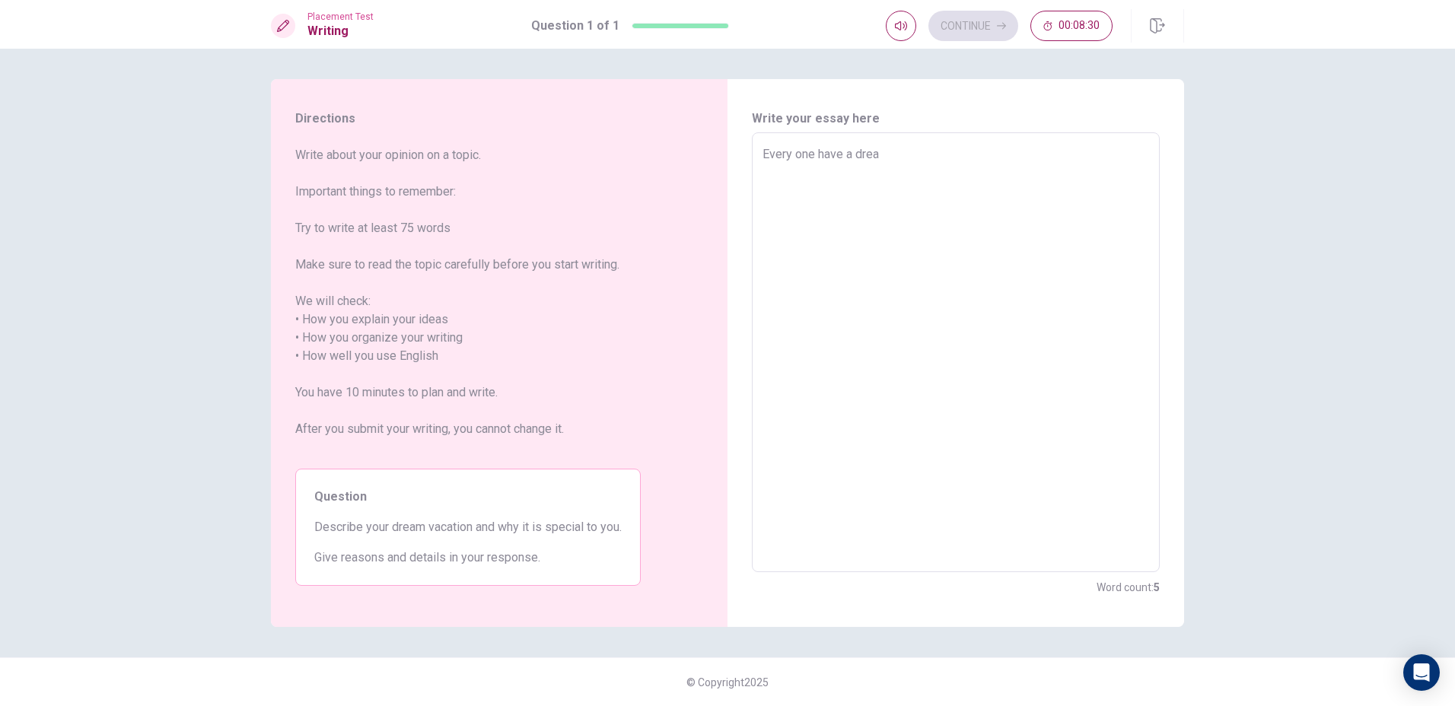
type textarea "Every one have a dream"
type textarea "x"
type textarea "Every one have a dream"
type textarea "x"
type textarea "Every one have a dream a"
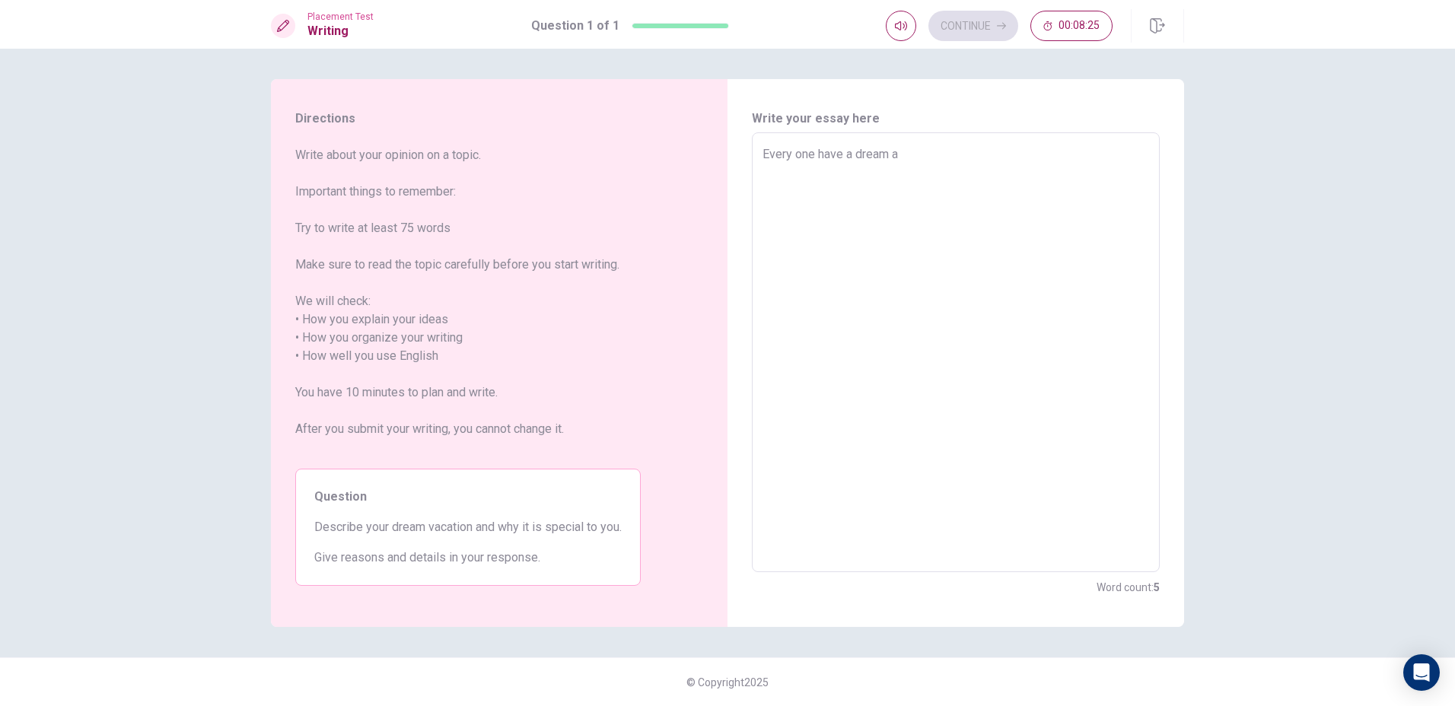
type textarea "x"
type textarea "Every one have a dream an"
type textarea "x"
type textarea "Every one have a dream a"
type textarea "x"
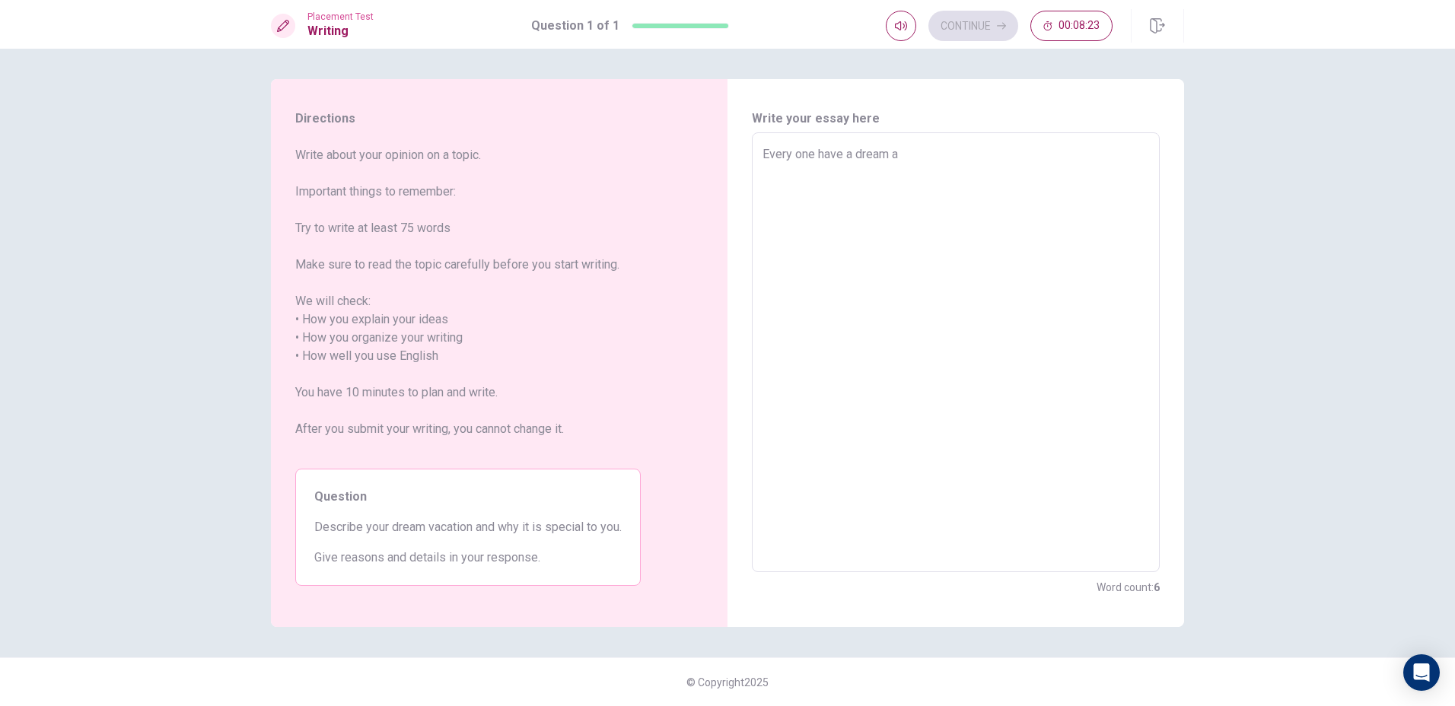
type textarea "Every one have a dream"
type textarea "x"
type textarea "Every one have a dream M"
type textarea "x"
type textarea "Every one have a dream My"
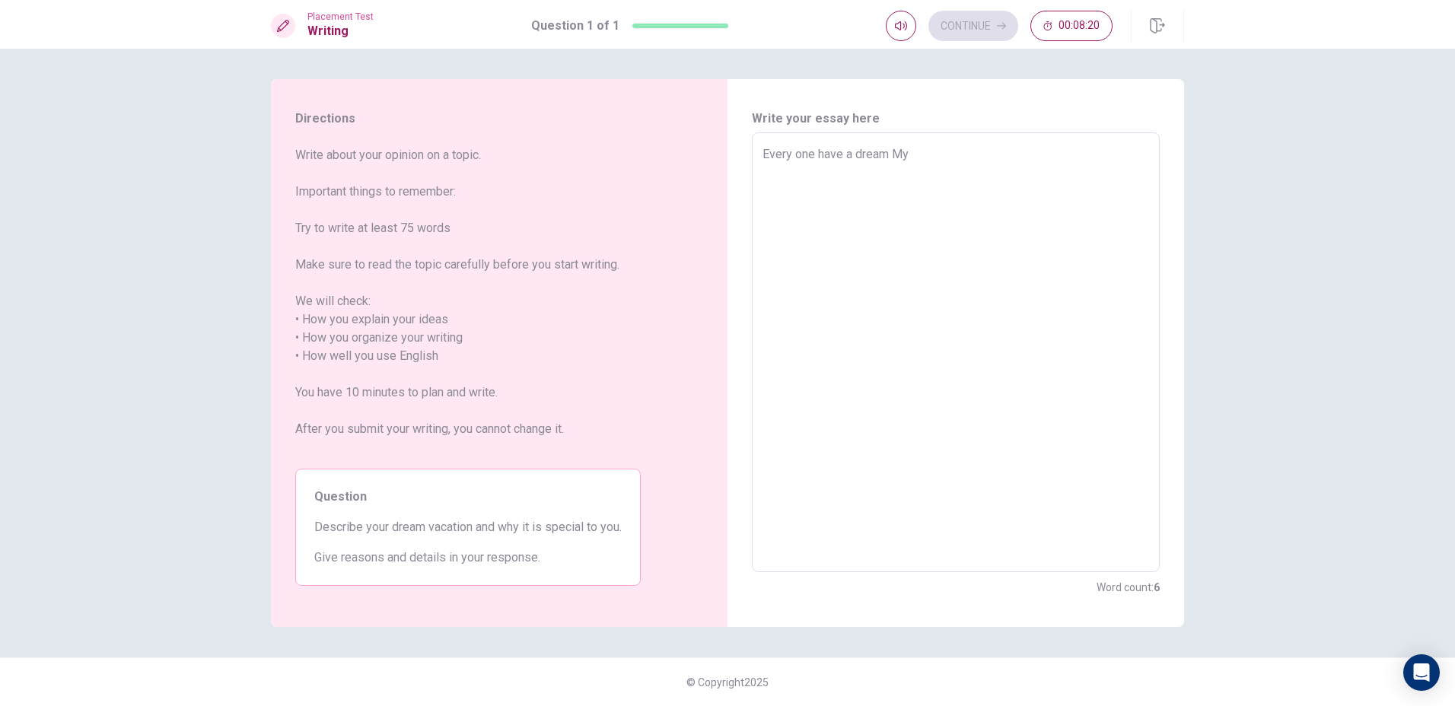
type textarea "x"
type textarea "Every one have a dream My"
type textarea "x"
type textarea "Every one have a dream My d"
type textarea "x"
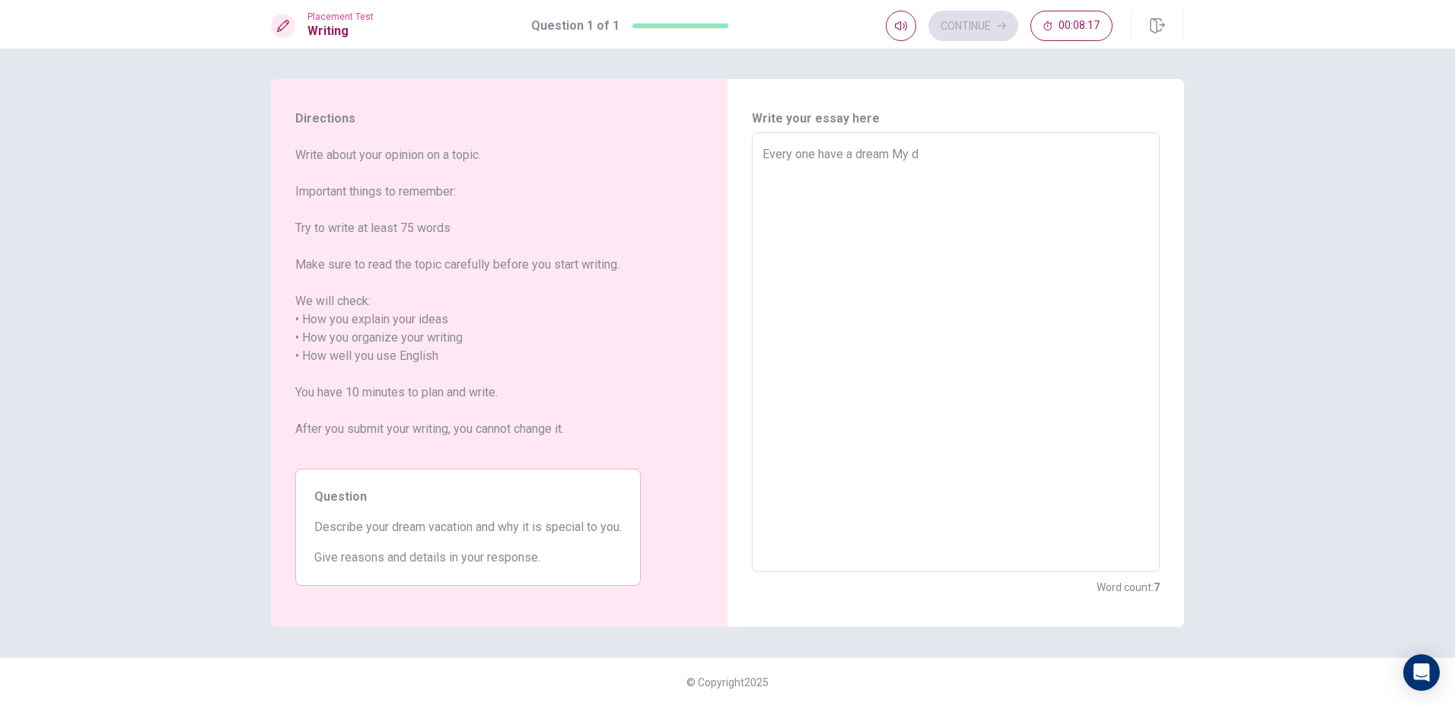
type textarea "Every one have a dream My dr"
type textarea "x"
type textarea "Every one have a dream My dre"
type textarea "x"
type textarea "Every one have a dream My drea"
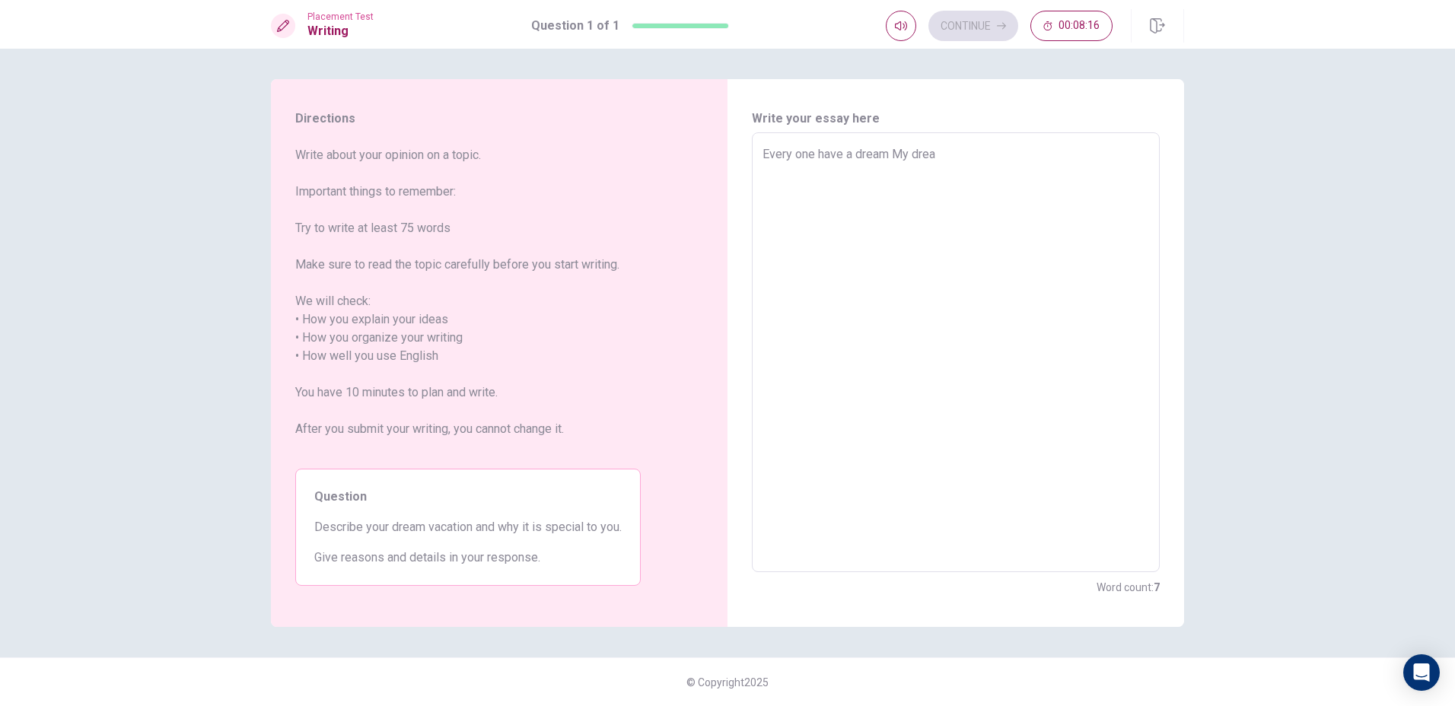
type textarea "x"
type textarea "Every one have a dream My dream"
type textarea "x"
type textarea "Every one have a dream My dream"
type textarea "x"
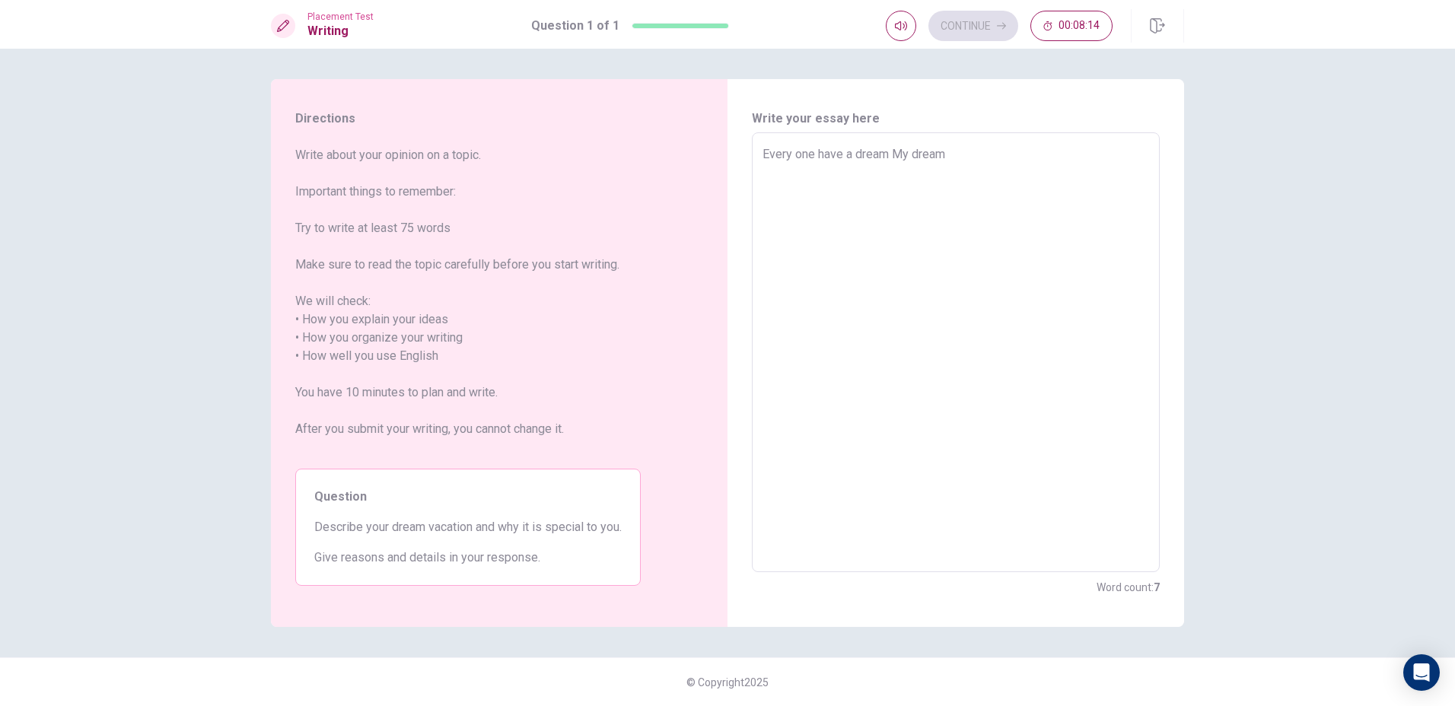
type textarea "Every one have a dream My dream i"
type textarea "x"
type textarea "Every one have a dream My dream is"
type textarea "x"
type textarea "Every one have a dream My dream is"
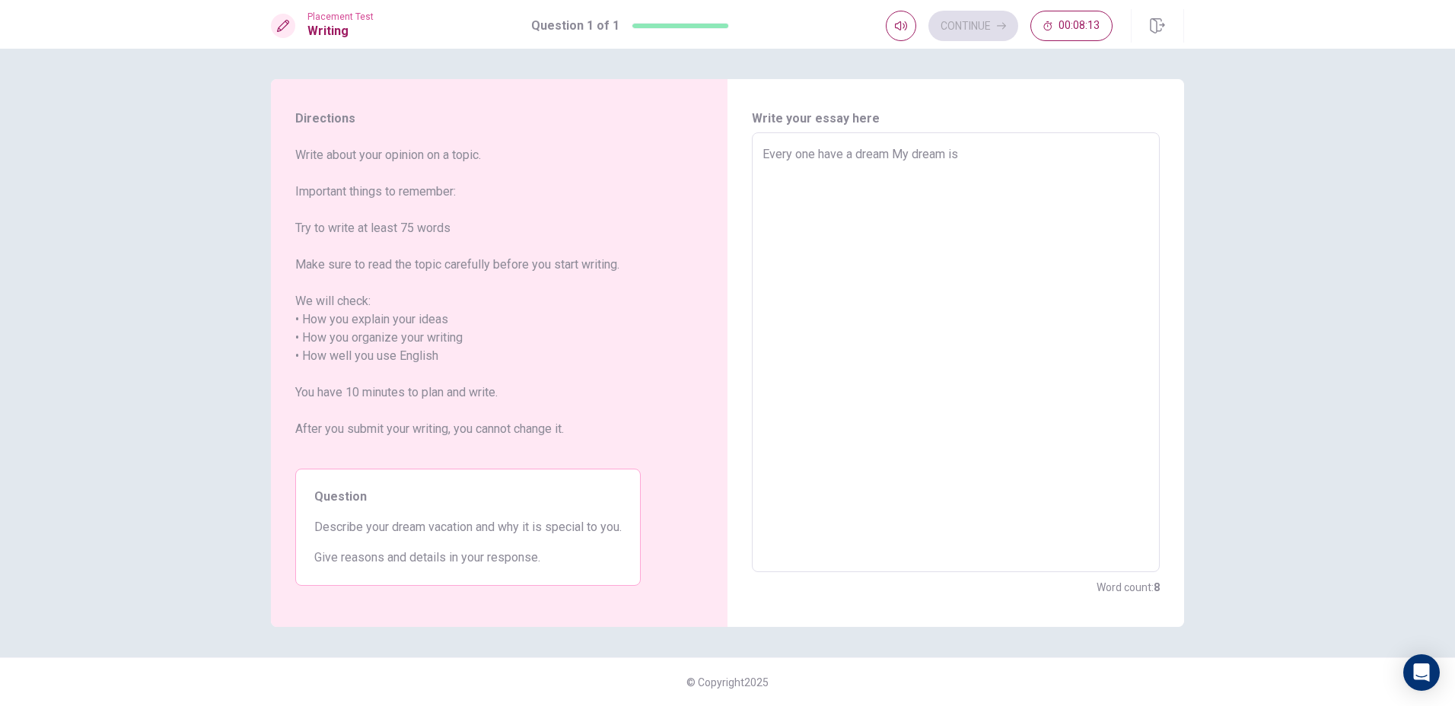
type textarea "x"
type textarea "Every one have a dream My dream is b"
type textarea "x"
type textarea "Every one have a dream My dream is be"
type textarea "x"
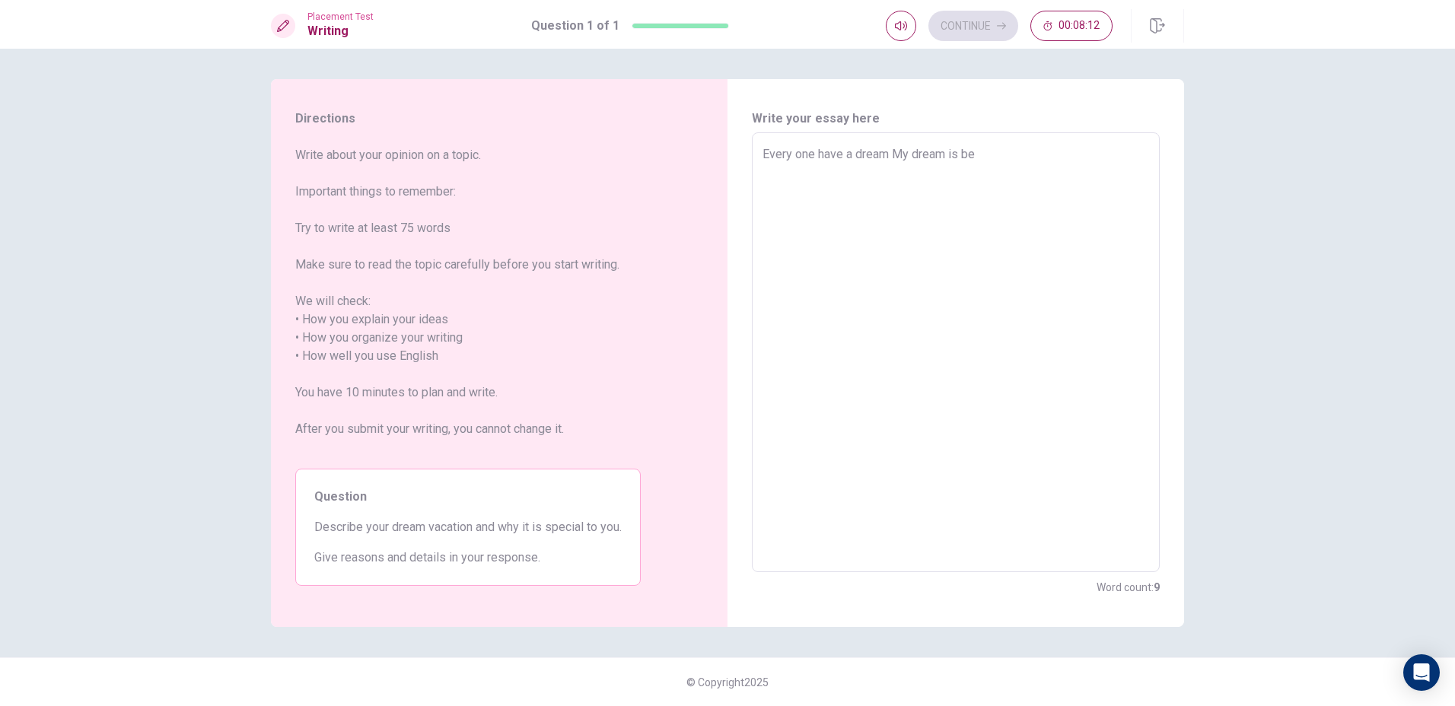
type textarea "Every one have a dream My dream is be"
type textarea "x"
type textarea "Every one have a dream My dream is be a"
type textarea "x"
type textarea "Every one have a dream My dream is be a"
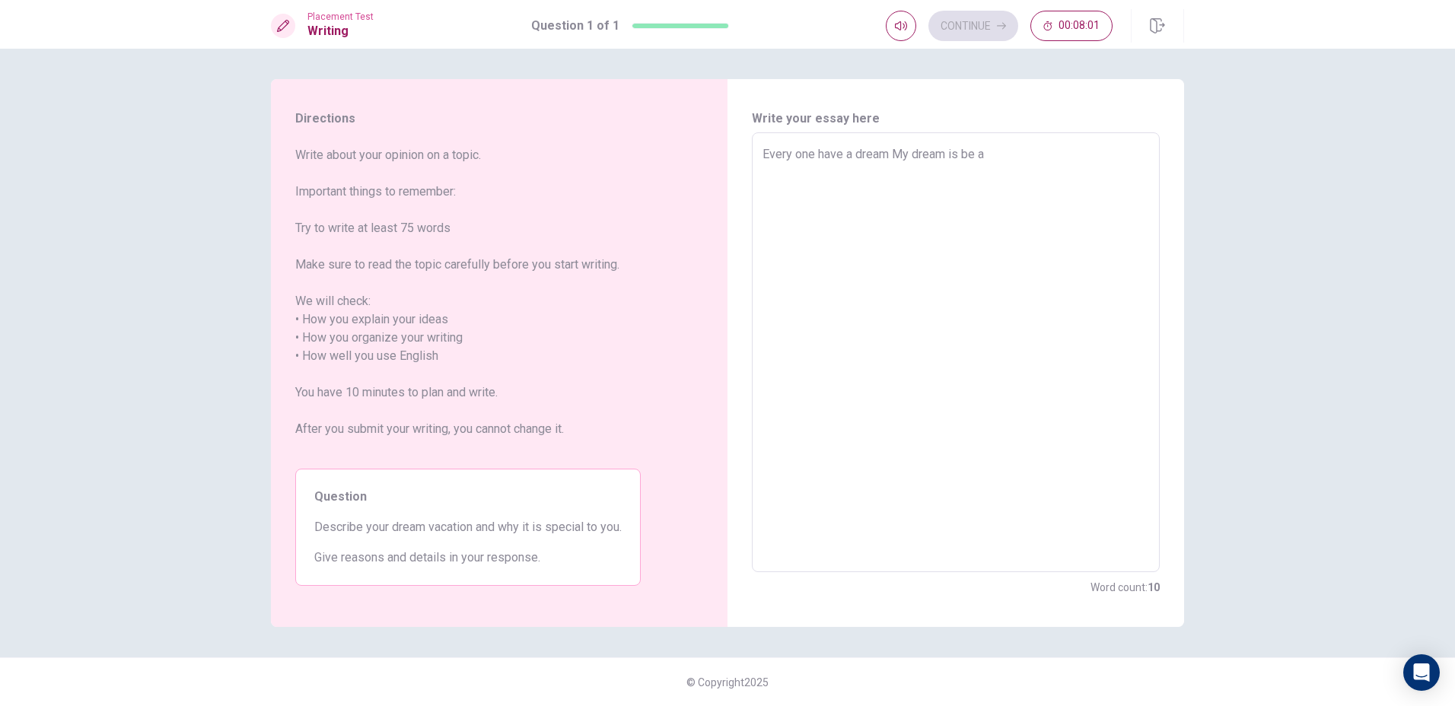
type textarea "x"
type textarea "Every one have a dream My dream is be a c"
type textarea "x"
type textarea "Every one have a dream My dream is be a ca"
type textarea "x"
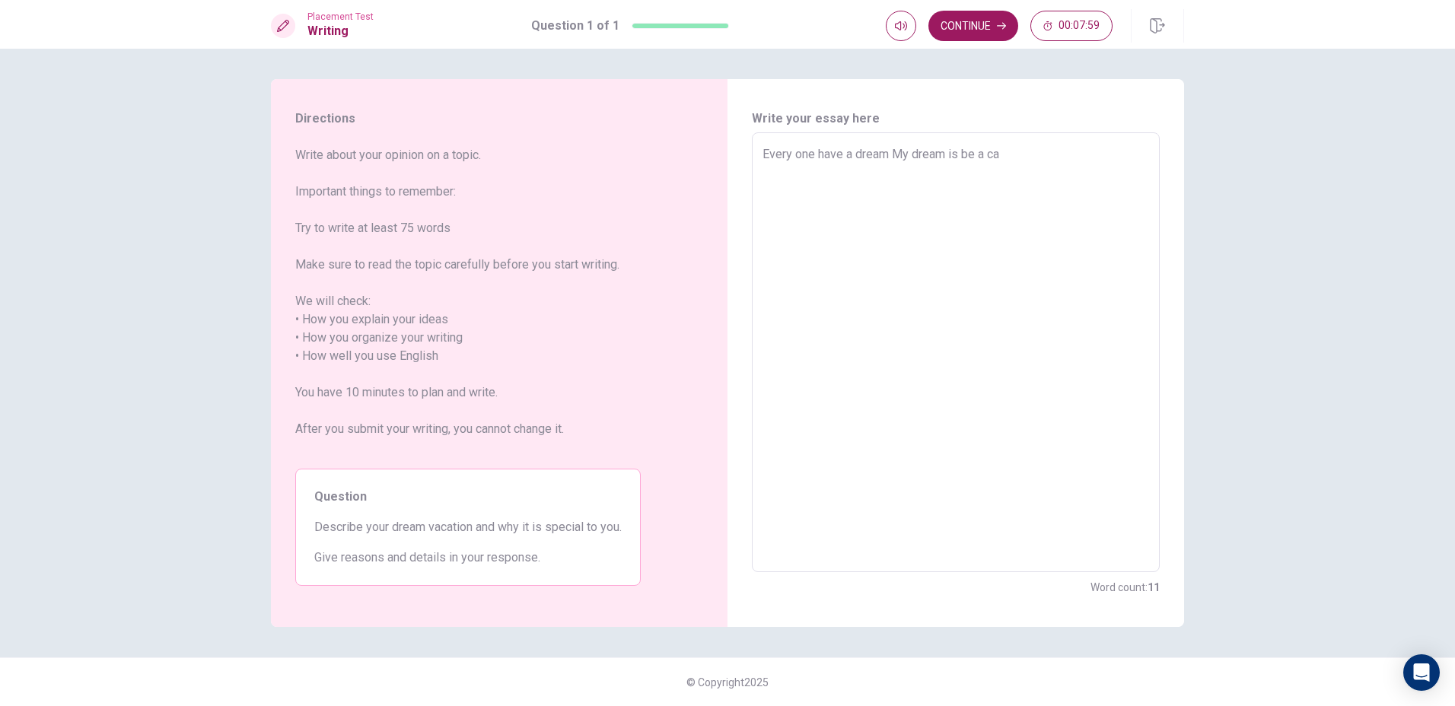
type textarea "Every one have a dream My dream is be a cap"
type textarea "x"
type textarea "Every one have a dream My dream is be a capu"
type textarea "x"
type textarea "Every one have a dream My dream is be a caput"
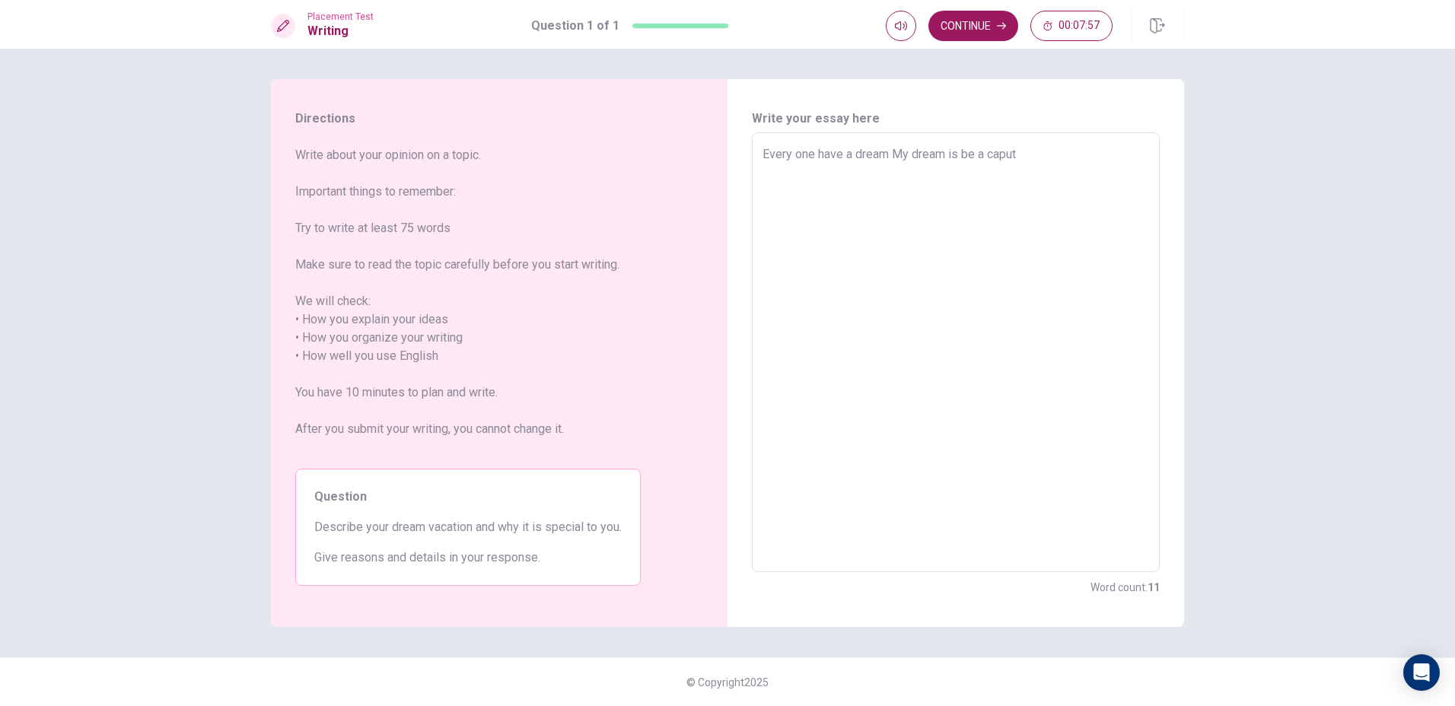
type textarea "x"
type textarea "Every one have a dream My dream is be a capute"
type textarea "x"
type textarea "Every one have a dream My dream is be a caputer"
type textarea "x"
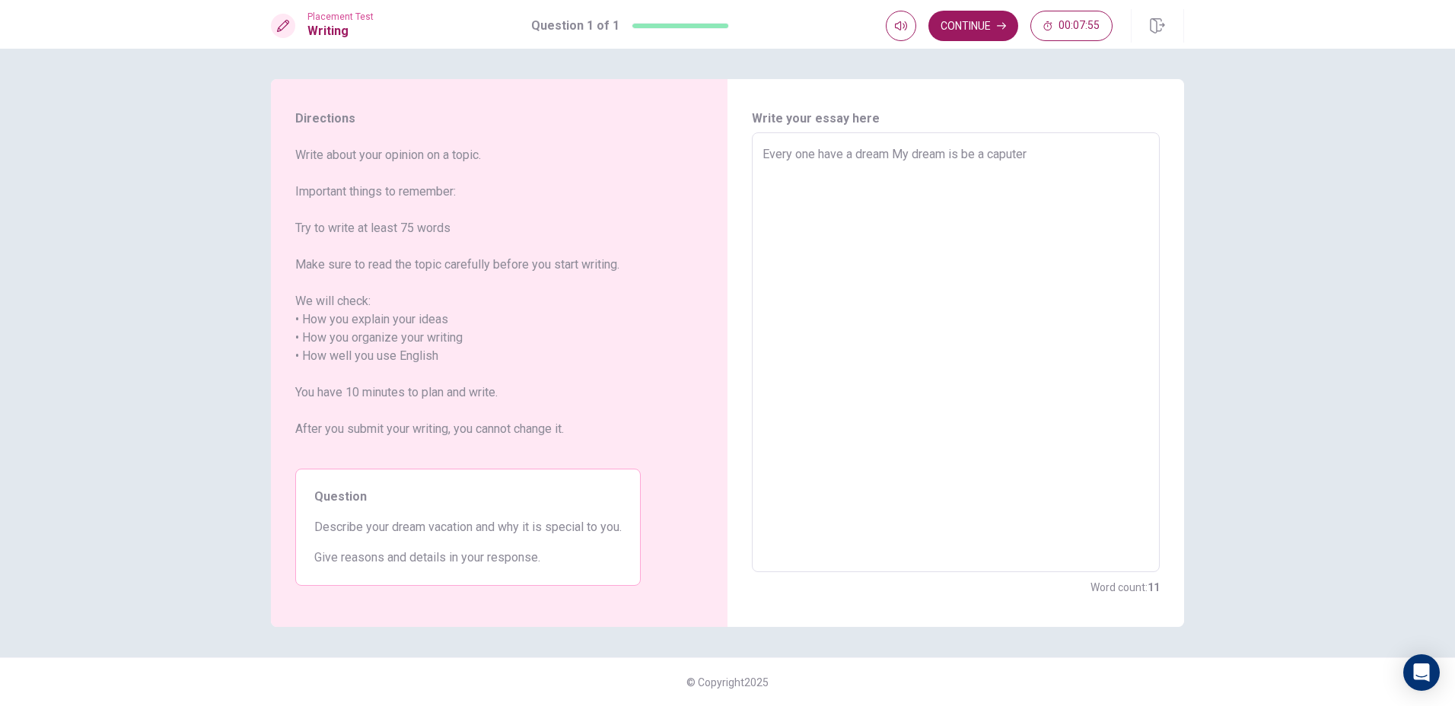
type textarea "Every one have a dream My dream is be a capute"
type textarea "x"
type textarea "Every one have a dream My dream is be a caput"
type textarea "x"
type textarea "Every one have a dream My dream is be a capu"
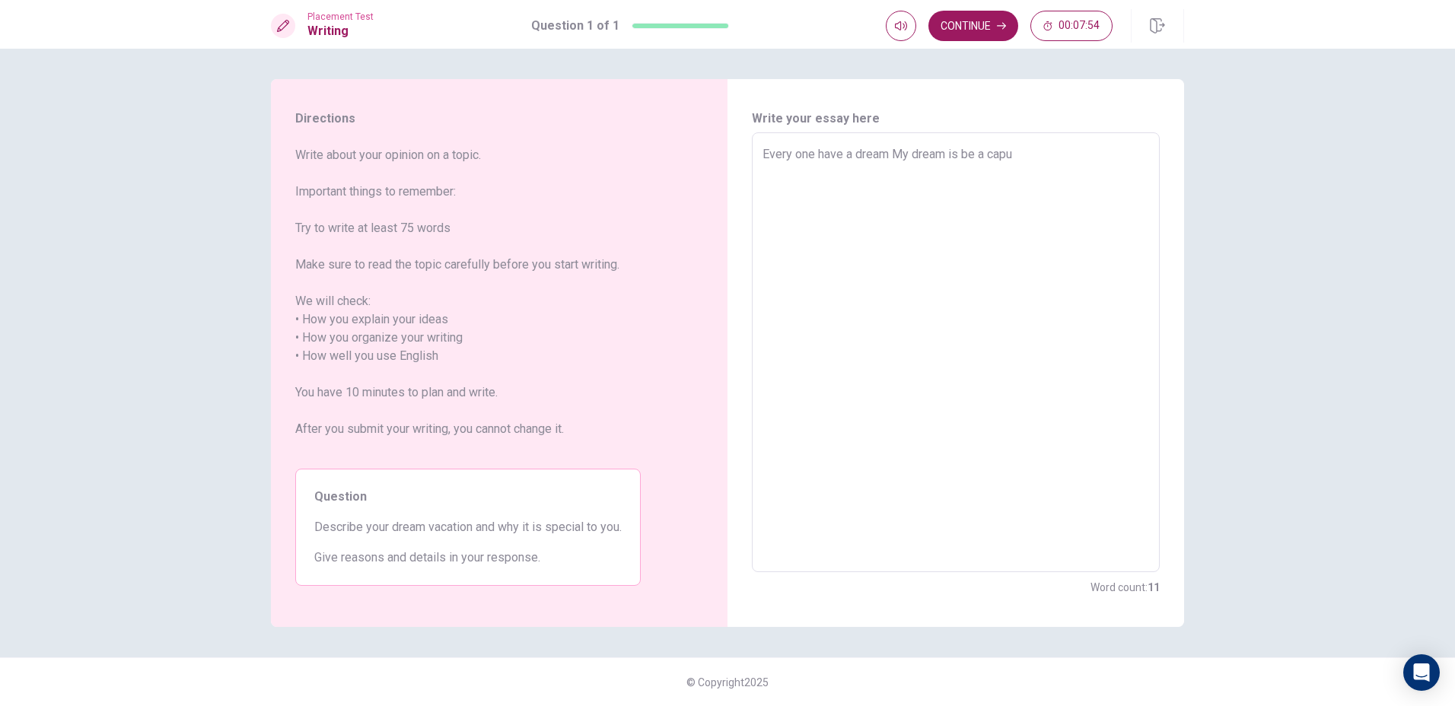
type textarea "x"
type textarea "Every one have a dream My dream is be a cap"
type textarea "x"
type textarea "Every one have a dream My dream is be a ca"
type textarea "x"
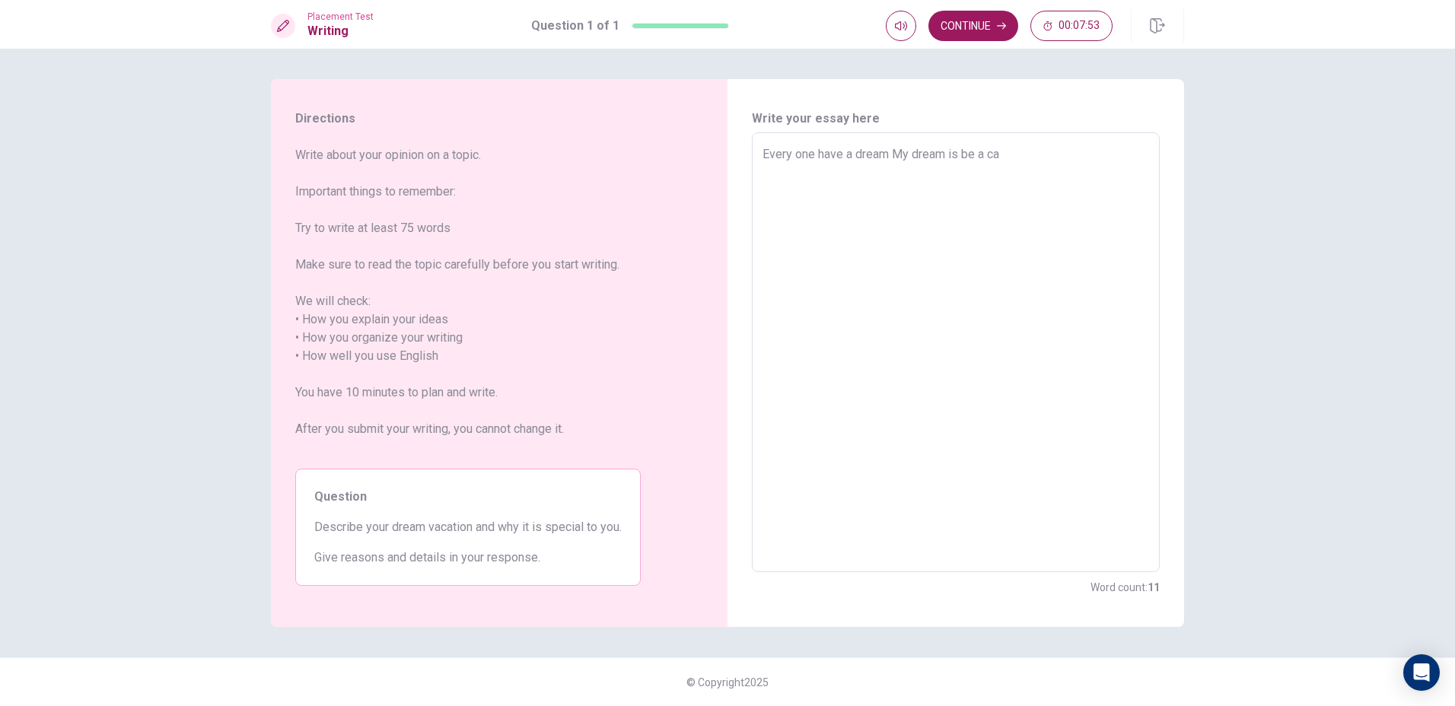
type textarea "Every one have a dream My dream is be a c"
type textarea "x"
type textarea "Every one have a dream My dream is be a"
type textarea "x"
type textarea "Every one have a dream My dream is be a v"
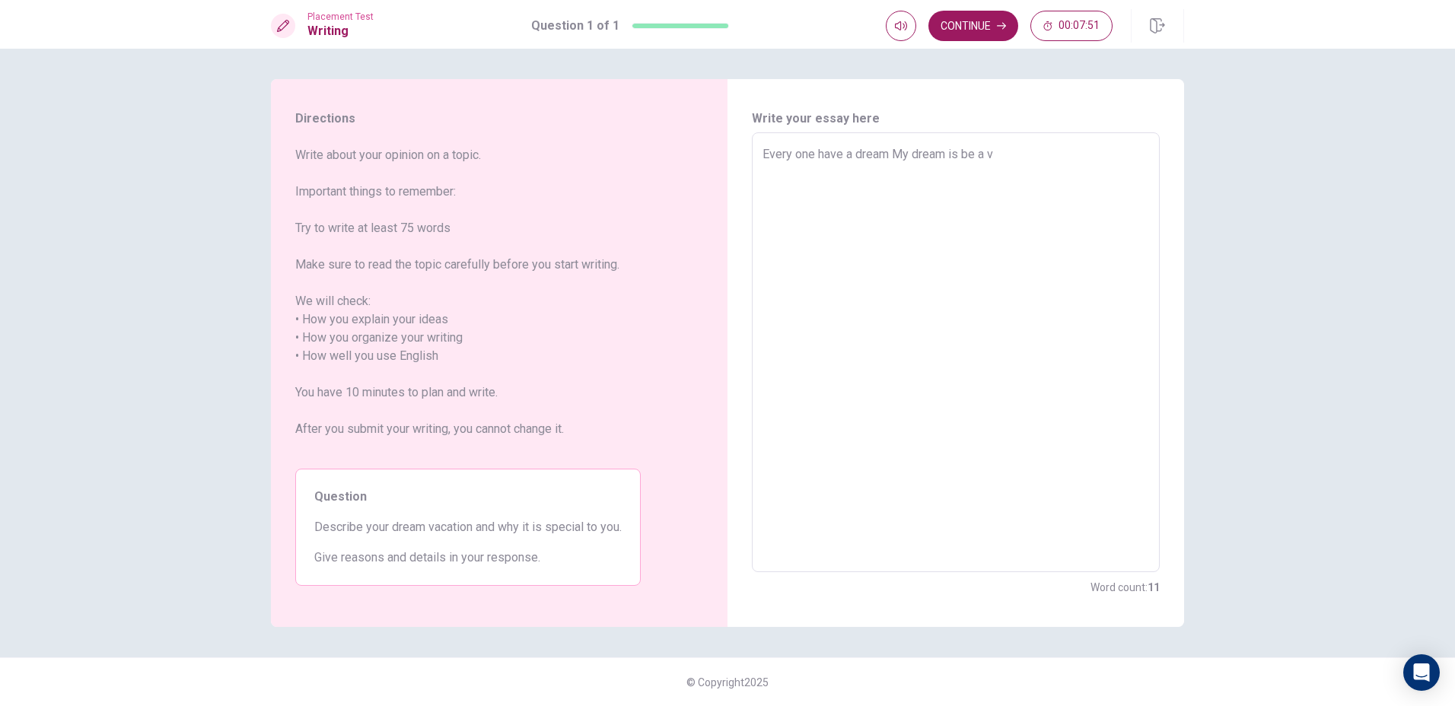
type textarea "x"
type textarea "Every one have a dream My dream is be a vi"
type textarea "x"
type textarea "Every one have a dream My dream is be a vid"
type textarea "x"
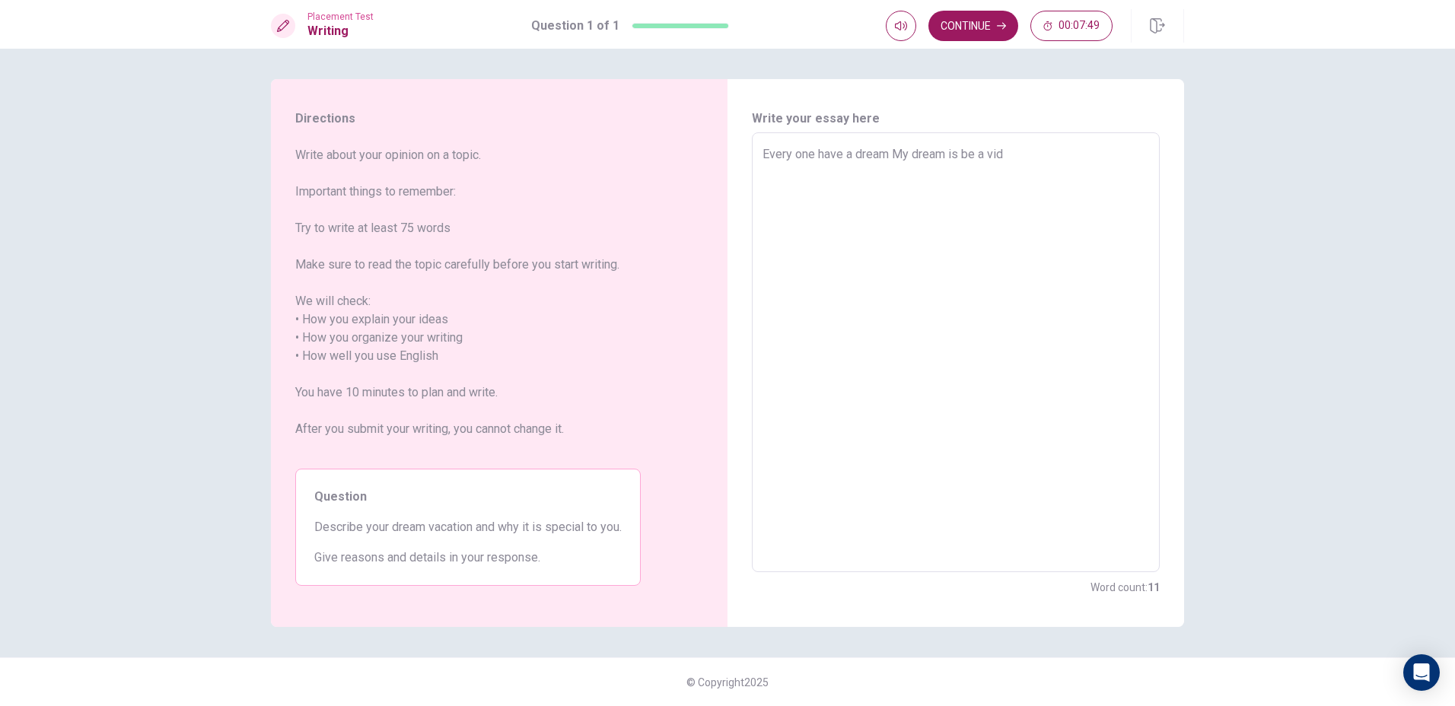
type textarea "Every one have a dream My dream is be a vide"
type textarea "x"
type textarea "Every one have a dream My dream is be a video"
type textarea "x"
type textarea "Every one have a dream My dream is be a video"
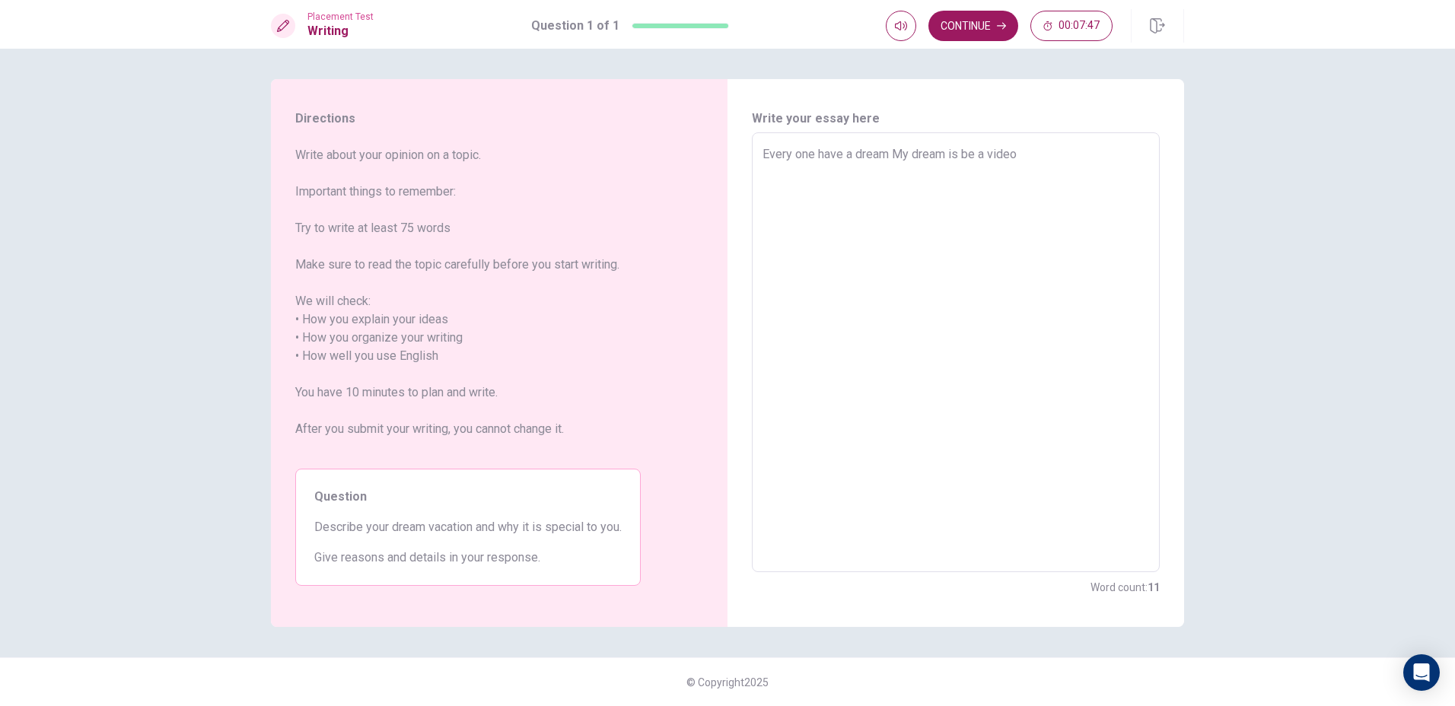
type textarea "x"
type textarea "Every one have a dream My dream is be a video g"
type textarea "x"
type textarea "Every one have a dream My dream is be a video ga"
type textarea "x"
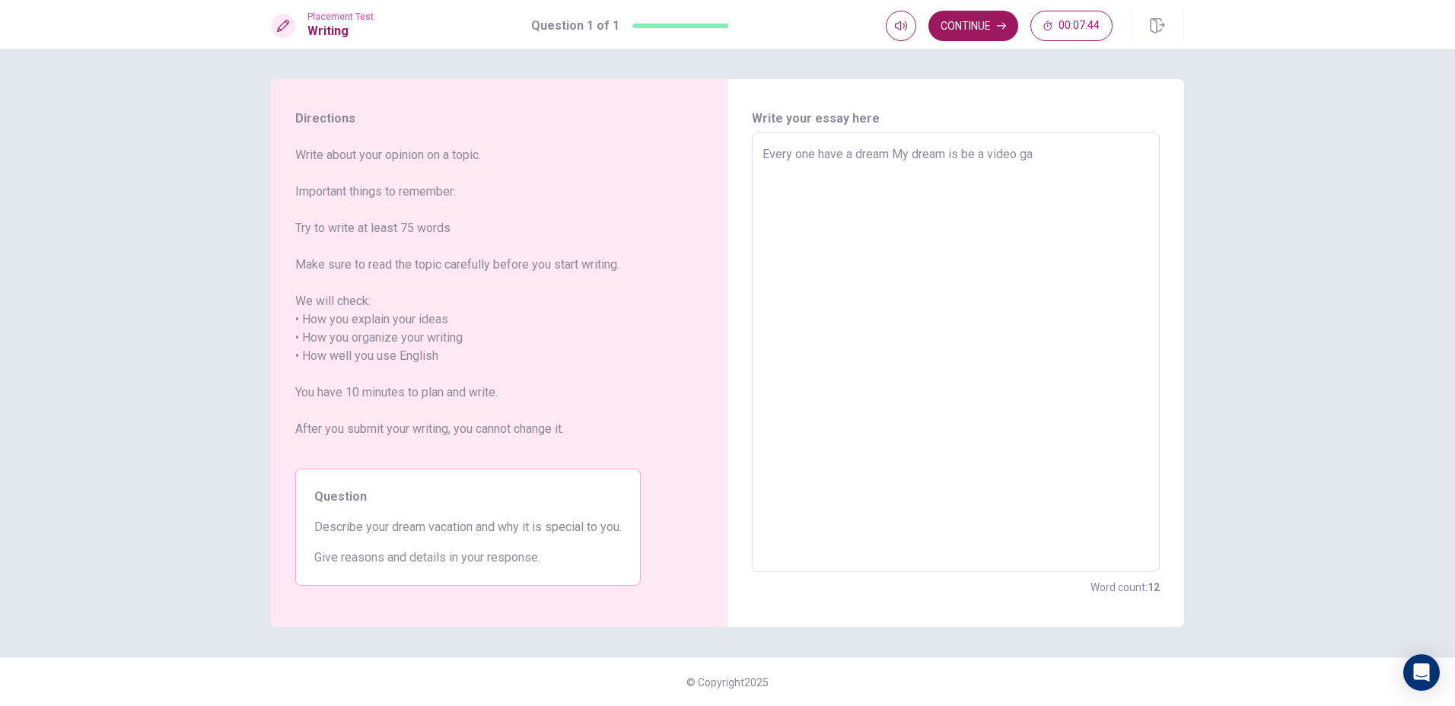
type textarea "Every one have a dream My dream is be a video g"
type textarea "x"
type textarea "Every one have a dream My dream is be a video"
type textarea "x"
type textarea "Every one have a dream My dream is be a video g"
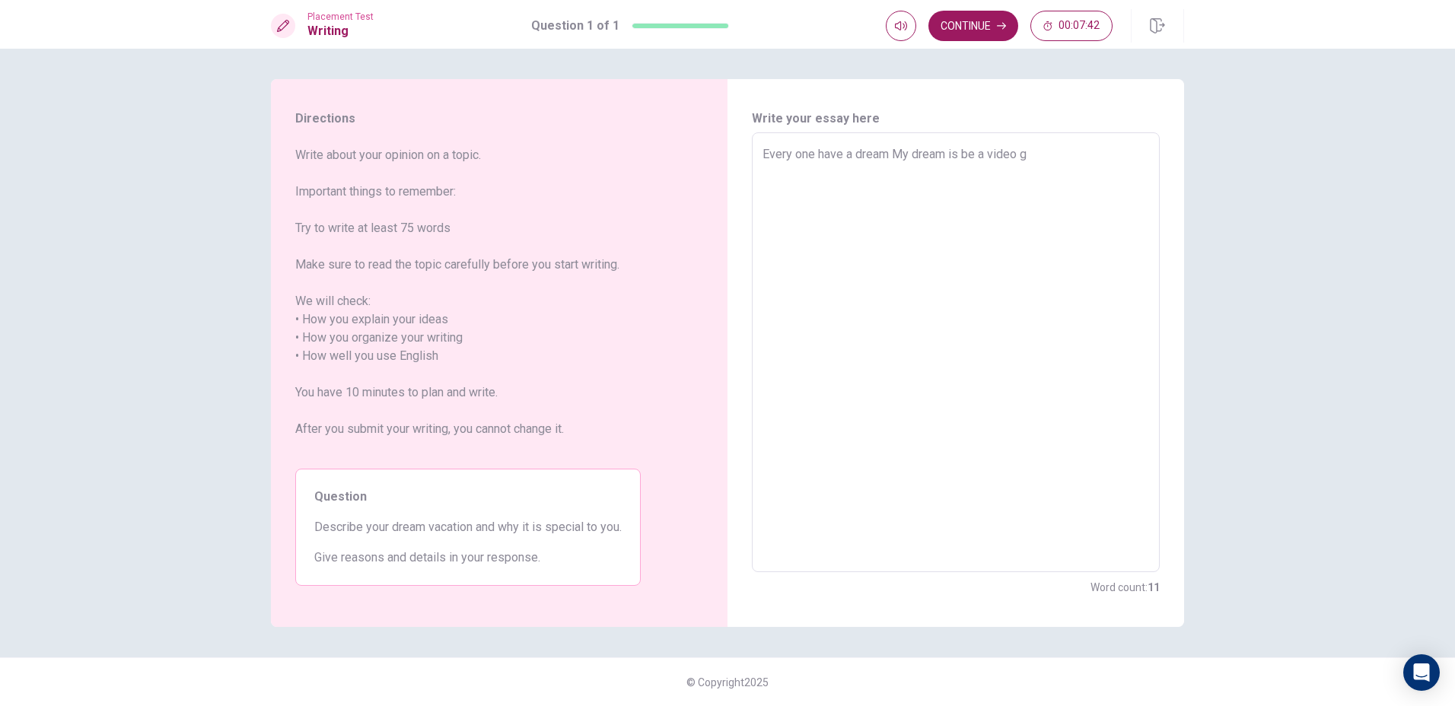
type textarea "x"
type textarea "Every one have a dream My dream is be a video ga"
type textarea "x"
type textarea "Every one have a dream My dream is be a video gam"
type textarea "x"
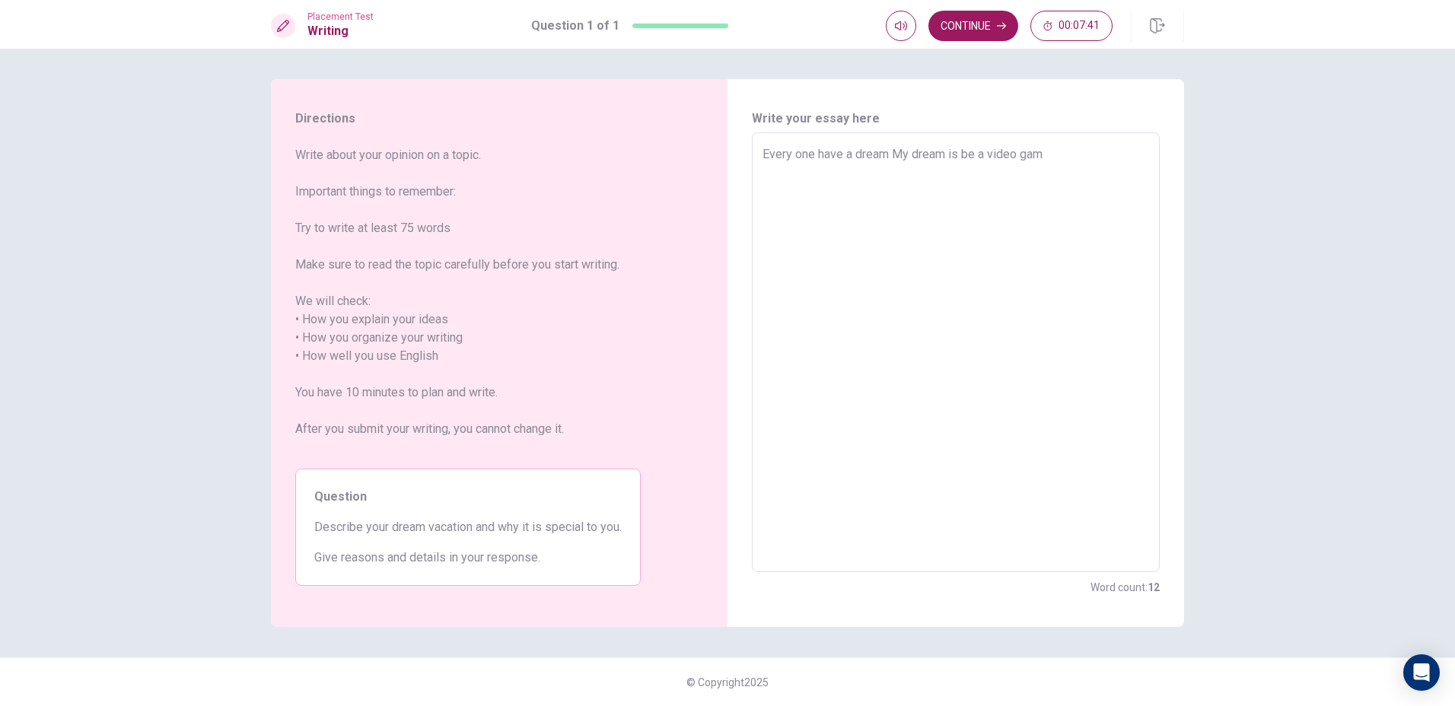
type textarea "Every one have a dream My dream is be a video game"
type textarea "x"
type textarea "Every one have a dream My dream is be a video games"
type textarea "x"
type textarea "Every one have a dream My dream is be a video games"
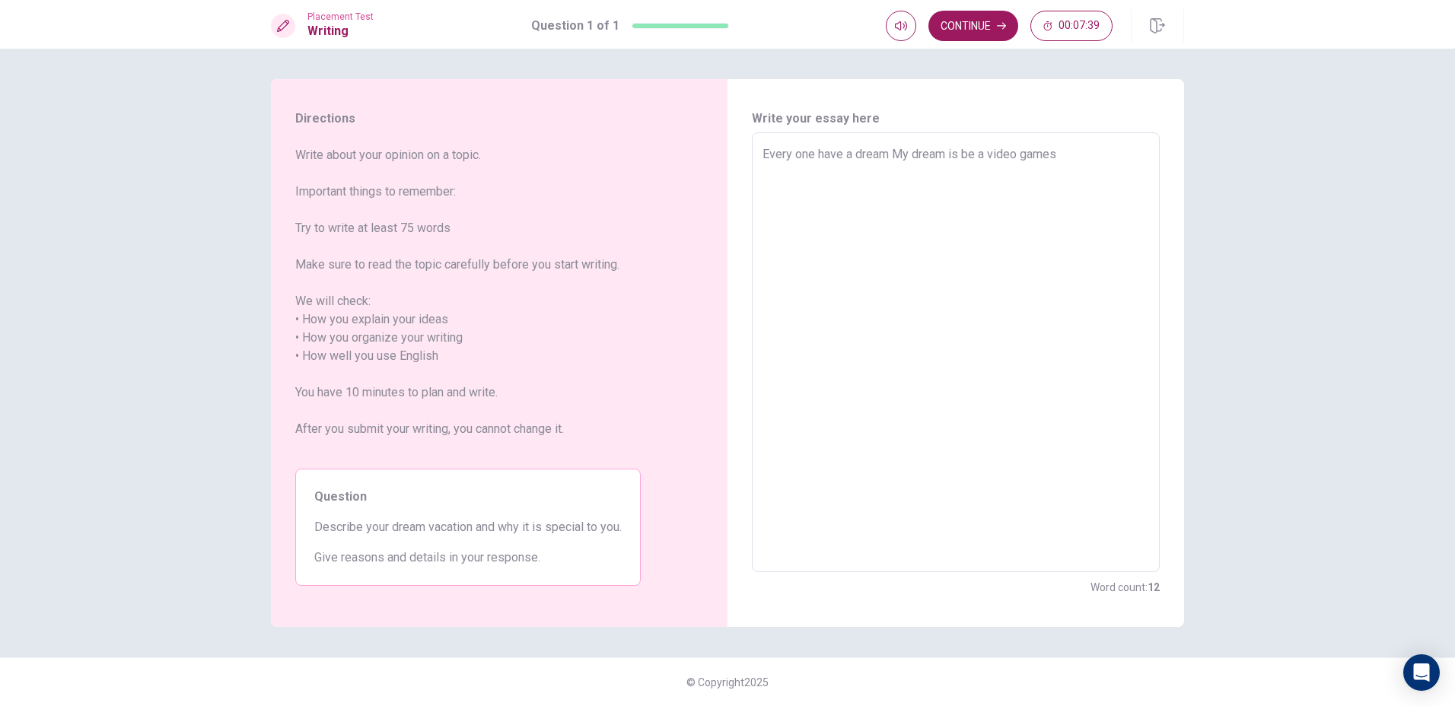
type textarea "x"
type textarea "Every one have a dream My dream is be a video games p"
type textarea "x"
type textarea "Every one have a dream My dream is be a video games pl"
type textarea "x"
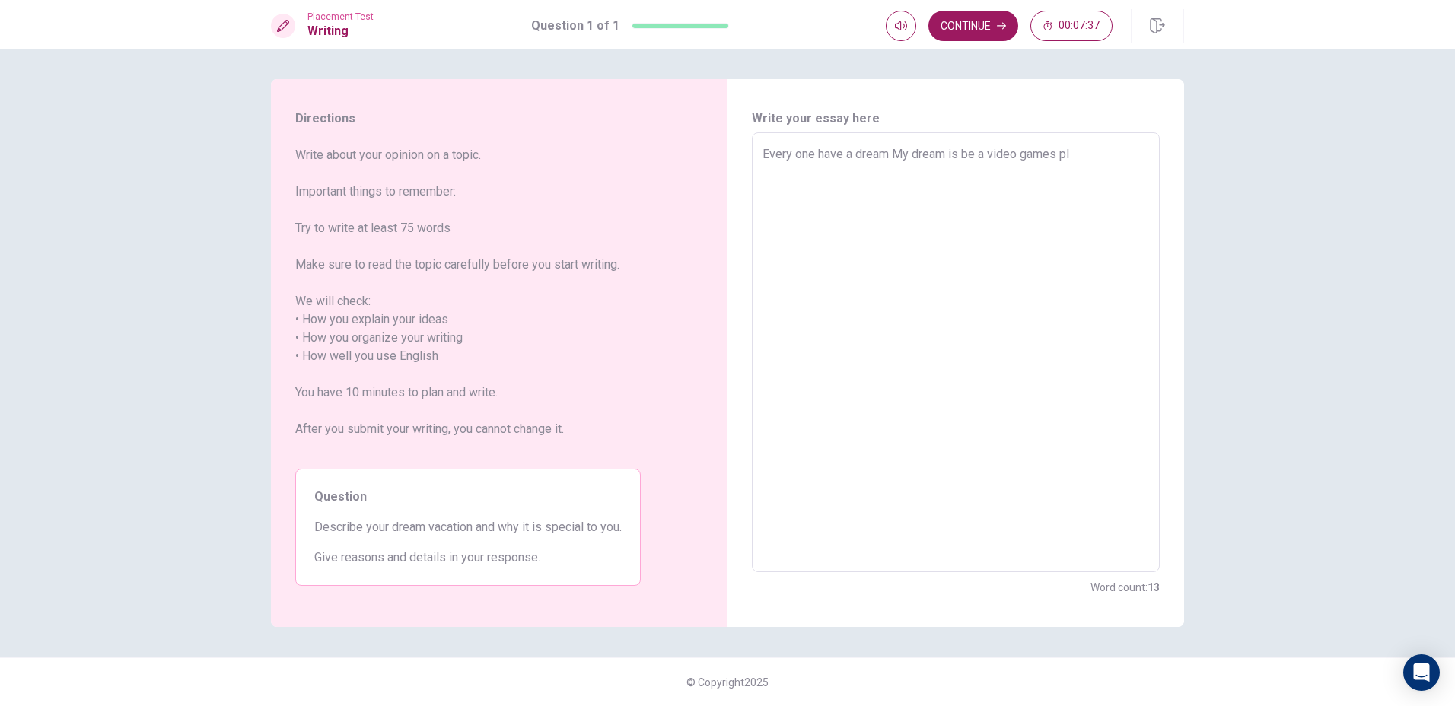
type textarea "Every one have a dream My dream is be a video games pla"
type textarea "x"
type textarea "Every one have a dream My dream is be a video games play"
type textarea "x"
type textarea "Every one have a dream My dream is be a video games playe"
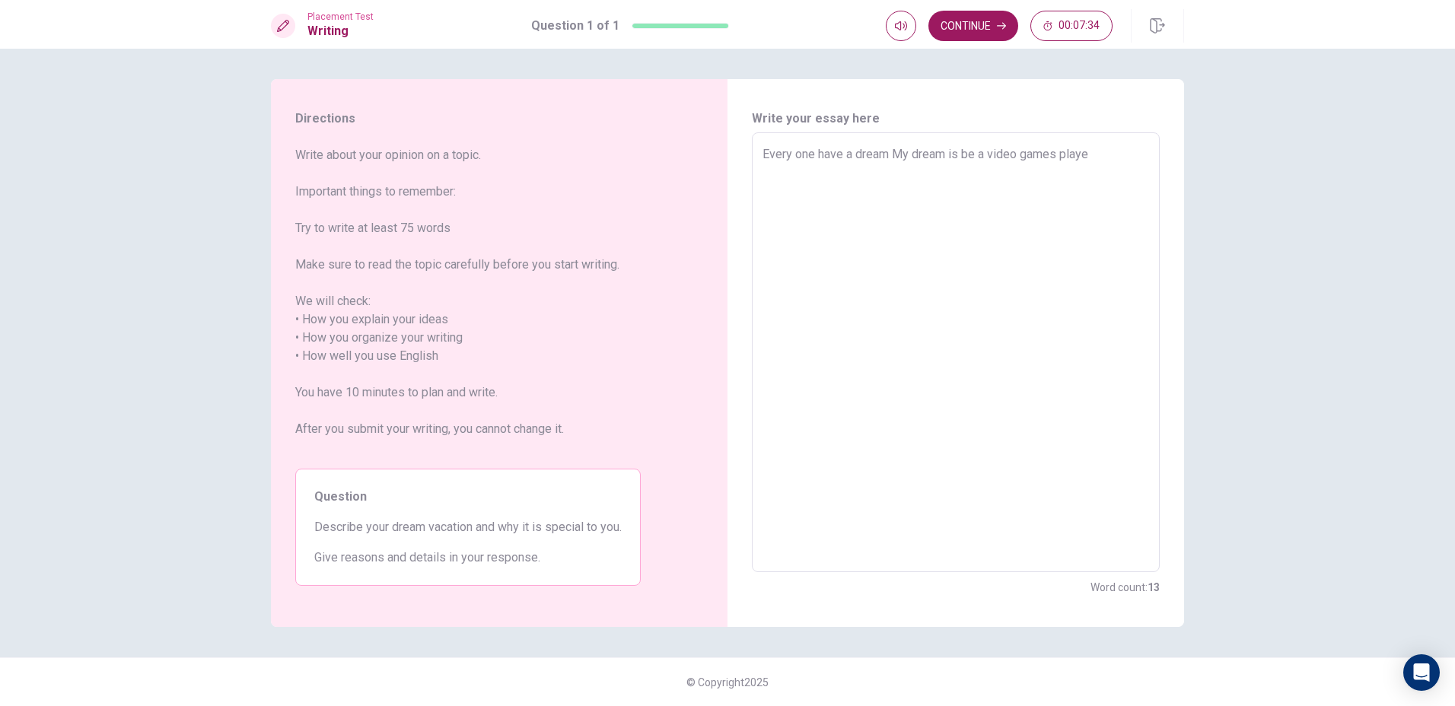
type textarea "x"
type textarea "Every one have a dream My dream is be a video games player"
type textarea "x"
type textarea "Every one have a dream My dream is be a video games player"
type textarea "x"
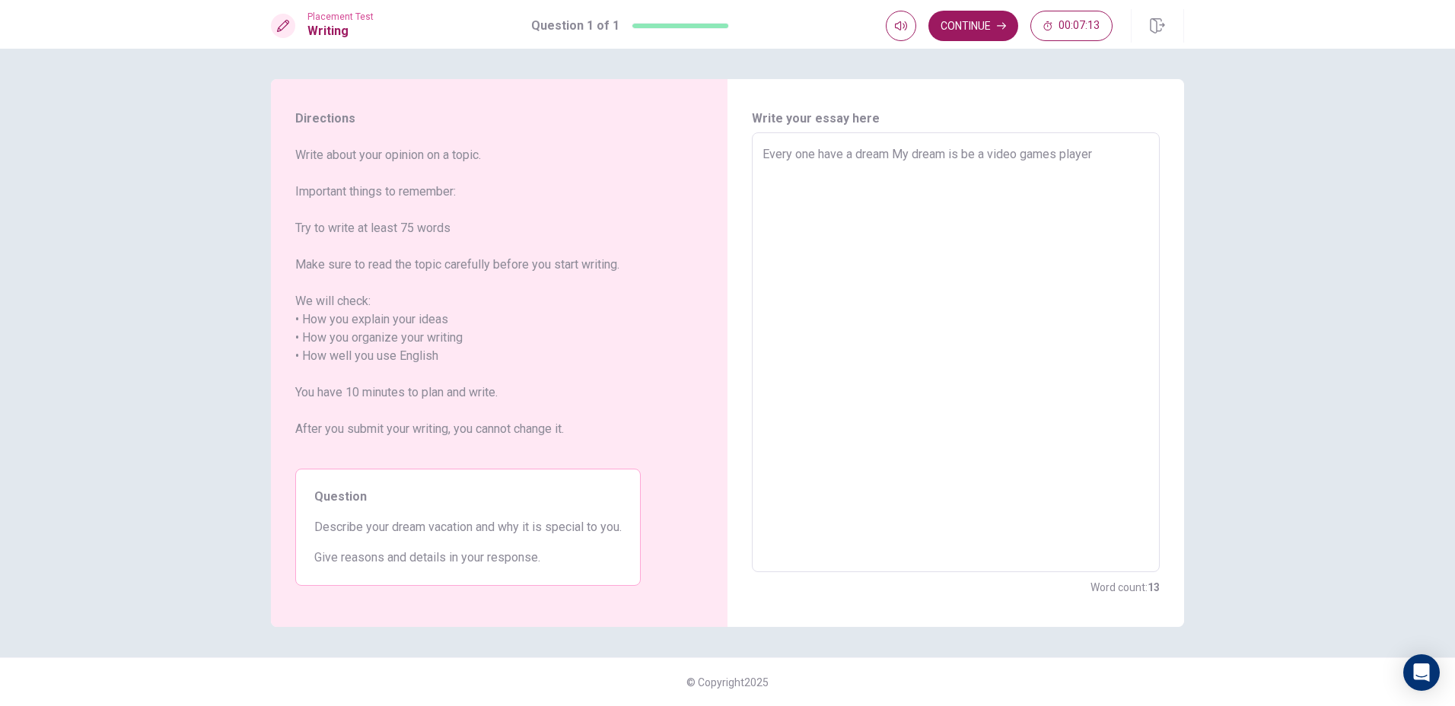
type textarea "Every one have a dream My dream is be a video games player"
type textarea "x"
type textarea "Every one have a dream My dream is be a video games player i"
type textarea "x"
type textarea "Every one have a dream My dream is be a video games player is"
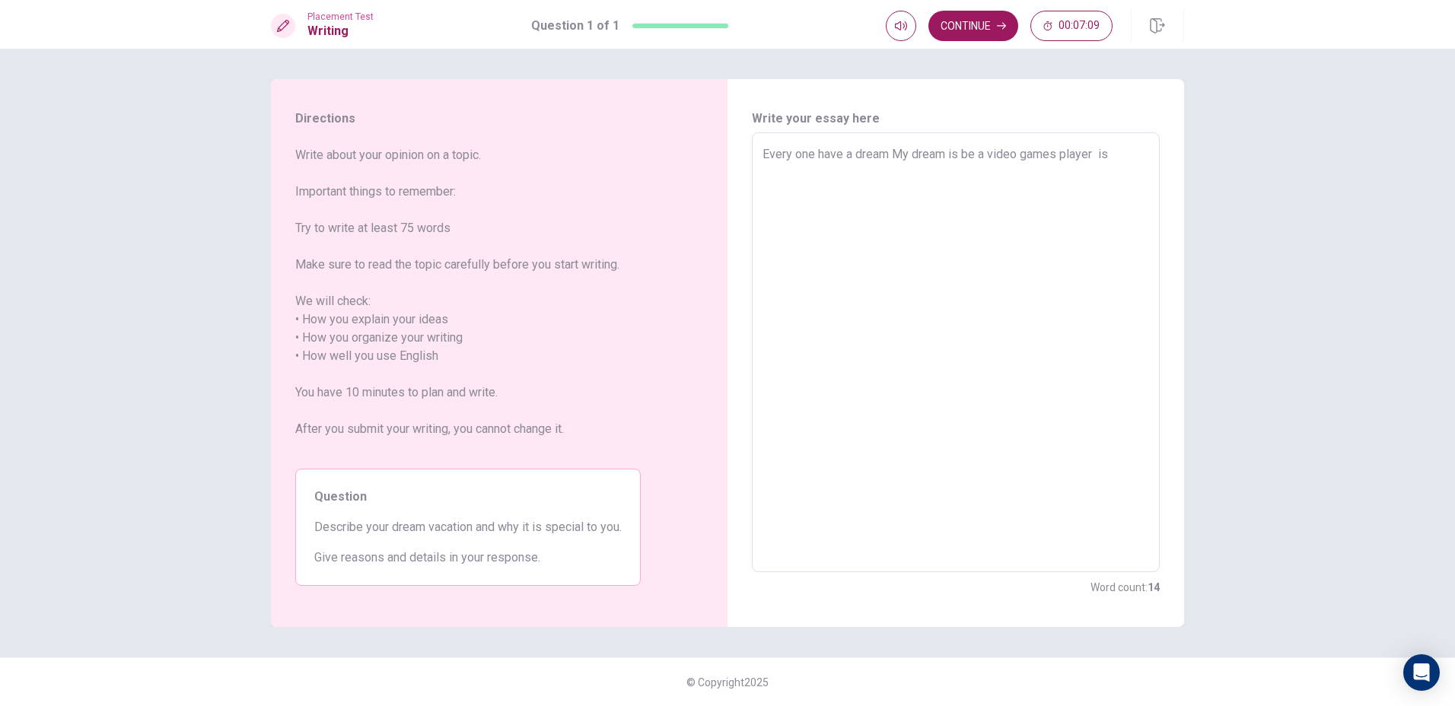
type textarea "x"
type textarea "Every one have a dream My dream is be a video games player is"
type textarea "x"
type textarea "Every one have a dream My dream is be a video games player is s"
type textarea "x"
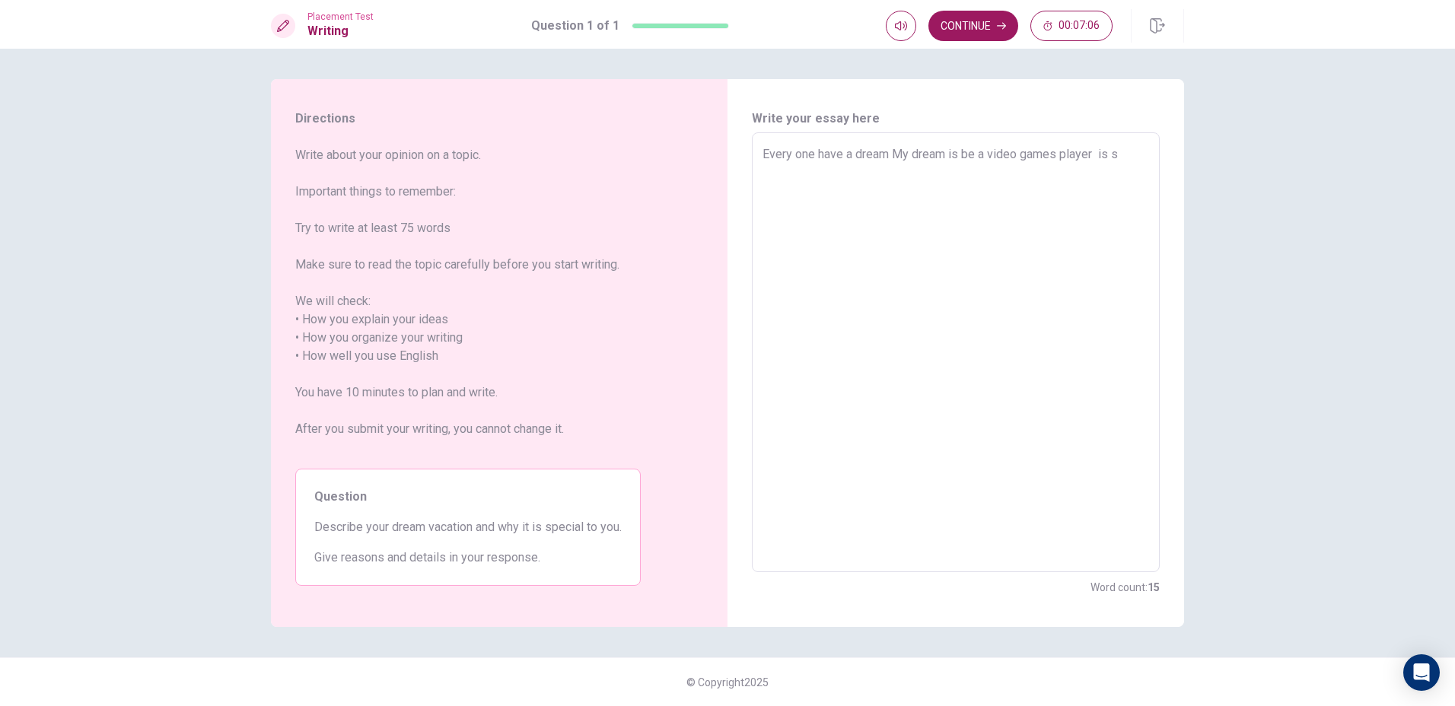
type textarea "Every one have a dream My dream is be a video games player is sp"
type textarea "x"
type textarea "Every one have a dream My dream is be a video games player is spe"
type textarea "x"
type textarea "Every one have a dream My dream is be a video games player is spec"
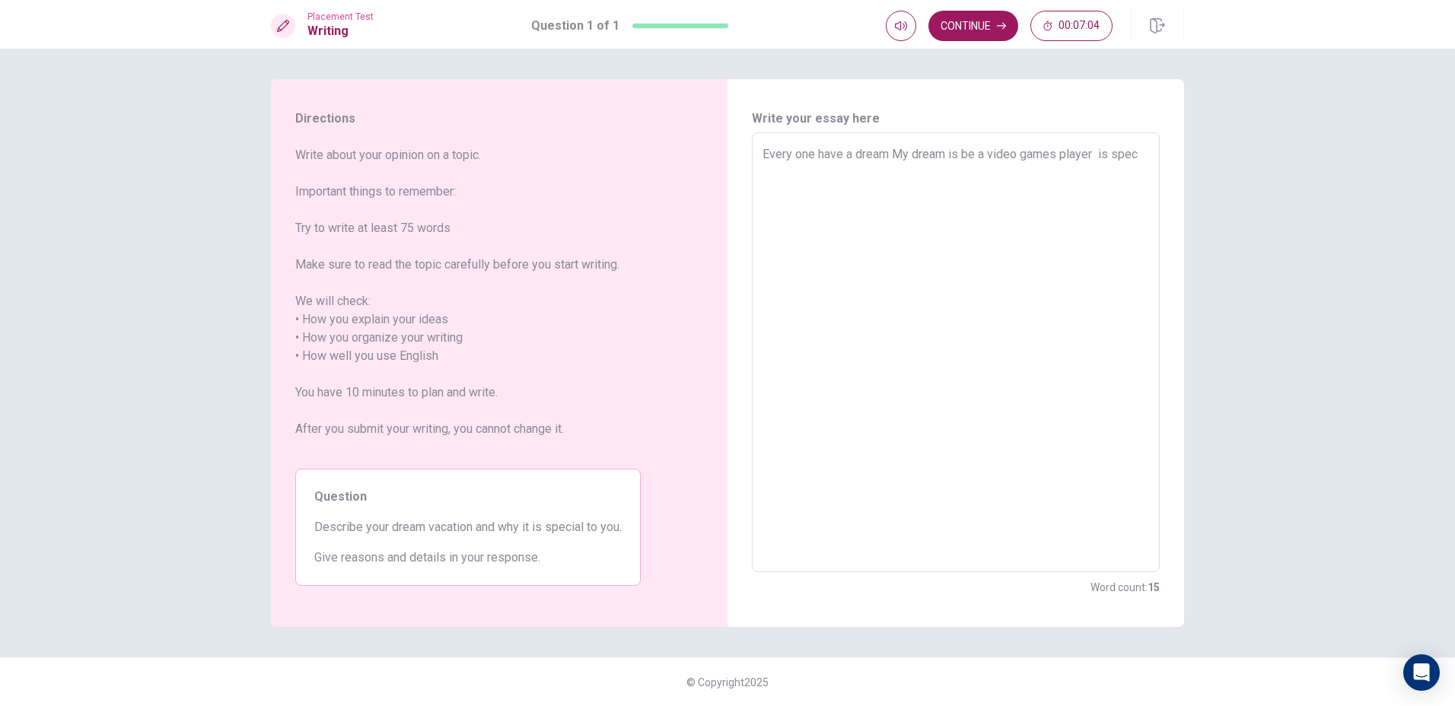
type textarea "x"
type textarea "Every one have a dream My dream is be a video games player is speci"
type textarea "x"
type textarea "Every one have a dream My dream is be a video games player is specia"
click at [832, 171] on textarea "Every one have a dream My dream is be a video games player is special for my be…" at bounding box center [955, 352] width 387 height 415
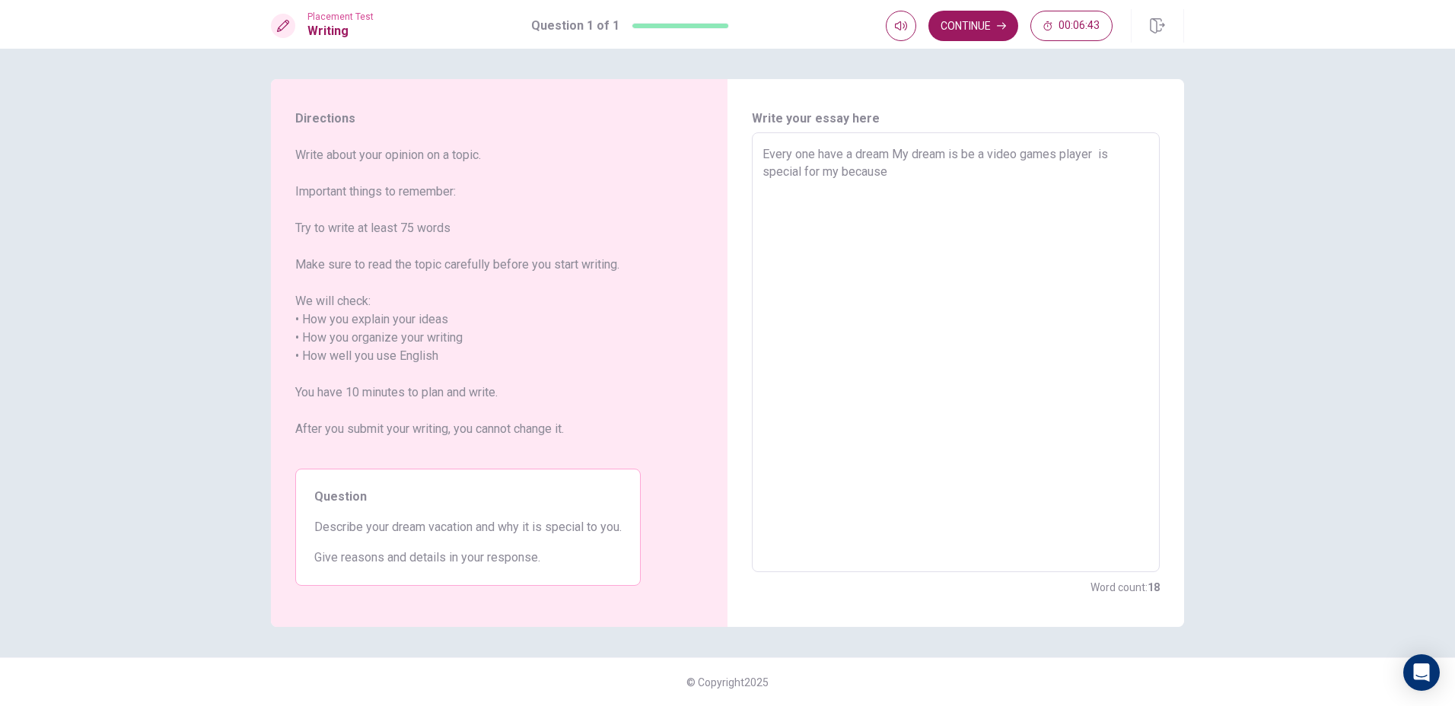
click at [845, 170] on textarea "Every one have a dream My dream is be a video games player is special for my be…" at bounding box center [955, 352] width 387 height 415
click at [900, 174] on textarea "Every one have a dream My dream is be a video games player is special for me be…" at bounding box center [955, 352] width 387 height 415
click at [891, 155] on textarea "Every one have a dream My dream is be a video games player is special for me be…" at bounding box center [955, 352] width 387 height 415
click at [1105, 171] on textarea "Every one have a dream, My dream is be a video games player is special for me b…" at bounding box center [955, 352] width 387 height 415
click at [935, 186] on textarea "Every one have a dream, My dream is be a video games player is special for me b…" at bounding box center [955, 352] width 387 height 415
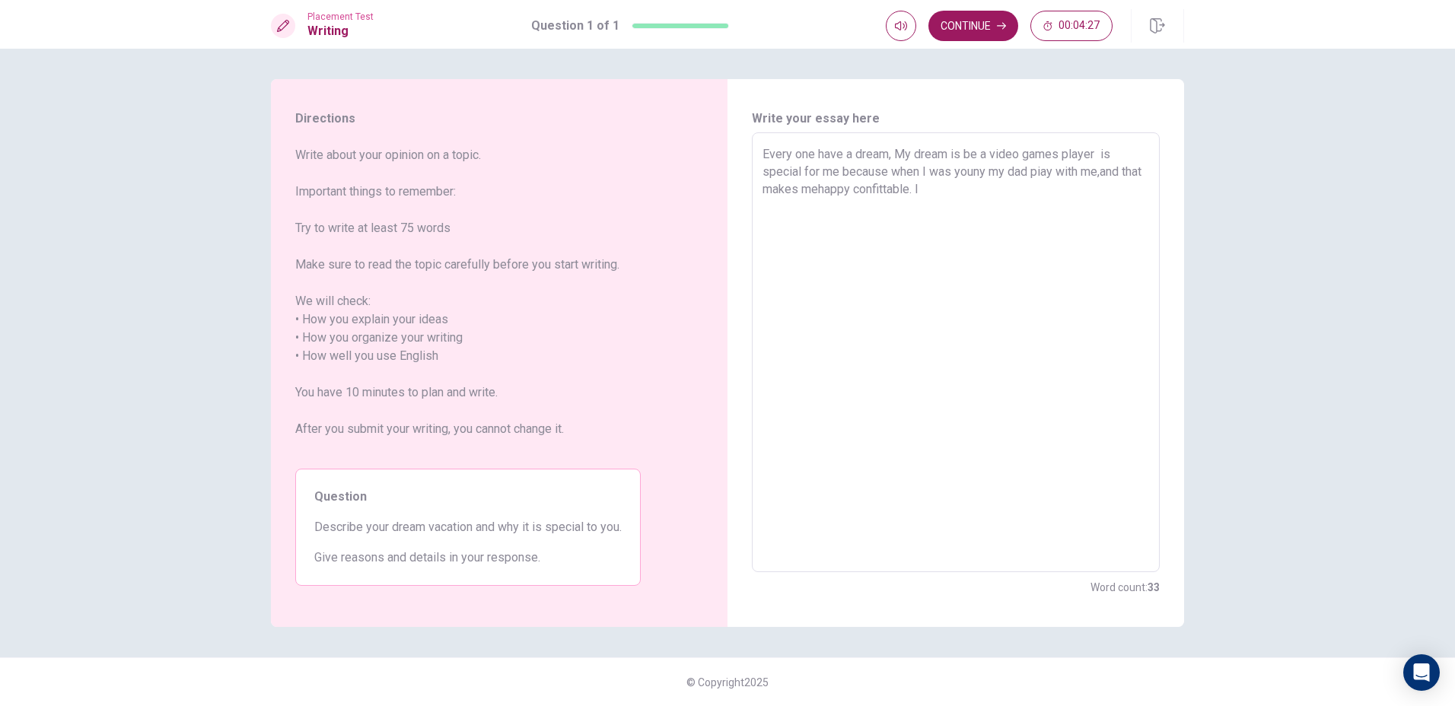
click at [955, 192] on textarea "Every one have a dream, My dream is be a video games player is special for me b…" at bounding box center [955, 352] width 387 height 415
click at [980, 189] on textarea "Every one have a dream, My dream is be a video games player is special for me b…" at bounding box center [955, 352] width 387 height 415
click at [1084, 183] on textarea "Every one have a dream, My dream is be a video games player is special for me b…" at bounding box center [955, 352] width 387 height 415
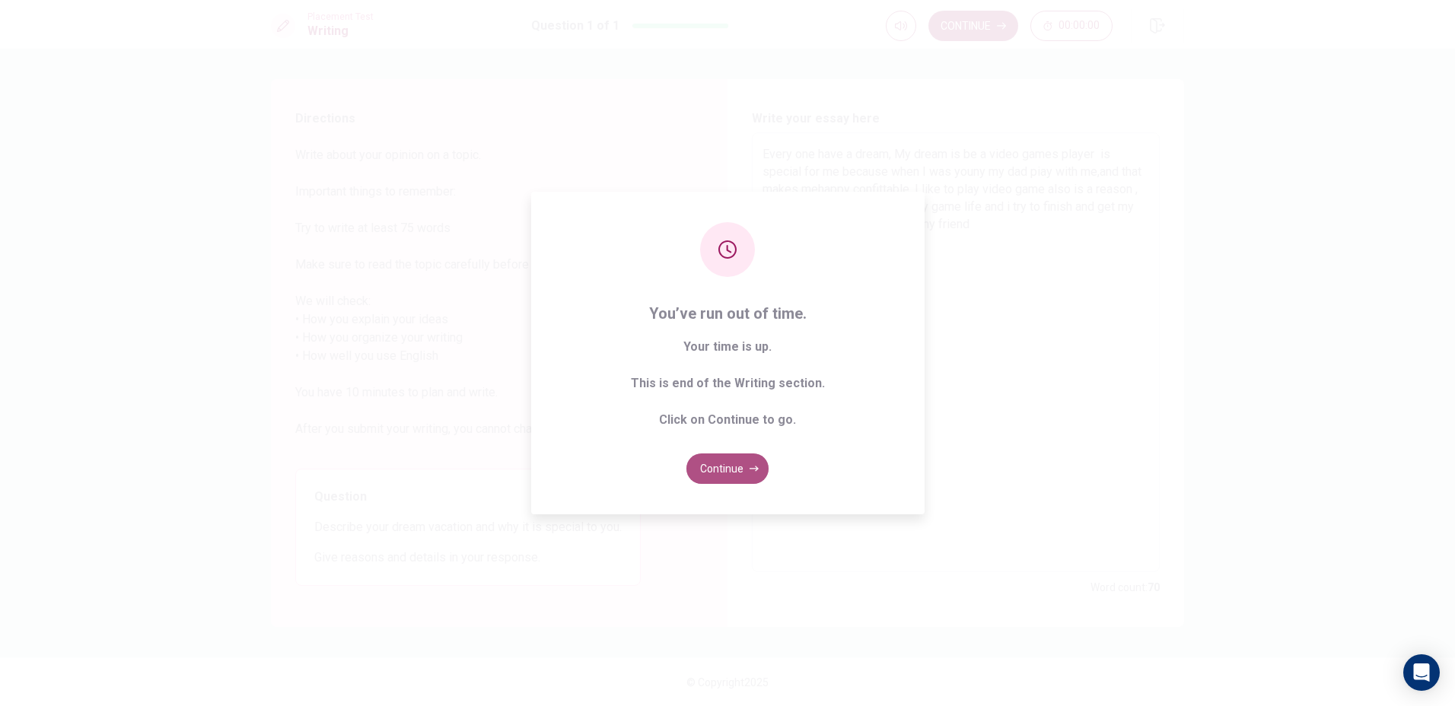
click at [746, 476] on button "Continue" at bounding box center [727, 469] width 82 height 30
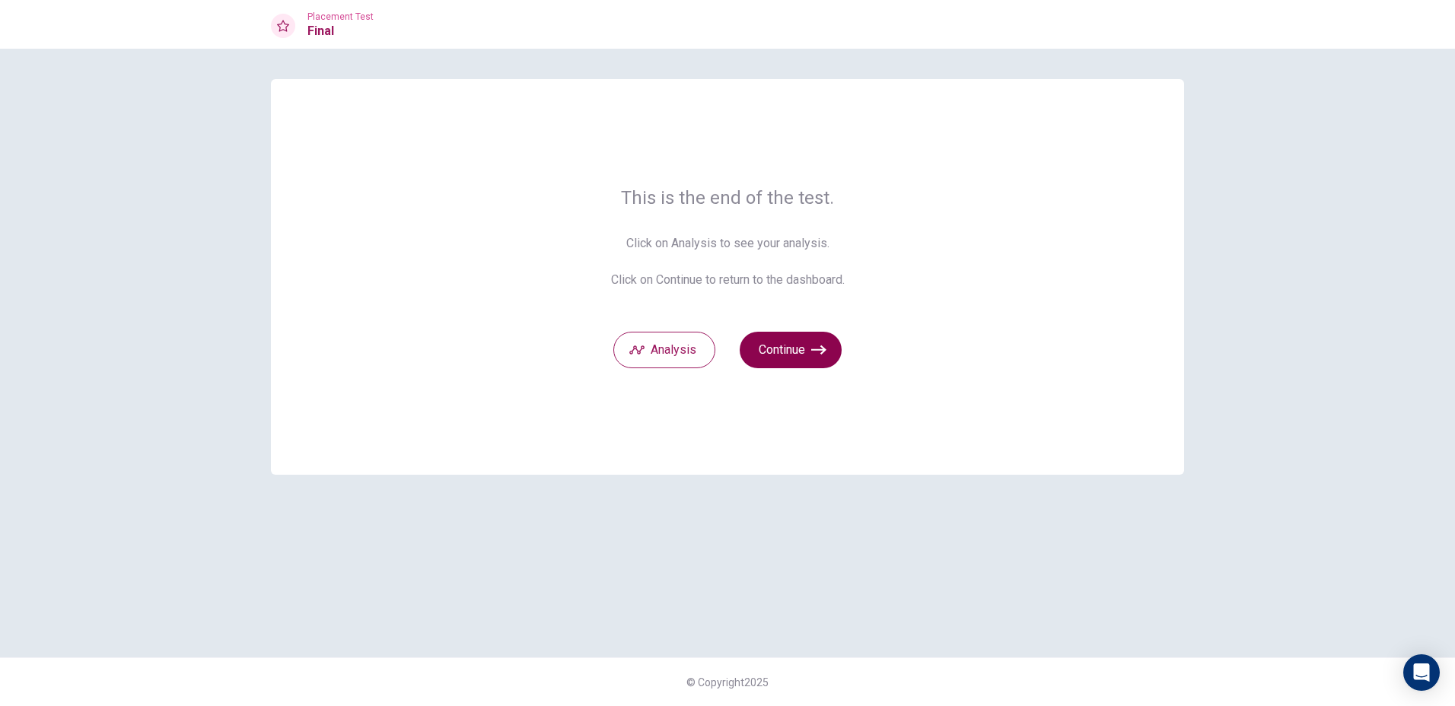
click at [794, 363] on button "Continue" at bounding box center [791, 350] width 102 height 37
